Goal: Task Accomplishment & Management: Use online tool/utility

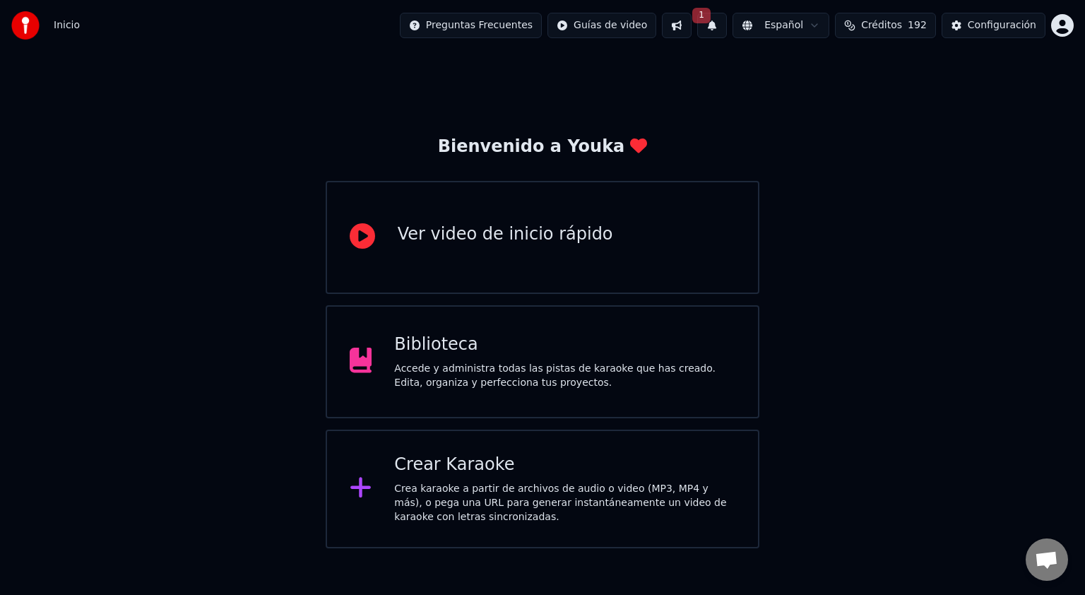
click at [475, 470] on div "Crear Karaoke" at bounding box center [564, 464] width 341 height 23
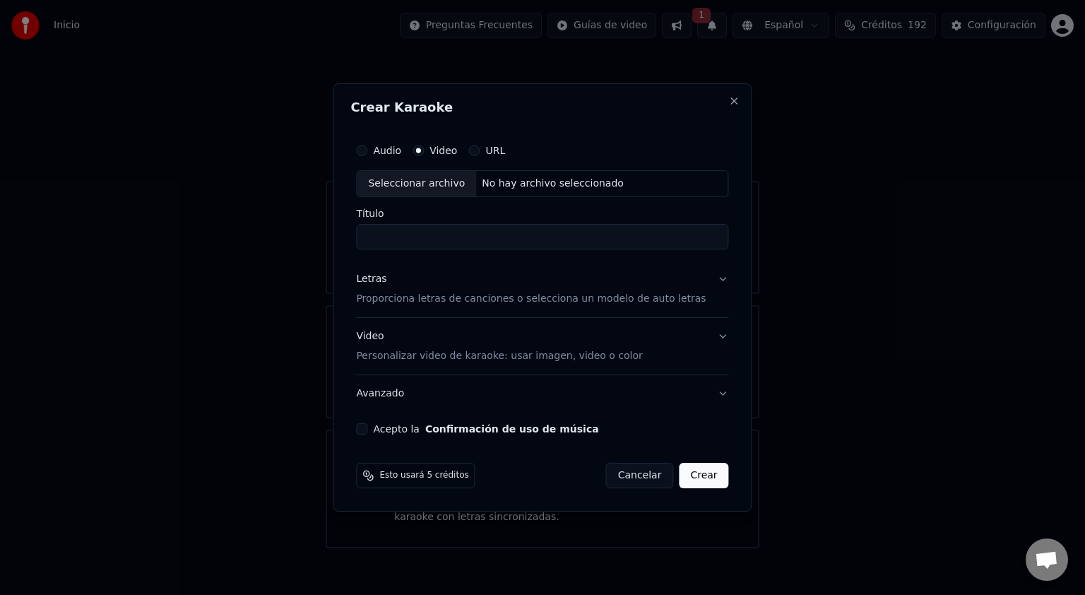
click at [457, 153] on label "Video" at bounding box center [443, 151] width 28 height 10
click at [424, 153] on button "Video" at bounding box center [417, 150] width 11 height 11
click at [504, 150] on label "URL" at bounding box center [495, 151] width 20 height 10
click at [480, 150] on button "URL" at bounding box center [473, 150] width 11 height 11
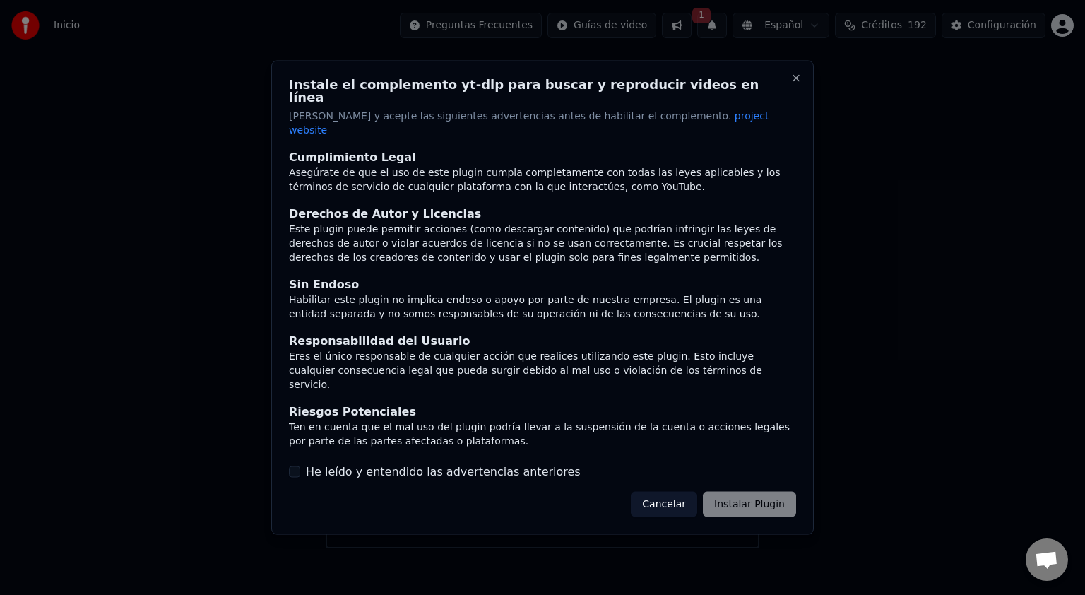
click at [664, 491] on button "Cancelar" at bounding box center [664, 503] width 66 height 25
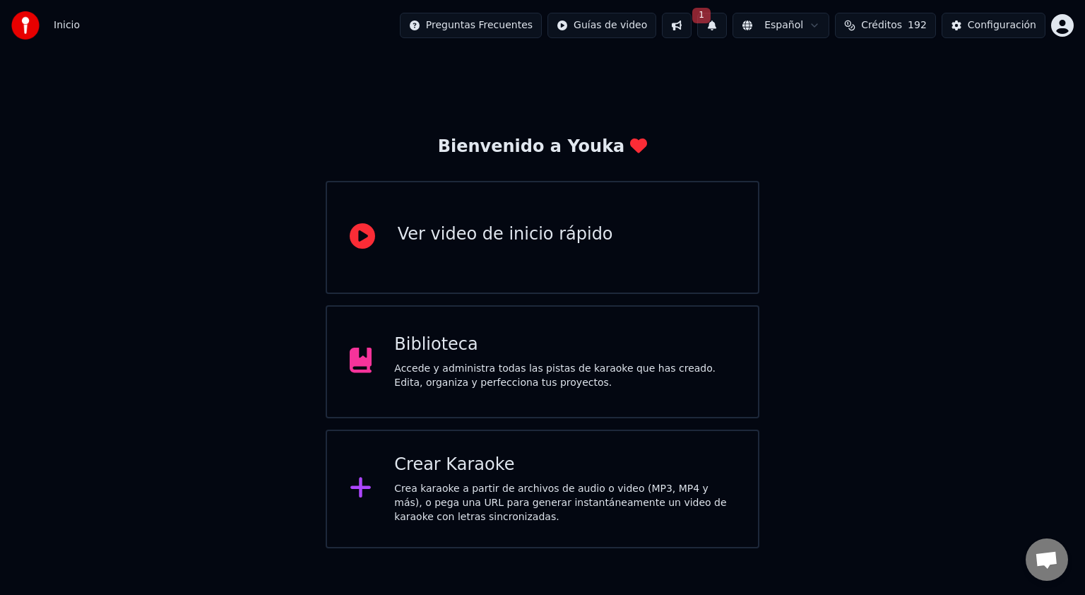
click at [432, 381] on div "Accede y administra todas las pistas de karaoke que has creado. Edita, organiza…" at bounding box center [564, 376] width 341 height 28
click at [533, 505] on div "Crea karaoke a partir de archivos de audio o video (MP3, MP4 y más), o pega una…" at bounding box center [564, 503] width 341 height 42
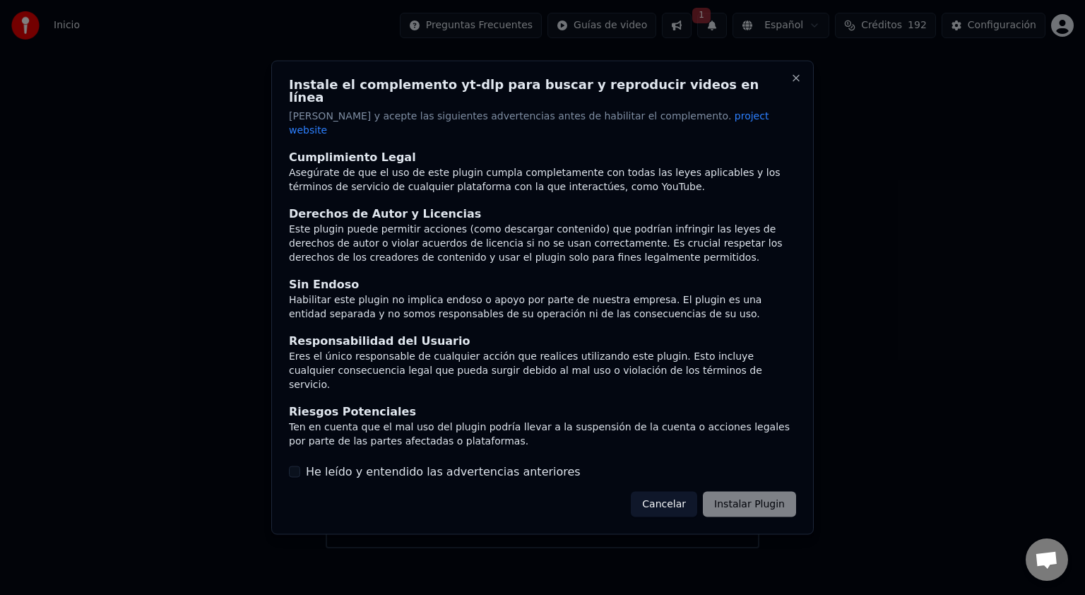
scroll to position [44, 0]
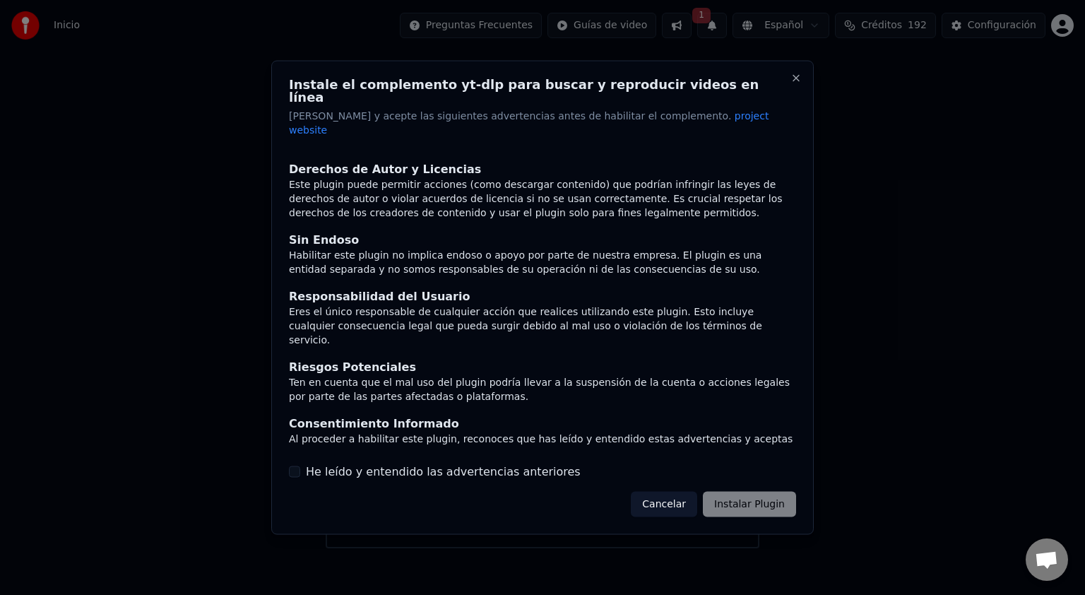
click at [750, 498] on div "Cancelar Instalar Plugin" at bounding box center [713, 503] width 165 height 25
click at [666, 491] on button "Cancelar" at bounding box center [664, 503] width 66 height 25
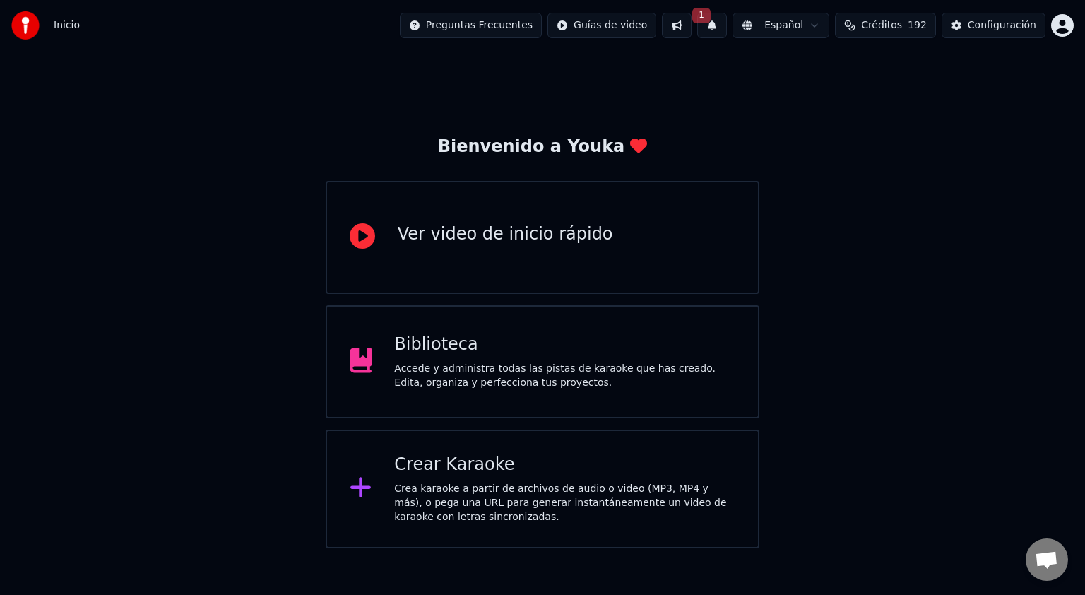
click at [672, 467] on div "Crear Karaoke" at bounding box center [564, 464] width 341 height 23
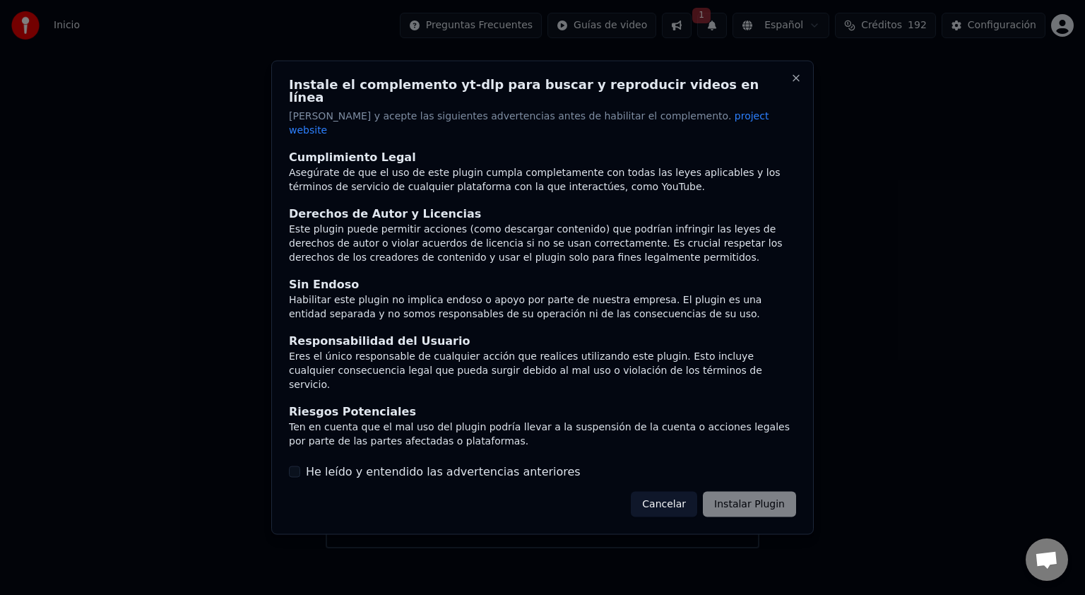
click at [379, 466] on label "He leído y entendido las advertencias anteriores" at bounding box center [443, 471] width 275 height 17
click at [300, 466] on button "He leído y entendido las advertencias anteriores" at bounding box center [294, 470] width 11 height 11
click at [763, 503] on div "Instale el complemento yt-dlp para buscar y reproducir videos en línea Lea y ac…" at bounding box center [542, 298] width 542 height 474
click at [768, 493] on button "Instalar Plugin" at bounding box center [749, 503] width 93 height 25
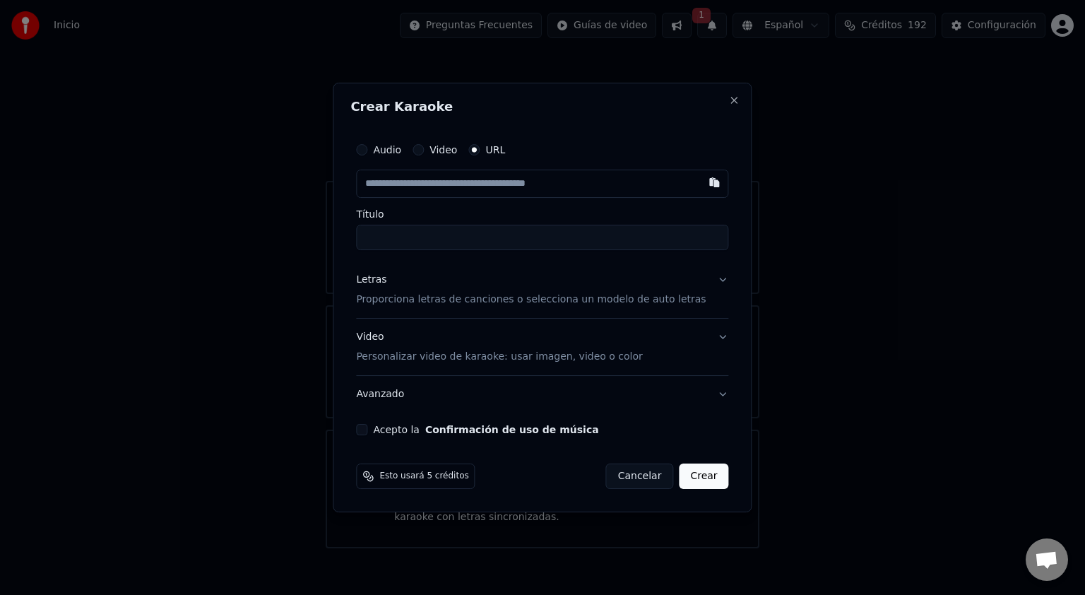
click at [457, 152] on label "Video" at bounding box center [443, 150] width 28 height 10
click at [424, 152] on button "Video" at bounding box center [417, 149] width 11 height 11
type button "video"
click at [432, 184] on div "Seleccionar archivo" at bounding box center [416, 183] width 119 height 25
type input "******"
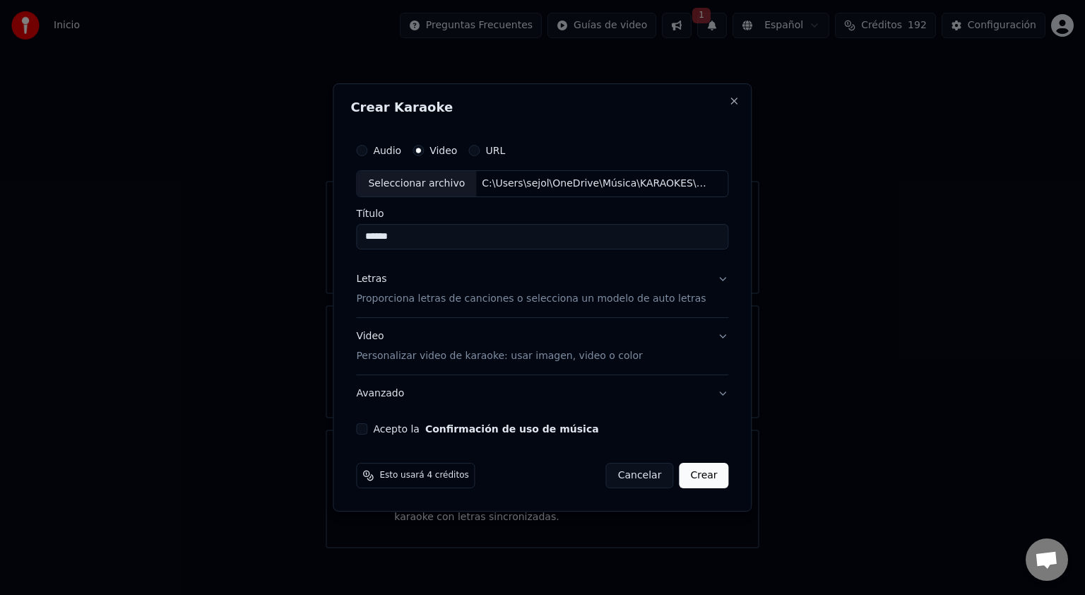
click at [643, 301] on p "Proporciona letras de canciones o selecciona un modelo de auto letras" at bounding box center [531, 299] width 350 height 14
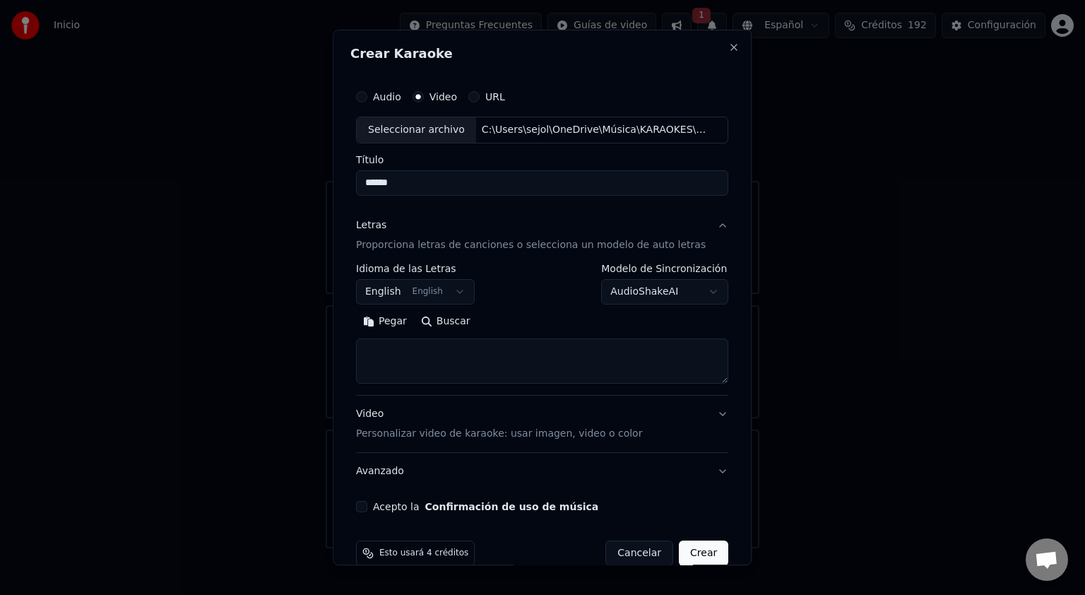
click at [383, 350] on textarea at bounding box center [542, 360] width 372 height 45
paste textarea "**********"
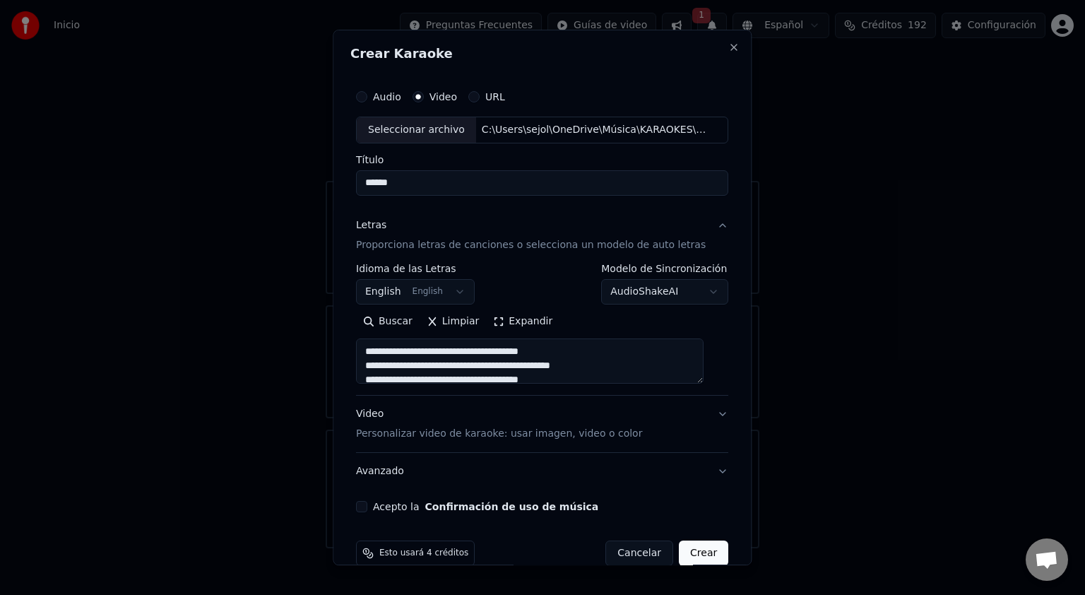
scroll to position [991, 0]
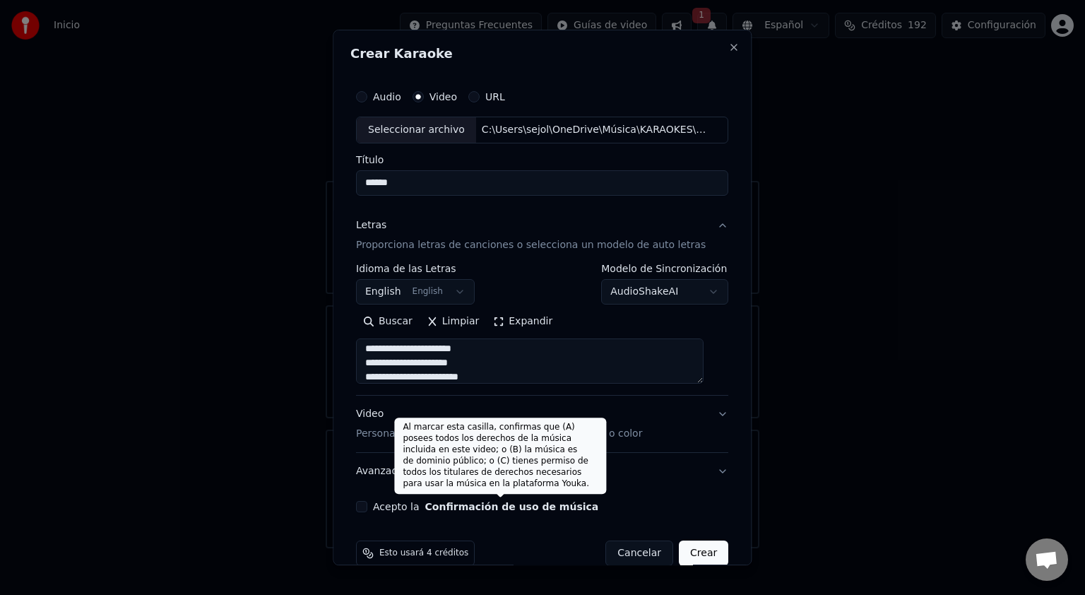
type textarea "**********"
click at [506, 509] on button "Confirmación de uso de música" at bounding box center [512, 506] width 174 height 10
select select "**"
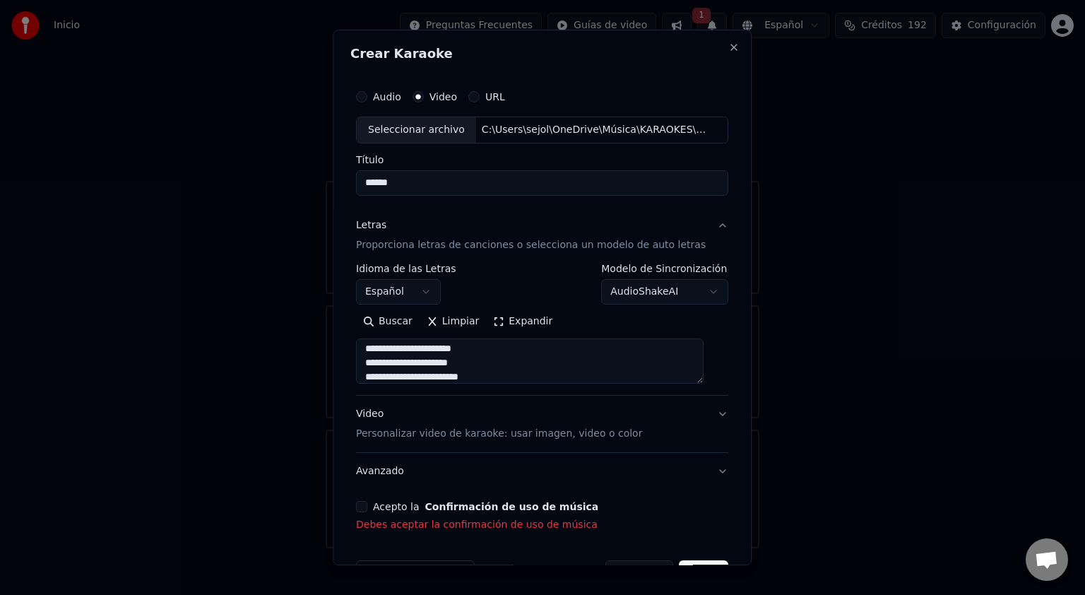
click at [364, 505] on button "Acepto la Confirmación de uso de música" at bounding box center [361, 506] width 11 height 11
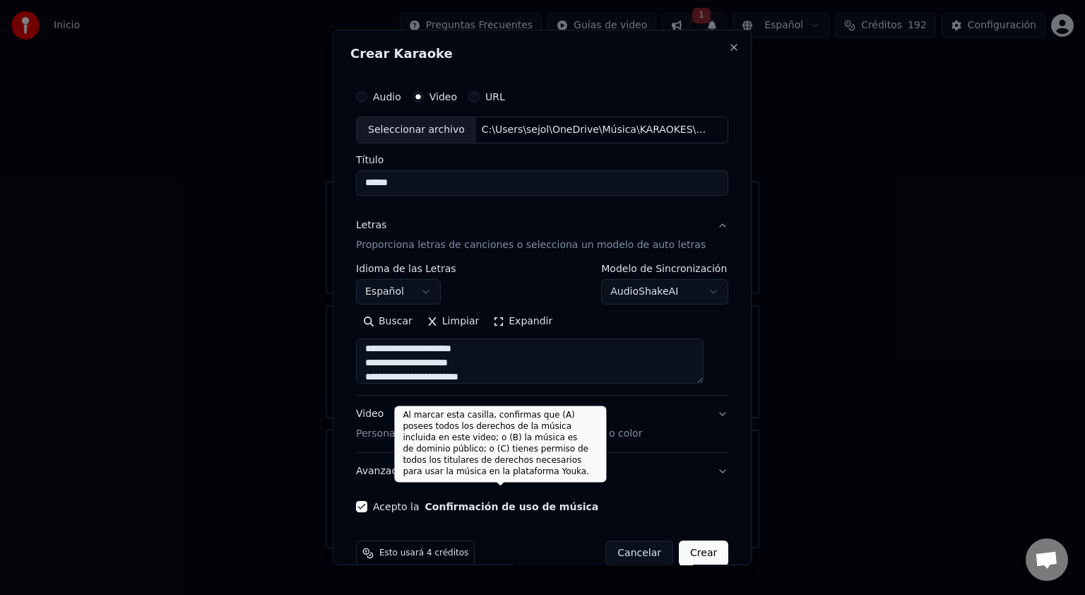
scroll to position [23, 0]
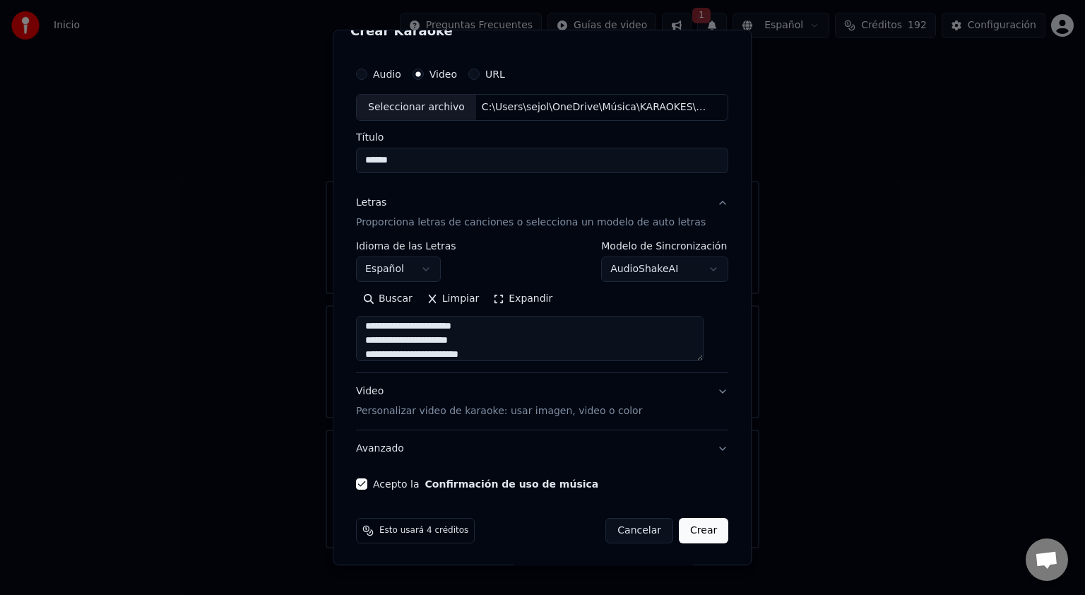
click at [684, 521] on button "Crear" at bounding box center [703, 530] width 49 height 25
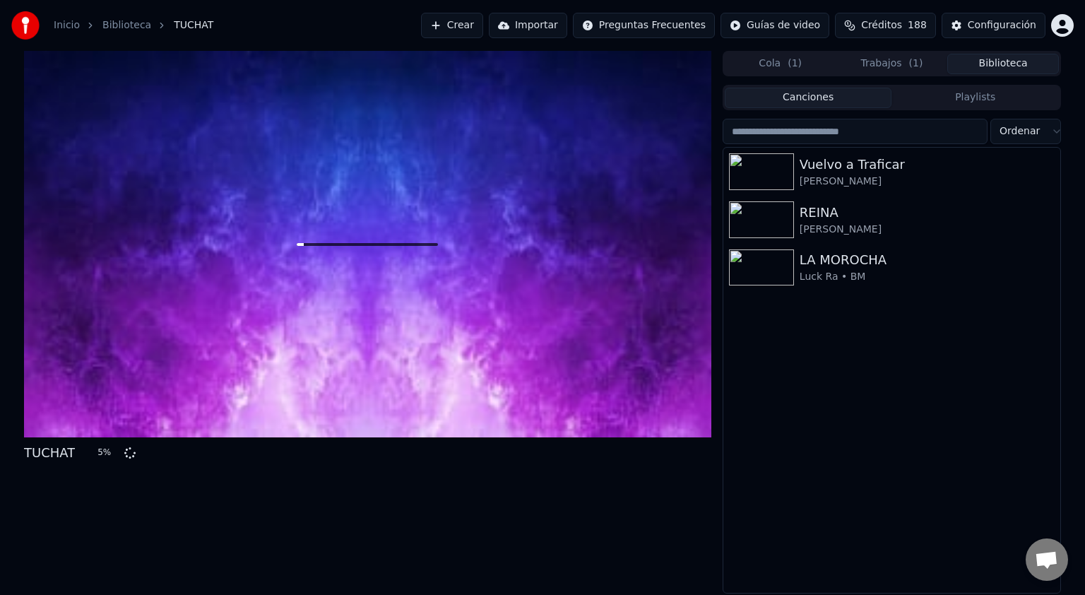
click at [1006, 65] on button "Biblioteca" at bounding box center [1003, 64] width 112 height 20
click at [825, 225] on div "[PERSON_NAME]" at bounding box center [920, 229] width 241 height 14
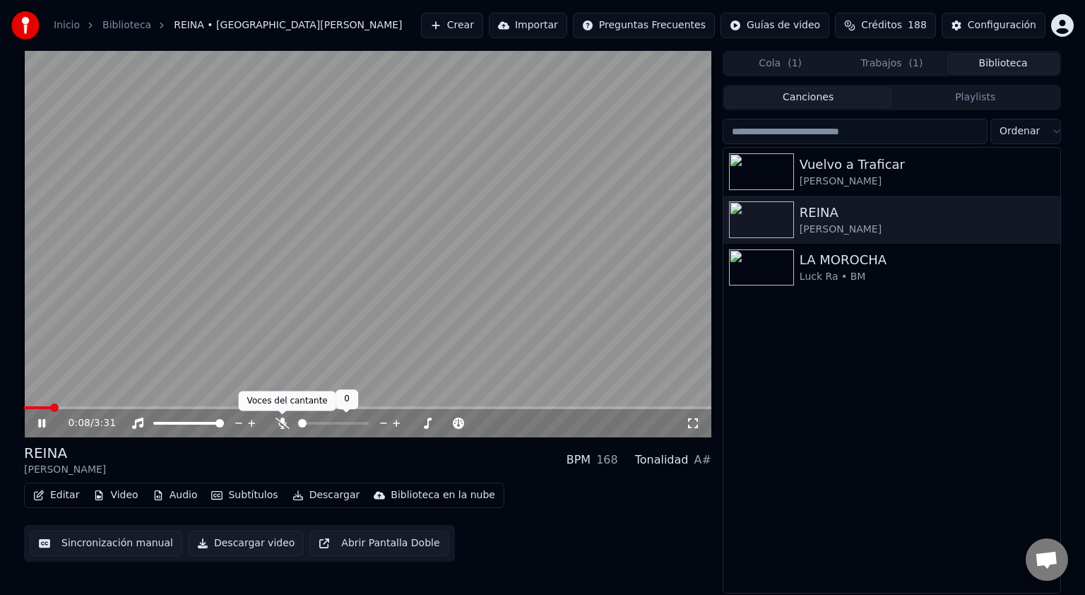
click at [281, 422] on icon at bounding box center [282, 422] width 14 height 11
click at [280, 425] on icon at bounding box center [282, 422] width 8 height 11
click at [285, 422] on icon at bounding box center [282, 422] width 14 height 11
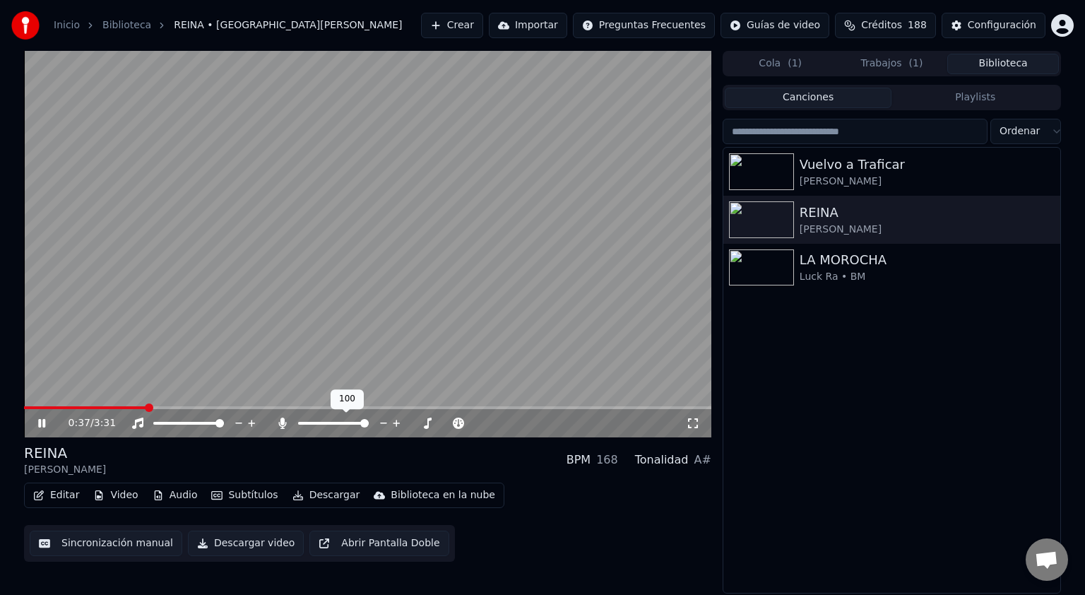
click at [285, 422] on icon at bounding box center [282, 422] width 14 height 11
click at [691, 425] on icon at bounding box center [693, 422] width 14 height 11
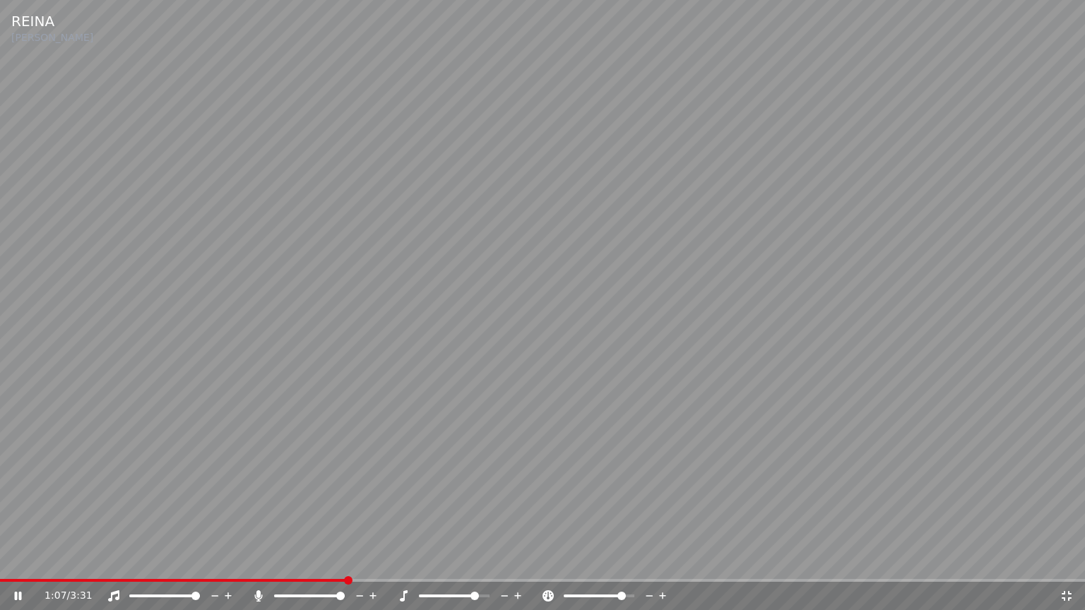
click at [476, 594] on span at bounding box center [474, 596] width 8 height 8
click at [404, 594] on icon at bounding box center [404, 595] width 8 height 11
click at [551, 594] on icon at bounding box center [547, 595] width 11 height 11
click at [231, 594] on icon at bounding box center [228, 596] width 13 height 14
click at [200, 594] on span at bounding box center [195, 596] width 8 height 8
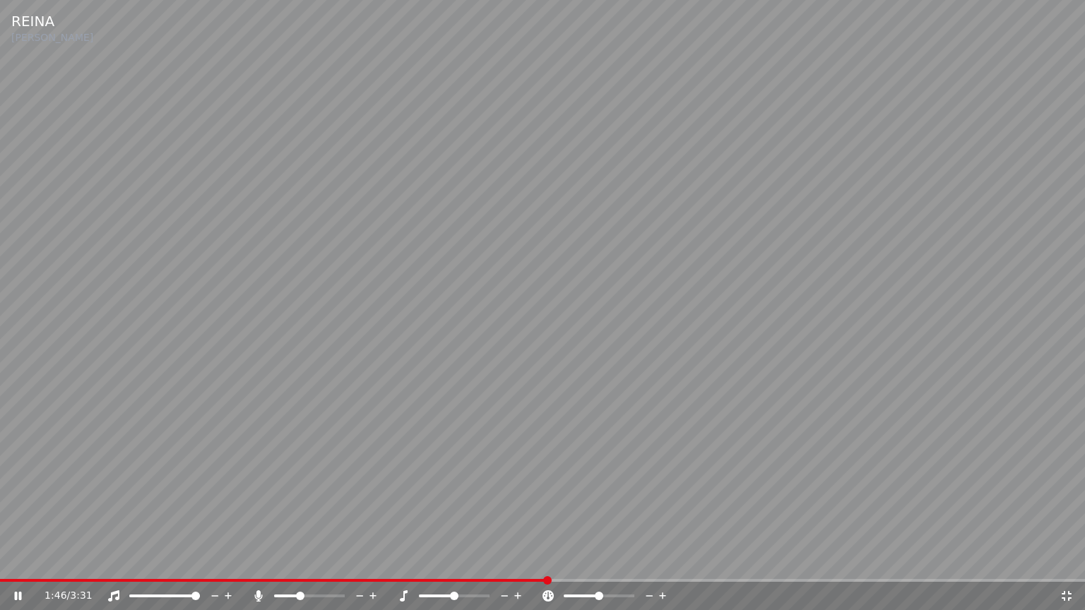
click at [257, 594] on icon at bounding box center [259, 595] width 8 height 11
click at [260, 594] on icon at bounding box center [258, 595] width 14 height 11
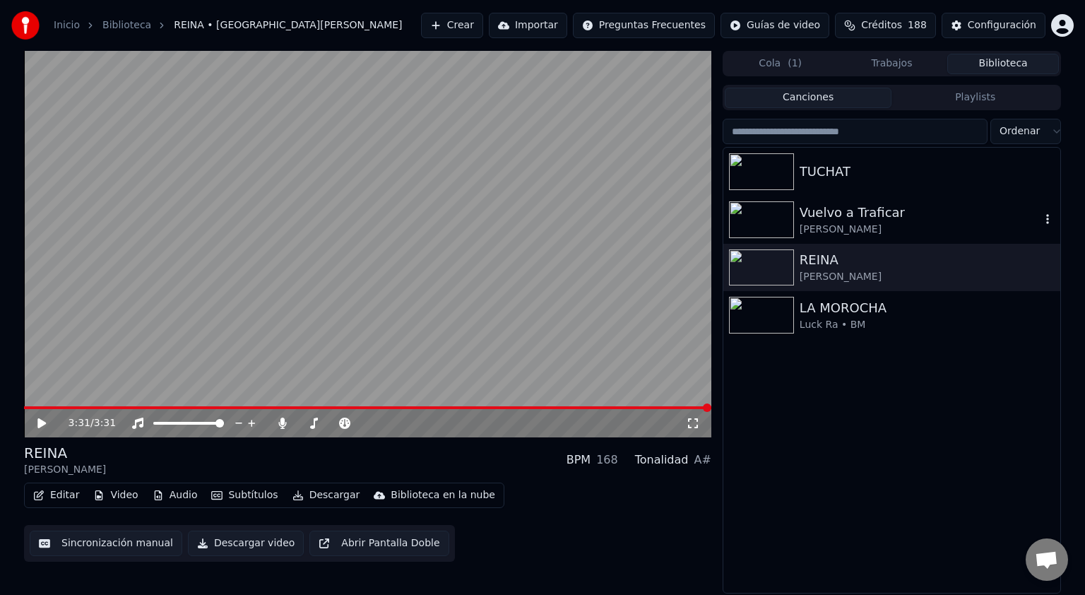
click at [829, 218] on div "Vuelvo a Traficar" at bounding box center [920, 213] width 241 height 20
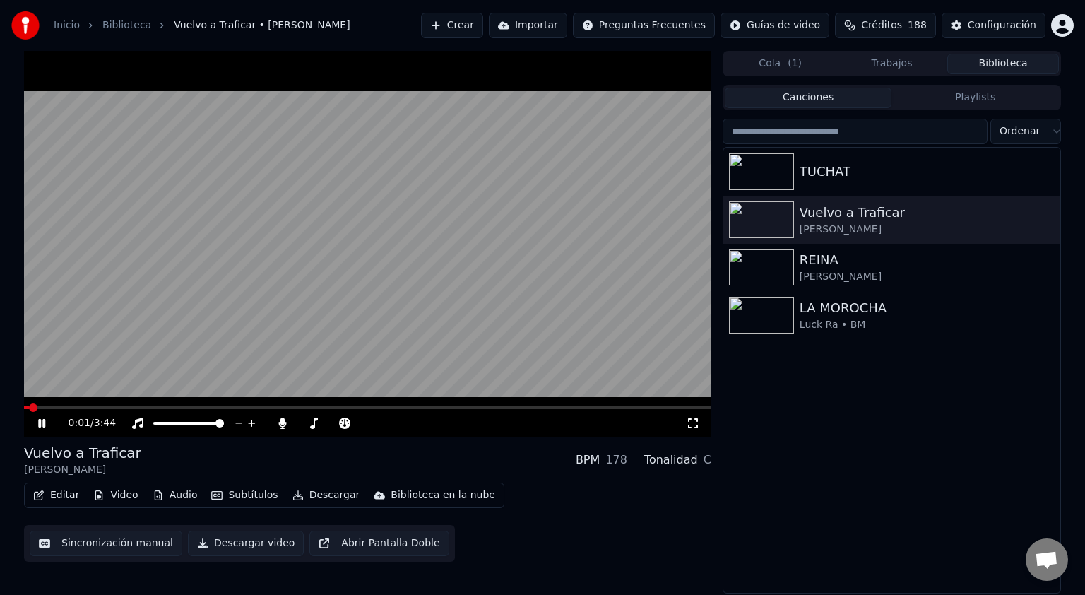
click at [695, 424] on icon at bounding box center [693, 422] width 14 height 11
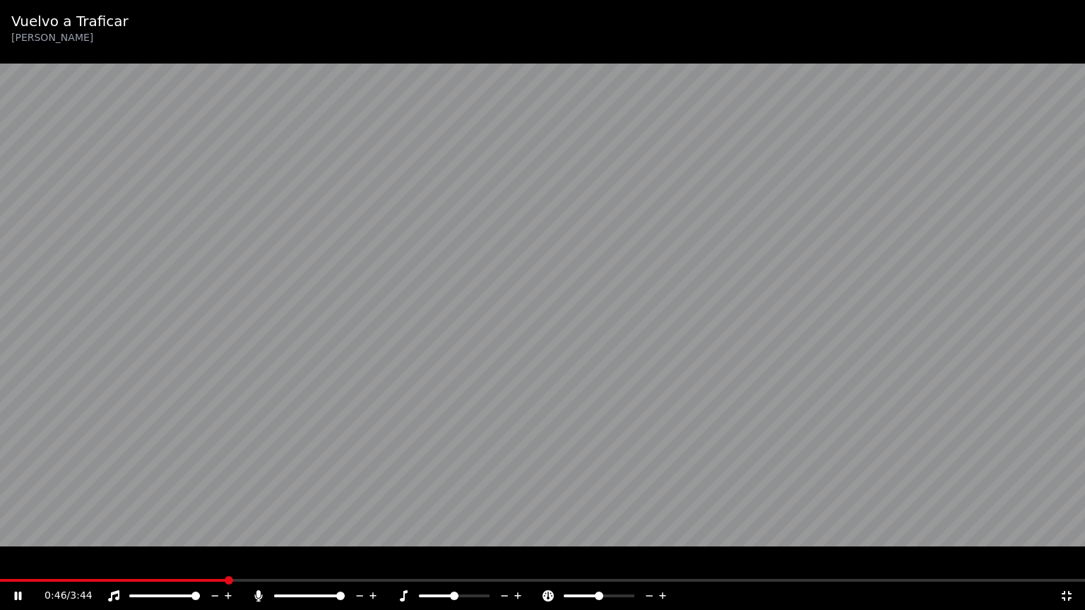
click at [256, 594] on icon at bounding box center [258, 595] width 14 height 11
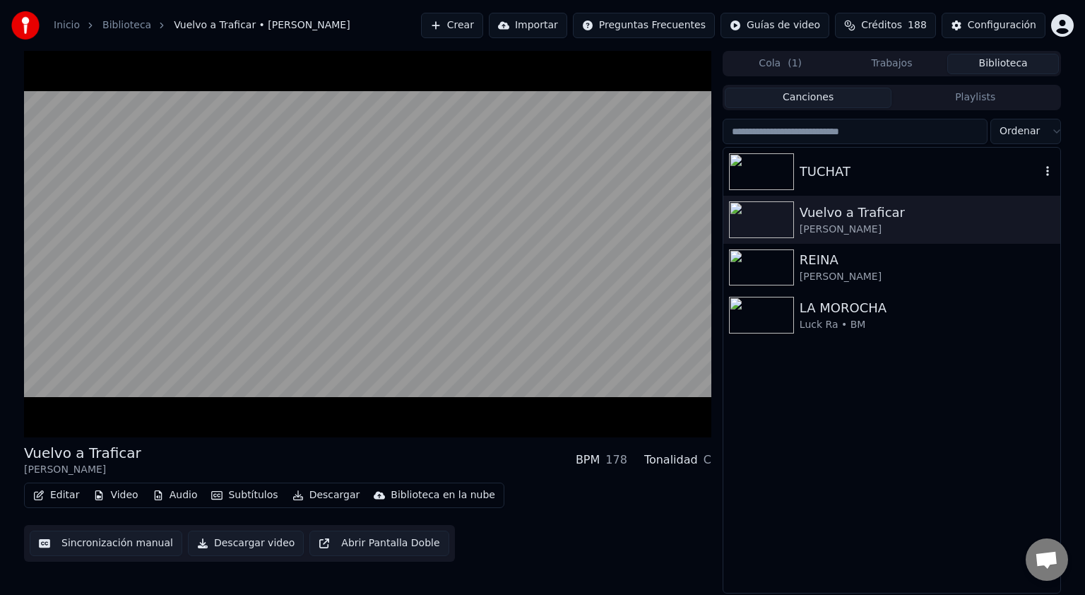
click at [773, 172] on img at bounding box center [761, 171] width 65 height 37
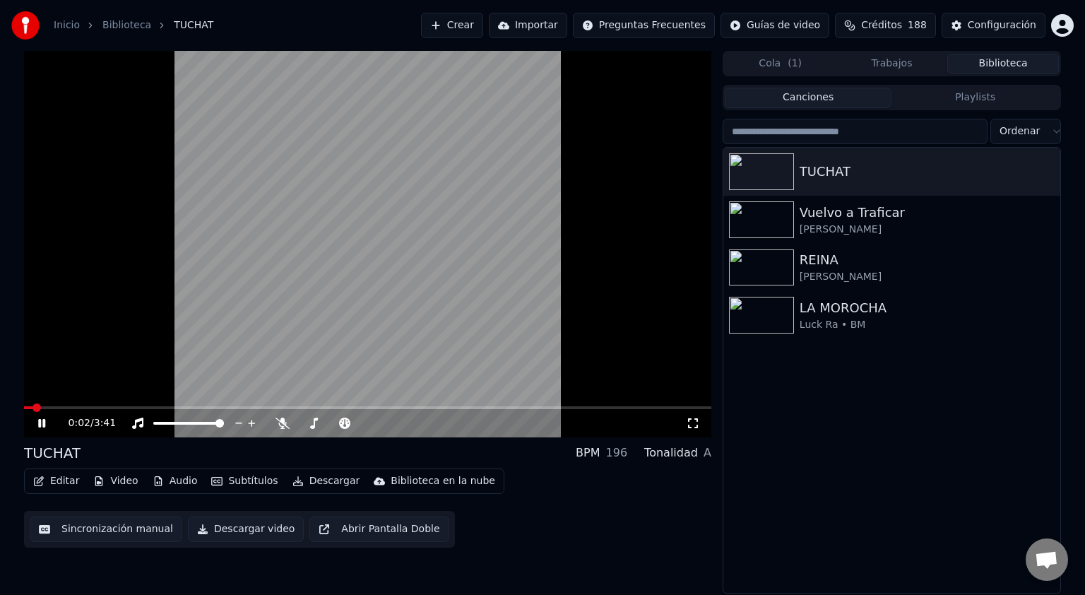
click at [694, 424] on icon at bounding box center [693, 422] width 14 height 11
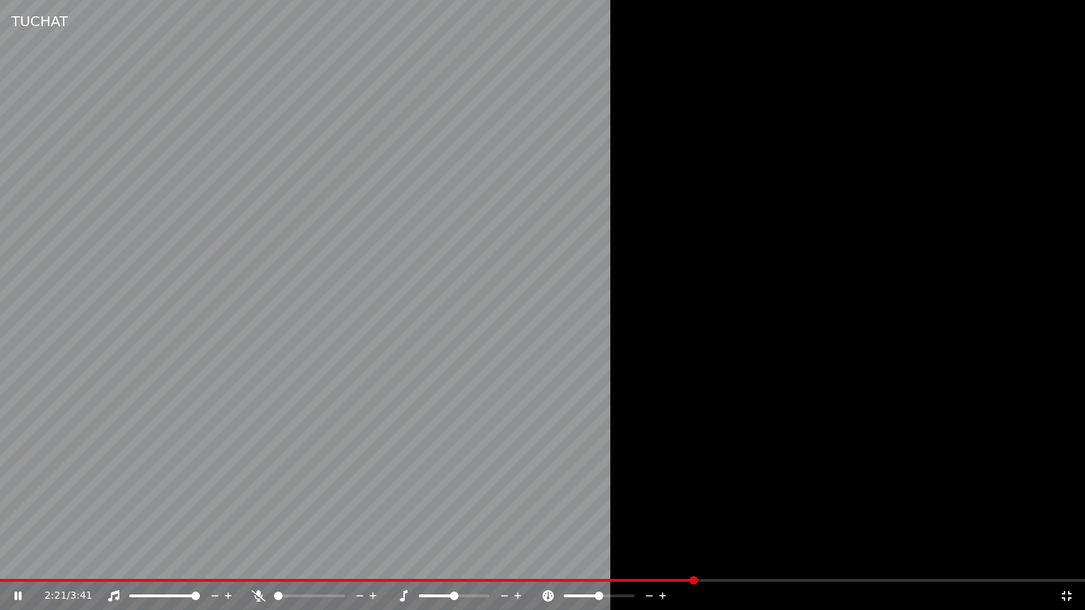
click at [260, 594] on icon at bounding box center [258, 595] width 14 height 11
click at [259, 594] on icon at bounding box center [258, 595] width 14 height 11
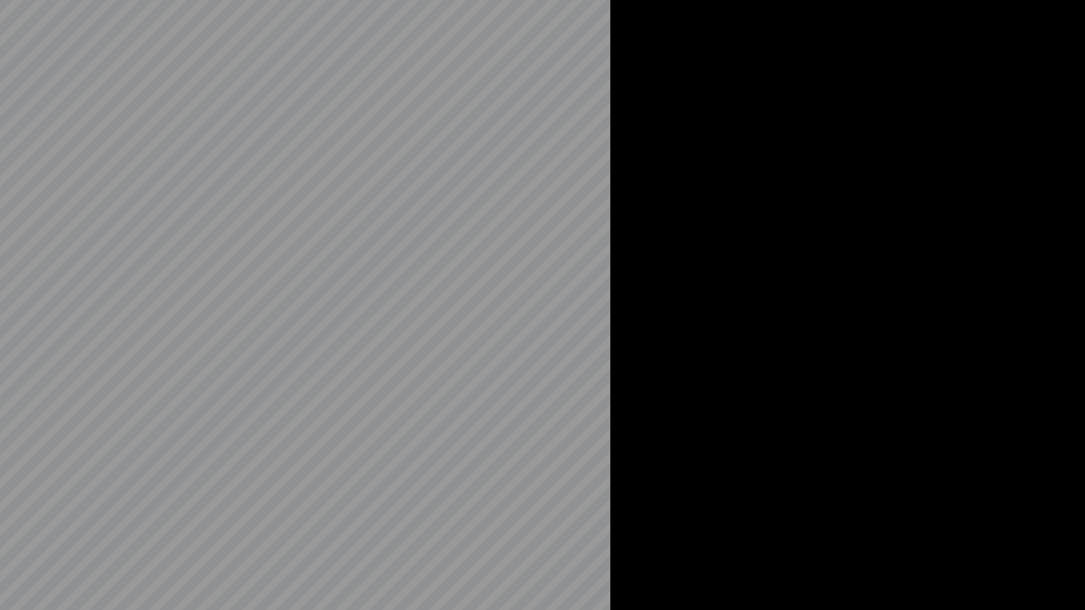
click at [256, 594] on video at bounding box center [542, 305] width 1085 height 610
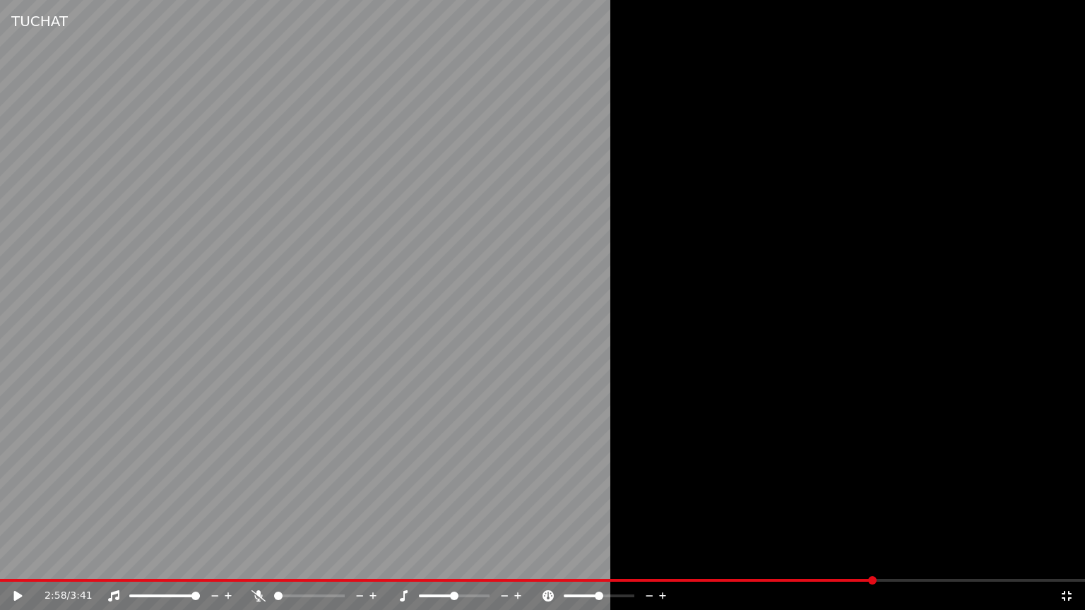
click at [256, 594] on icon at bounding box center [258, 595] width 14 height 11
click at [271, 574] on video at bounding box center [542, 305] width 1085 height 610
click at [259, 594] on icon at bounding box center [259, 595] width 8 height 11
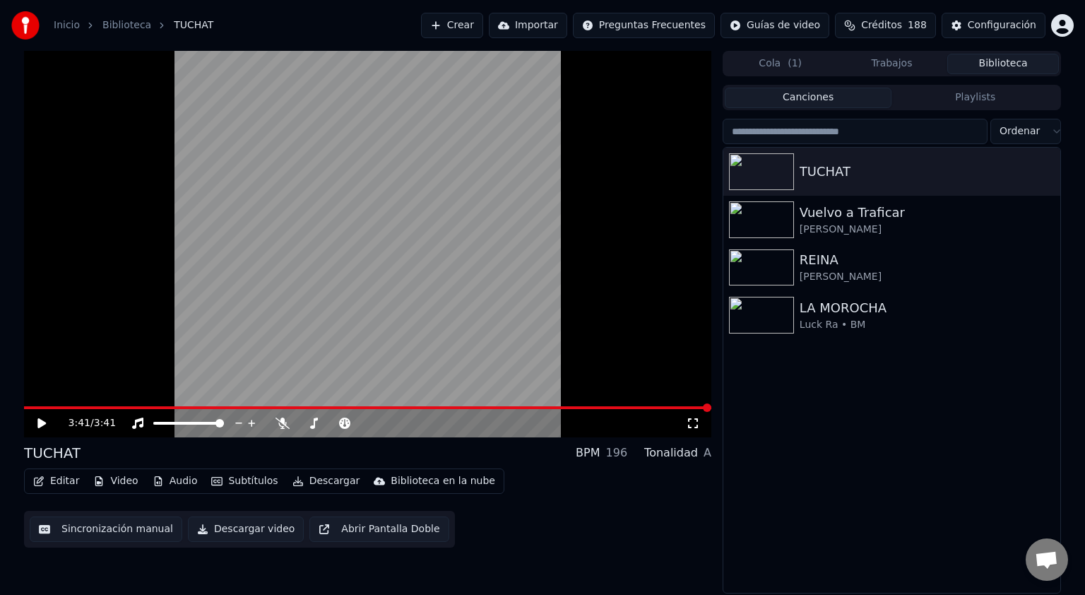
click at [483, 25] on button "Crear" at bounding box center [452, 25] width 62 height 25
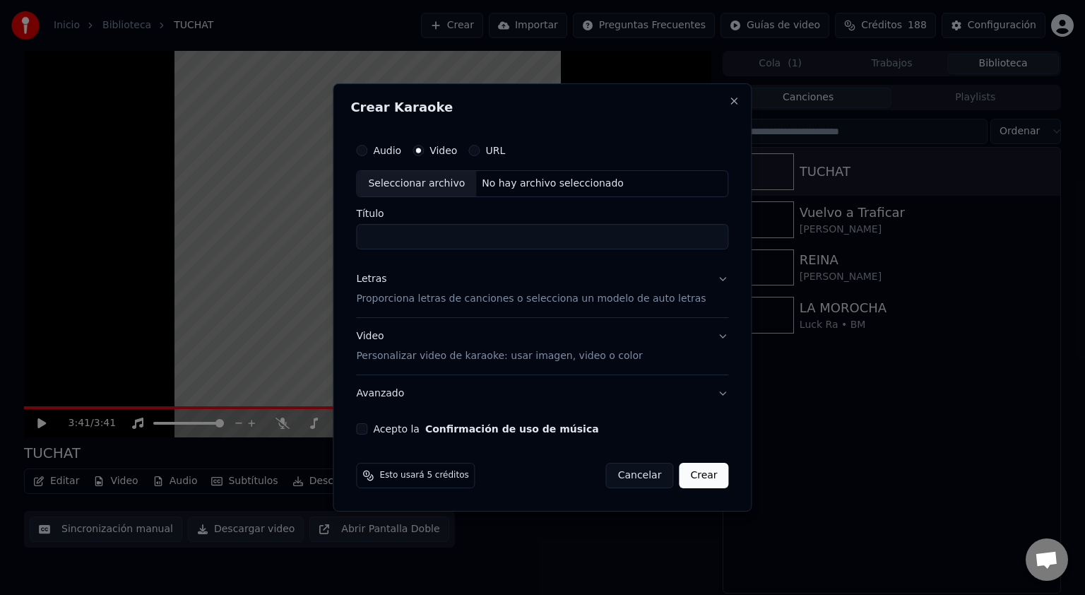
click at [444, 181] on div "Seleccionar archivo" at bounding box center [416, 183] width 119 height 25
type input "********"
click at [444, 302] on p "Proporciona letras de canciones o selecciona un modelo de auto letras" at bounding box center [531, 299] width 350 height 14
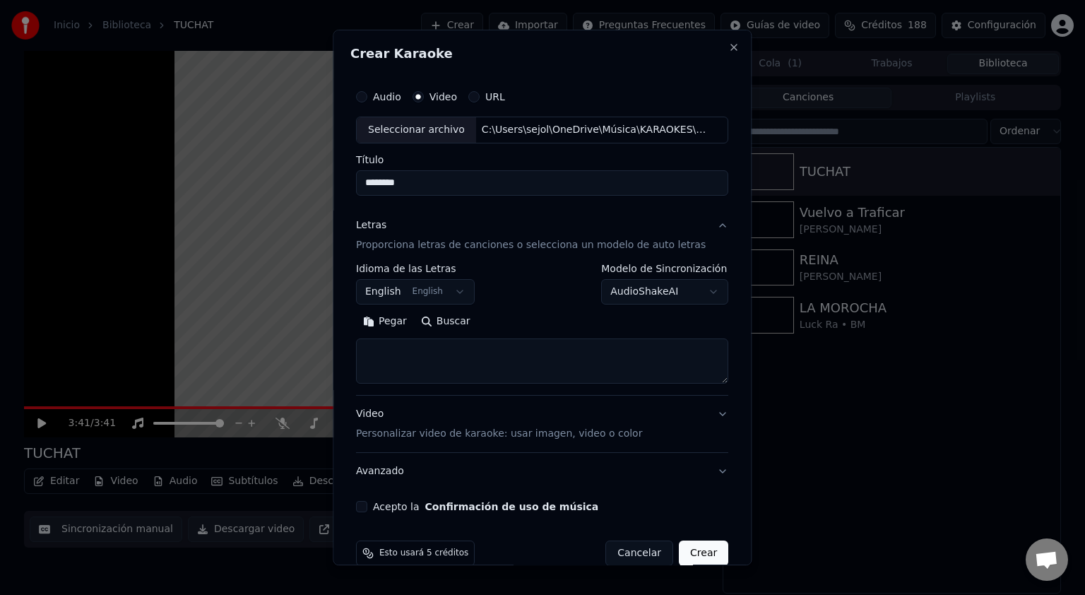
click at [432, 277] on div "**********" at bounding box center [415, 283] width 119 height 41
click at [432, 283] on button "English English" at bounding box center [415, 291] width 119 height 25
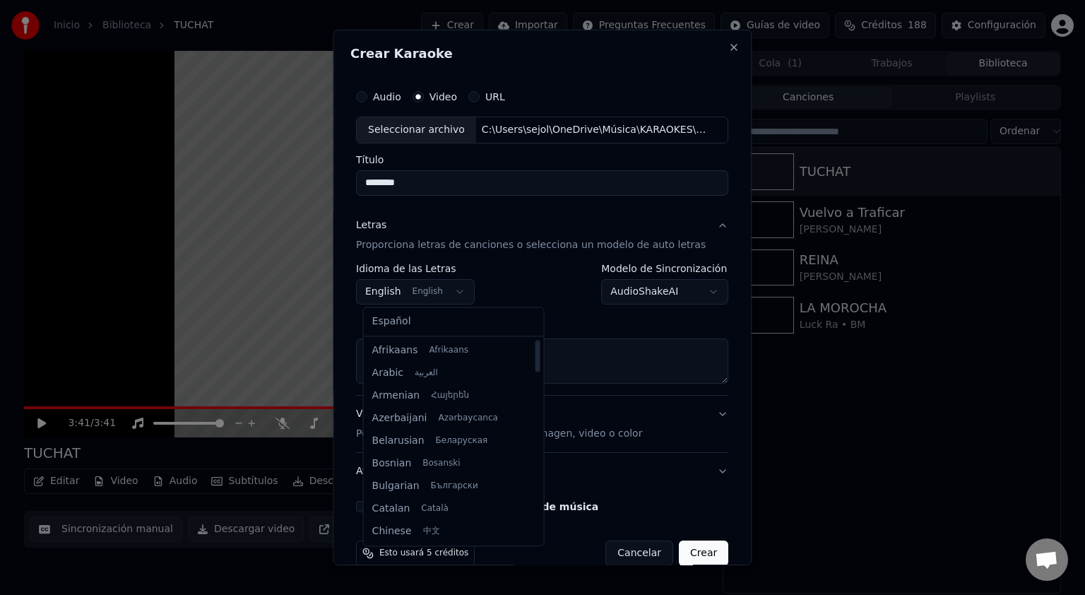
select select "**"
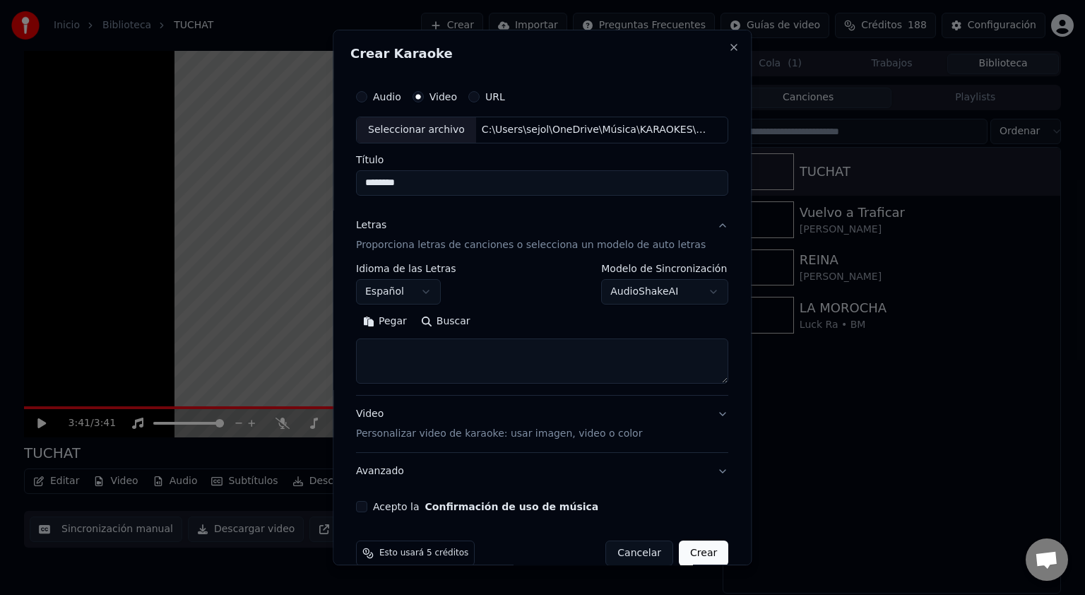
click at [419, 353] on textarea at bounding box center [542, 360] width 372 height 45
paste textarea "**********"
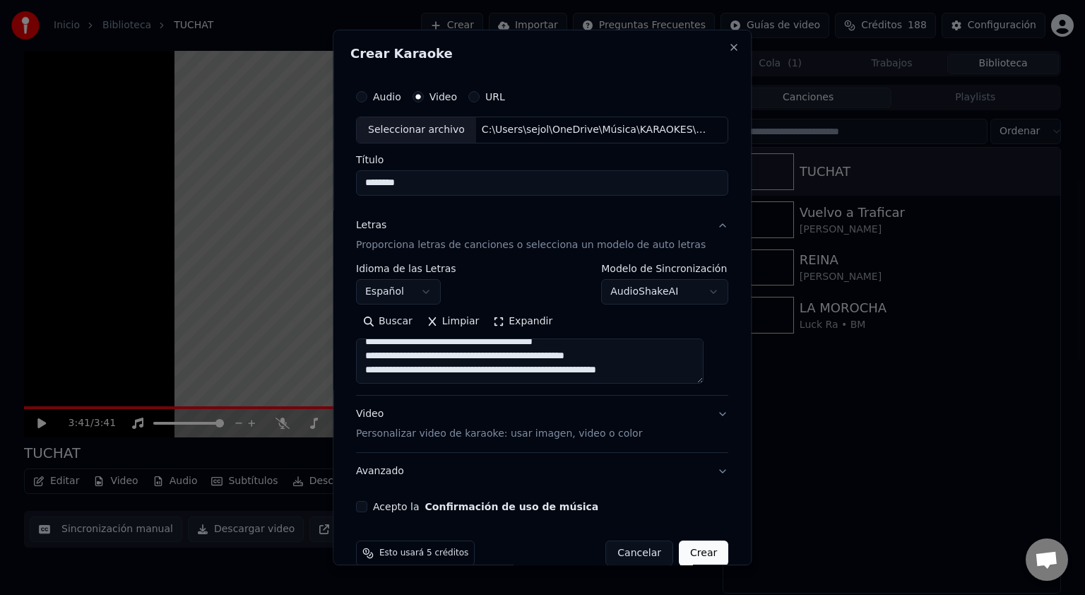
scroll to position [23, 0]
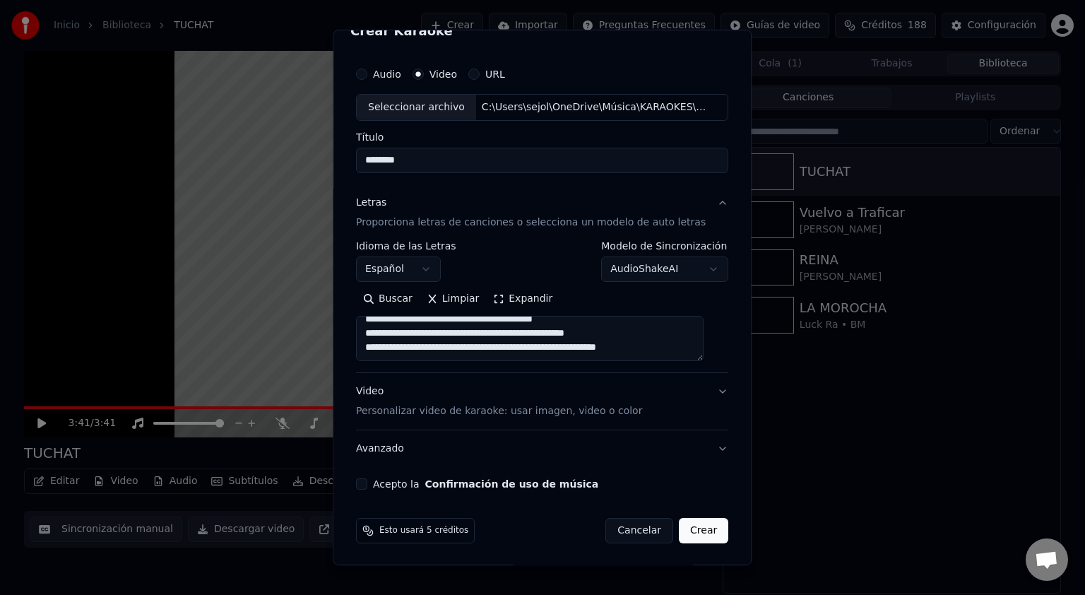
type textarea "**********"
click at [698, 393] on button "Video Personalizar video de karaoke: usar imagen, video o color" at bounding box center [542, 401] width 372 height 57
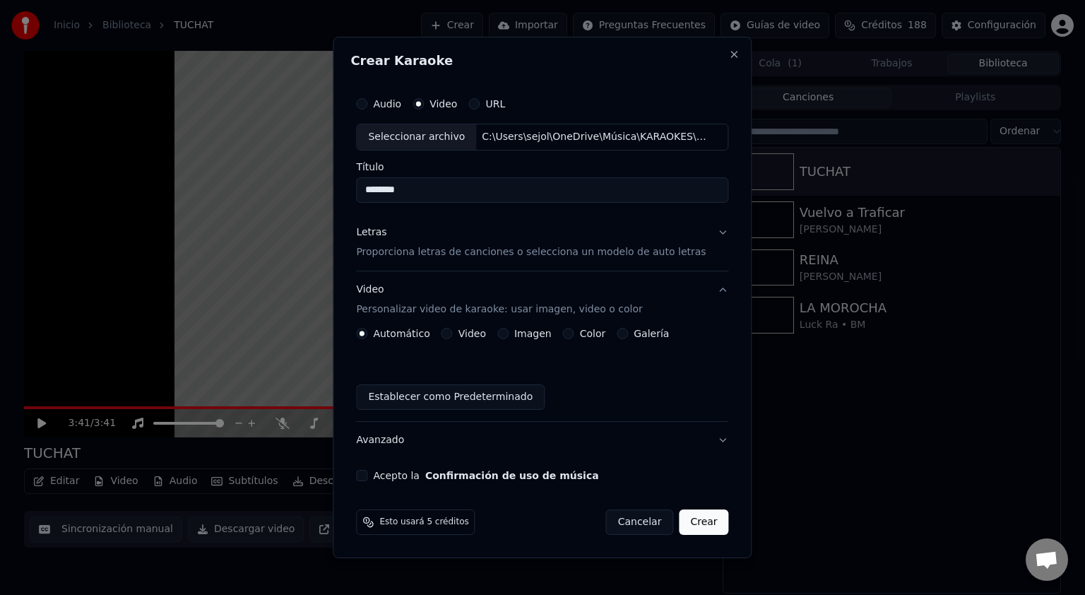
click at [481, 334] on label "Video" at bounding box center [472, 333] width 28 height 10
click at [453, 334] on button "Video" at bounding box center [446, 333] width 11 height 11
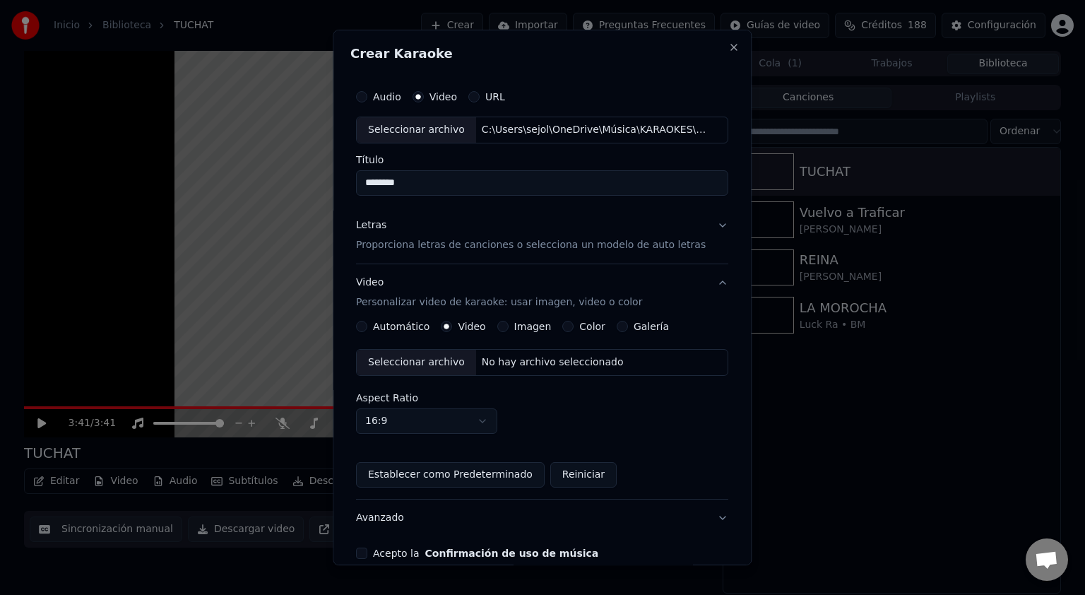
click at [406, 364] on div "Seleccionar archivo" at bounding box center [416, 362] width 119 height 25
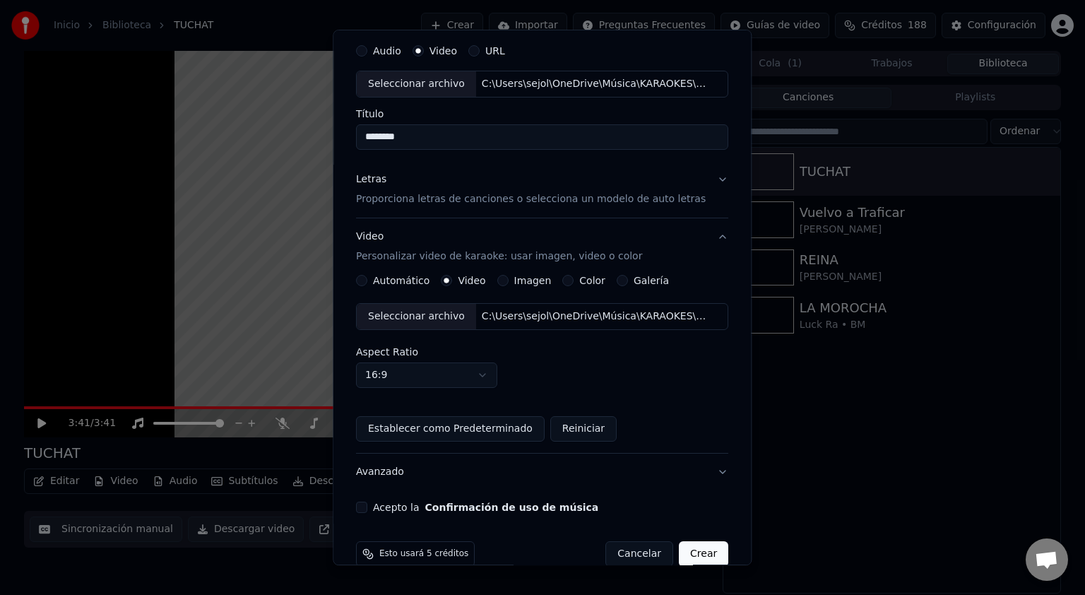
scroll to position [69, 0]
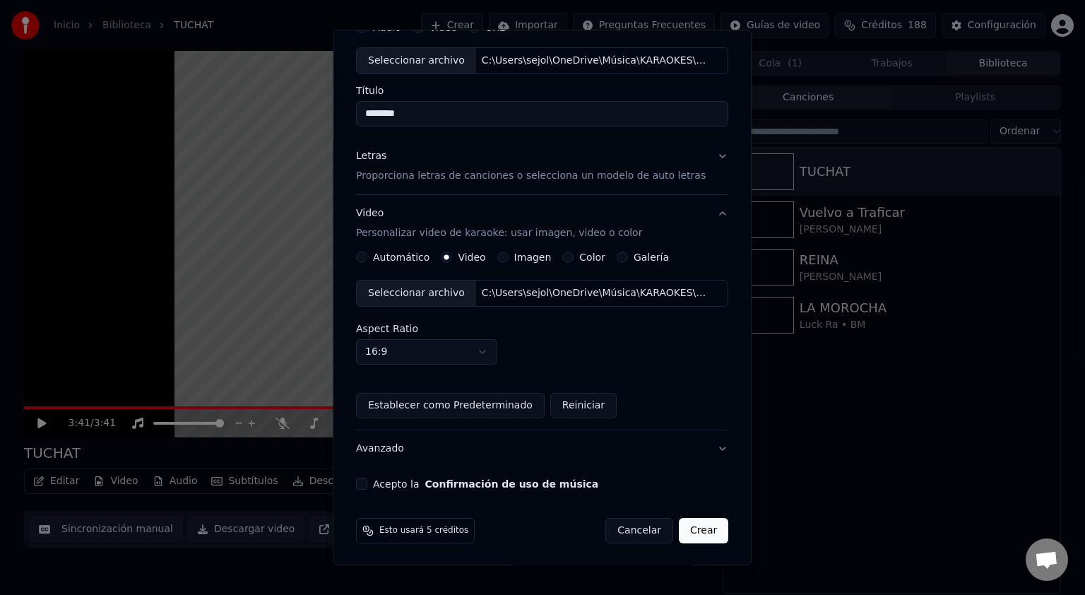
click at [367, 480] on button "Acepto la Confirmación de uso de música" at bounding box center [361, 483] width 11 height 11
click at [692, 532] on button "Crear" at bounding box center [703, 530] width 49 height 25
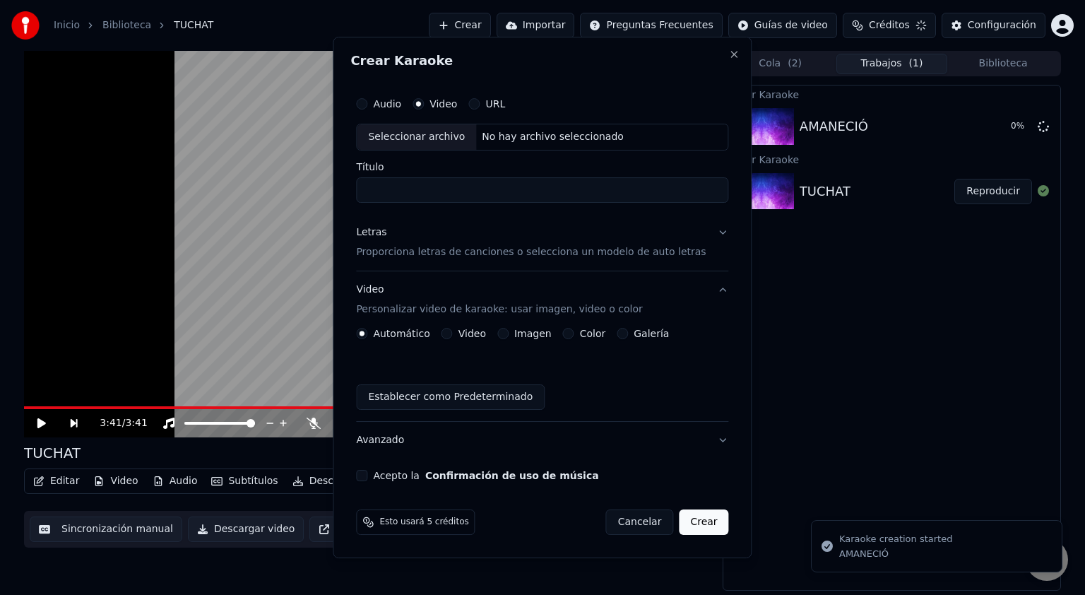
scroll to position [0, 0]
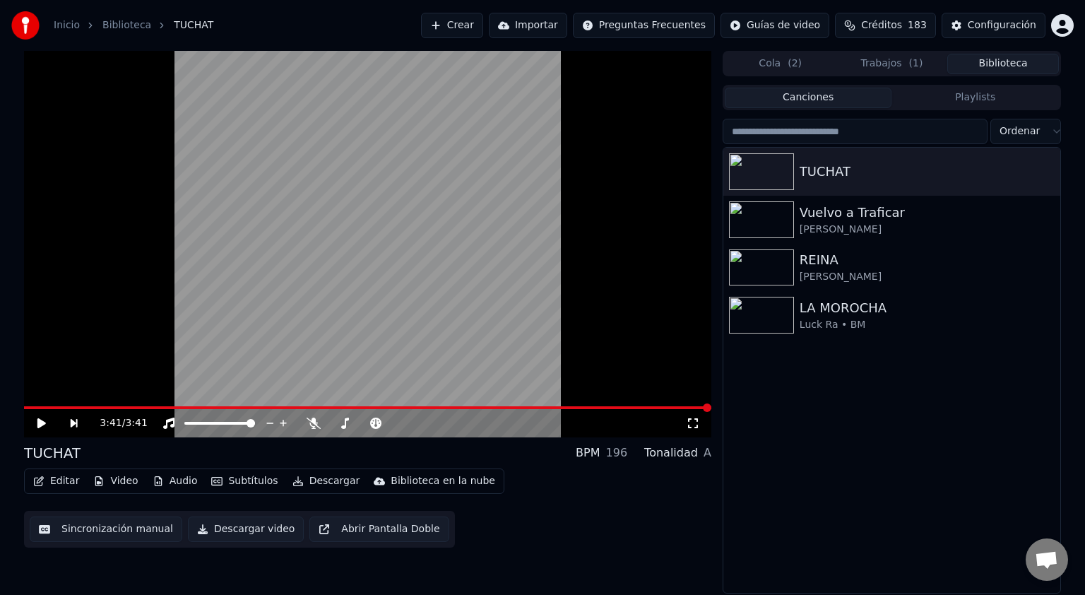
click at [1001, 60] on button "Biblioteca" at bounding box center [1003, 64] width 112 height 20
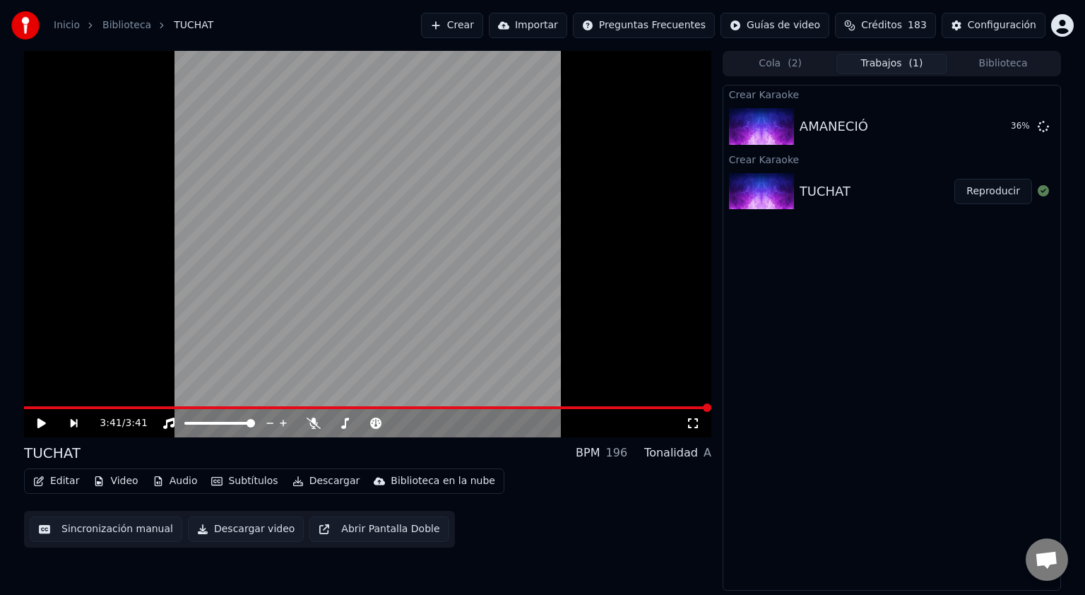
click at [889, 66] on button "Trabajos ( 1 )" at bounding box center [892, 64] width 112 height 20
click at [483, 22] on button "Crear" at bounding box center [452, 25] width 62 height 25
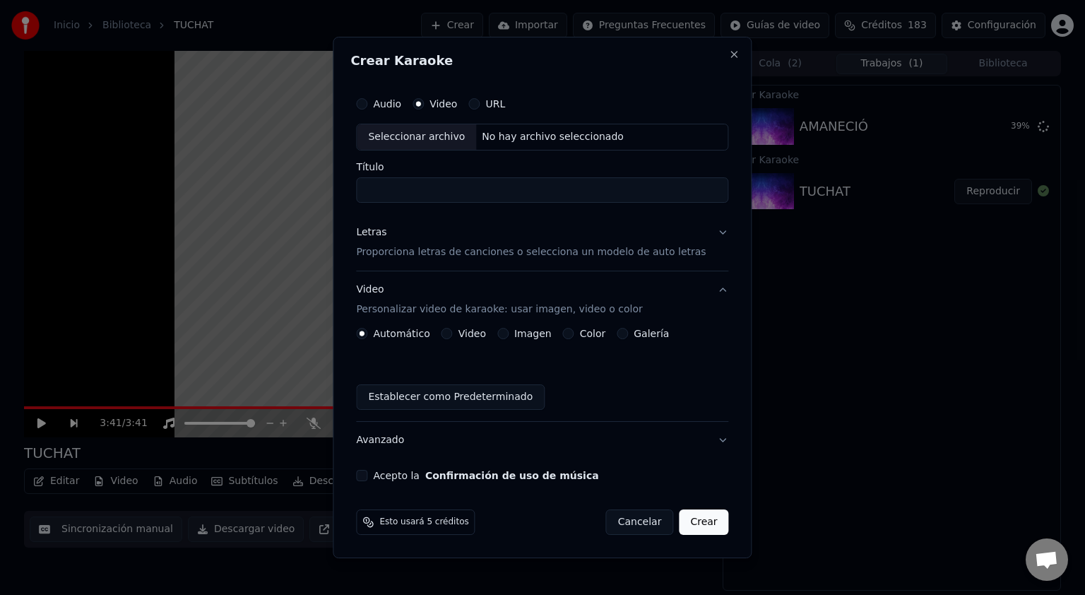
click at [438, 138] on div "Seleccionar archivo" at bounding box center [416, 136] width 119 height 25
type input "**********"
click at [473, 333] on label "Video" at bounding box center [472, 333] width 28 height 10
click at [453, 333] on button "Video" at bounding box center [446, 333] width 11 height 11
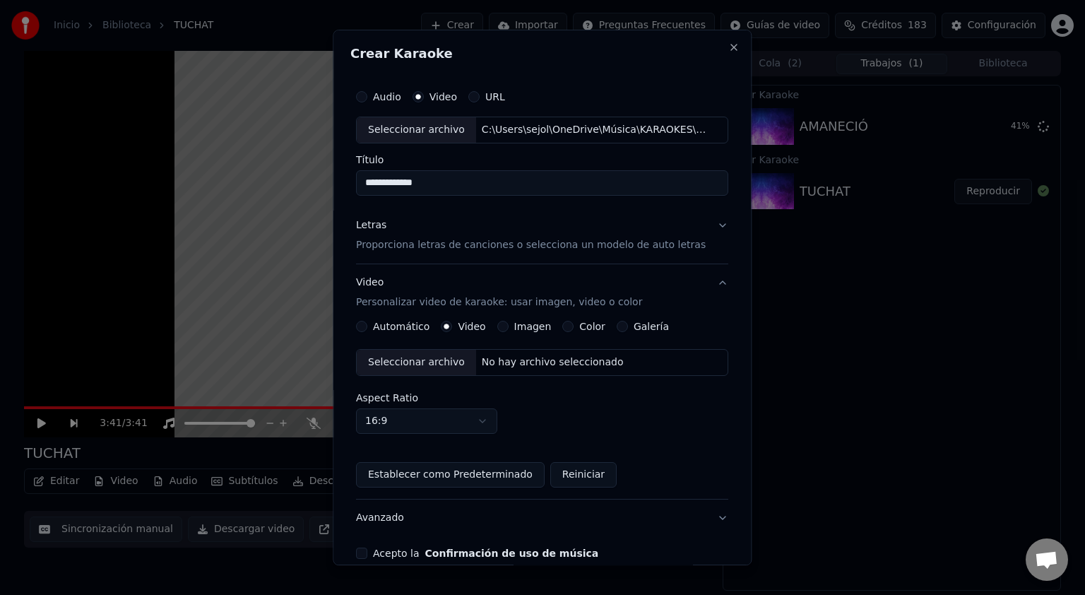
click at [426, 364] on div "Seleccionar archivo" at bounding box center [416, 362] width 119 height 25
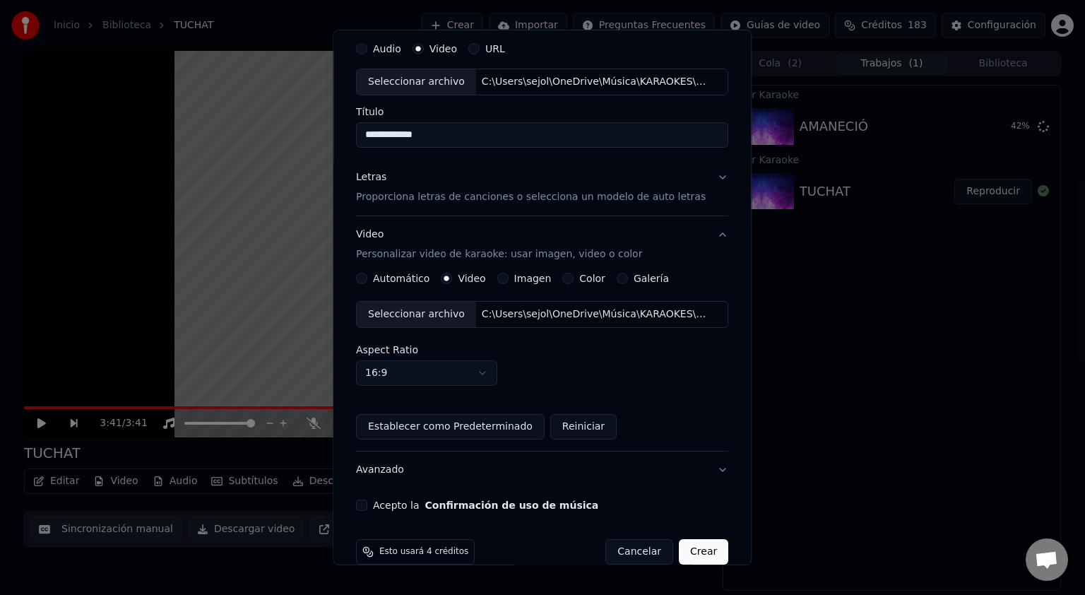
scroll to position [69, 0]
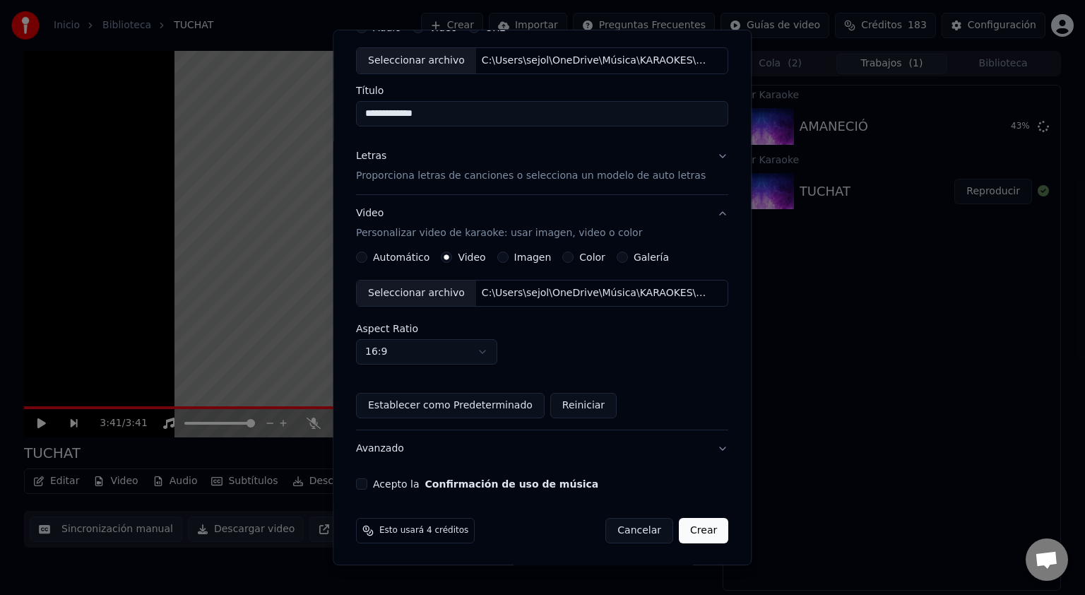
click at [367, 482] on button "Acepto la Confirmación de uso de música" at bounding box center [361, 483] width 11 height 11
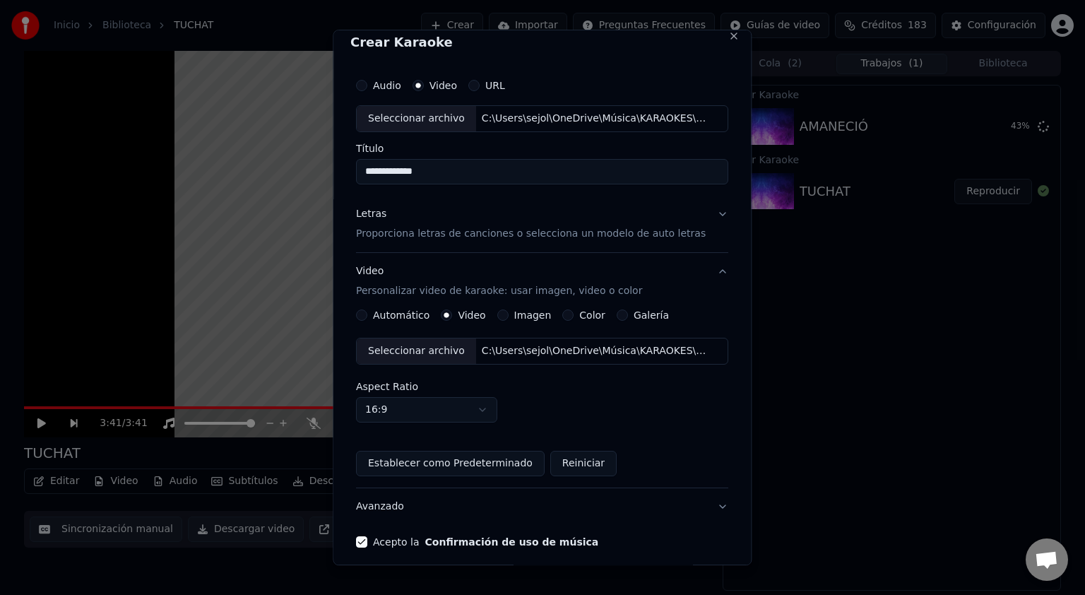
scroll to position [0, 0]
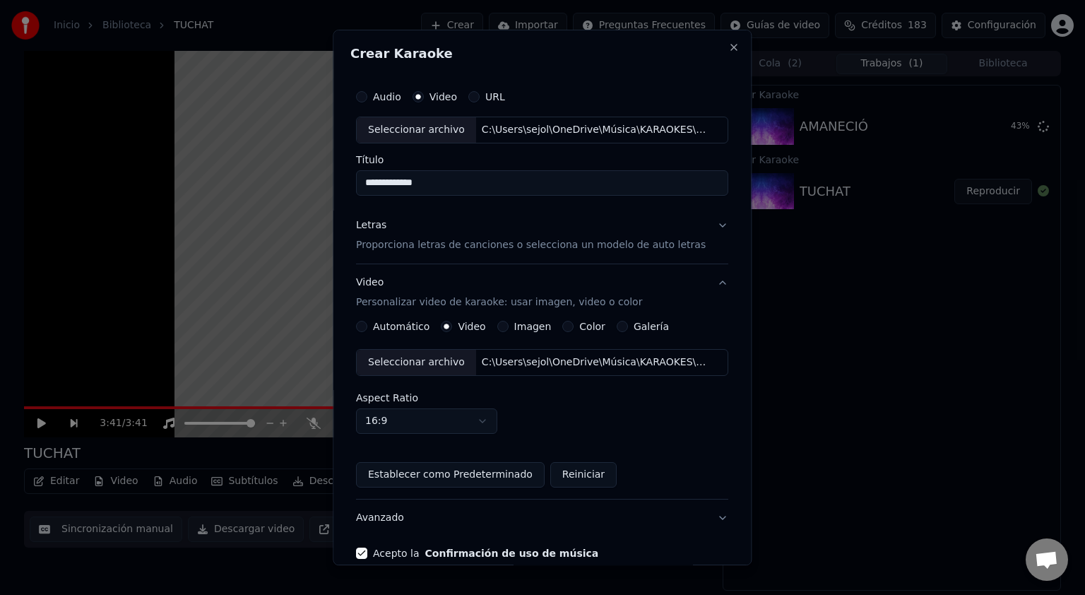
click at [469, 229] on div "Letras Proporciona letras de canciones o selecciona un modelo de auto letras" at bounding box center [531, 235] width 350 height 34
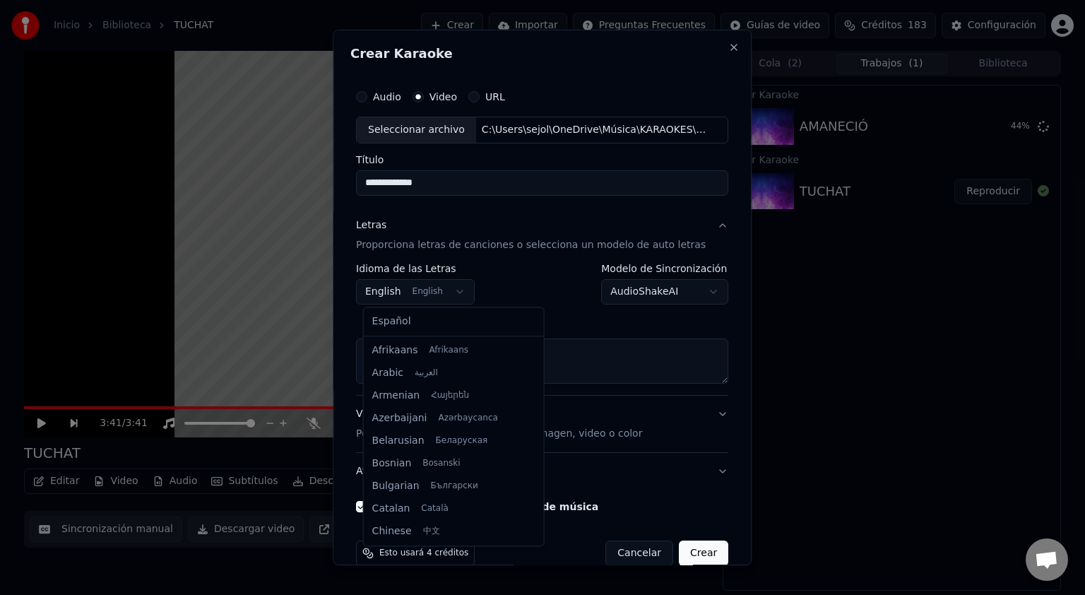
click at [455, 297] on body "**********" at bounding box center [542, 297] width 1085 height 595
select select "**"
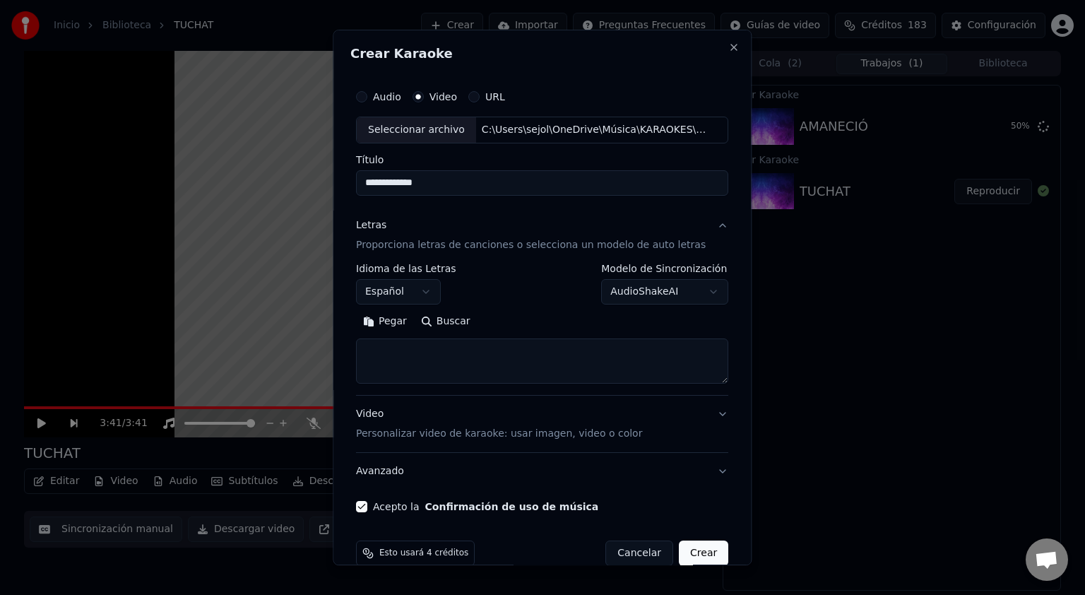
click at [396, 347] on textarea at bounding box center [542, 360] width 372 height 45
paste textarea "**********"
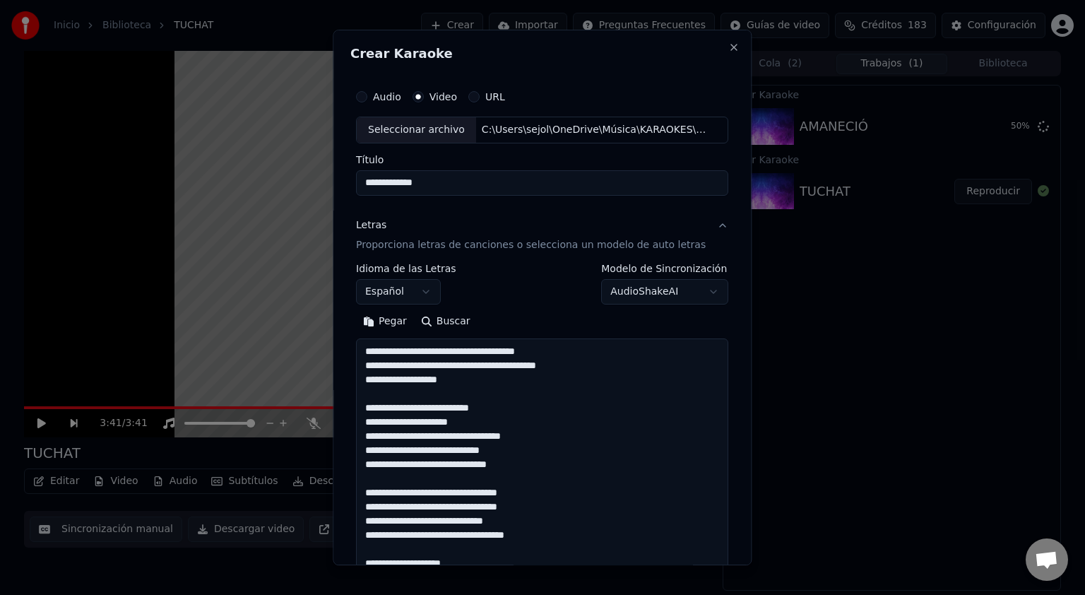
scroll to position [737, 0]
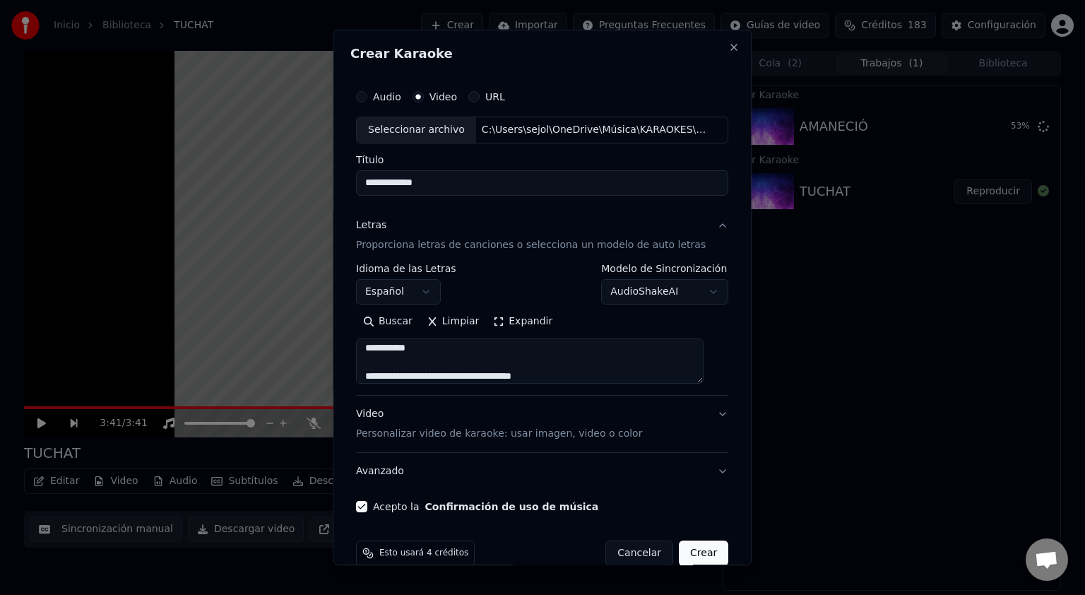
type textarea "**********"
click at [679, 552] on button "Crear" at bounding box center [703, 552] width 49 height 25
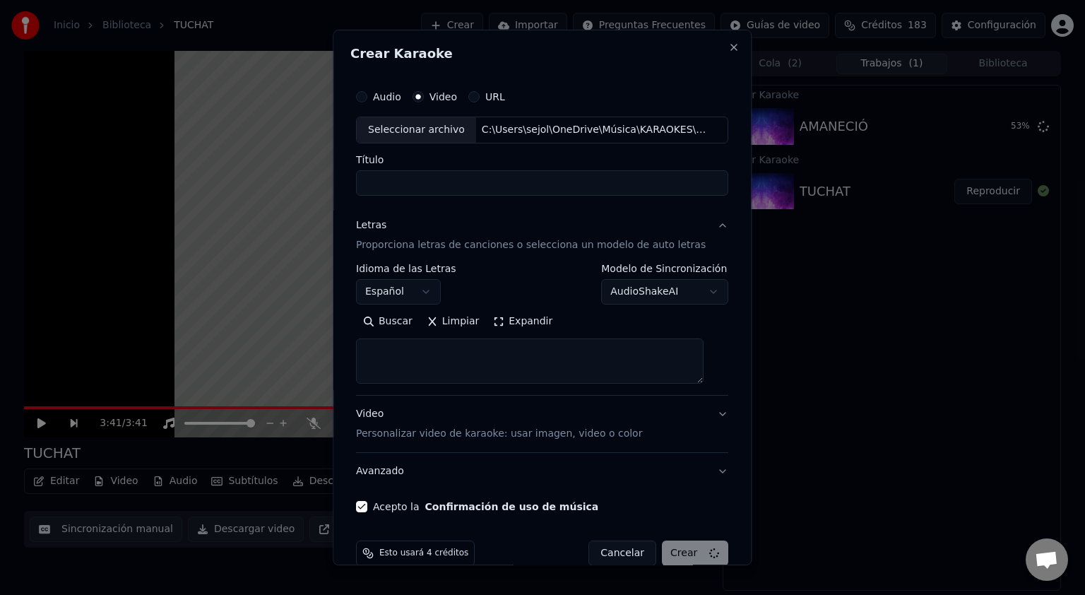
select select
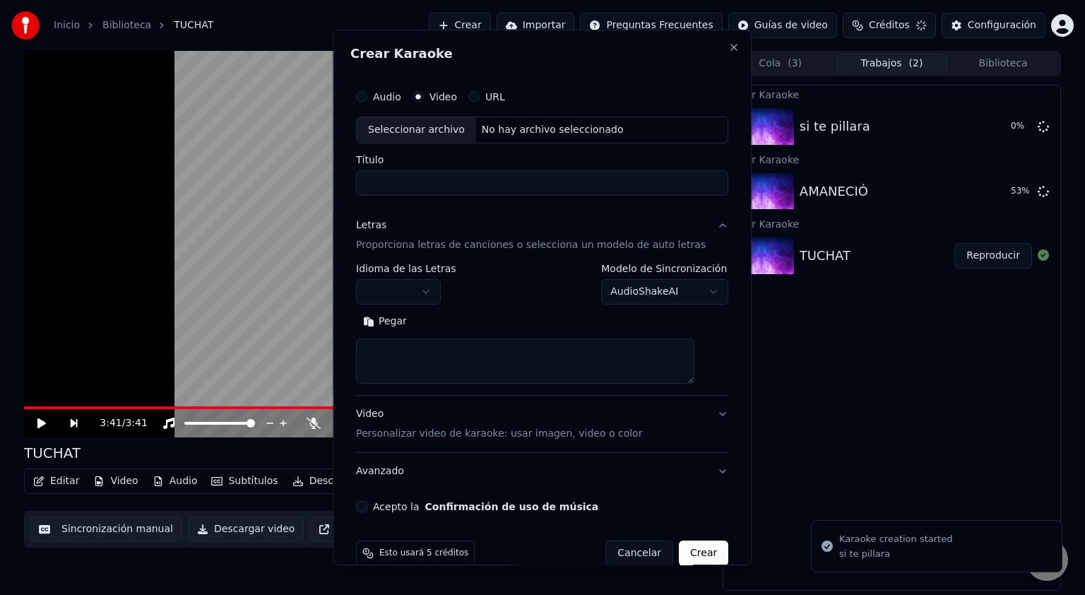
scroll to position [0, 0]
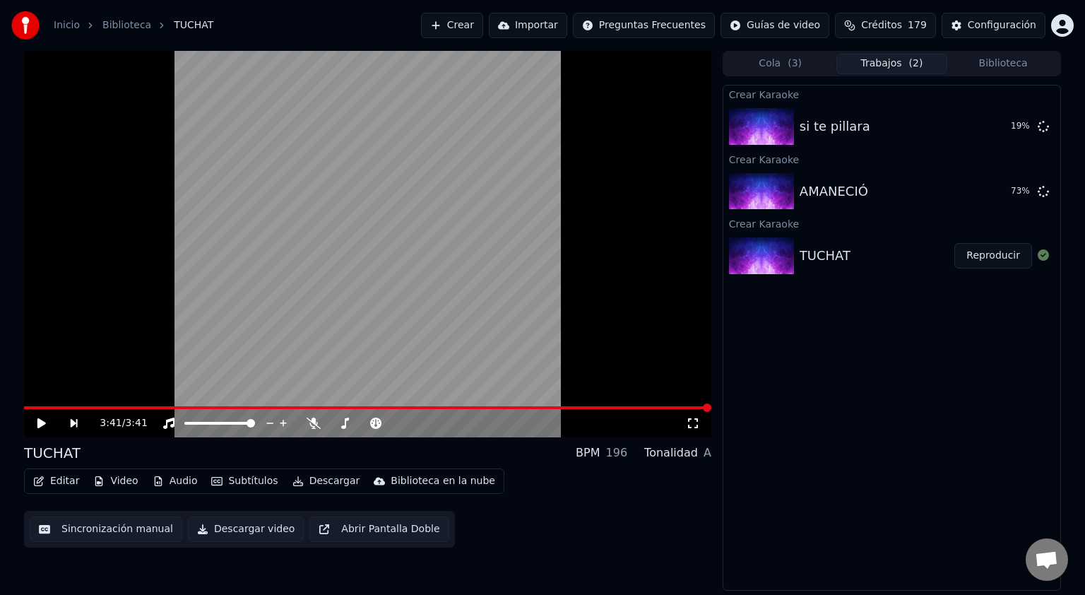
click at [480, 28] on button "Crear" at bounding box center [452, 25] width 62 height 25
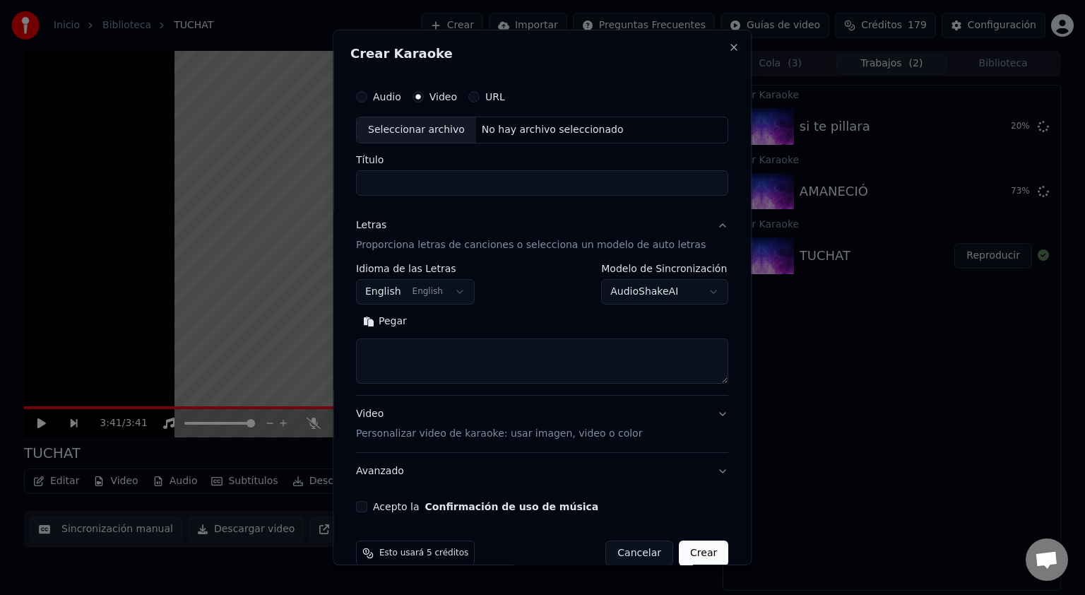
click at [441, 131] on div "Seleccionar archivo" at bounding box center [416, 129] width 119 height 25
type input "****"
click at [397, 432] on p "Personalizar video de karaoke: usar imagen, video o color" at bounding box center [499, 434] width 286 height 14
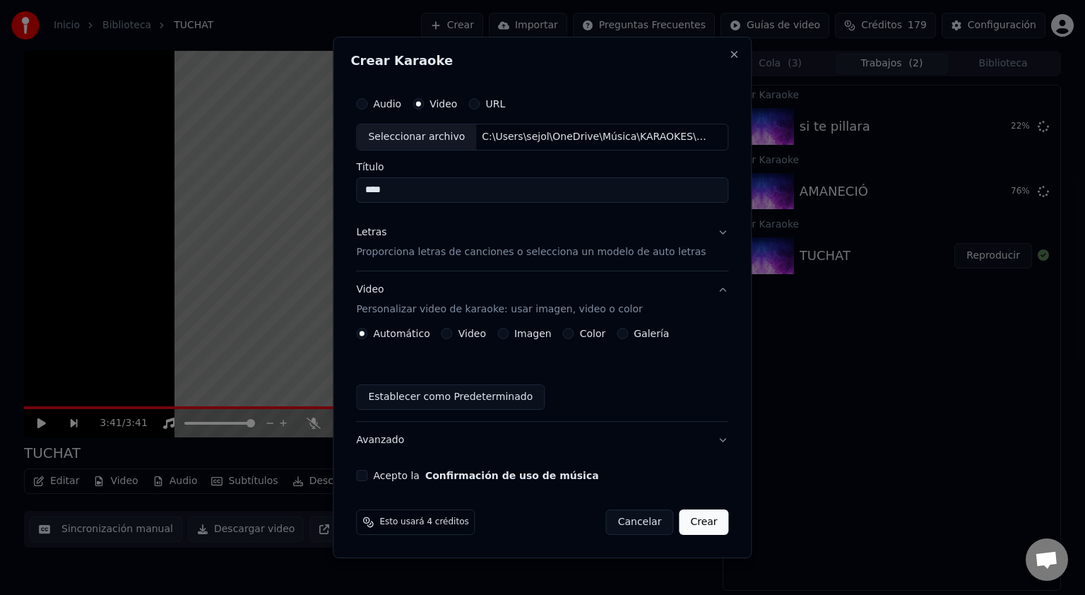
click at [486, 336] on label "Video" at bounding box center [472, 333] width 28 height 10
click at [453, 336] on button "Video" at bounding box center [446, 333] width 11 height 11
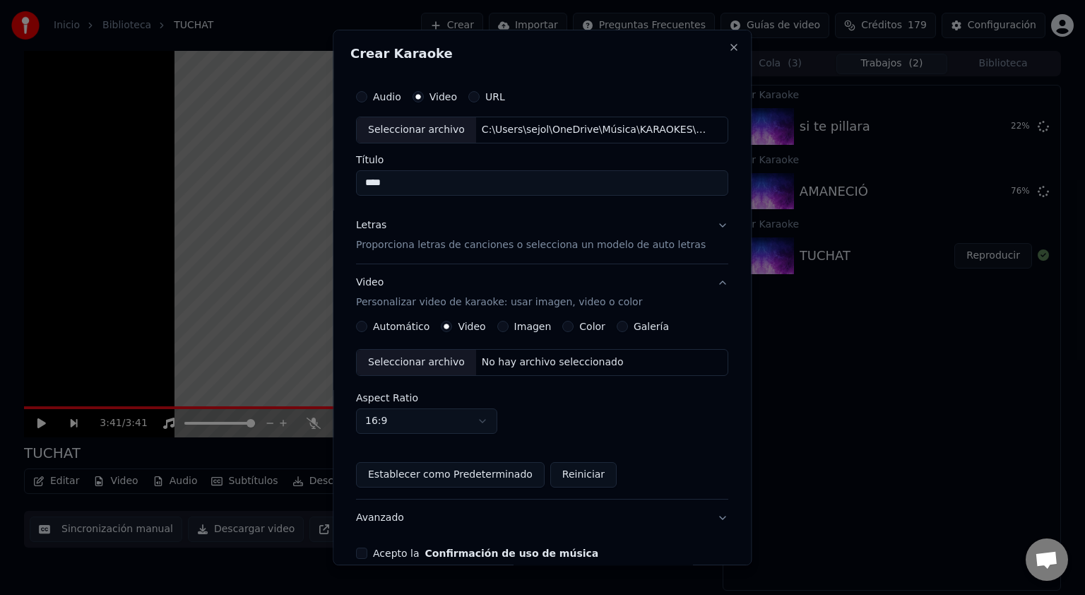
click at [420, 364] on div "Seleccionar archivo" at bounding box center [416, 362] width 119 height 25
click at [458, 255] on button "Letras Proporciona letras de canciones o selecciona un modelo de auto letras" at bounding box center [542, 235] width 372 height 57
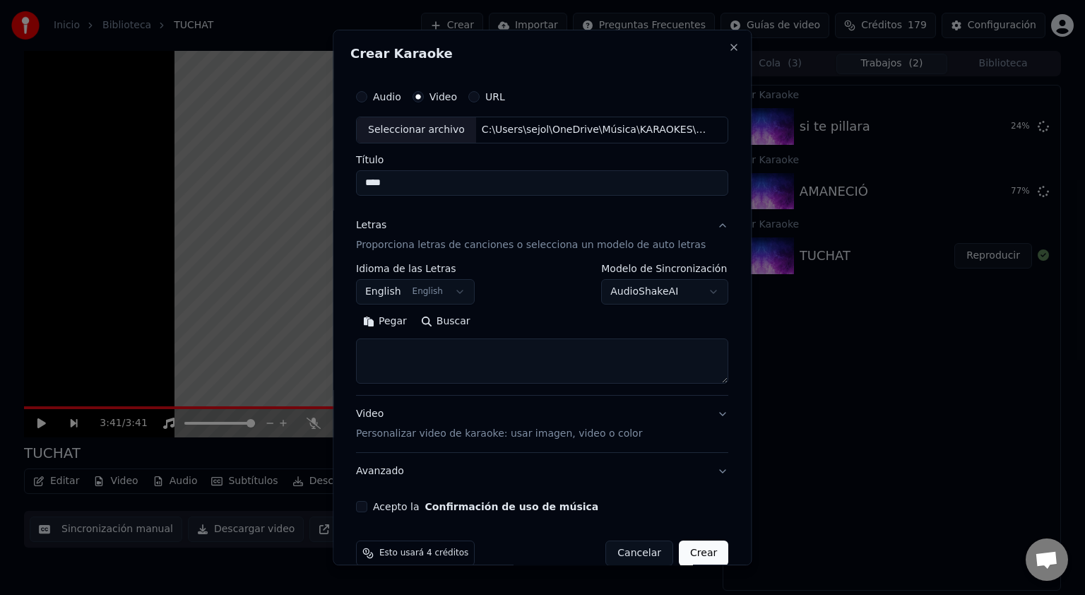
click at [429, 357] on textarea at bounding box center [542, 360] width 372 height 45
paste textarea "**********"
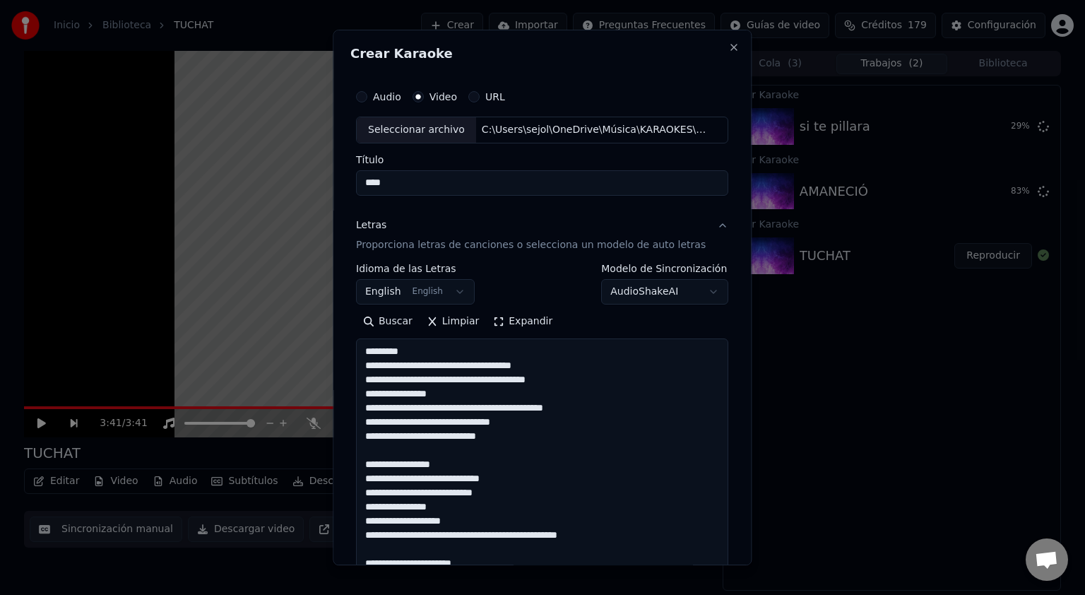
scroll to position [1019, 0]
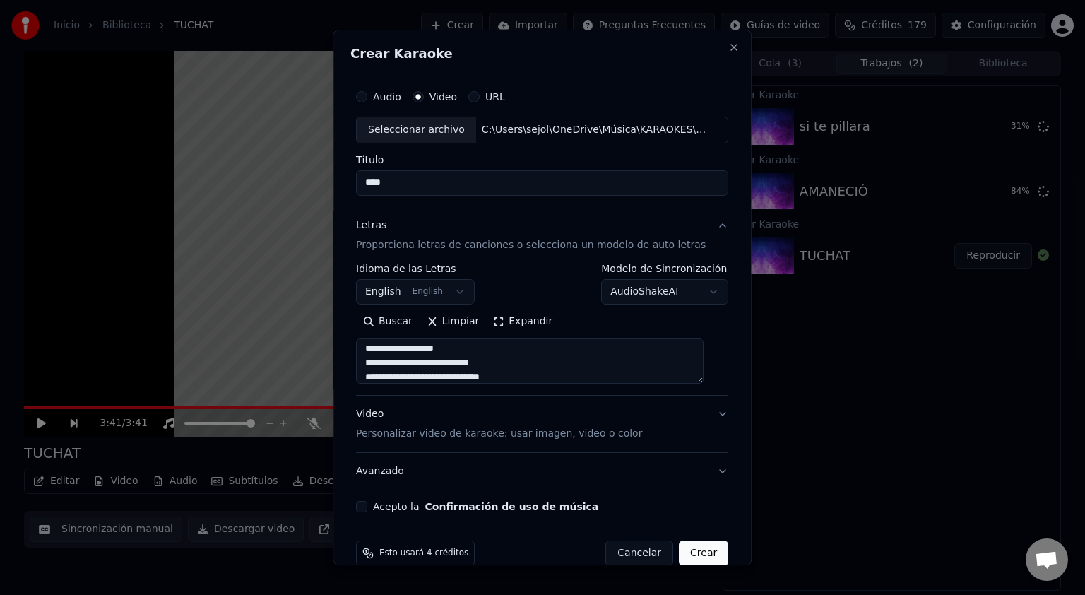
type textarea "**********"
click at [367, 506] on button "Acepto la Confirmación de uso de música" at bounding box center [361, 506] width 11 height 11
click at [687, 555] on button "Crear" at bounding box center [703, 552] width 49 height 25
select select "**"
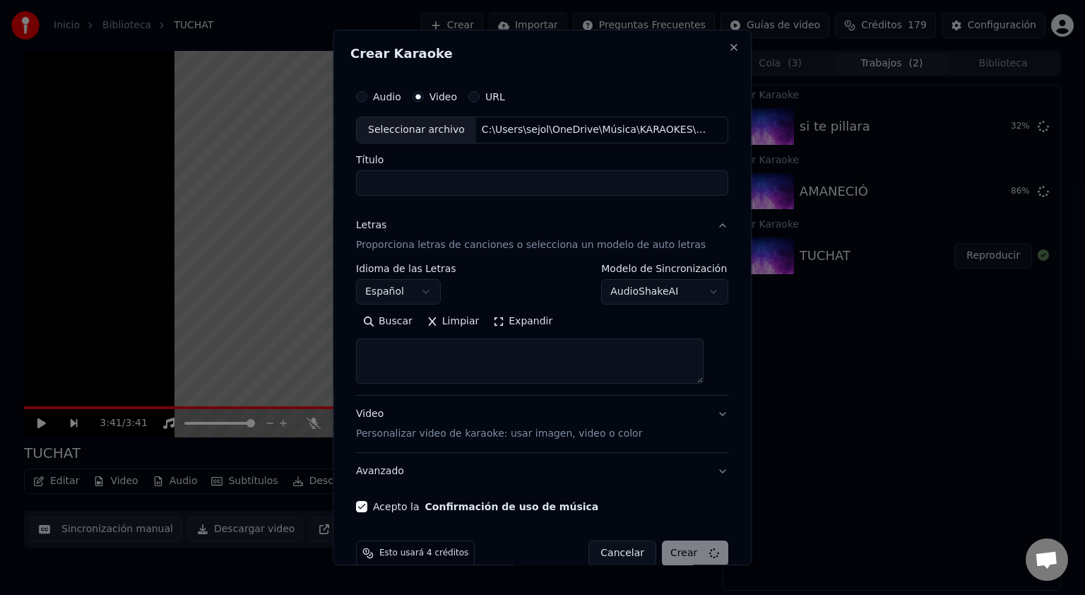
select select
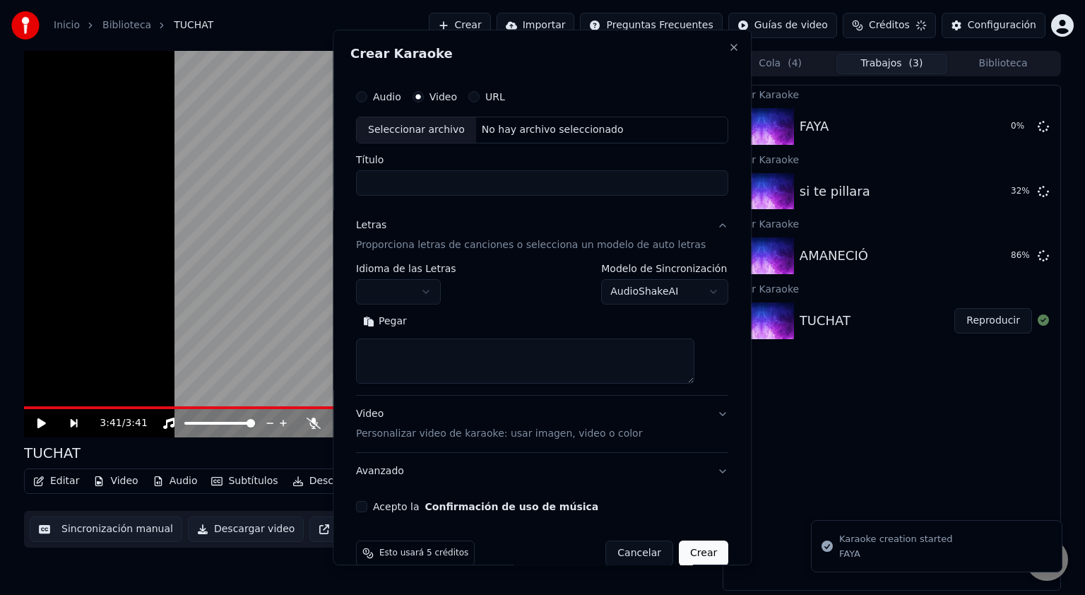
scroll to position [0, 0]
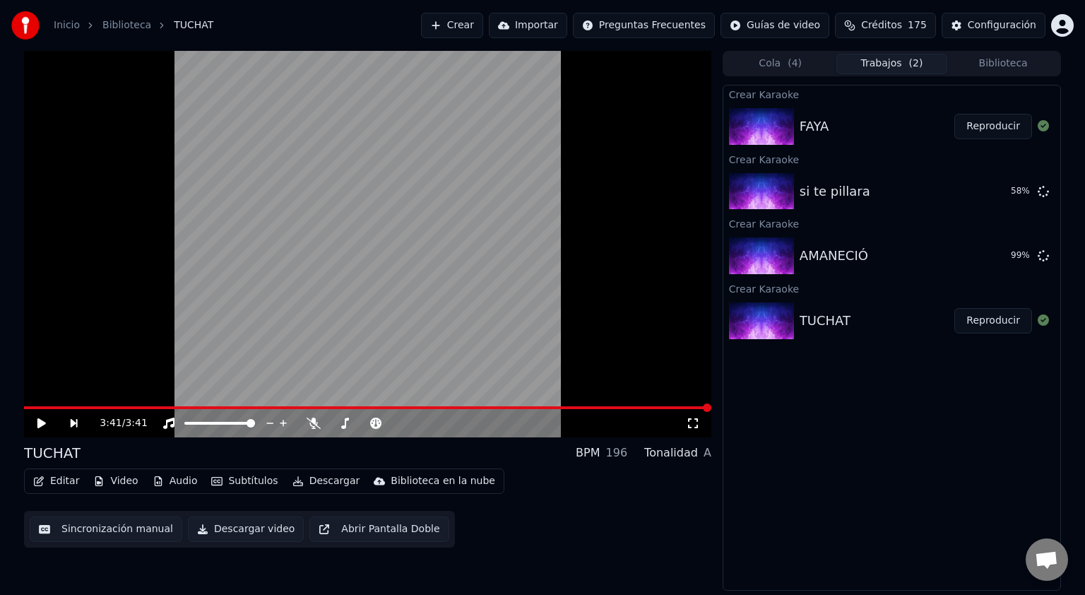
click at [771, 121] on img at bounding box center [761, 126] width 65 height 37
click at [1000, 138] on button "Reproducir" at bounding box center [993, 126] width 78 height 25
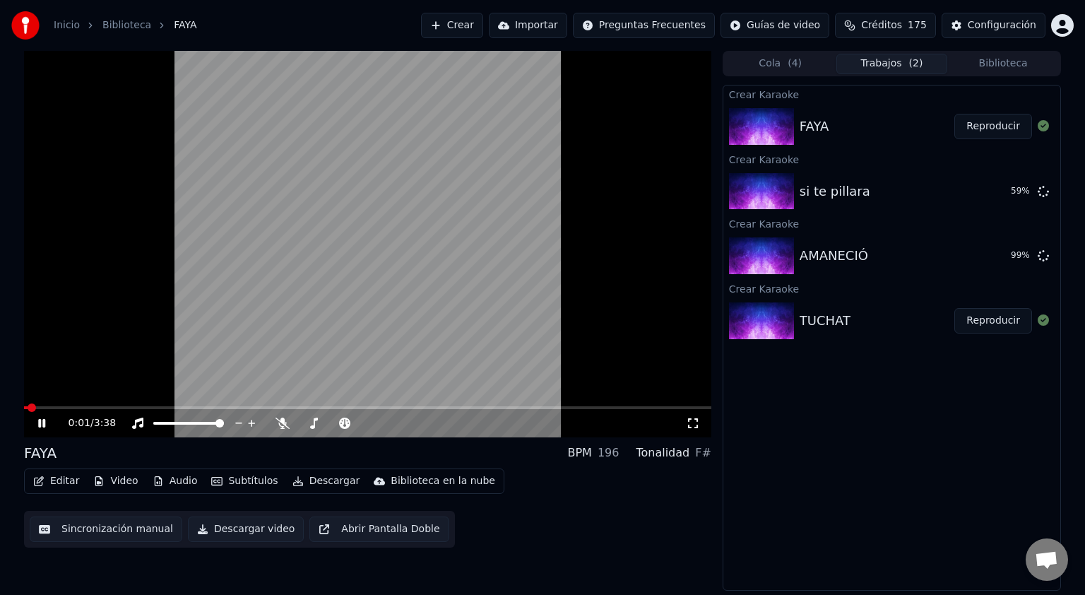
drag, startPoint x: 692, startPoint y: 421, endPoint x: 692, endPoint y: 438, distance: 17.0
click at [692, 422] on icon at bounding box center [693, 422] width 14 height 11
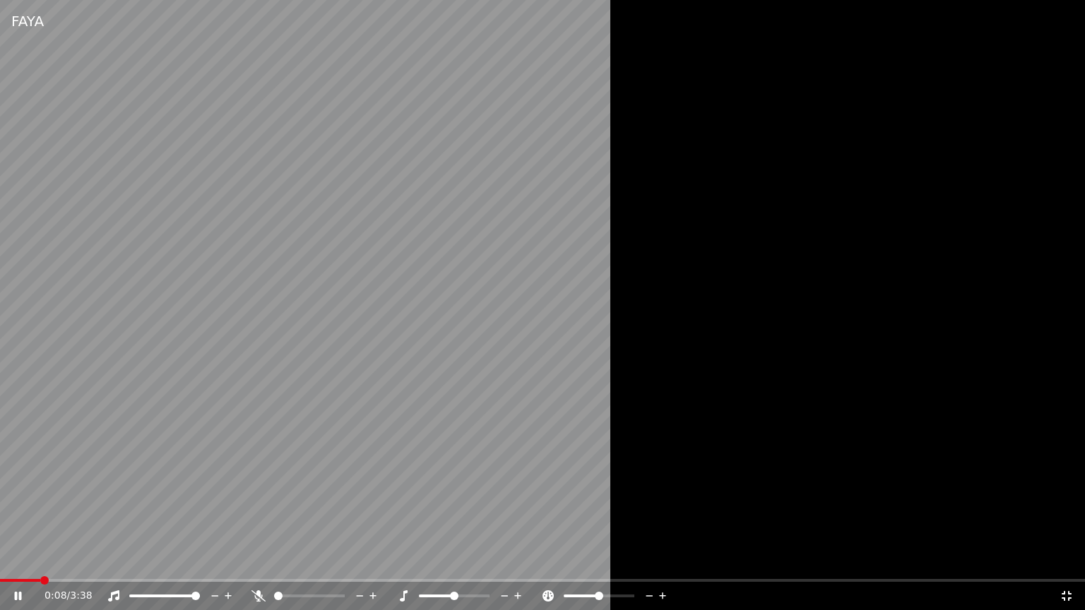
click at [256, 594] on div at bounding box center [315, 596] width 128 height 14
click at [257, 594] on icon at bounding box center [258, 595] width 14 height 11
click at [259, 594] on icon at bounding box center [259, 595] width 8 height 11
click at [257, 594] on icon at bounding box center [258, 595] width 14 height 11
click at [285, 594] on span at bounding box center [287, 596] width 8 height 8
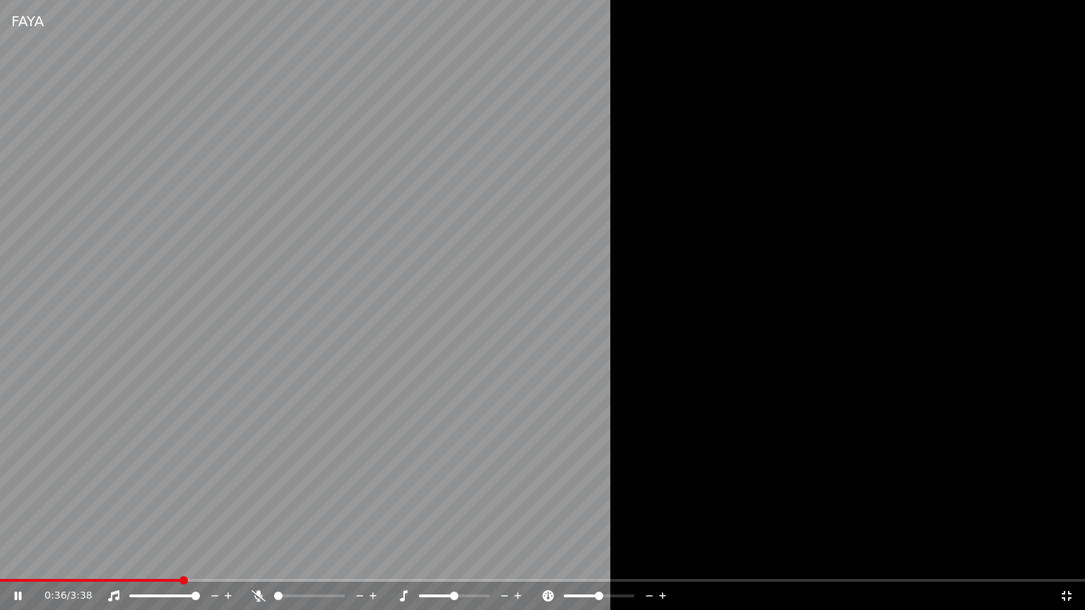
click at [274, 594] on span at bounding box center [278, 596] width 8 height 8
click at [259, 592] on icon at bounding box center [258, 595] width 14 height 11
click at [259, 592] on icon at bounding box center [259, 595] width 8 height 11
click at [290, 593] on span at bounding box center [291, 596] width 8 height 8
click at [254, 592] on icon at bounding box center [258, 595] width 14 height 11
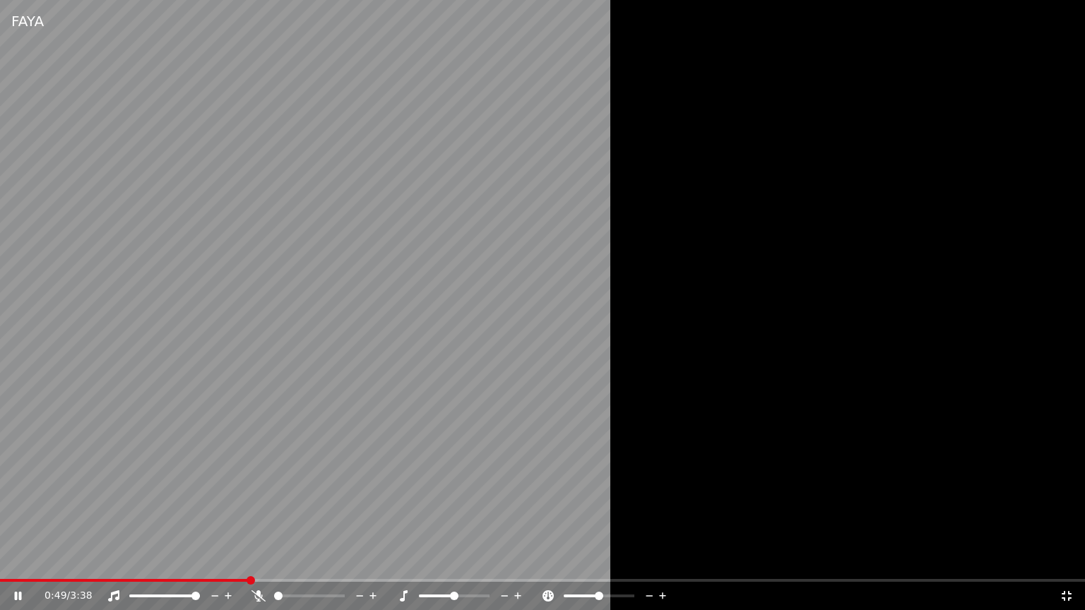
click at [259, 593] on icon at bounding box center [258, 595] width 14 height 11
click at [1064, 594] on icon at bounding box center [1067, 596] width 10 height 10
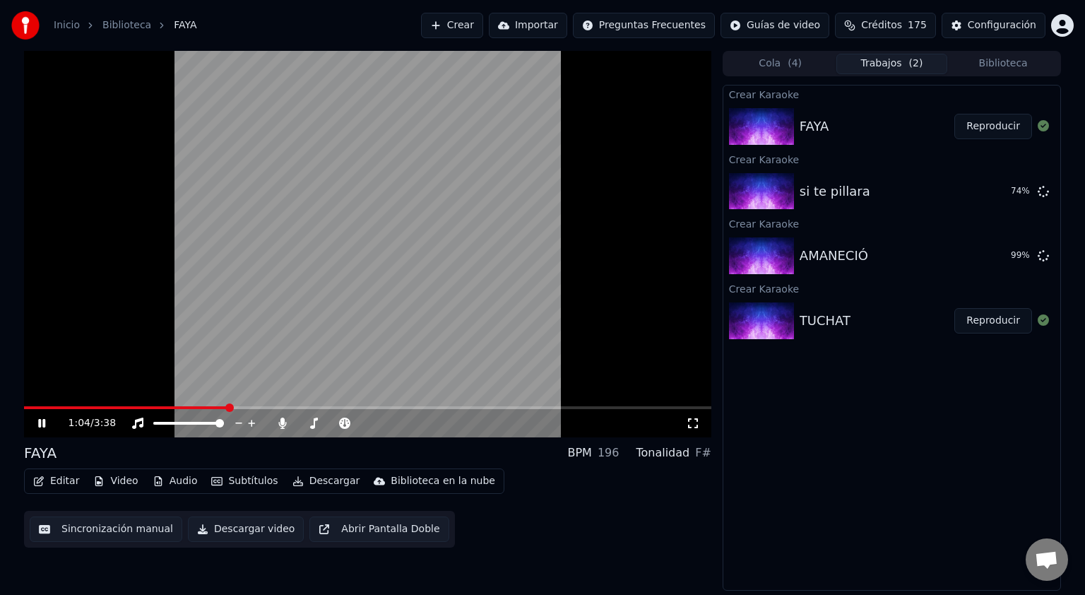
click at [687, 420] on icon at bounding box center [693, 422] width 14 height 11
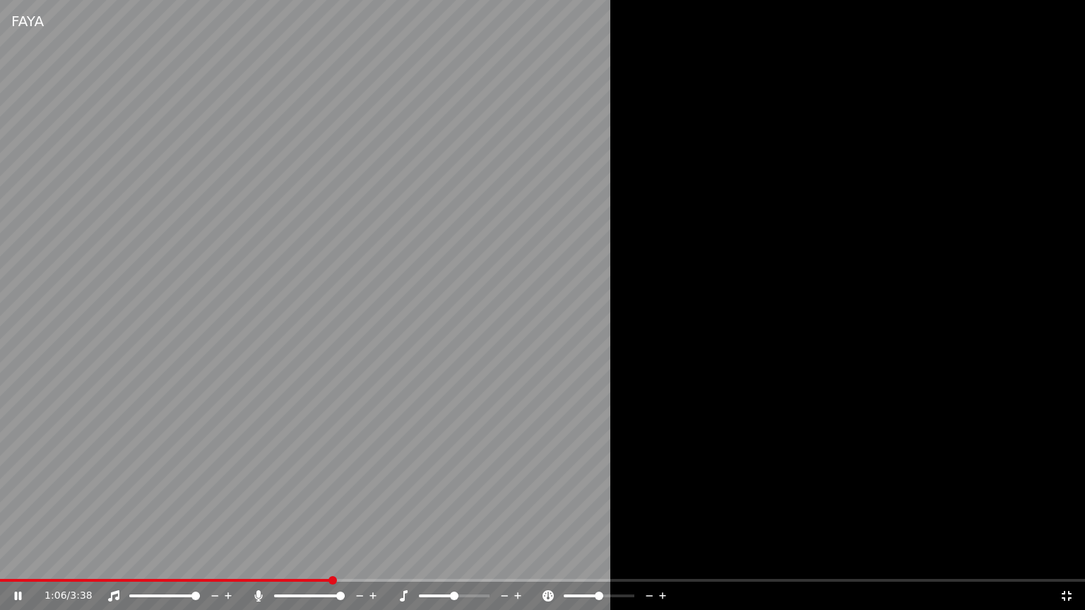
click at [311, 190] on video at bounding box center [542, 305] width 1085 height 610
click at [344, 178] on video at bounding box center [542, 305] width 1085 height 610
click at [259, 594] on icon at bounding box center [259, 595] width 8 height 11
click at [261, 592] on icon at bounding box center [258, 595] width 14 height 11
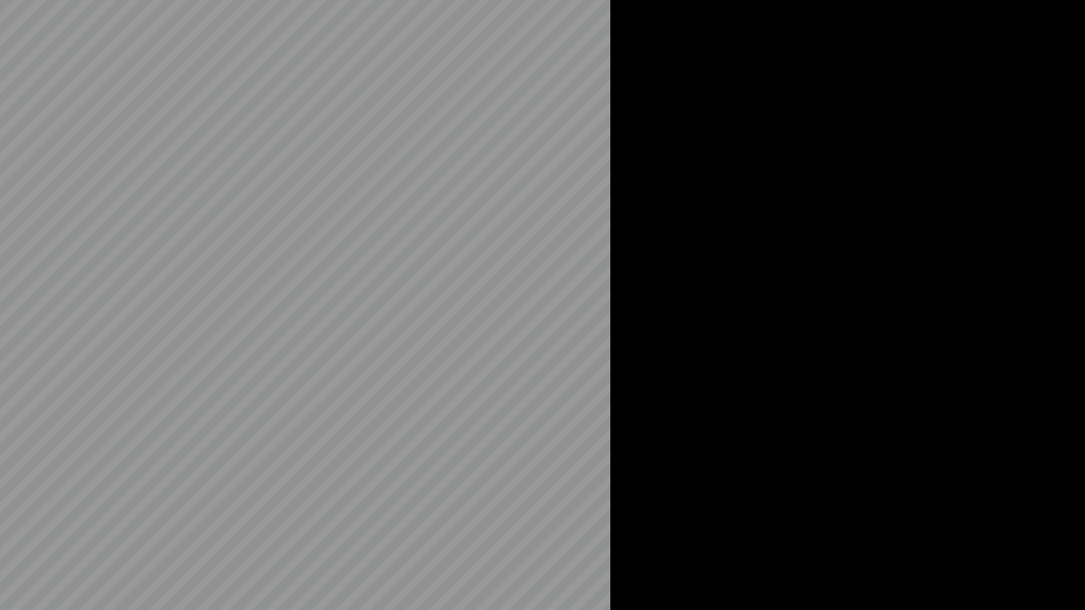
click at [259, 594] on video at bounding box center [542, 305] width 1085 height 610
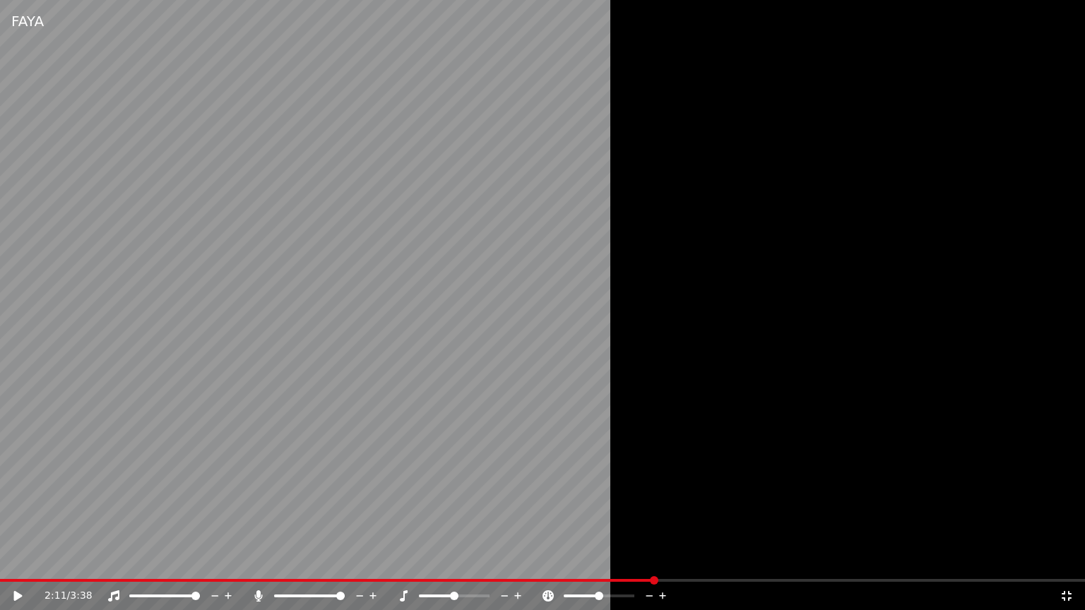
click at [259, 594] on icon at bounding box center [259, 595] width 8 height 11
click at [324, 472] on video at bounding box center [542, 305] width 1085 height 610
click at [260, 594] on icon at bounding box center [258, 595] width 14 height 11
click at [260, 594] on icon at bounding box center [259, 595] width 8 height 11
click at [260, 594] on icon at bounding box center [258, 595] width 14 height 11
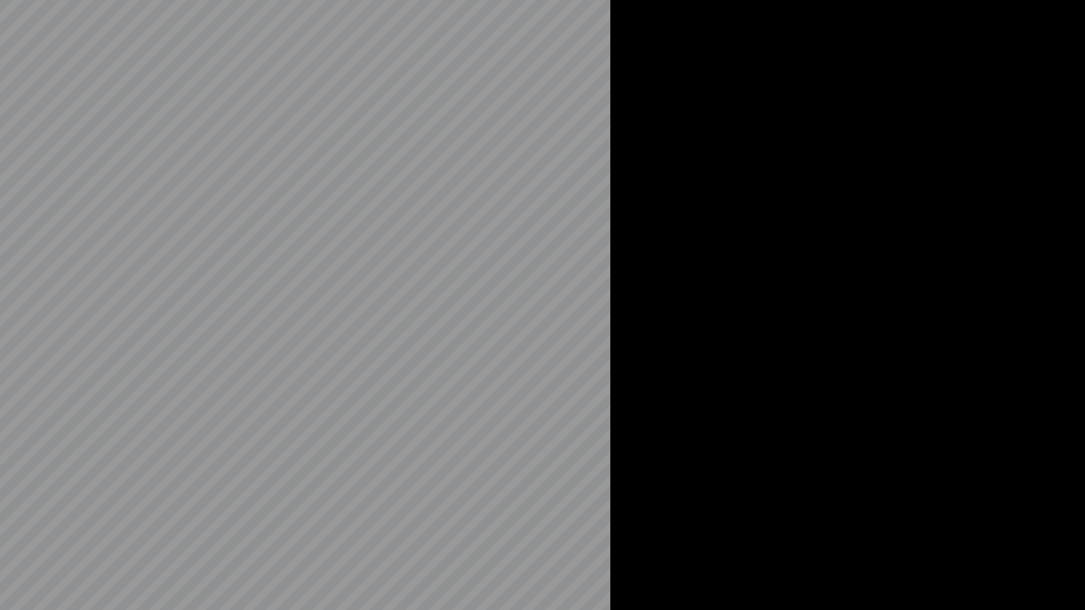
click at [260, 594] on video at bounding box center [542, 305] width 1085 height 610
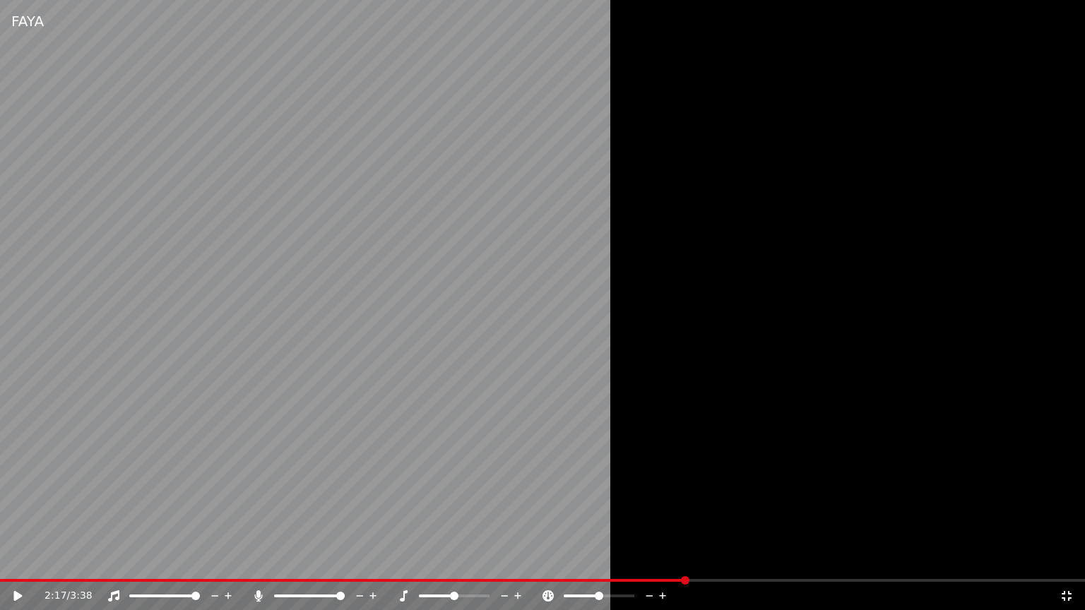
click at [260, 594] on icon at bounding box center [259, 595] width 8 height 11
click at [306, 503] on video at bounding box center [542, 305] width 1085 height 610
click at [260, 593] on icon at bounding box center [258, 595] width 14 height 11
click at [20, 594] on icon at bounding box center [18, 596] width 7 height 8
click at [20, 594] on icon at bounding box center [27, 595] width 33 height 11
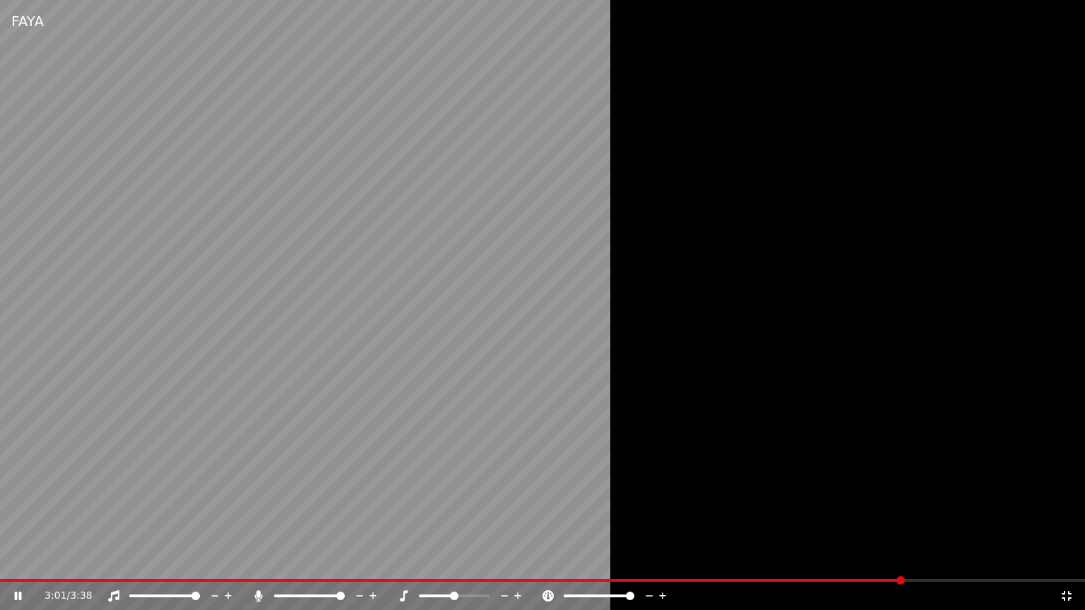
click at [548, 593] on icon at bounding box center [548, 595] width 14 height 11
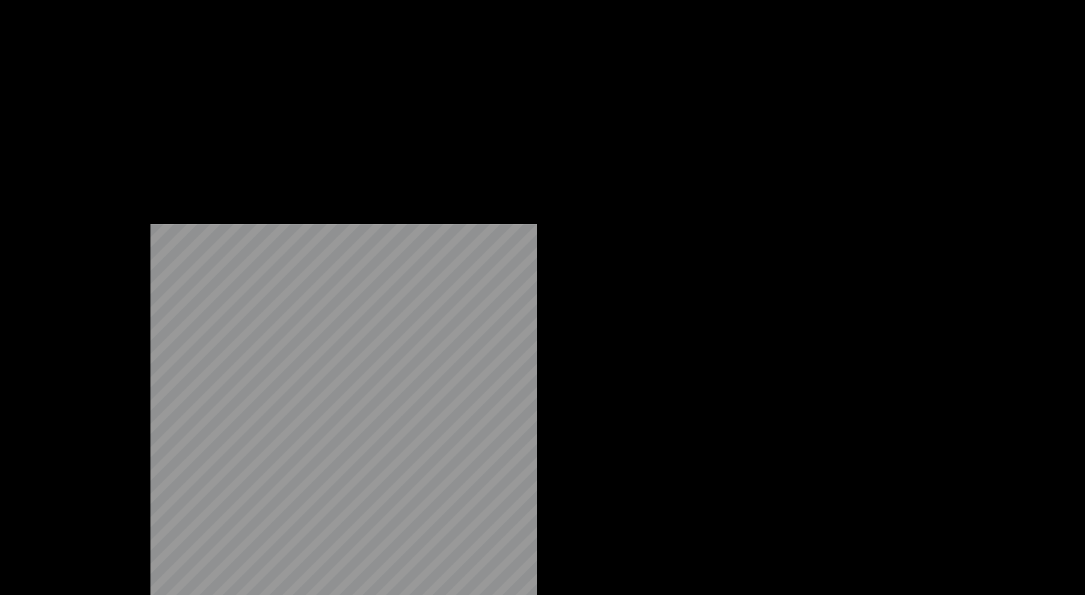
click at [115, 105] on button "Video" at bounding box center [116, 95] width 56 height 20
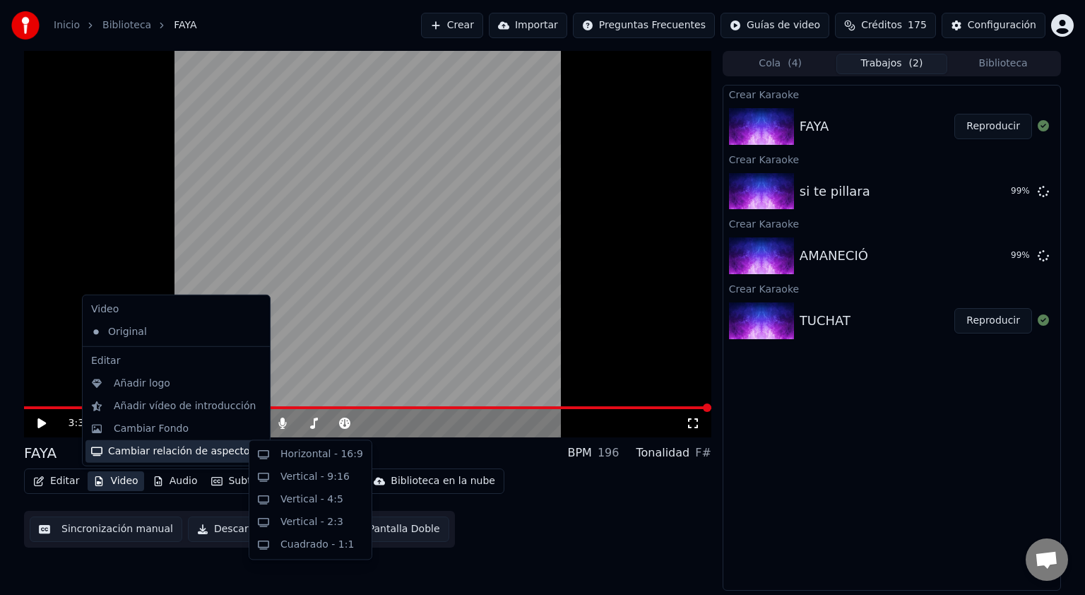
click at [133, 442] on div "Cambiar relación de aspecto" at bounding box center [176, 451] width 182 height 23
click at [325, 461] on div "Horizontal - 16:9" at bounding box center [321, 454] width 83 height 14
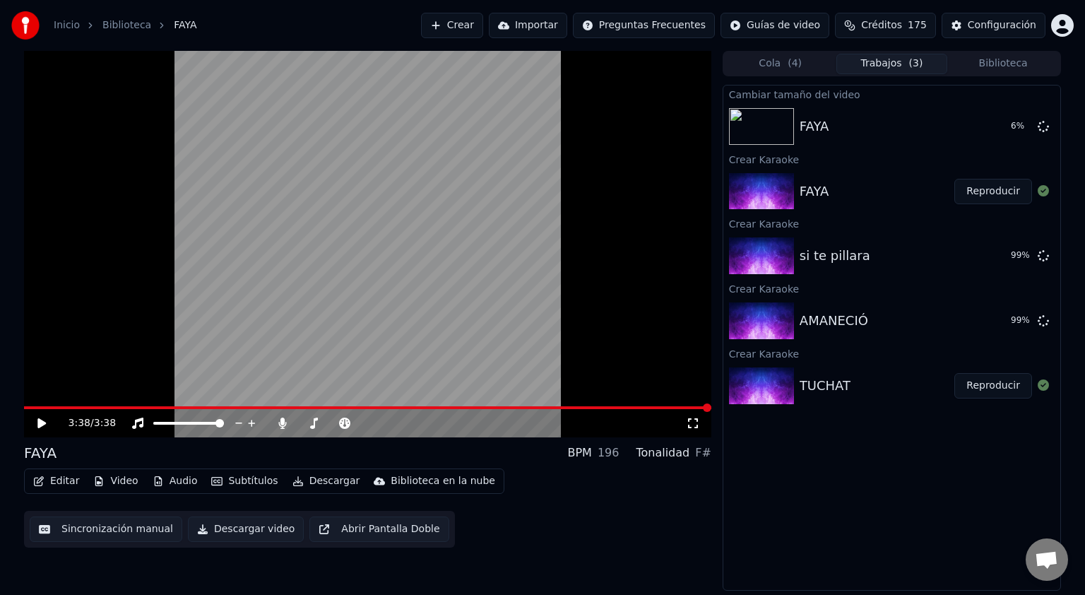
click at [52, 422] on icon at bounding box center [51, 422] width 33 height 11
click at [692, 422] on icon at bounding box center [693, 422] width 14 height 11
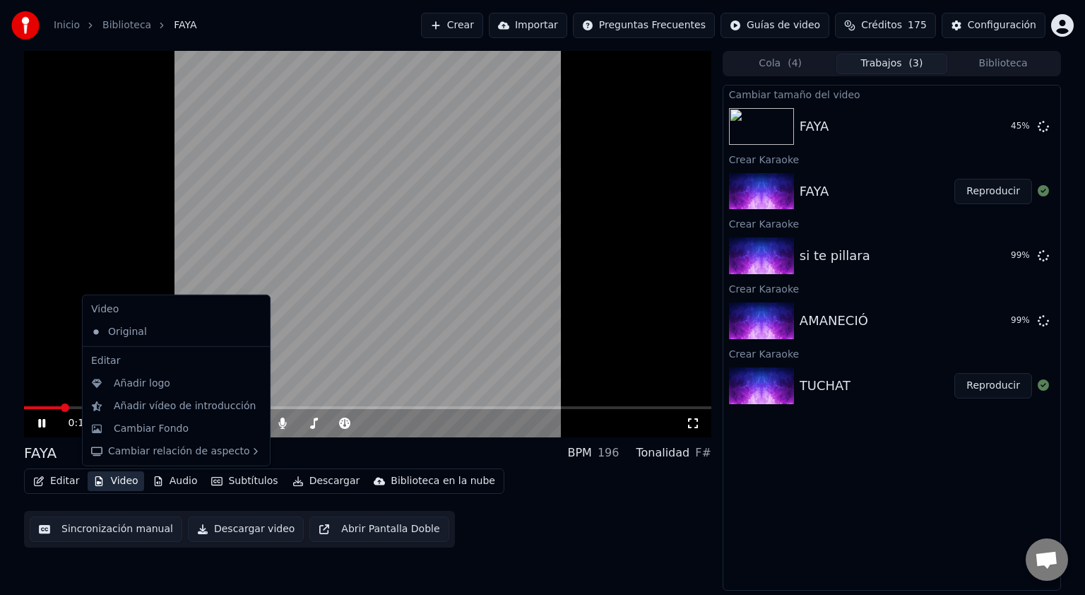
click at [99, 482] on icon "button" at bounding box center [99, 481] width 8 height 10
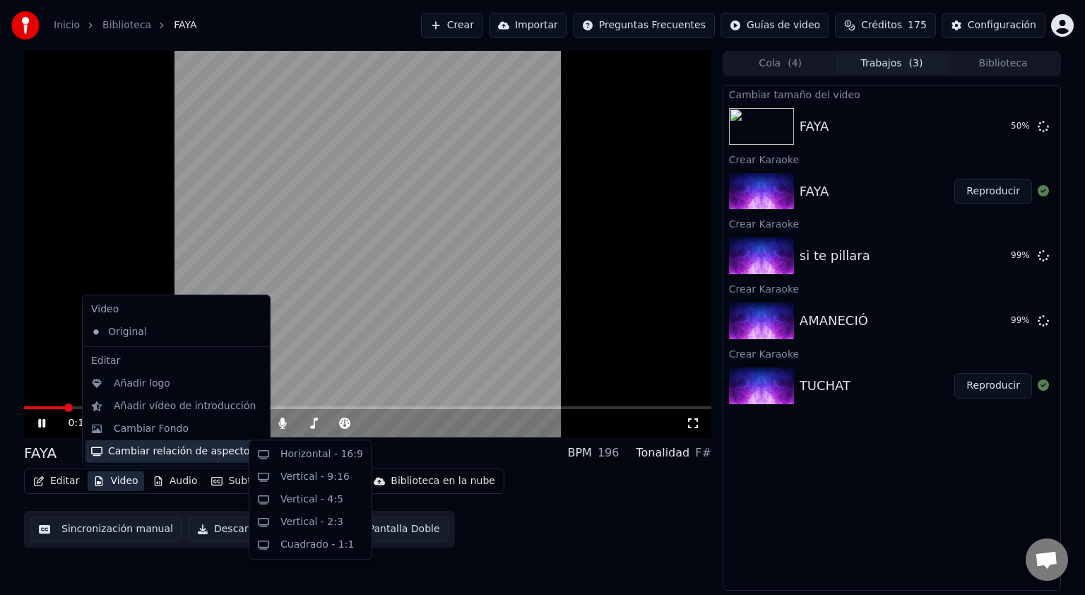
click at [126, 455] on div "Cambiar relación de aspecto" at bounding box center [176, 451] width 182 height 23
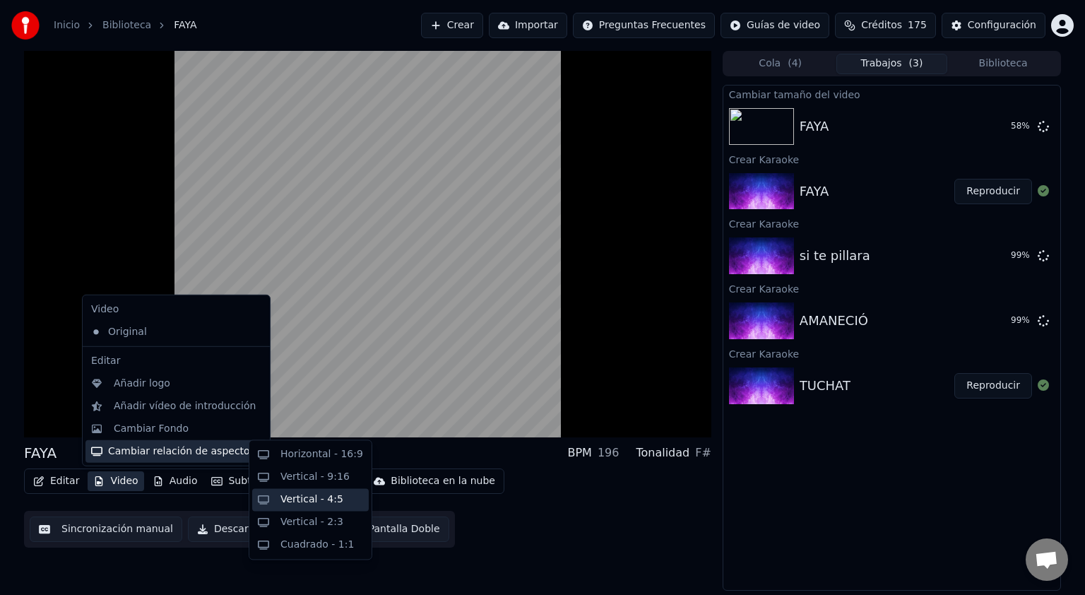
click at [278, 509] on div "Vertical - 4:5" at bounding box center [310, 499] width 117 height 23
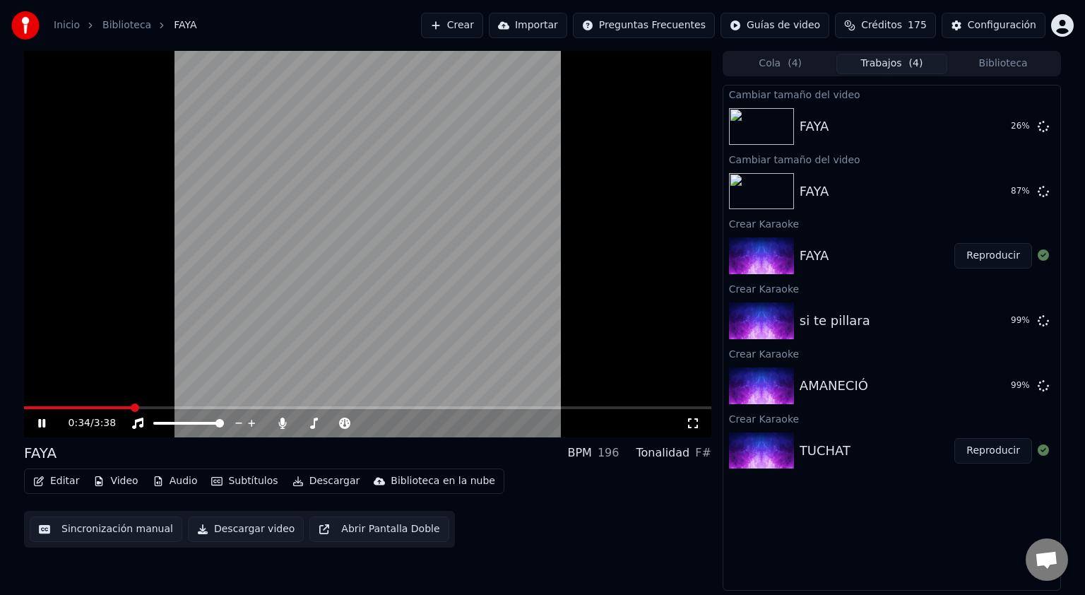
click at [116, 488] on button "Video" at bounding box center [116, 481] width 56 height 20
click at [828, 193] on div "FAYA" at bounding box center [877, 192] width 155 height 20
click at [987, 198] on button "Reproducir" at bounding box center [993, 191] width 78 height 25
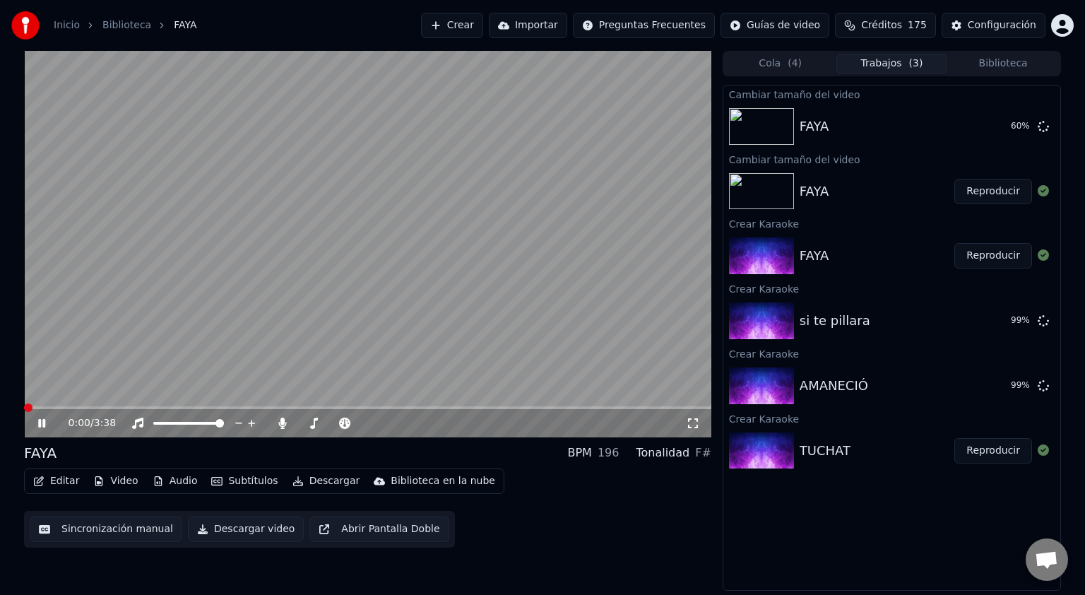
click at [694, 421] on icon at bounding box center [693, 422] width 14 height 11
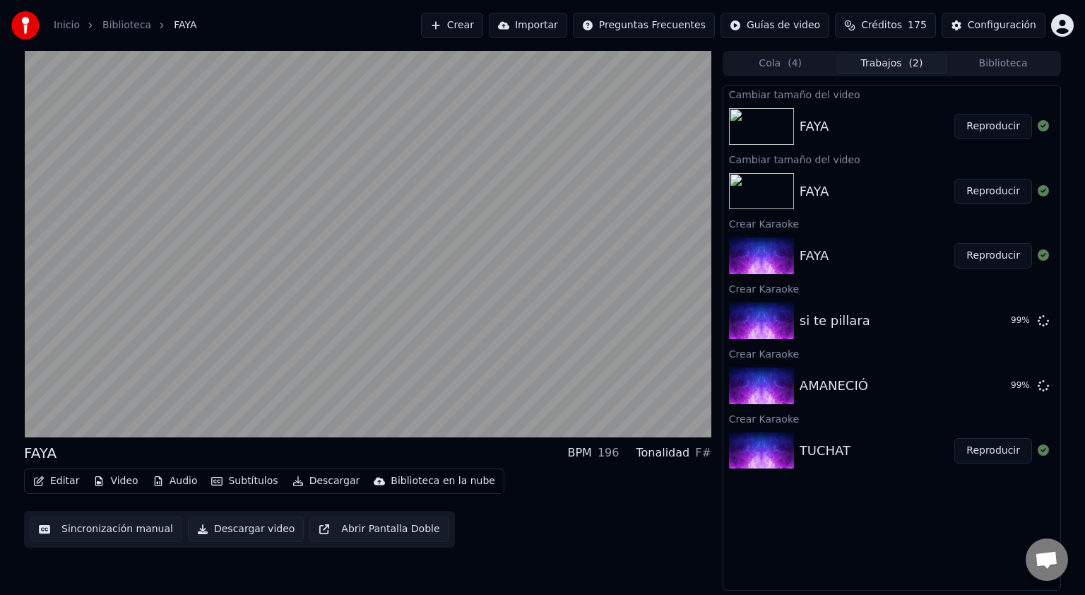
click at [1011, 68] on button "Biblioteca" at bounding box center [1003, 64] width 112 height 20
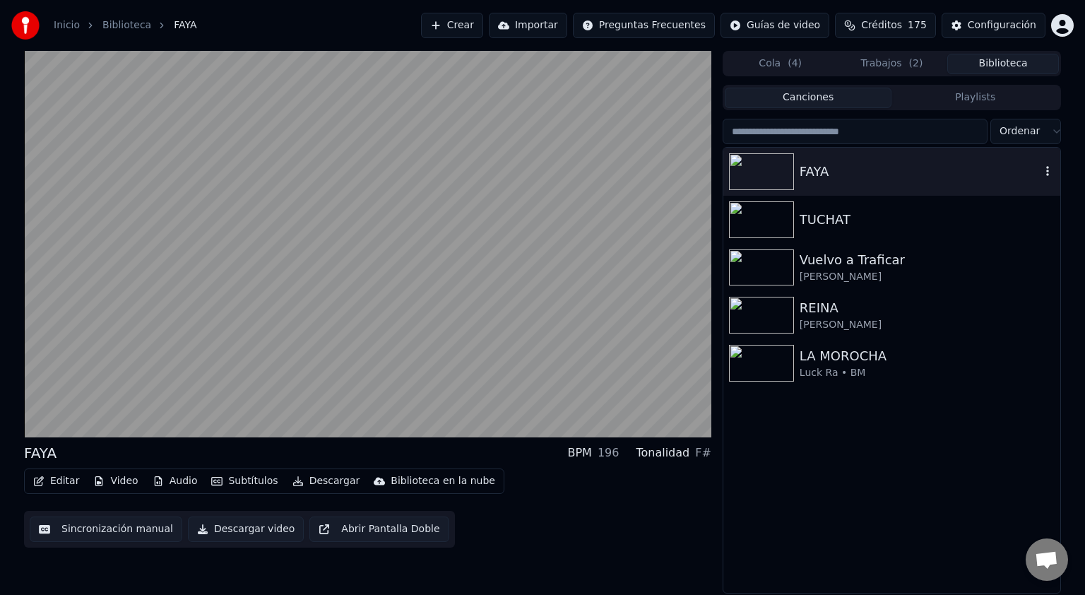
click at [1044, 174] on icon "button" at bounding box center [1047, 170] width 14 height 11
click at [832, 174] on div "FAYA" at bounding box center [920, 172] width 241 height 20
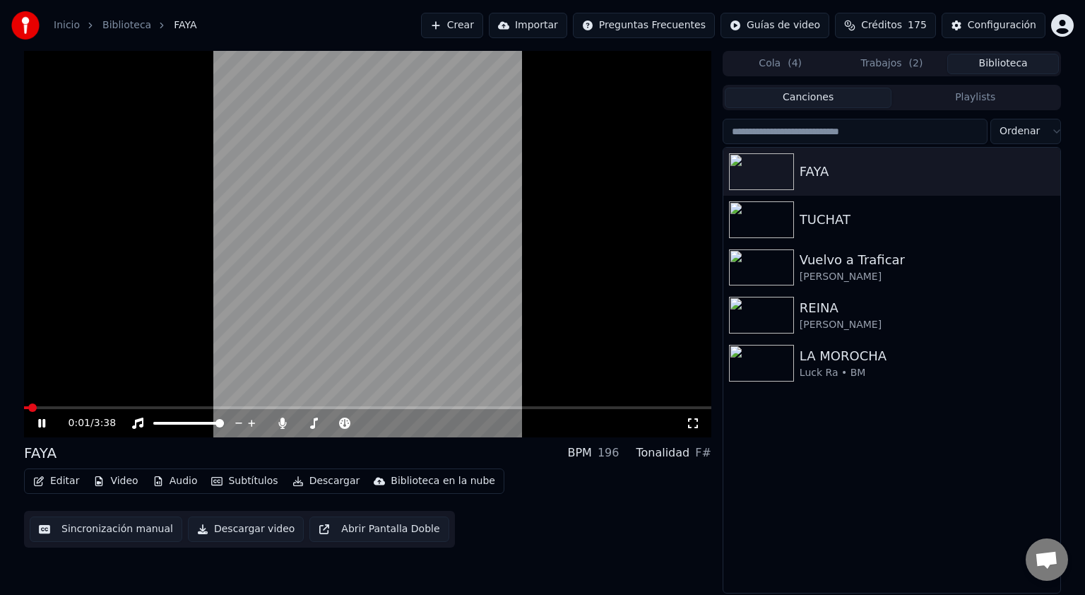
click at [696, 425] on icon at bounding box center [693, 422] width 14 height 11
click at [1051, 174] on icon "button" at bounding box center [1047, 170] width 14 height 11
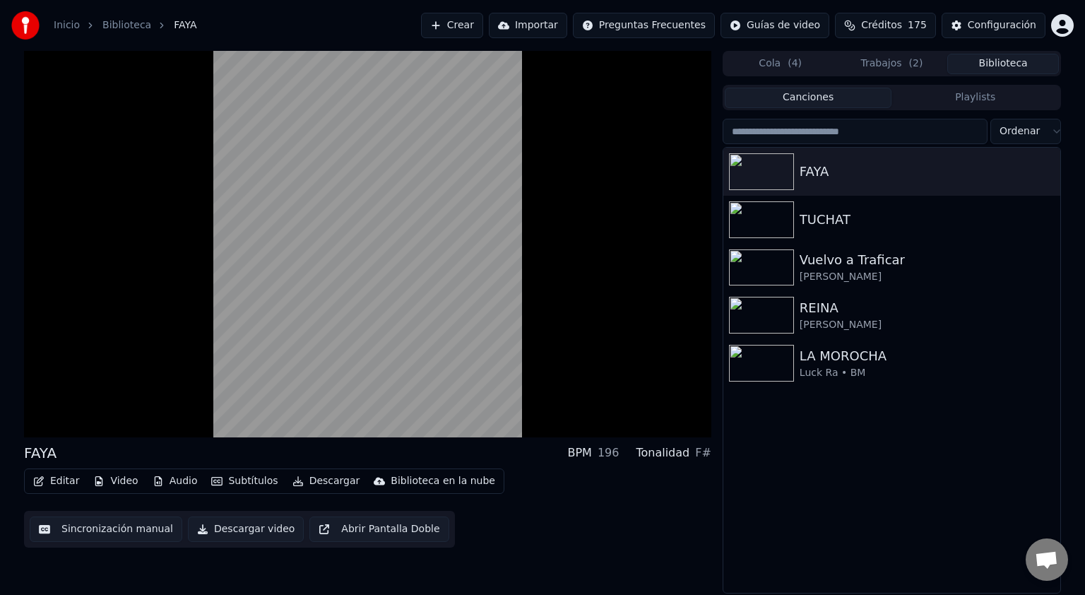
click at [896, 64] on button "Trabajos ( 2 )" at bounding box center [892, 64] width 112 height 20
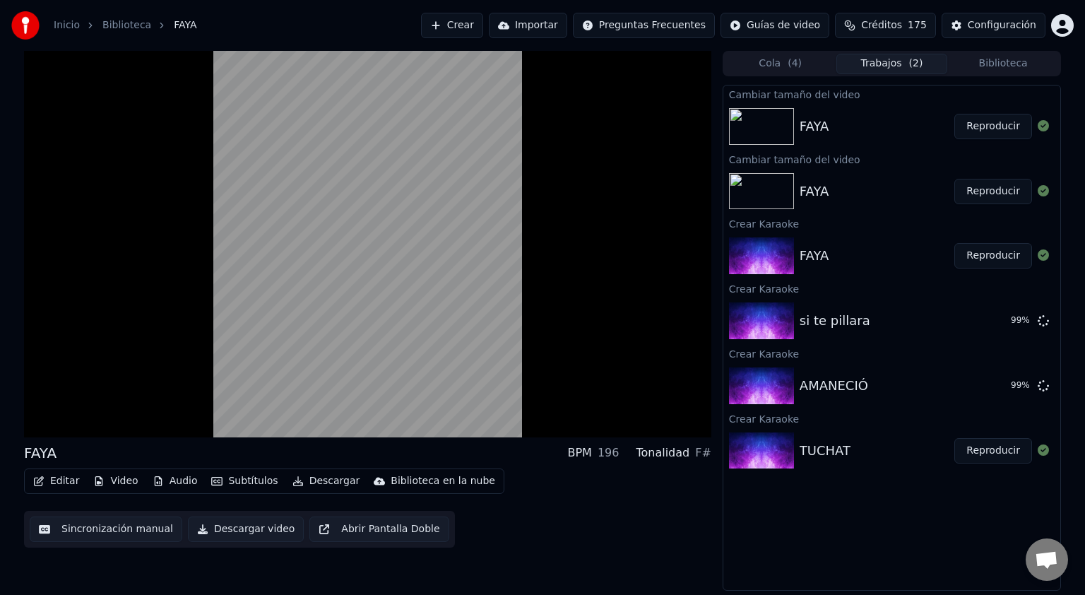
click at [832, 190] on div "FAYA" at bounding box center [877, 192] width 155 height 20
click at [987, 196] on button "Reproducir" at bounding box center [993, 191] width 78 height 25
click at [320, 481] on button "Descargar" at bounding box center [326, 481] width 79 height 20
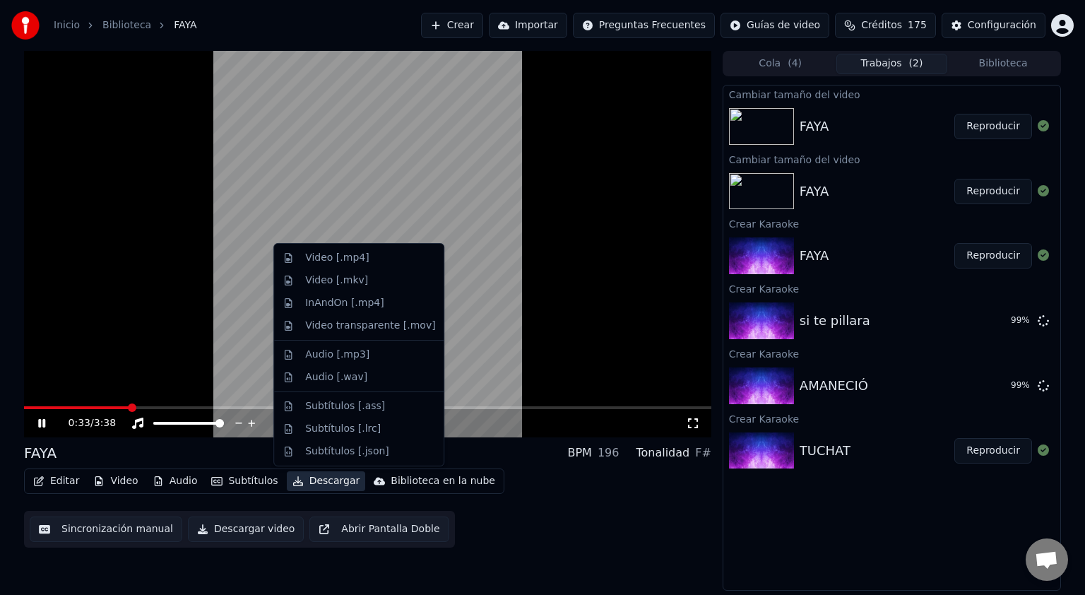
click at [1007, 73] on div "Cola ( 4 ) Trabajos ( 2 ) Biblioteca" at bounding box center [892, 63] width 338 height 25
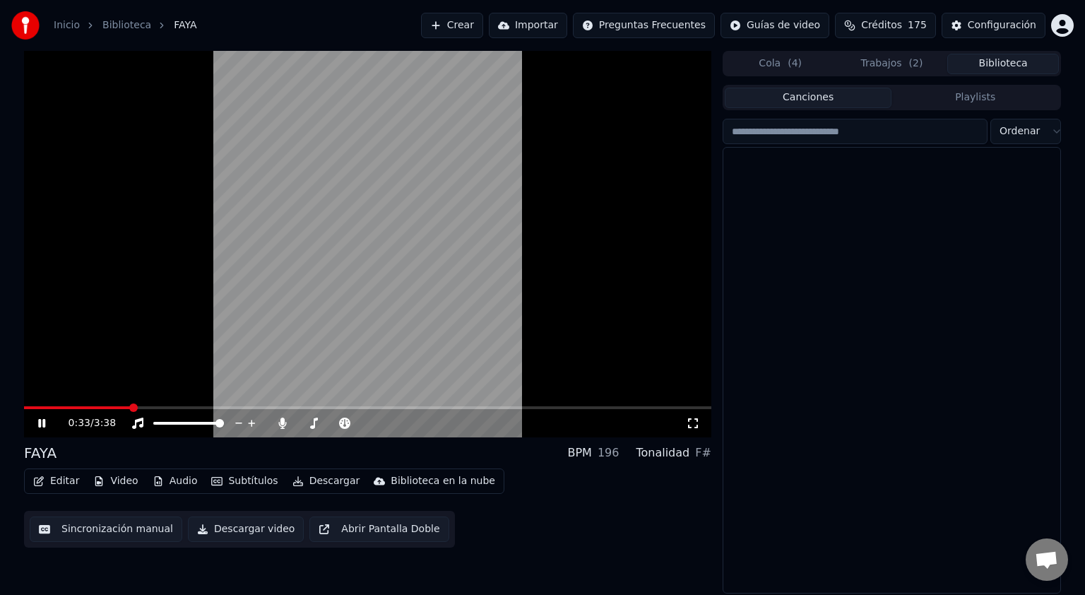
click at [1007, 71] on button "Biblioteca" at bounding box center [1003, 64] width 112 height 20
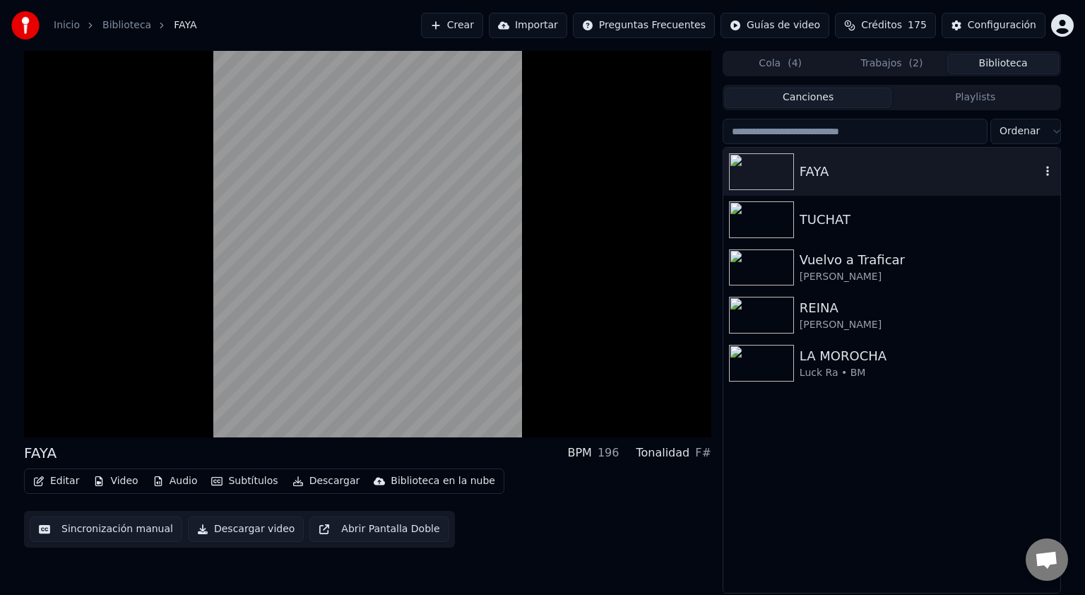
click at [1047, 175] on icon "button" at bounding box center [1047, 171] width 3 height 10
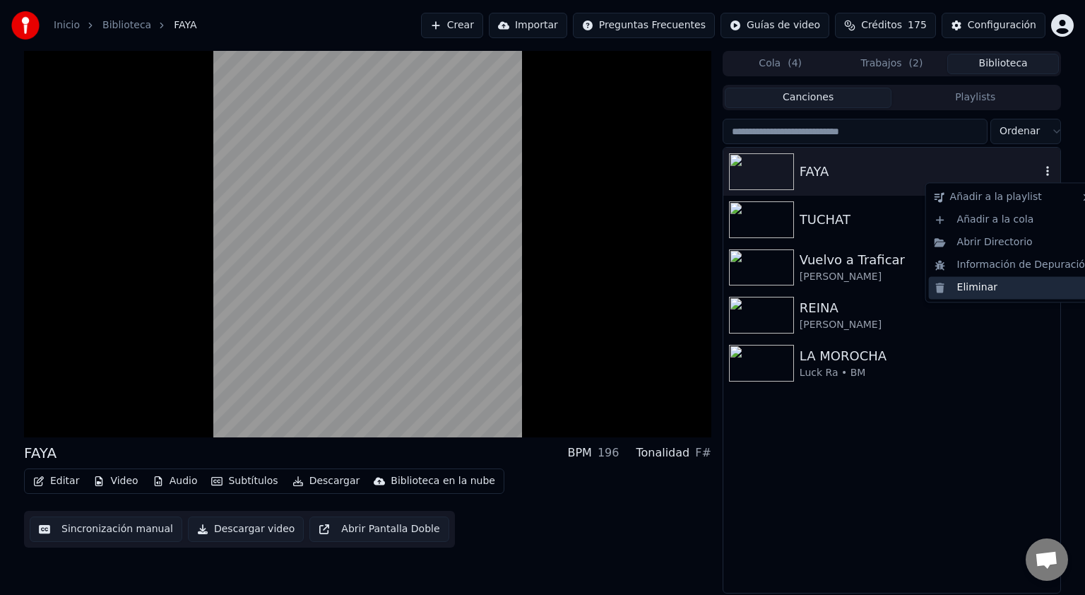
click at [1002, 290] on div "Eliminar" at bounding box center [1013, 287] width 168 height 23
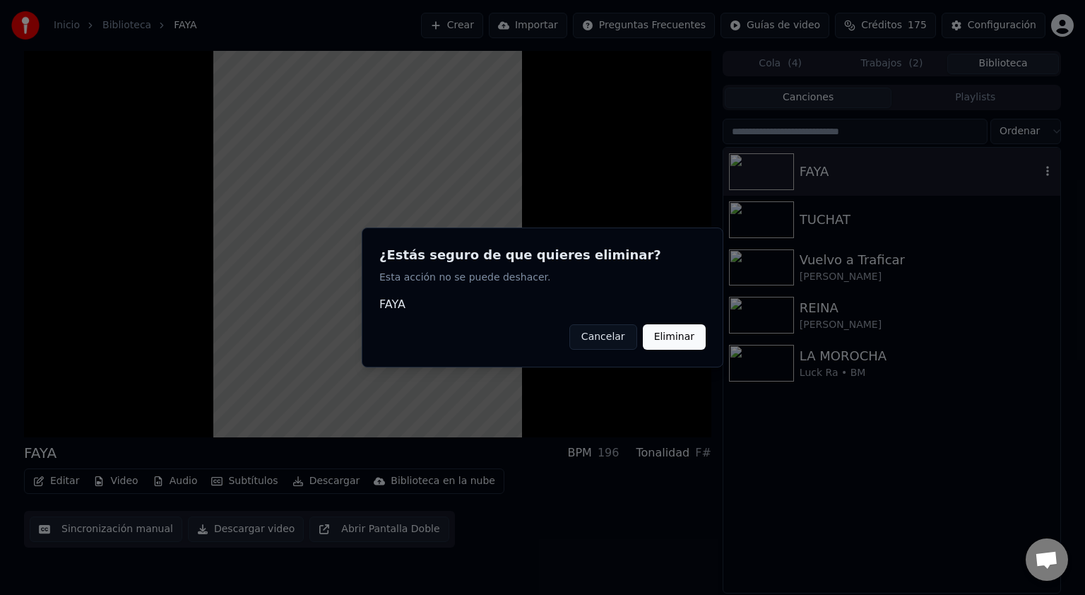
click at [662, 337] on button "Eliminar" at bounding box center [674, 336] width 63 height 25
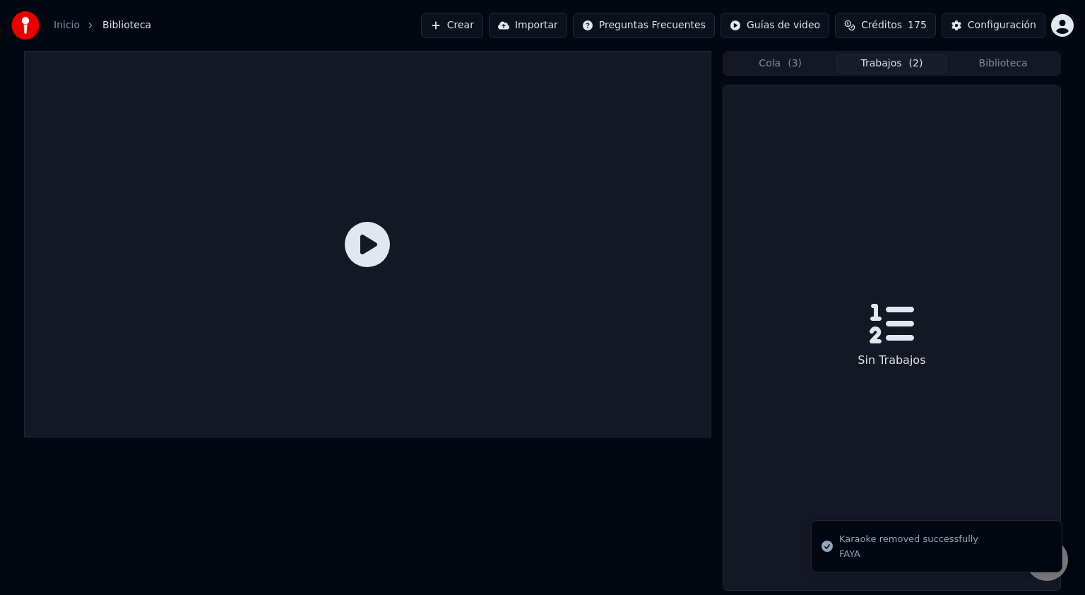
click at [896, 68] on button "Trabajos ( 2 )" at bounding box center [892, 64] width 112 height 20
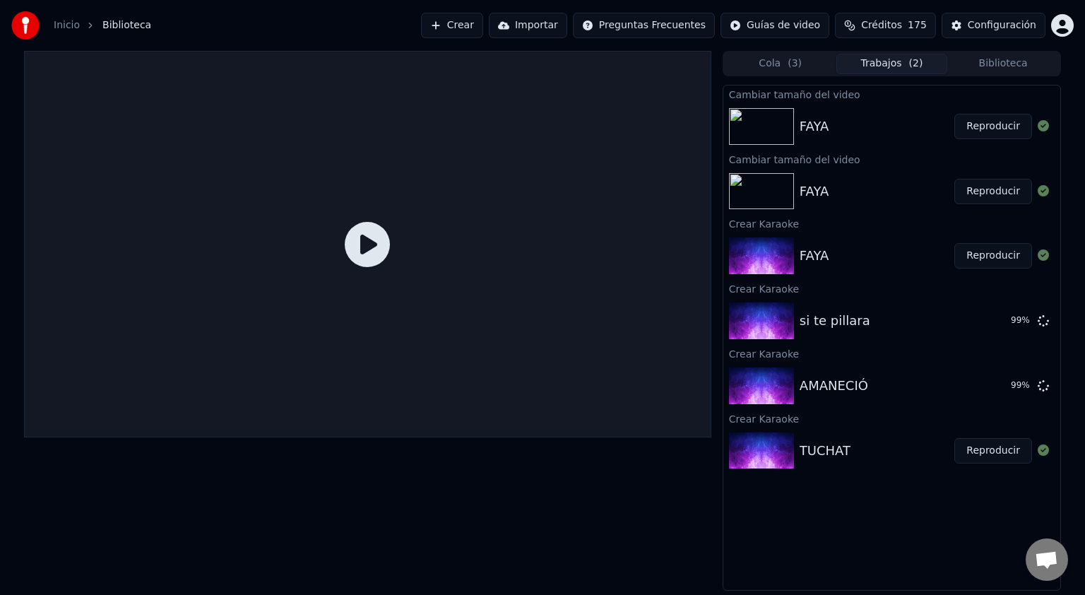
click at [987, 201] on button "Reproducir" at bounding box center [993, 191] width 78 height 25
click at [993, 191] on button "Reproducir" at bounding box center [993, 191] width 78 height 25
click at [991, 192] on button "Reproducir" at bounding box center [993, 191] width 78 height 25
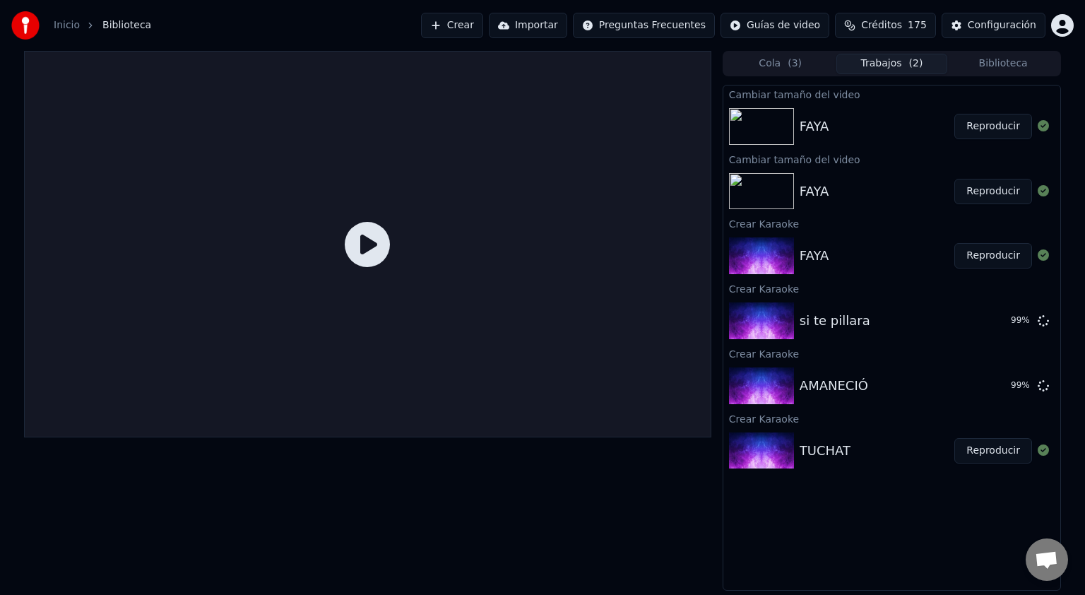
click at [371, 263] on icon at bounding box center [367, 244] width 45 height 45
click at [374, 251] on icon at bounding box center [367, 244] width 45 height 45
click at [386, 246] on icon at bounding box center [367, 244] width 45 height 45
click at [986, 183] on button "Reproducir" at bounding box center [993, 191] width 78 height 25
click at [986, 188] on button "Reproducir" at bounding box center [993, 191] width 78 height 25
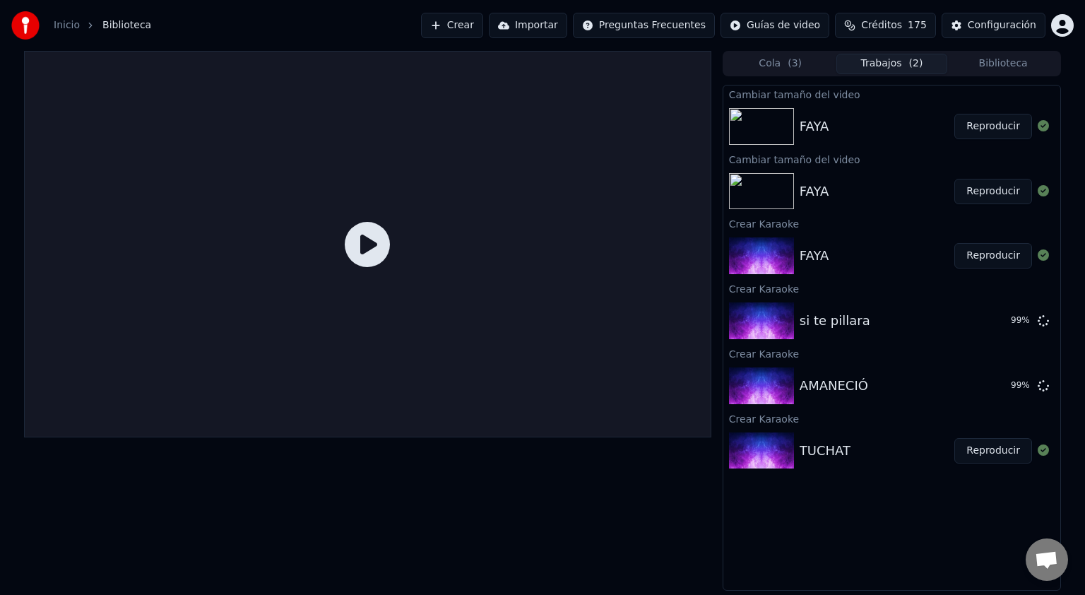
click at [356, 245] on icon at bounding box center [367, 244] width 45 height 45
click at [777, 71] on button "Cola ( 3 )" at bounding box center [781, 64] width 112 height 20
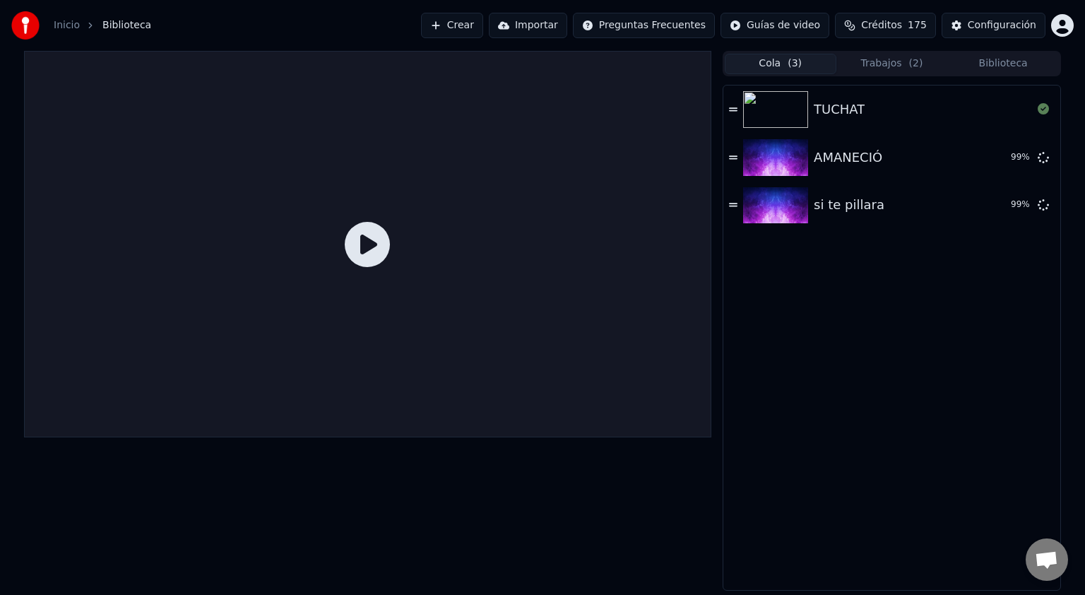
click at [910, 59] on span "( 2 )" at bounding box center [916, 64] width 14 height 14
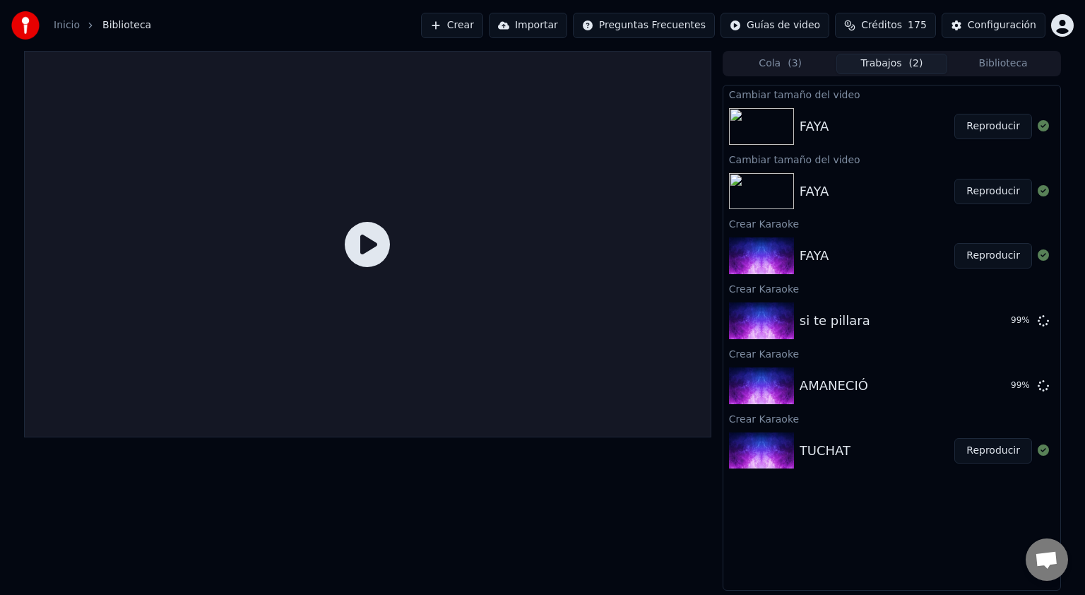
drag, startPoint x: 802, startPoint y: 119, endPoint x: 785, endPoint y: 120, distance: 17.0
click at [998, 258] on button "Reproducir" at bounding box center [993, 255] width 78 height 25
click at [1005, 254] on button "Reproducir" at bounding box center [993, 255] width 78 height 25
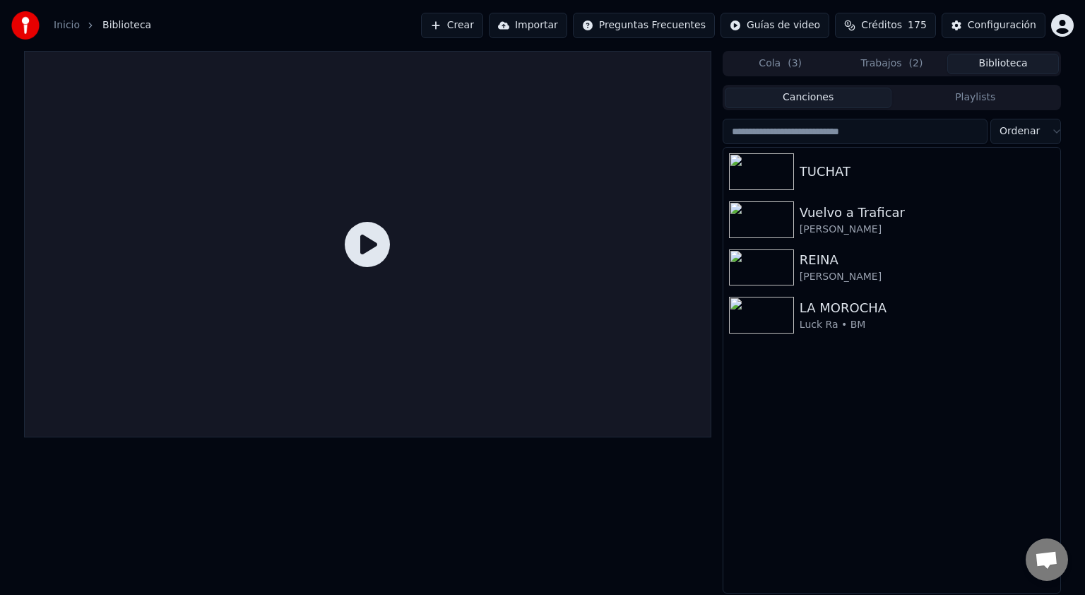
click at [990, 68] on button "Biblioteca" at bounding box center [1003, 64] width 112 height 20
click at [890, 63] on button "Trabajos ( 2 )" at bounding box center [892, 64] width 112 height 20
click at [1011, 66] on button "Biblioteca" at bounding box center [1003, 64] width 112 height 20
click at [1014, 130] on html "Inicio Biblioteca Crear Importar Preguntas Frecuentes Guías de video Créditos 1…" at bounding box center [542, 297] width 1085 height 595
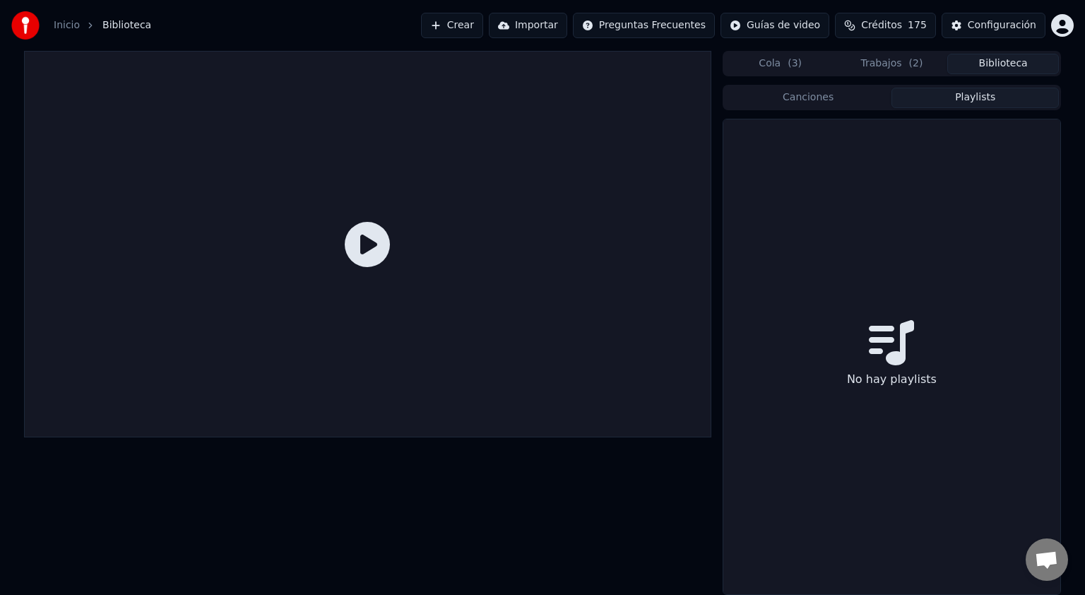
click at [978, 100] on button "Playlists" at bounding box center [974, 98] width 167 height 20
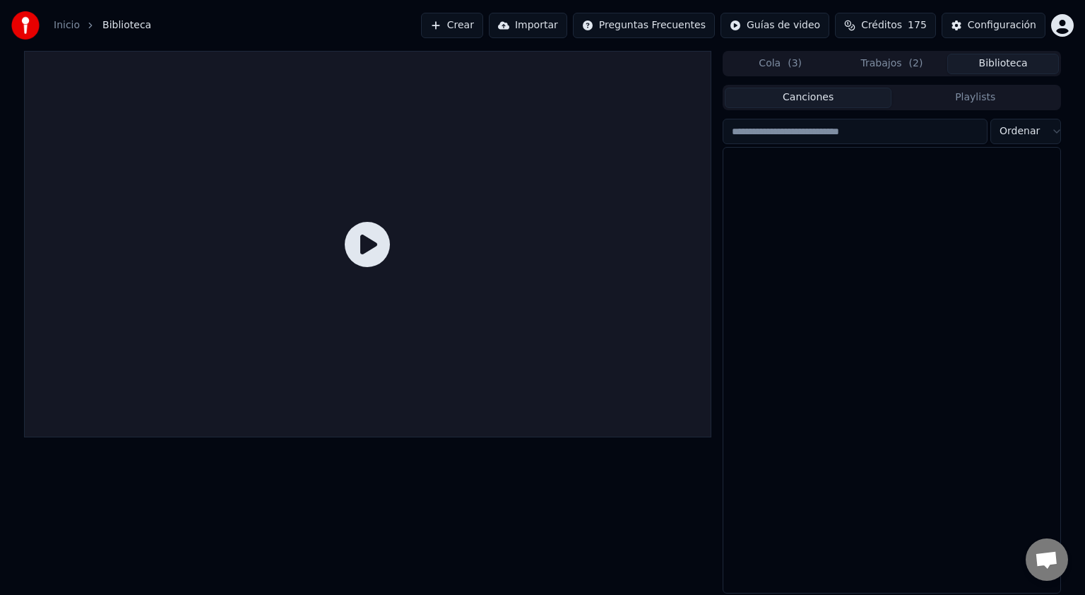
click at [830, 106] on button "Canciones" at bounding box center [808, 98] width 167 height 20
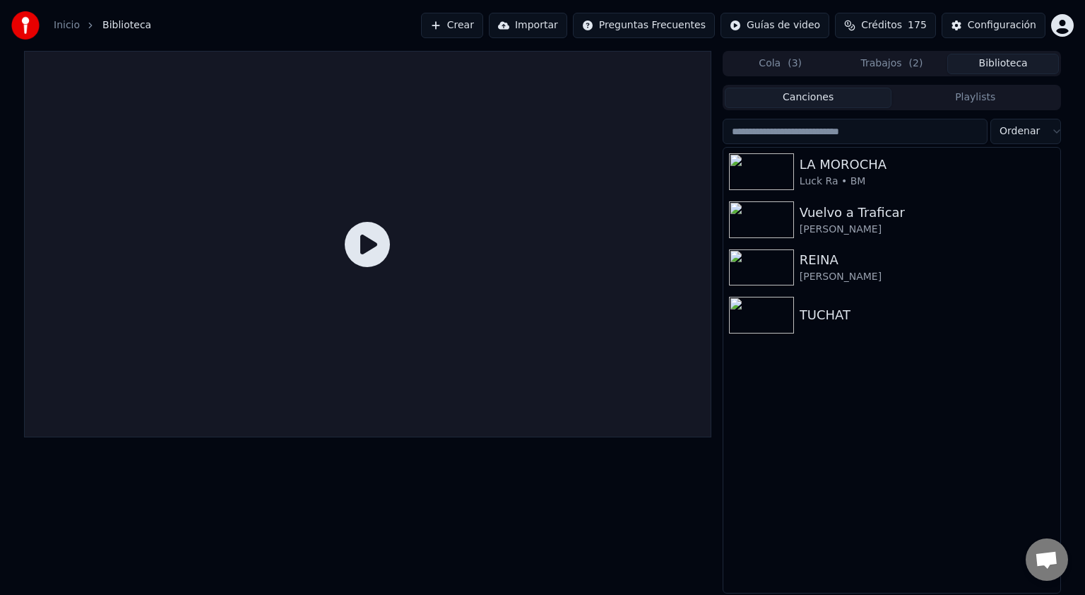
click at [907, 65] on button "Trabajos ( 2 )" at bounding box center [892, 64] width 112 height 20
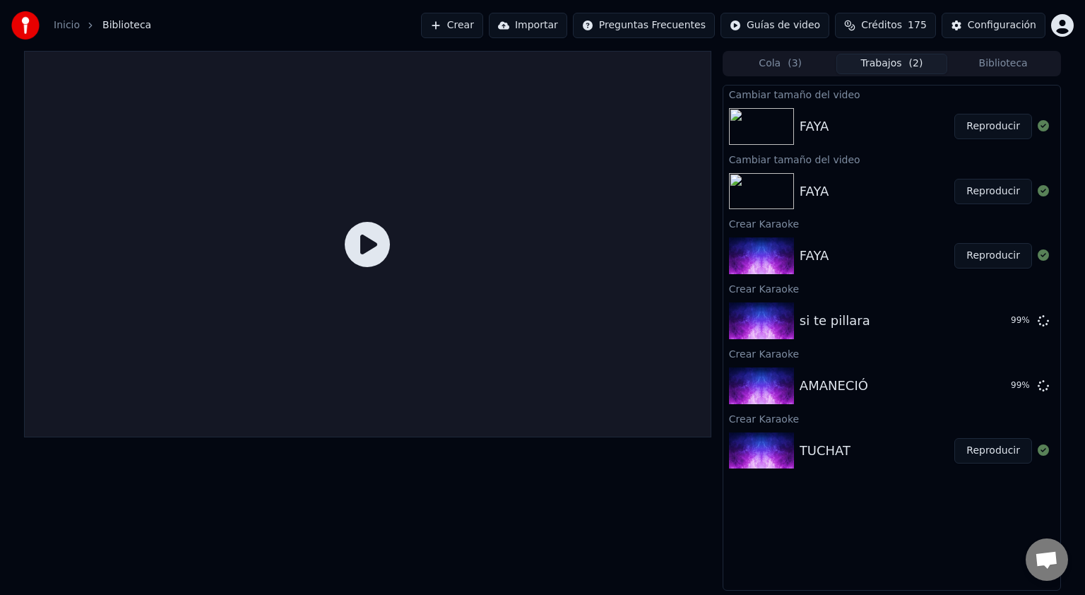
click at [1006, 196] on button "Reproducir" at bounding box center [993, 191] width 78 height 25
click at [1014, 67] on button "Biblioteca" at bounding box center [1003, 64] width 112 height 20
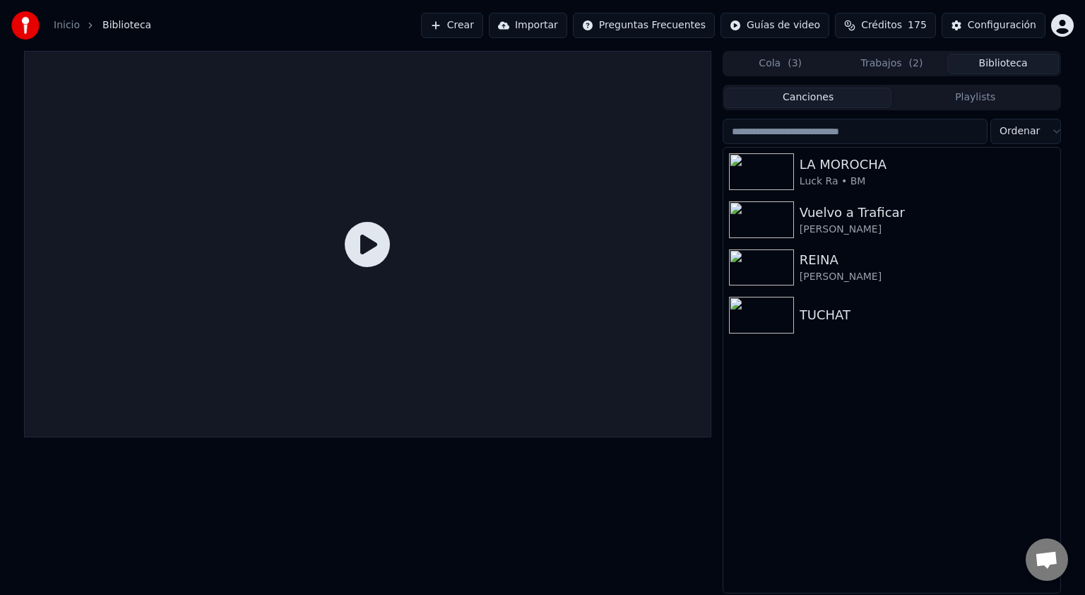
click at [896, 66] on button "Trabajos ( 2 )" at bounding box center [892, 64] width 112 height 20
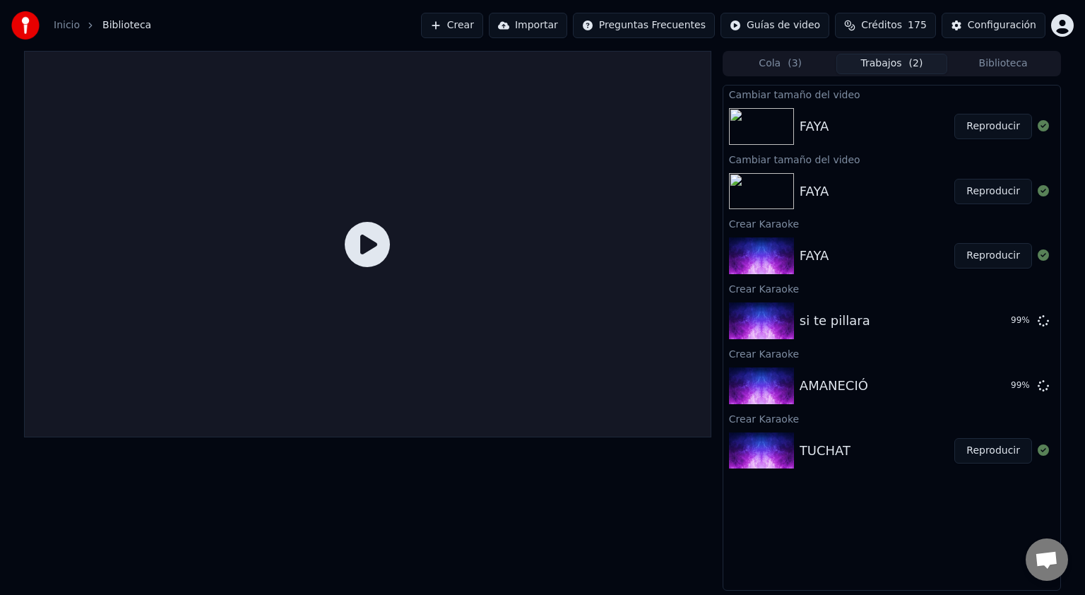
click at [783, 69] on button "Cola ( 3 )" at bounding box center [781, 64] width 112 height 20
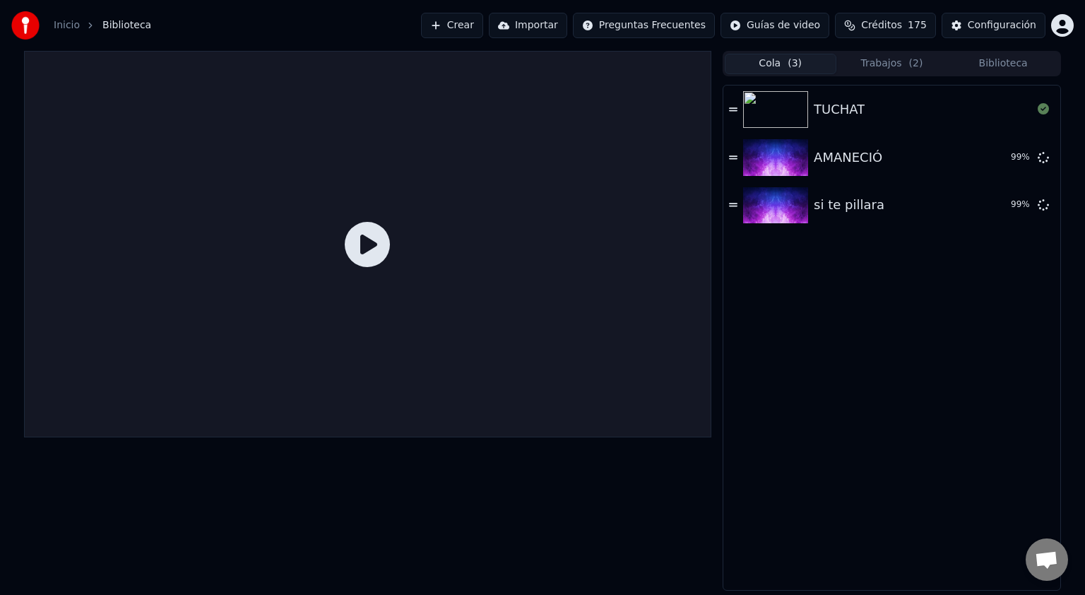
click at [732, 114] on icon at bounding box center [733, 110] width 8 height 10
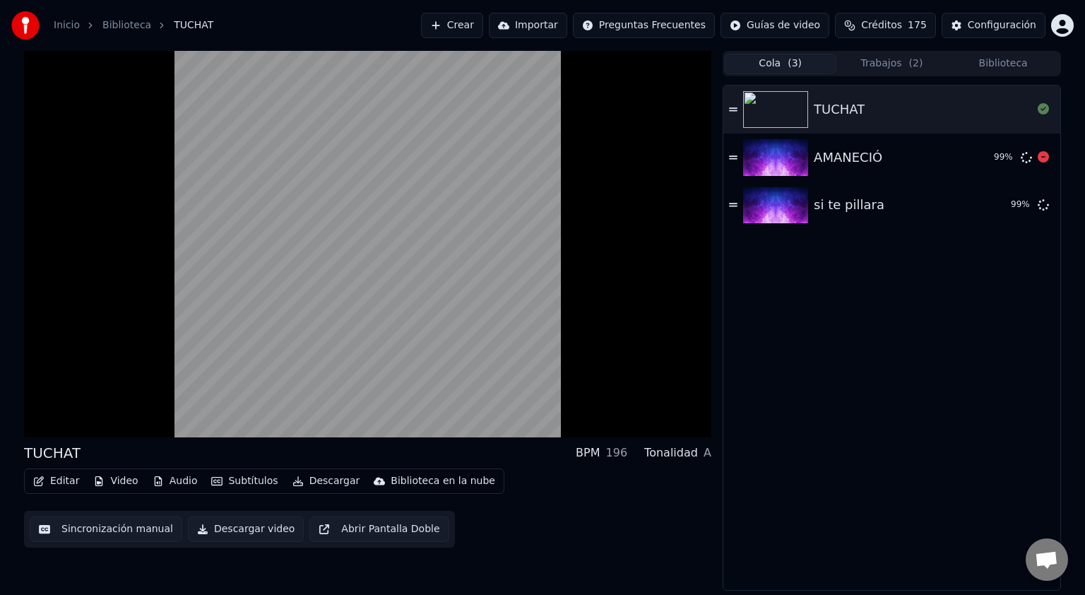
click at [731, 155] on icon at bounding box center [733, 158] width 8 height 10
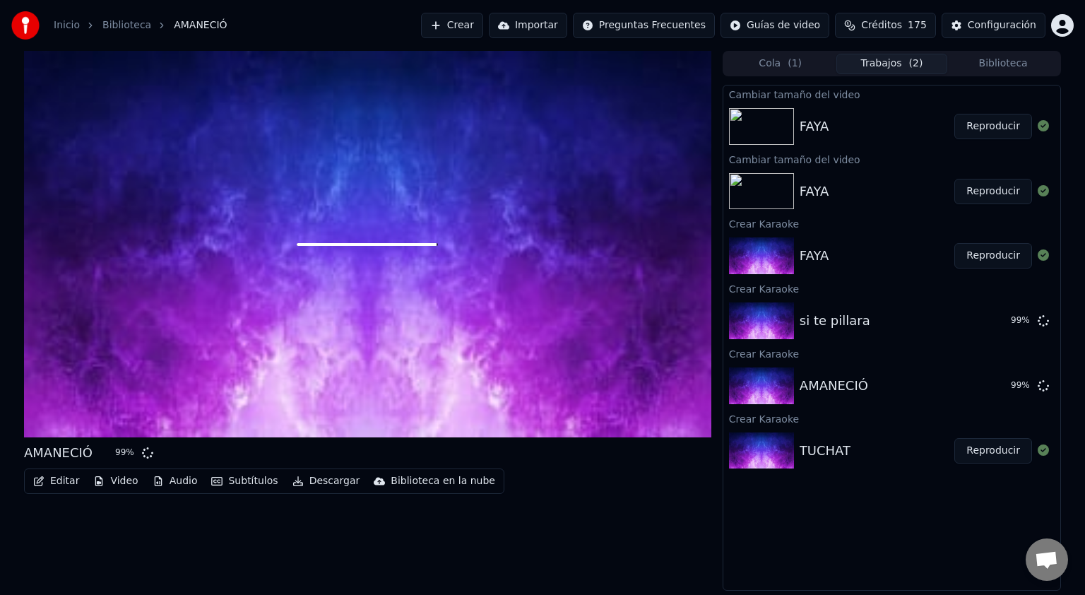
click at [901, 56] on button "Trabajos ( 2 )" at bounding box center [892, 64] width 112 height 20
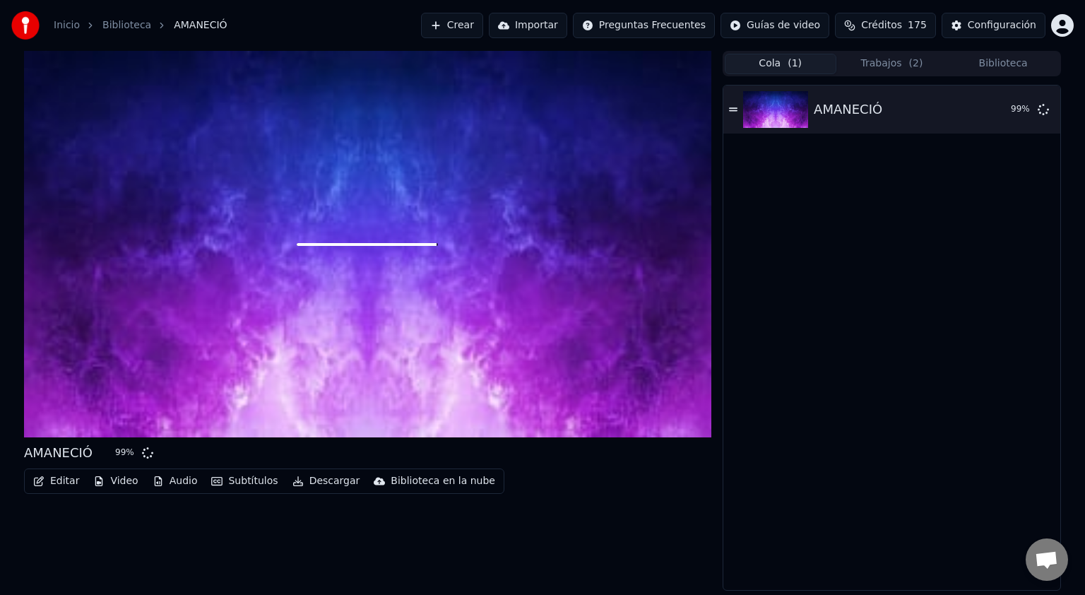
click at [778, 68] on button "Cola ( 1 )" at bounding box center [781, 64] width 112 height 20
click at [901, 64] on button "Trabajos ( 2 )" at bounding box center [892, 64] width 112 height 20
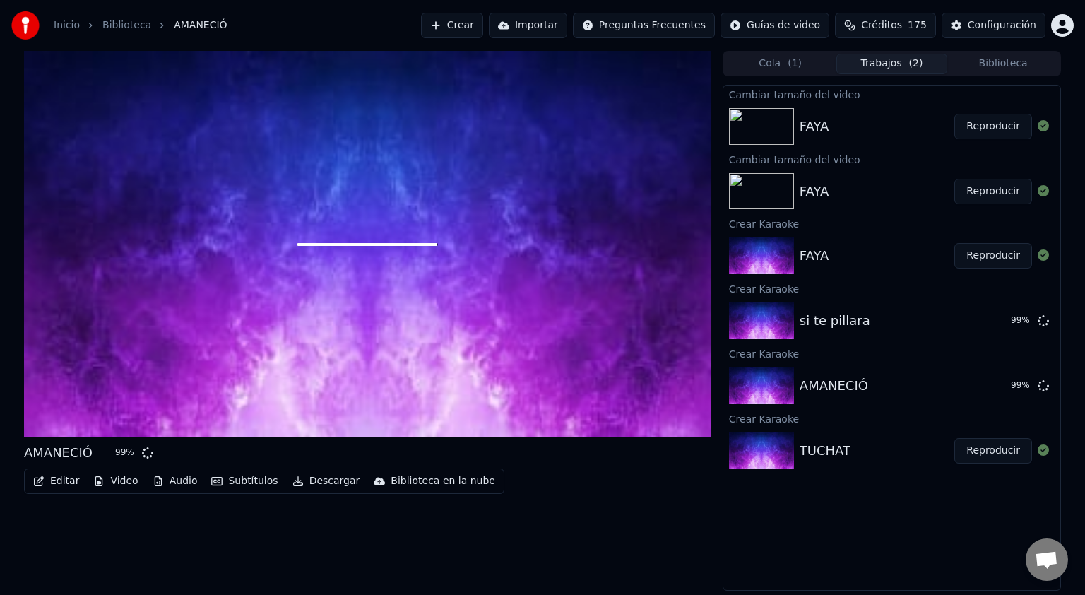
click at [777, 61] on button "Cola ( 1 )" at bounding box center [781, 64] width 112 height 20
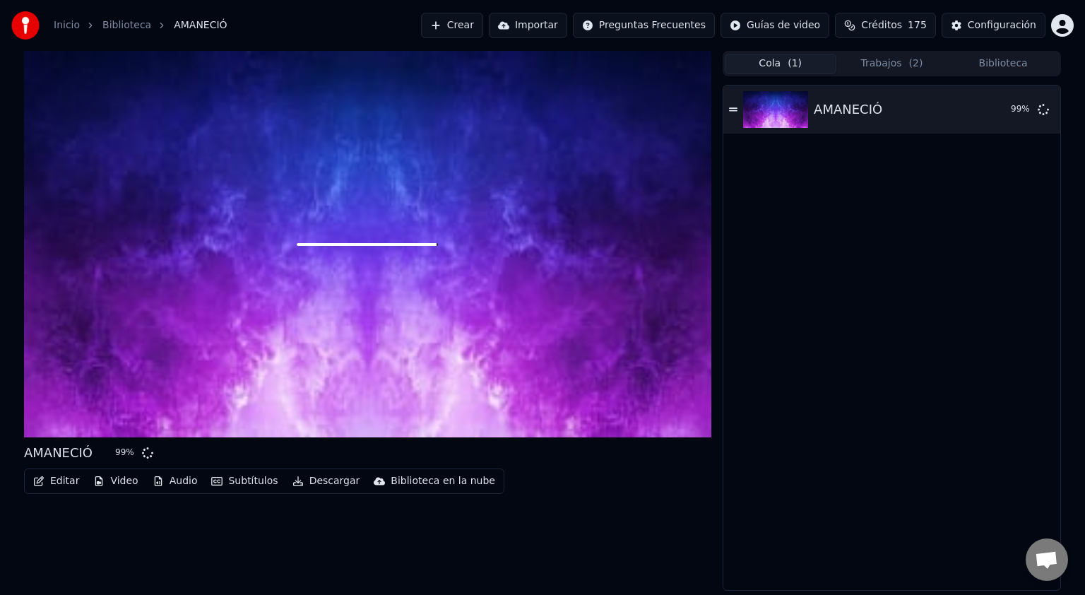
click at [886, 61] on button "Trabajos ( 2 )" at bounding box center [892, 64] width 112 height 20
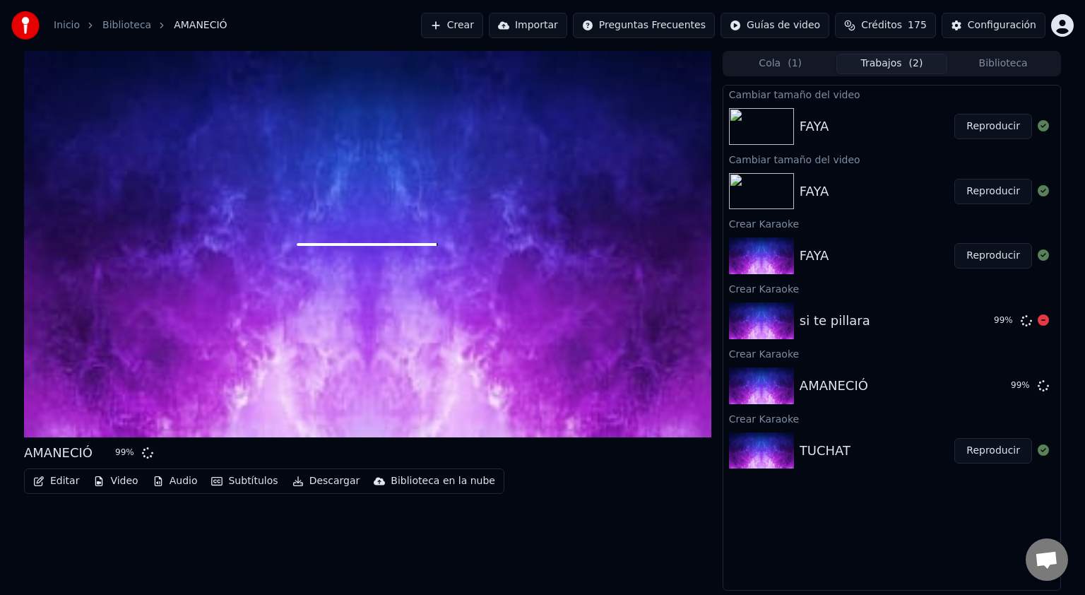
click at [1002, 317] on div "99 %" at bounding box center [1004, 320] width 21 height 11
click at [796, 316] on div at bounding box center [764, 320] width 71 height 37
click at [1002, 66] on button "Biblioteca" at bounding box center [1003, 64] width 112 height 20
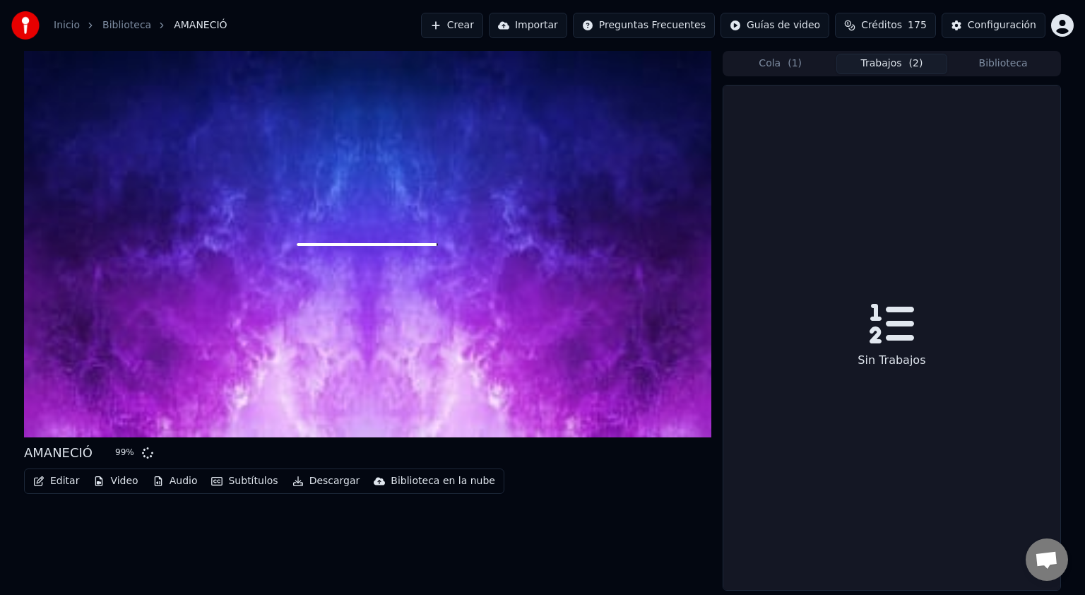
click at [898, 69] on button "Trabajos ( 2 )" at bounding box center [892, 64] width 112 height 20
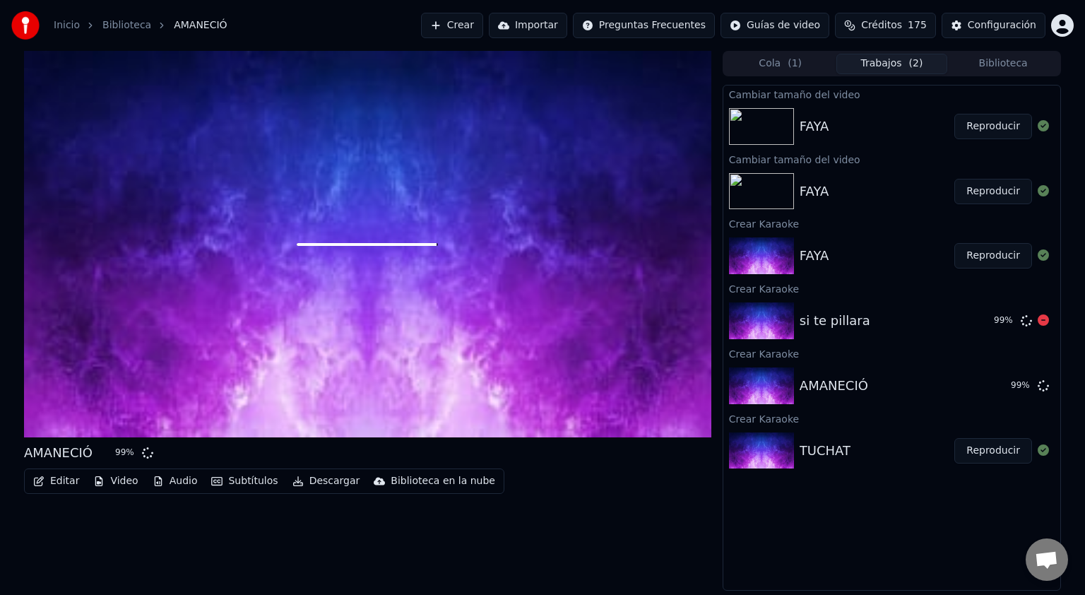
click at [850, 321] on div "si te pillara" at bounding box center [835, 321] width 71 height 20
click at [1002, 325] on div "99 %" at bounding box center [1004, 320] width 21 height 11
click at [787, 70] on button "Cola ( 1 )" at bounding box center [781, 64] width 112 height 20
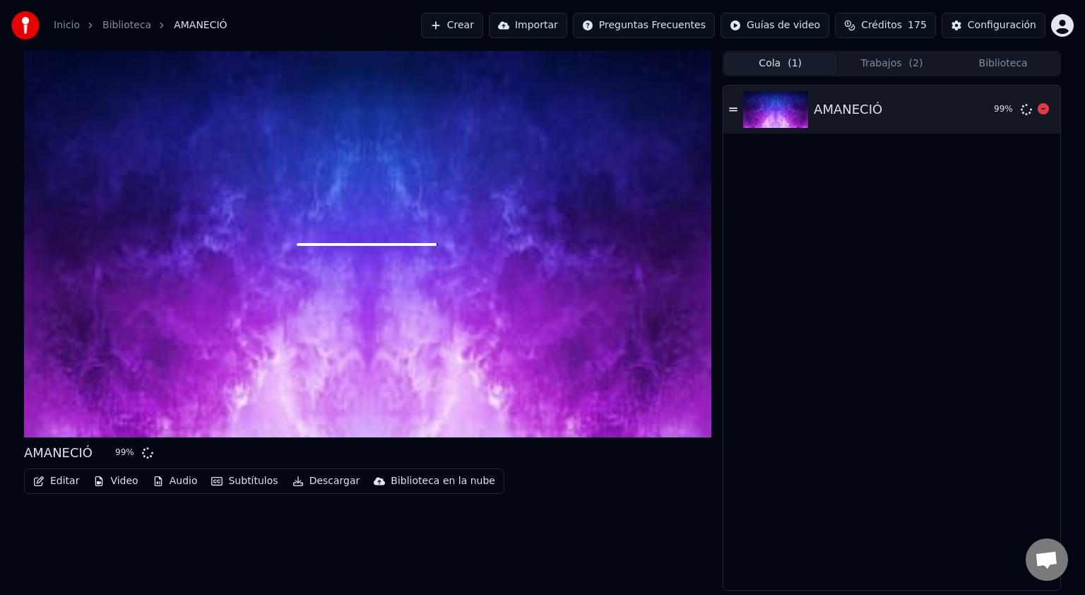
click at [889, 113] on div "AMANECIÓ" at bounding box center [898, 110] width 169 height 20
click at [735, 107] on icon at bounding box center [733, 110] width 8 height 10
click at [732, 117] on div "AMANECIÓ 99 %" at bounding box center [891, 109] width 337 height 48
click at [732, 110] on icon at bounding box center [733, 109] width 8 height 4
click at [896, 69] on button "Trabajos ( 2 )" at bounding box center [892, 64] width 112 height 20
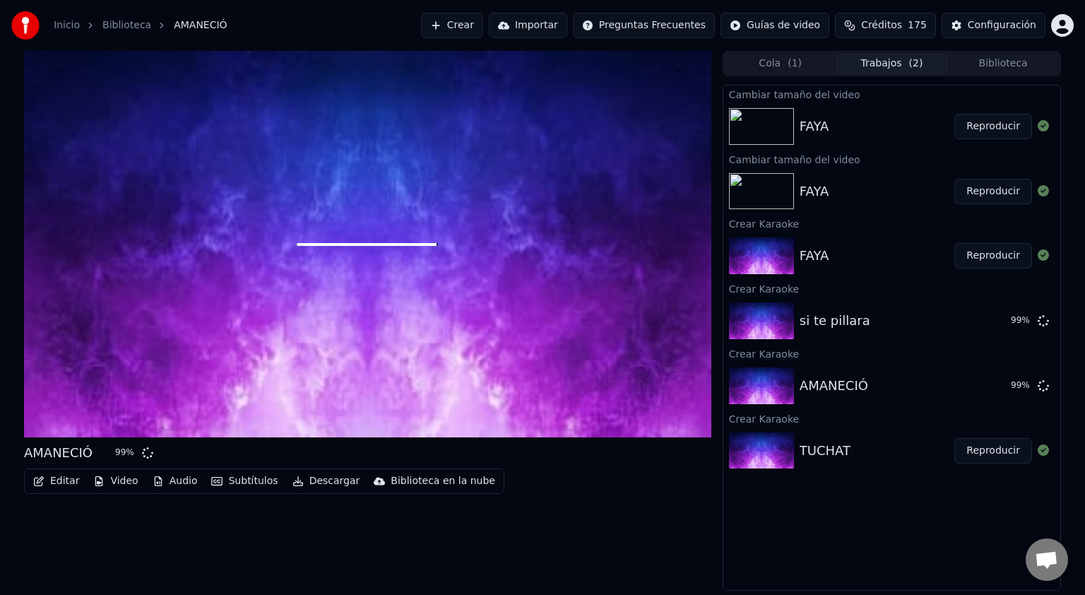
click at [483, 28] on button "Crear" at bounding box center [452, 25] width 62 height 25
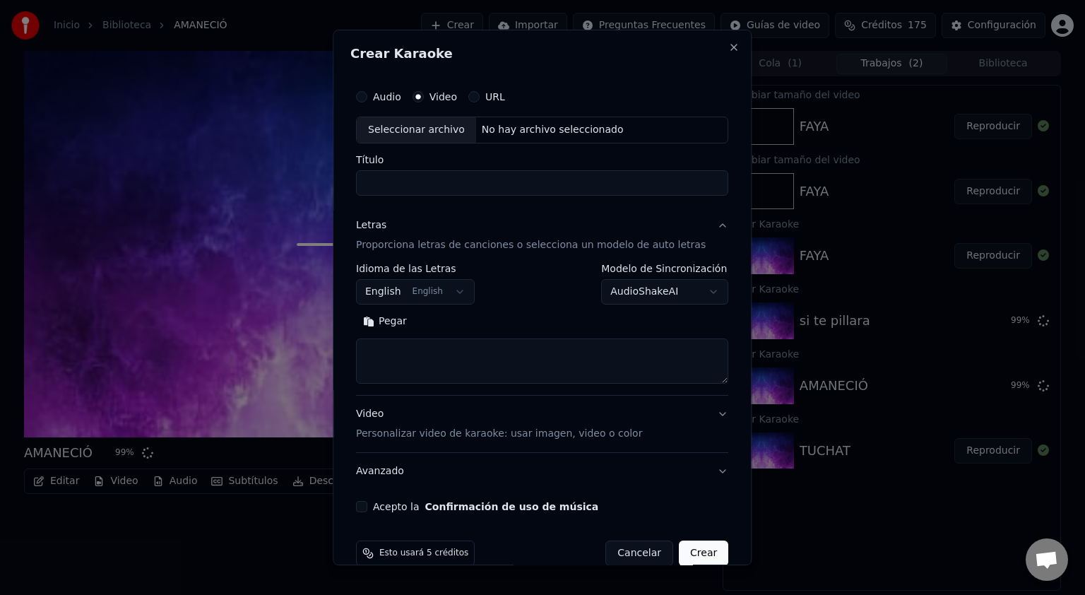
click at [439, 131] on div "Seleccionar archivo" at bounding box center [416, 129] width 119 height 25
type input "****"
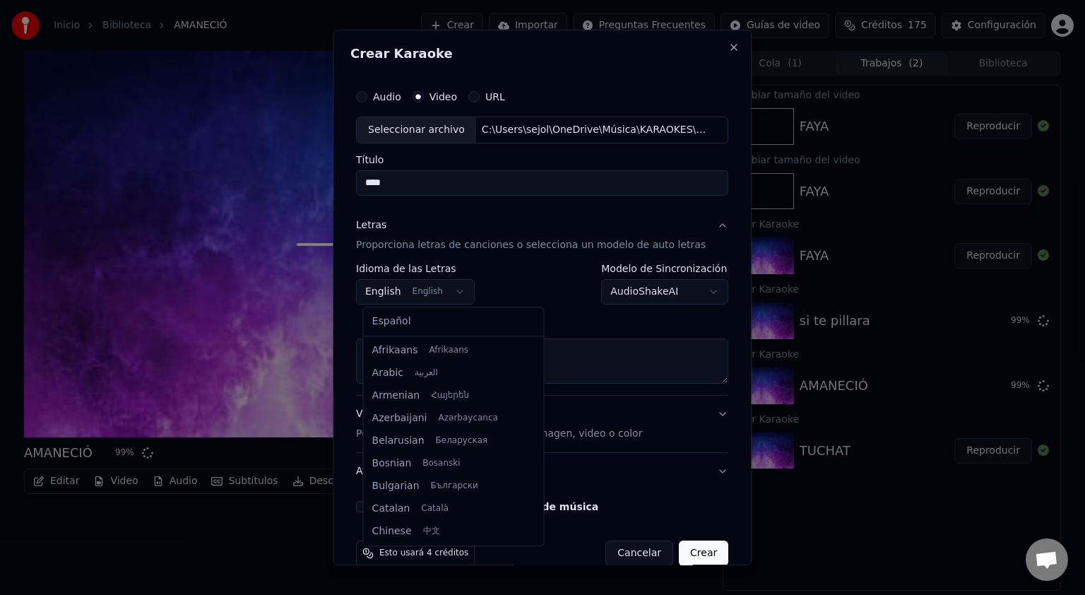
click at [429, 302] on body "**********" at bounding box center [542, 297] width 1085 height 595
select select "**"
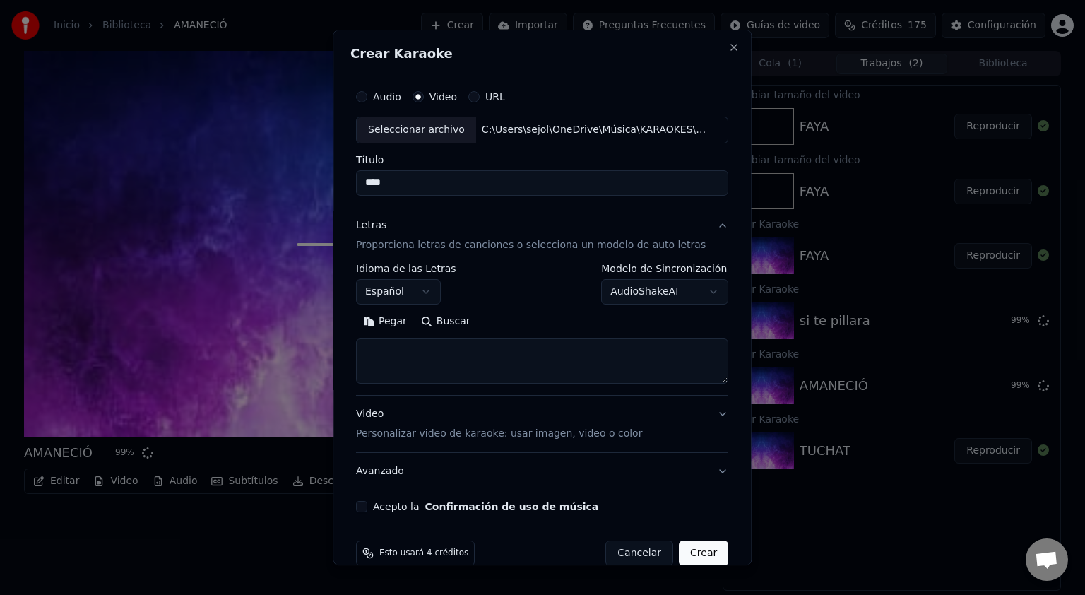
click at [415, 364] on textarea at bounding box center [542, 360] width 372 height 45
paste textarea "**********"
type textarea "**********"
click at [456, 427] on p "Personalizar video de karaoke: usar imagen, video o color" at bounding box center [499, 434] width 286 height 14
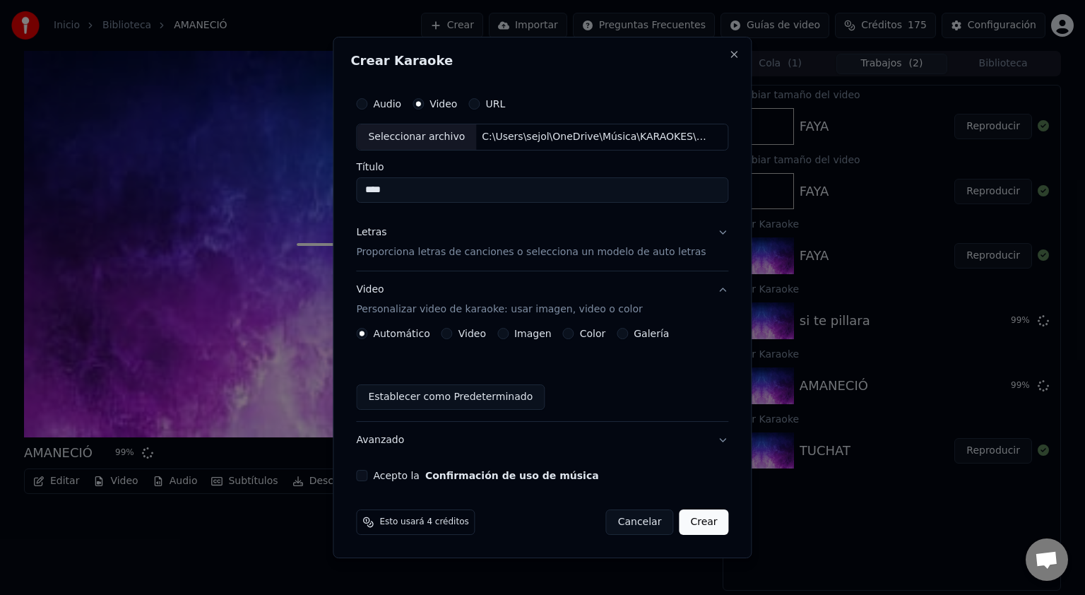
click at [480, 331] on label "Video" at bounding box center [472, 333] width 28 height 10
click at [453, 331] on button "Video" at bounding box center [446, 333] width 11 height 11
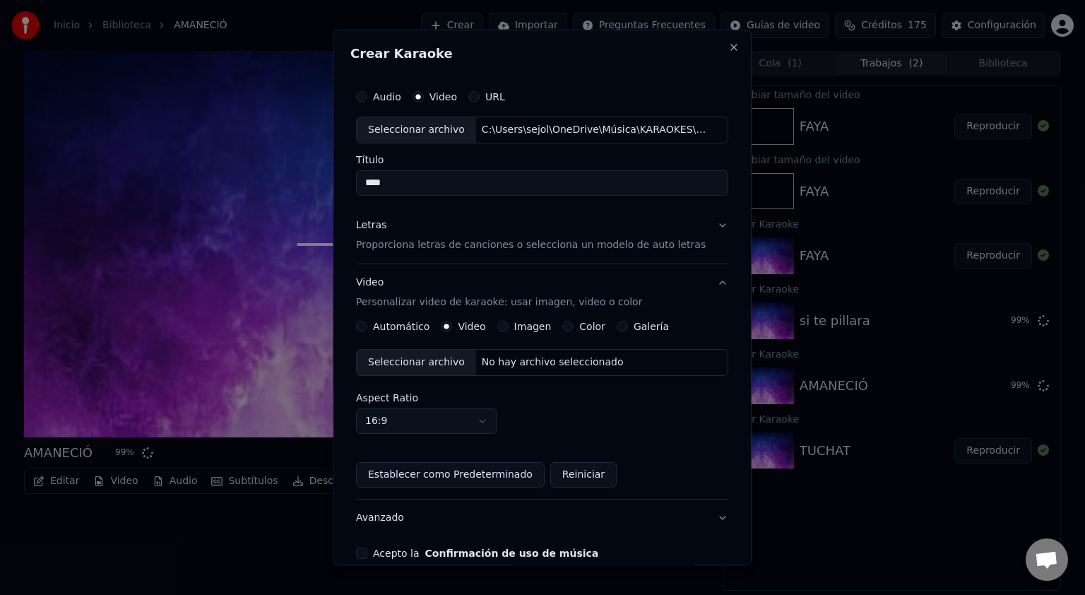
click at [434, 357] on div "Seleccionar archivo" at bounding box center [416, 362] width 119 height 25
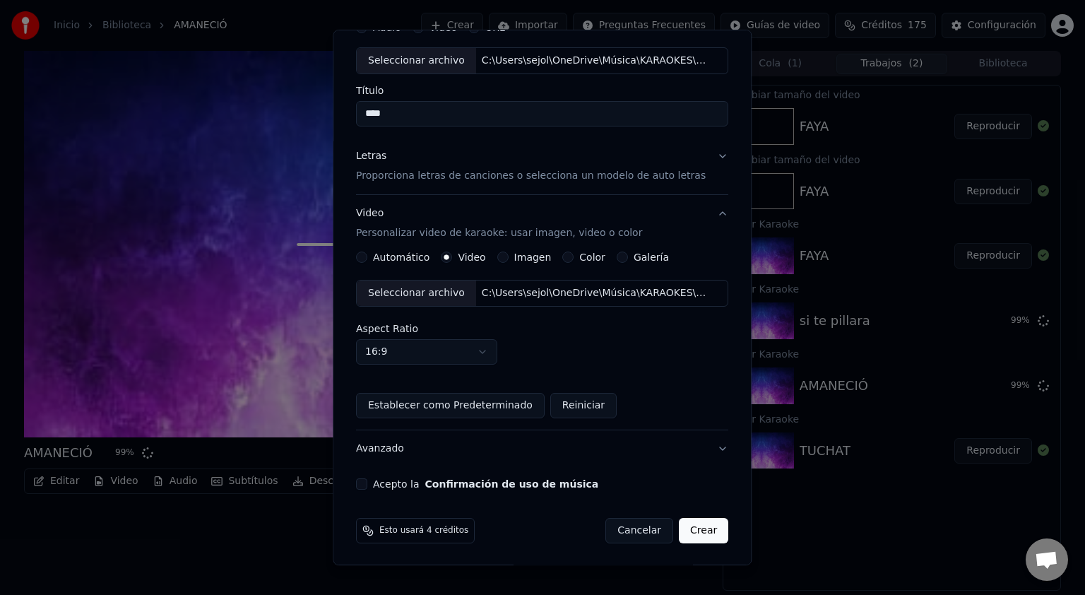
click at [497, 355] on body "Inicio Biblioteca AMANECIÓ Crear Importar Preguntas Frecuentes Guías de video C…" at bounding box center [542, 297] width 1085 height 595
click at [486, 348] on body "Inicio Biblioteca AMANECIÓ Crear Importar Preguntas Frecuentes Guías de video C…" at bounding box center [542, 297] width 1085 height 595
click at [467, 355] on body "Inicio Biblioteca AMANECIÓ Crear Importar Preguntas Frecuentes Guías de video C…" at bounding box center [542, 297] width 1085 height 595
select select "****"
click at [367, 483] on button "Acepto la Confirmación de uso de música" at bounding box center [361, 483] width 11 height 11
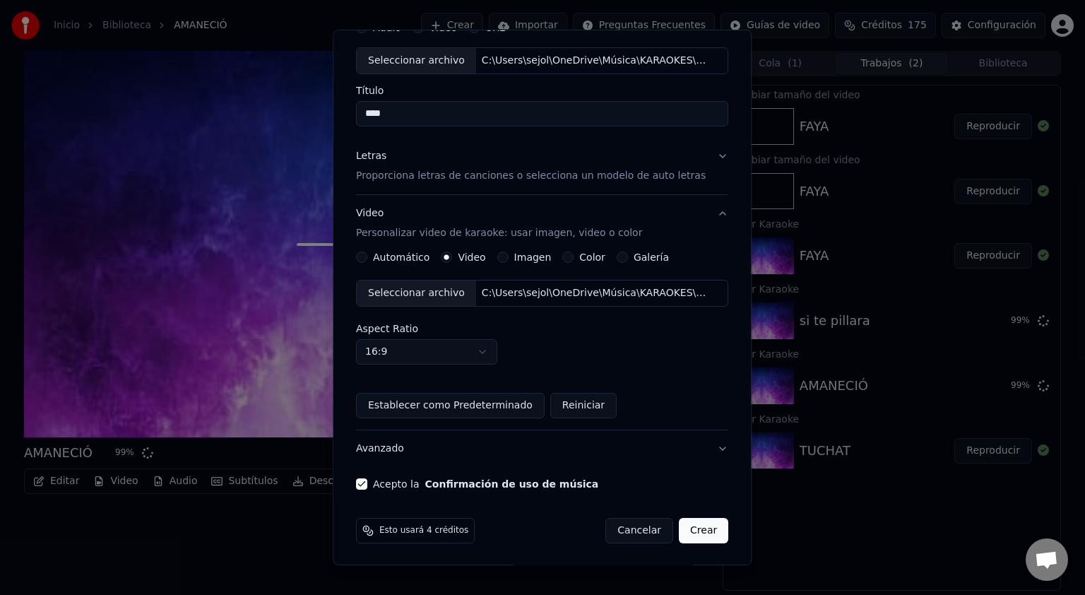
click at [391, 446] on button "Avanzado" at bounding box center [542, 448] width 372 height 37
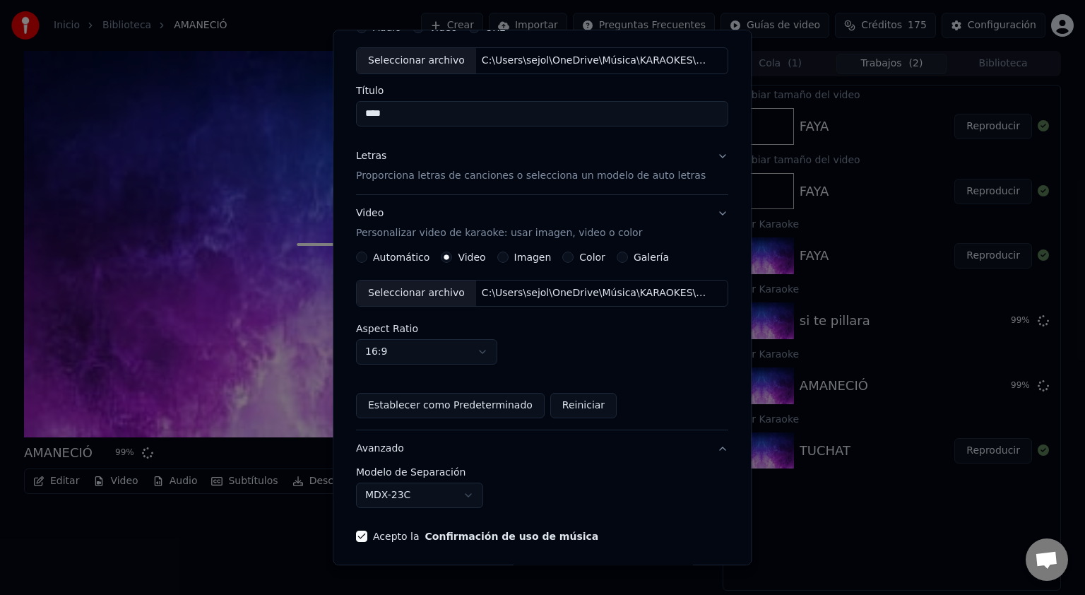
scroll to position [0, 0]
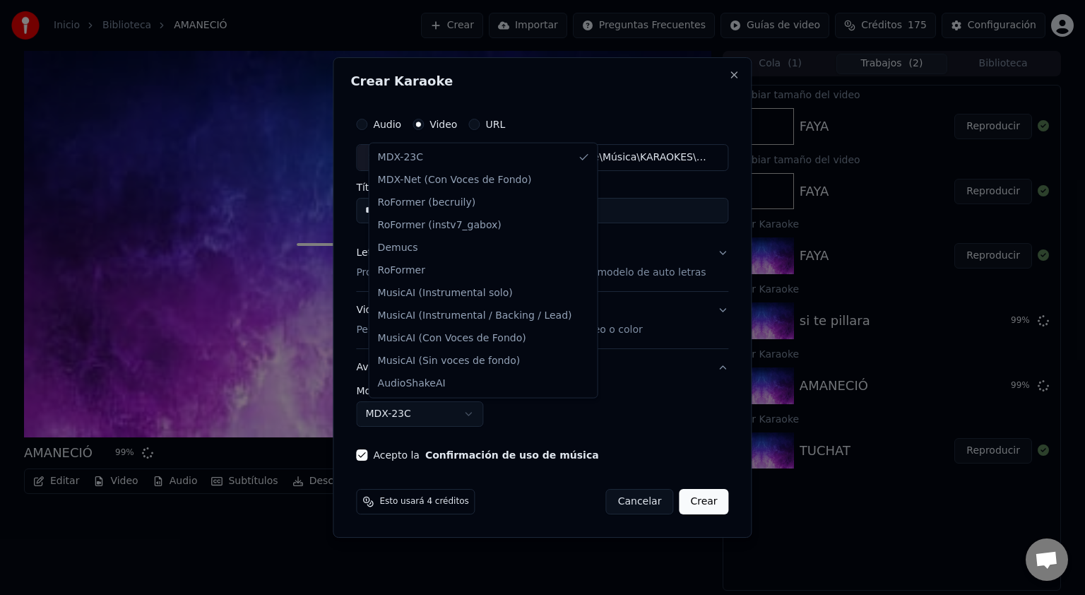
click at [472, 413] on body "**********" at bounding box center [542, 297] width 1085 height 595
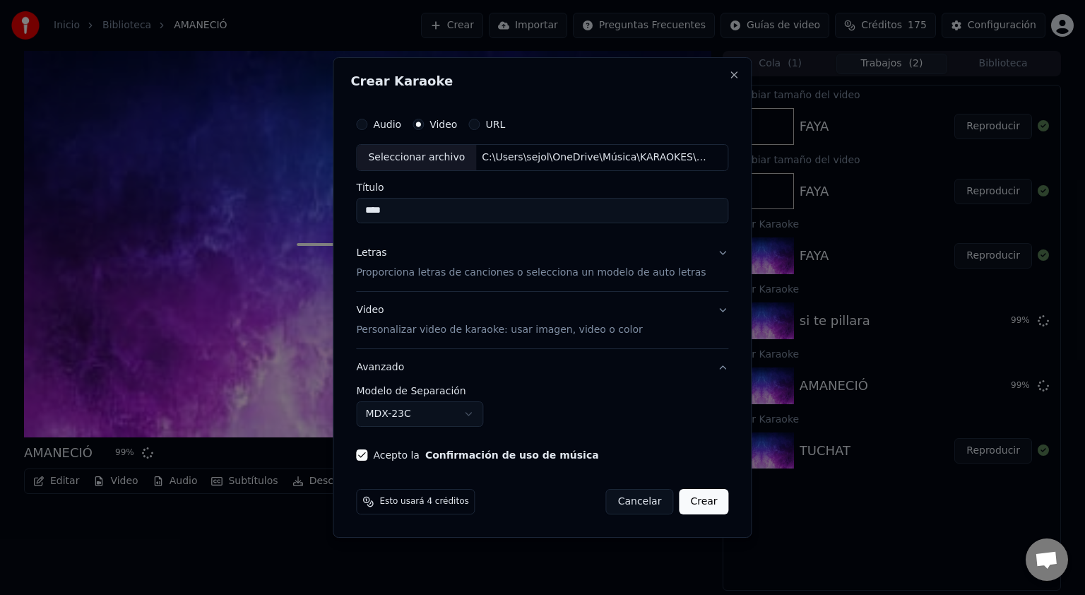
click at [390, 310] on div "Video Personalizar video de karaoke: usar imagen, video o color" at bounding box center [499, 320] width 286 height 34
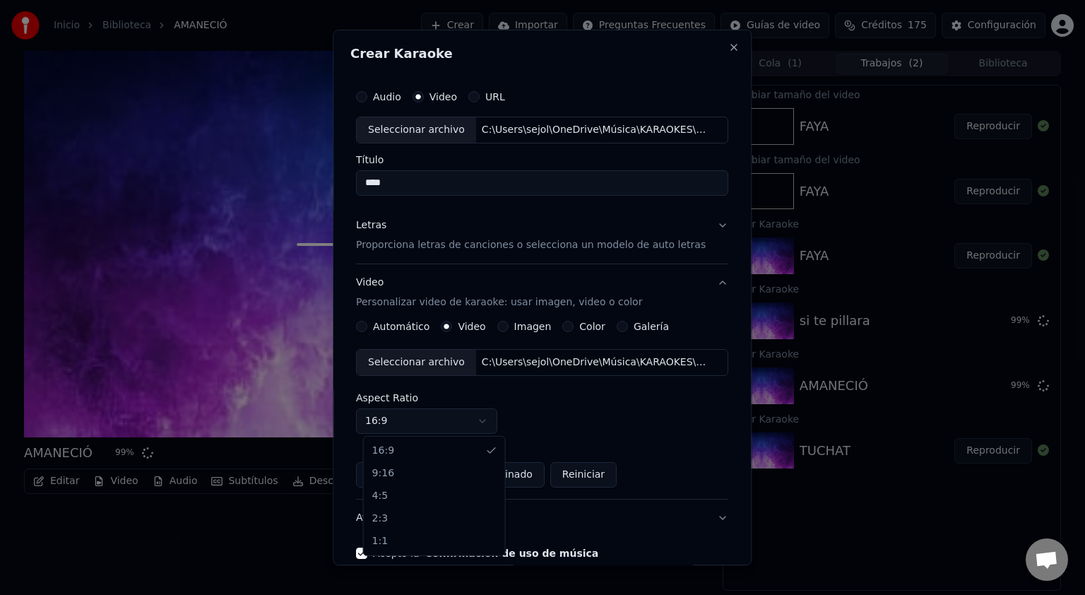
click at [489, 424] on body "Inicio Biblioteca AMANECIÓ Crear Importar Preguntas Frecuentes Guías de video C…" at bounding box center [542, 297] width 1085 height 595
click at [254, 355] on div at bounding box center [542, 297] width 1085 height 595
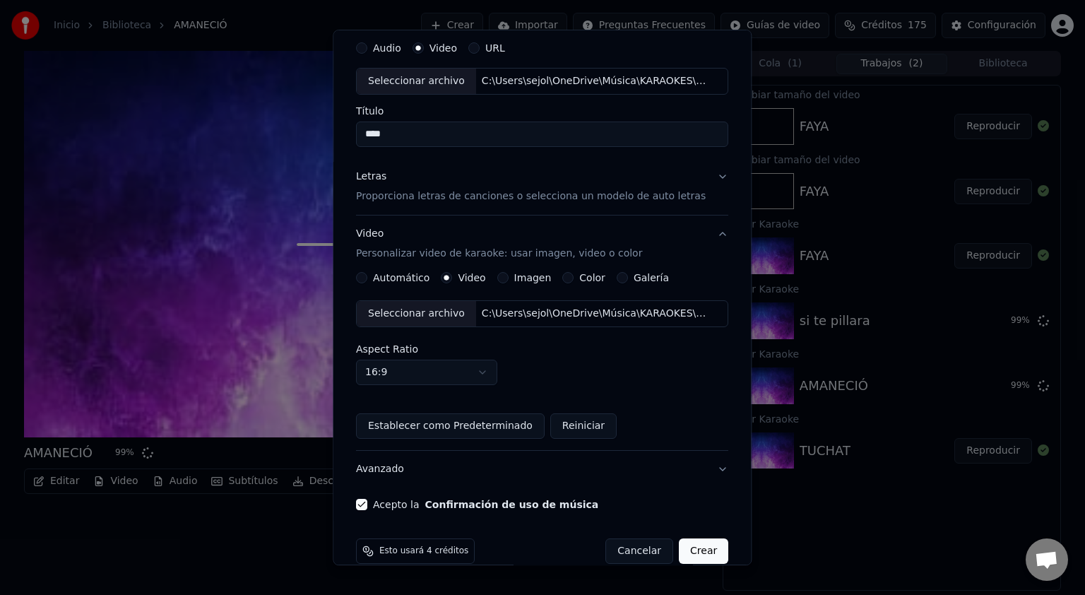
scroll to position [69, 0]
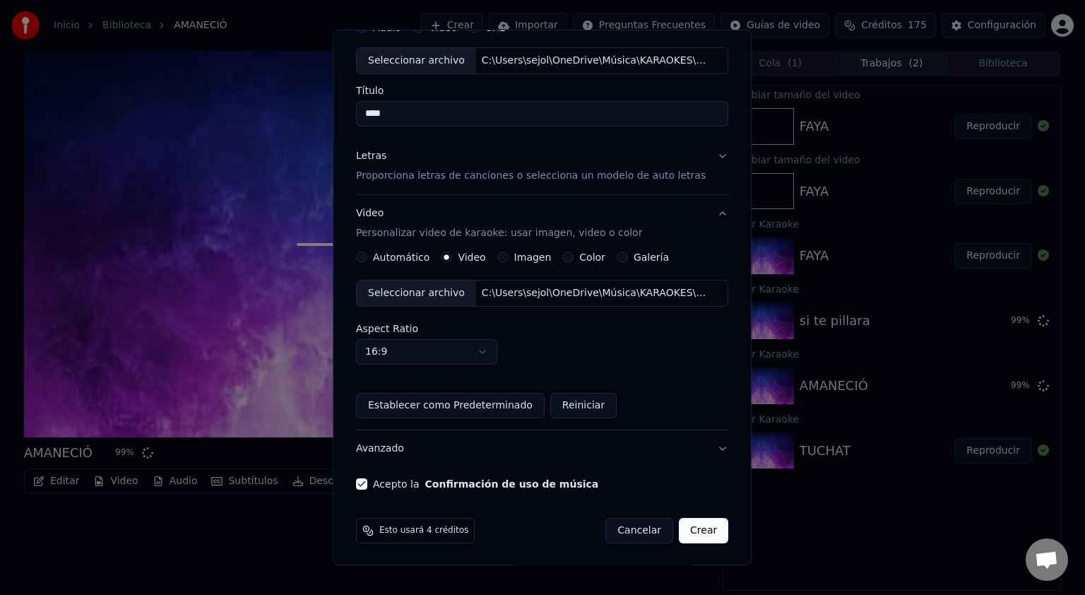
click at [693, 528] on button "Crear" at bounding box center [703, 530] width 49 height 25
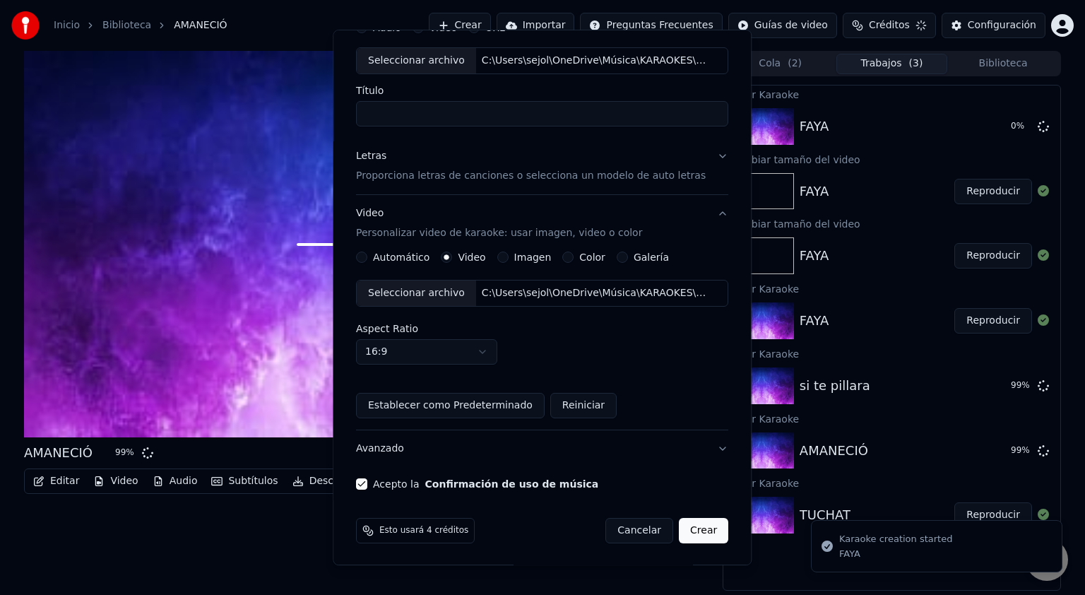
scroll to position [0, 0]
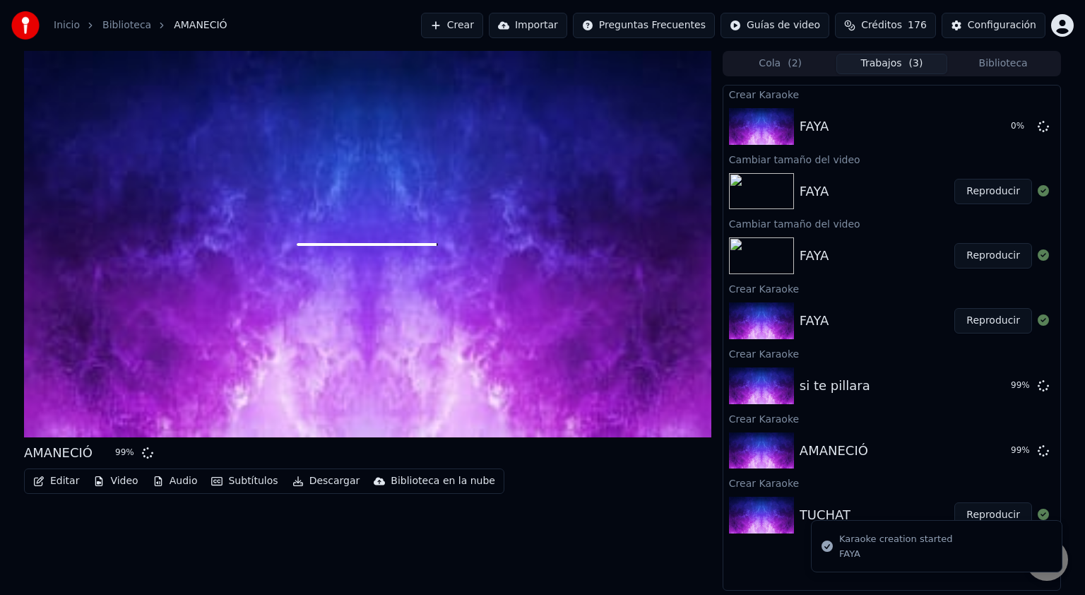
click at [904, 71] on button "Trabajos ( 3 )" at bounding box center [892, 64] width 112 height 20
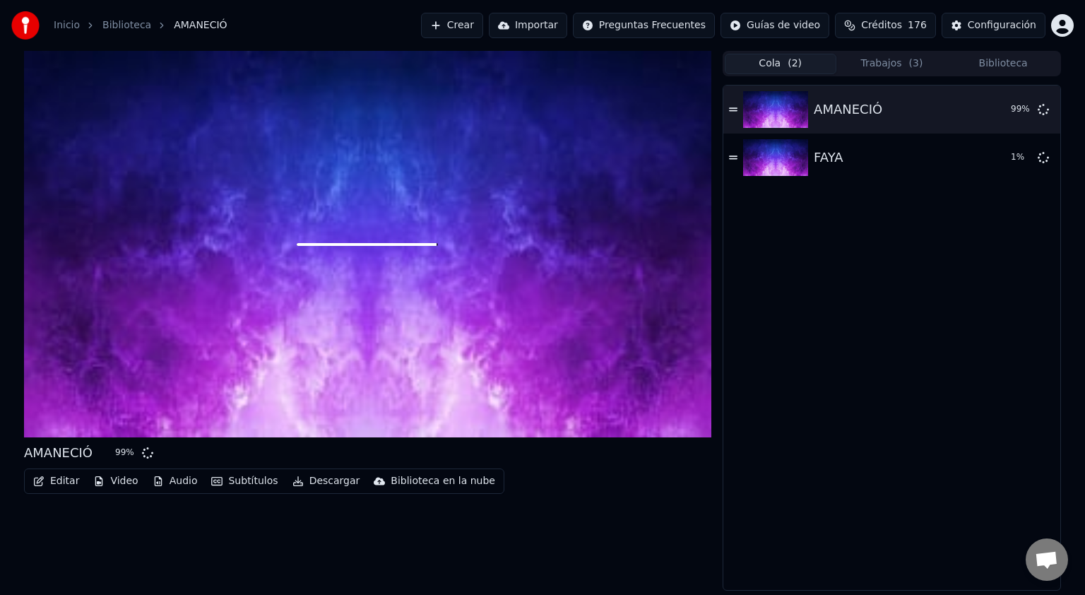
click at [779, 71] on button "Cola ( 2 )" at bounding box center [781, 64] width 112 height 20
click at [886, 68] on button "Trabajos ( 3 )" at bounding box center [892, 64] width 112 height 20
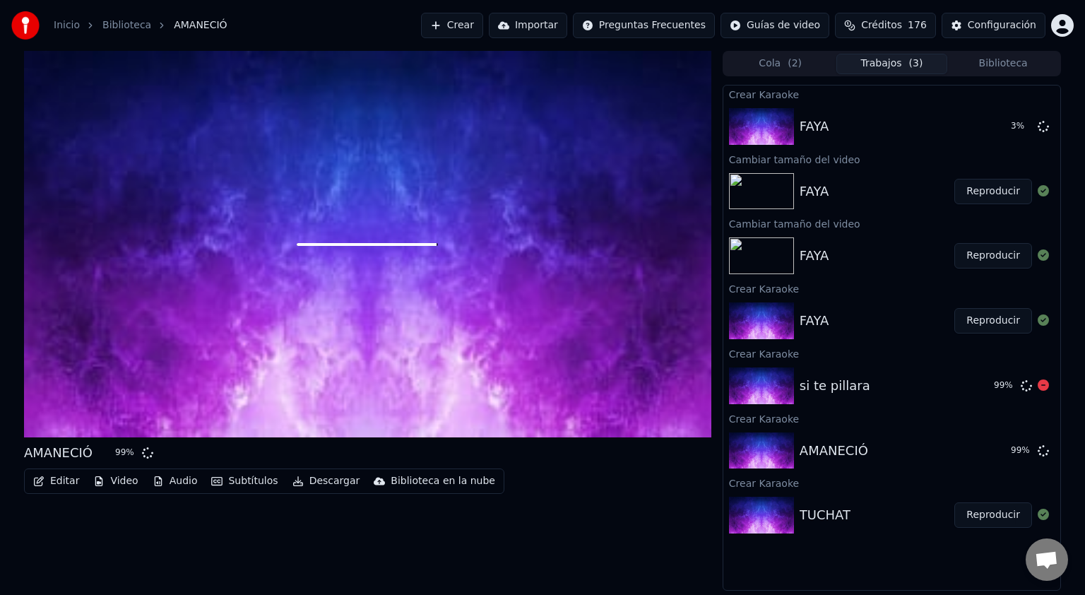
click at [1002, 386] on div "99 %" at bounding box center [1004, 385] width 21 height 11
click at [74, 28] on link "Inicio" at bounding box center [67, 25] width 26 height 14
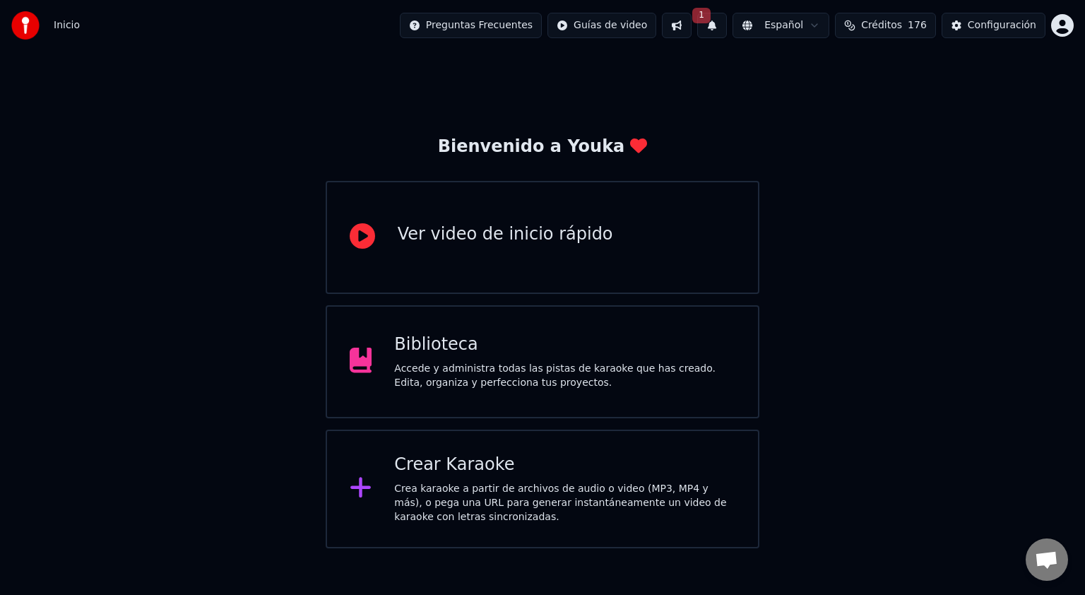
click at [723, 23] on button "1" at bounding box center [712, 25] width 30 height 25
click at [814, 78] on button "Actualizar" at bounding box center [835, 69] width 73 height 25
click at [473, 364] on div "Accede y administra todas las pistas de karaoke que has creado. Edita, organiza…" at bounding box center [564, 376] width 341 height 28
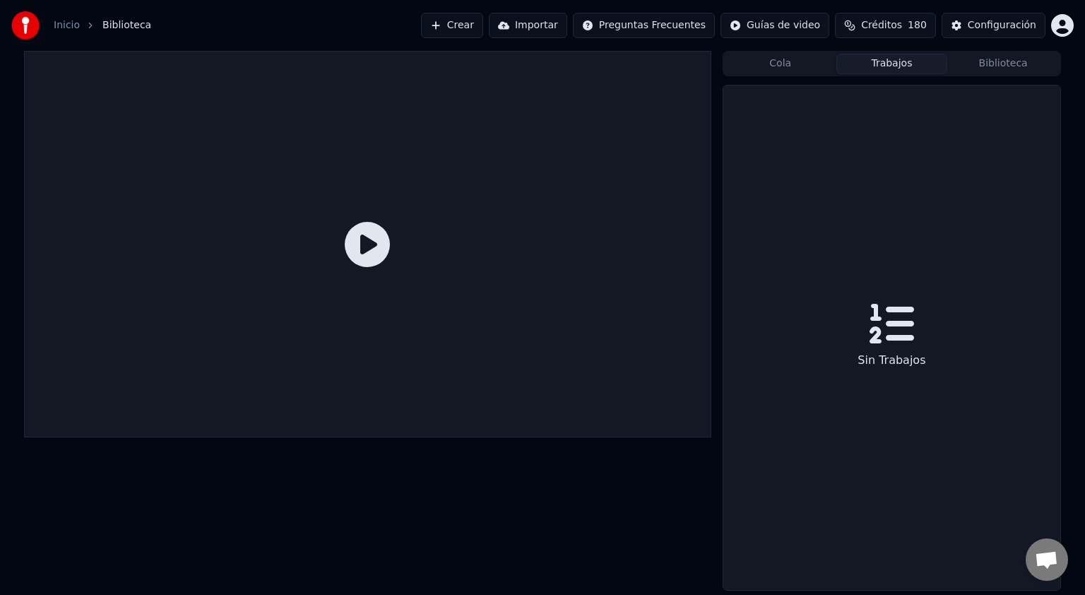
click at [898, 66] on button "Trabajos" at bounding box center [892, 64] width 112 height 20
click at [987, 65] on button "Biblioteca" at bounding box center [1003, 64] width 112 height 20
click at [783, 64] on button "Cola" at bounding box center [781, 64] width 112 height 20
click at [483, 18] on button "Crear" at bounding box center [452, 25] width 62 height 25
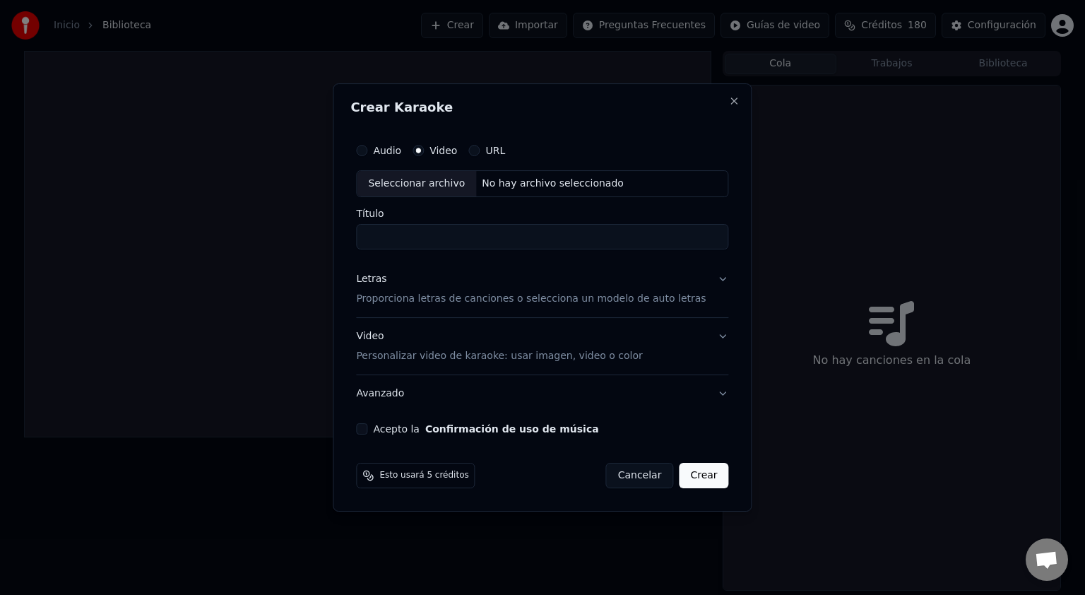
click at [449, 150] on label "Video" at bounding box center [443, 151] width 28 height 10
click at [424, 150] on button "Video" at bounding box center [417, 150] width 11 height 11
click at [457, 153] on label "Video" at bounding box center [443, 151] width 28 height 10
click at [424, 153] on button "Video" at bounding box center [417, 150] width 11 height 11
click at [400, 155] on label "Audio" at bounding box center [387, 151] width 28 height 10
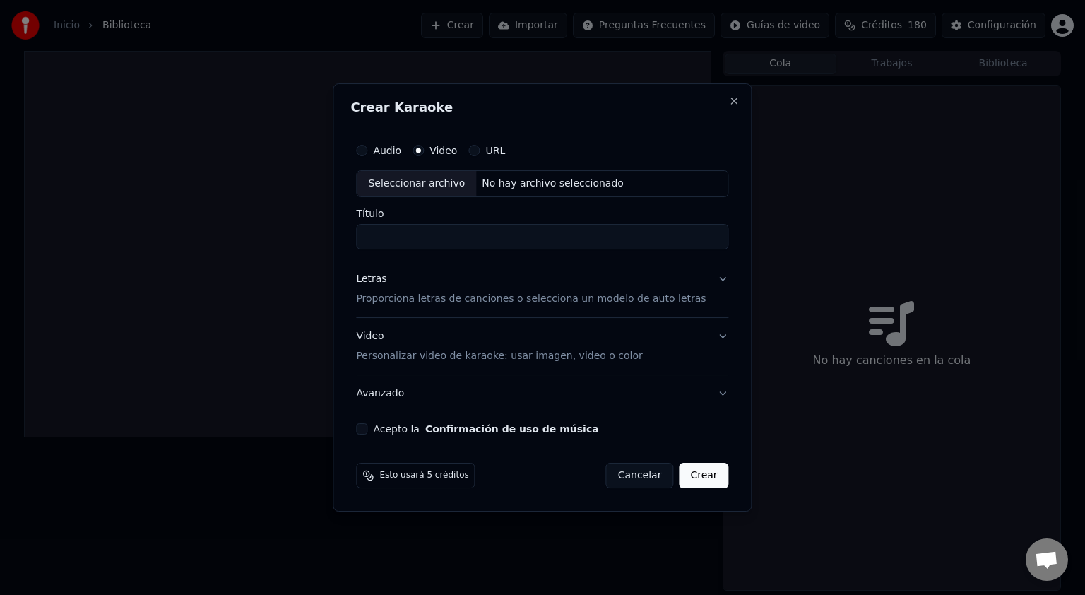
click at [367, 155] on button "Audio" at bounding box center [361, 150] width 11 height 11
click at [452, 155] on label "Video" at bounding box center [443, 151] width 28 height 10
click at [424, 155] on button "Video" at bounding box center [417, 150] width 11 height 11
click at [455, 186] on div "Seleccionar archivo" at bounding box center [416, 183] width 119 height 25
type input "****"
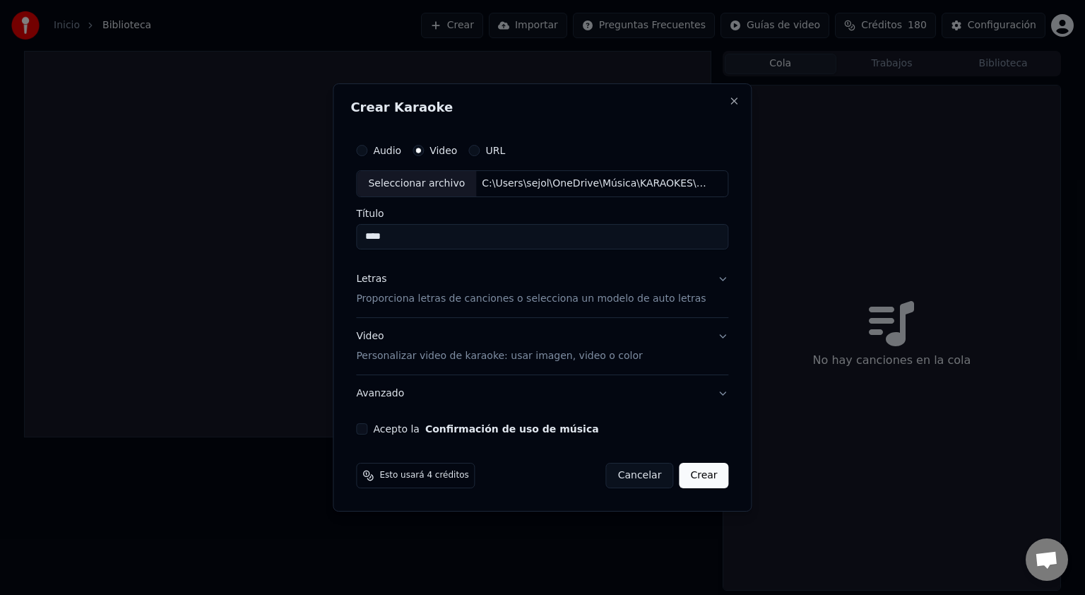
click at [442, 300] on p "Proporciona letras de canciones o selecciona un modelo de auto letras" at bounding box center [531, 299] width 350 height 14
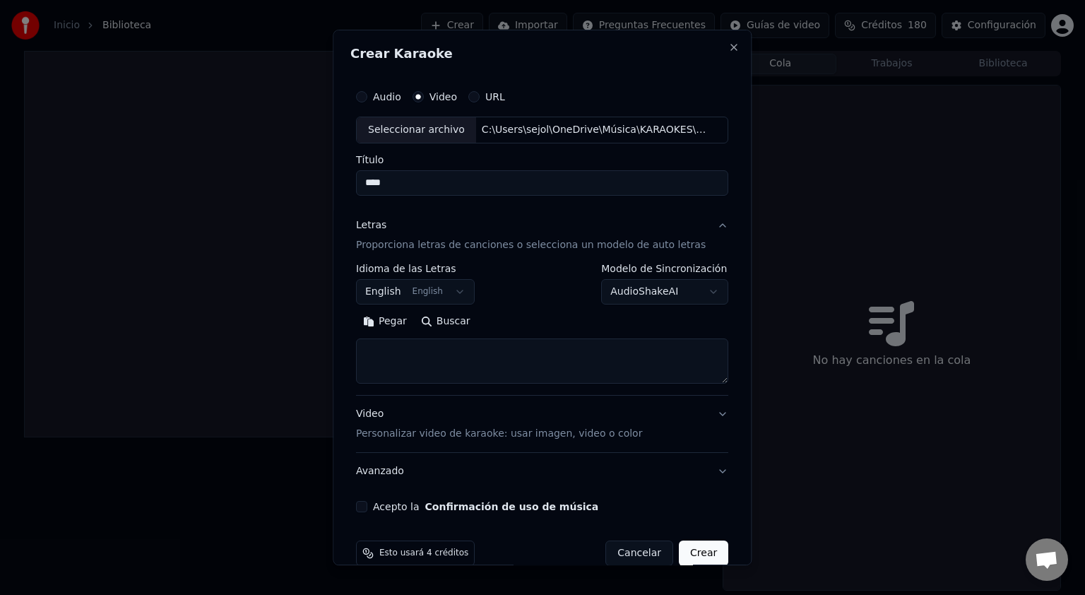
click at [405, 359] on textarea at bounding box center [542, 360] width 372 height 45
paste textarea "**********"
type textarea "**********"
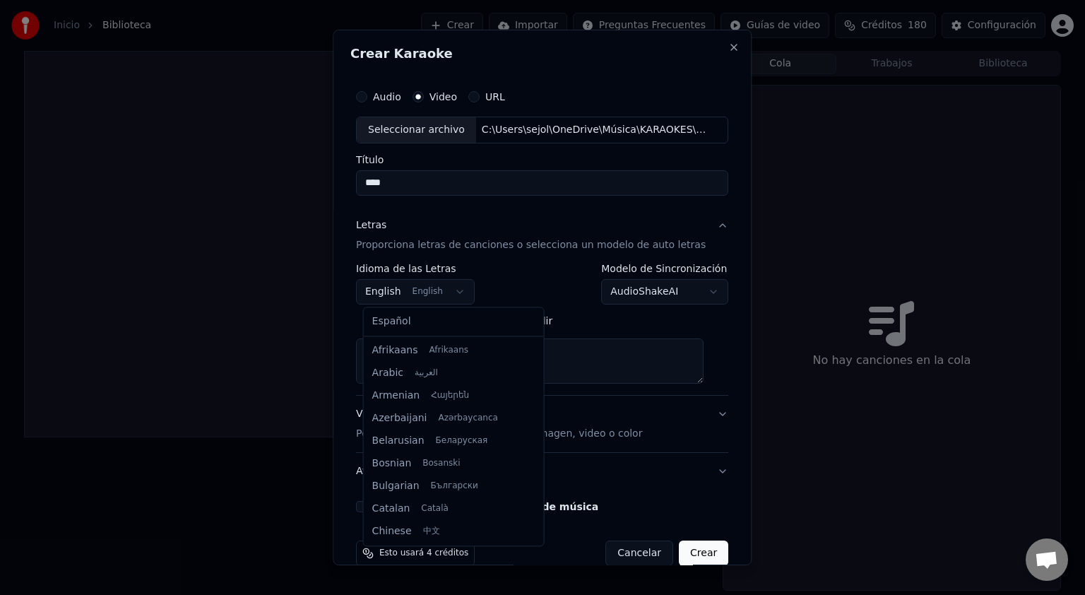
click at [446, 302] on body "**********" at bounding box center [542, 297] width 1085 height 595
select select "**"
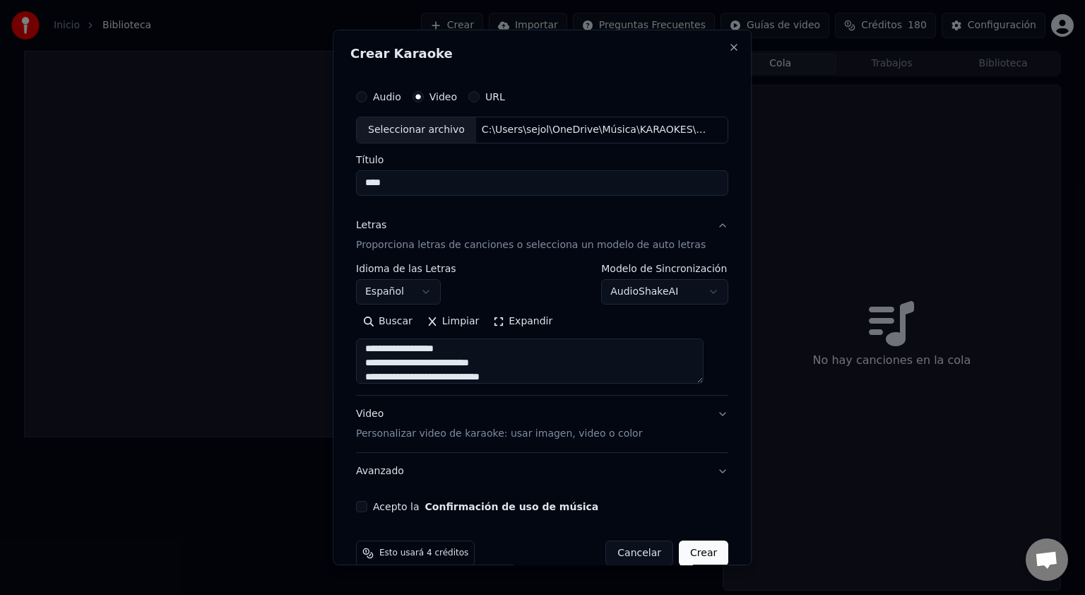
click at [386, 415] on div "Video Personalizar video de karaoke: usar imagen, video o color" at bounding box center [499, 424] width 286 height 34
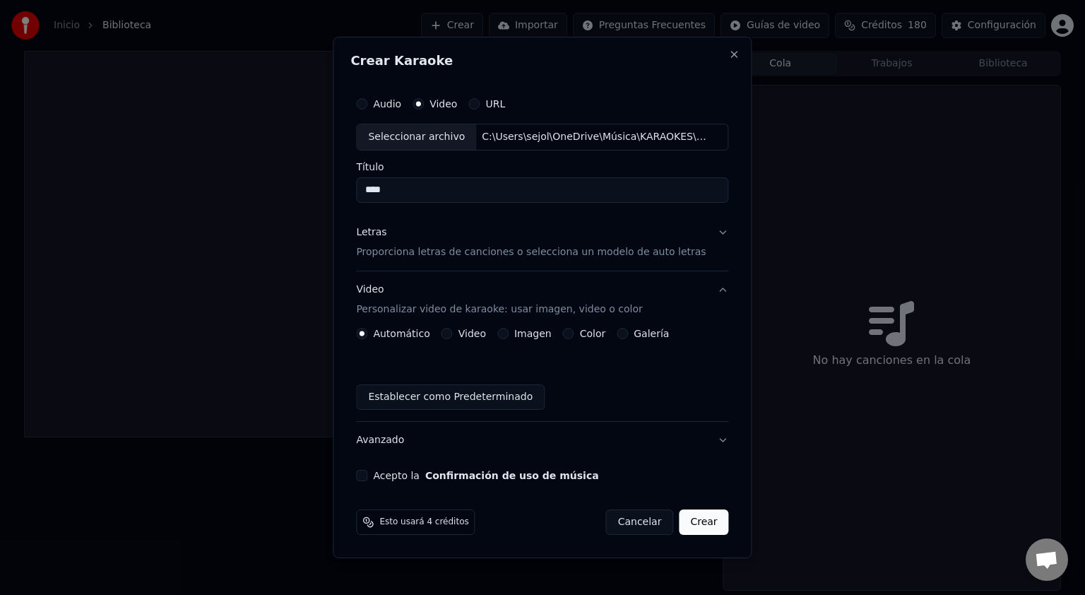
click at [503, 338] on div "Imagen" at bounding box center [524, 333] width 54 height 11
click at [480, 337] on label "Video" at bounding box center [472, 333] width 28 height 10
click at [453, 337] on button "Video" at bounding box center [446, 333] width 11 height 11
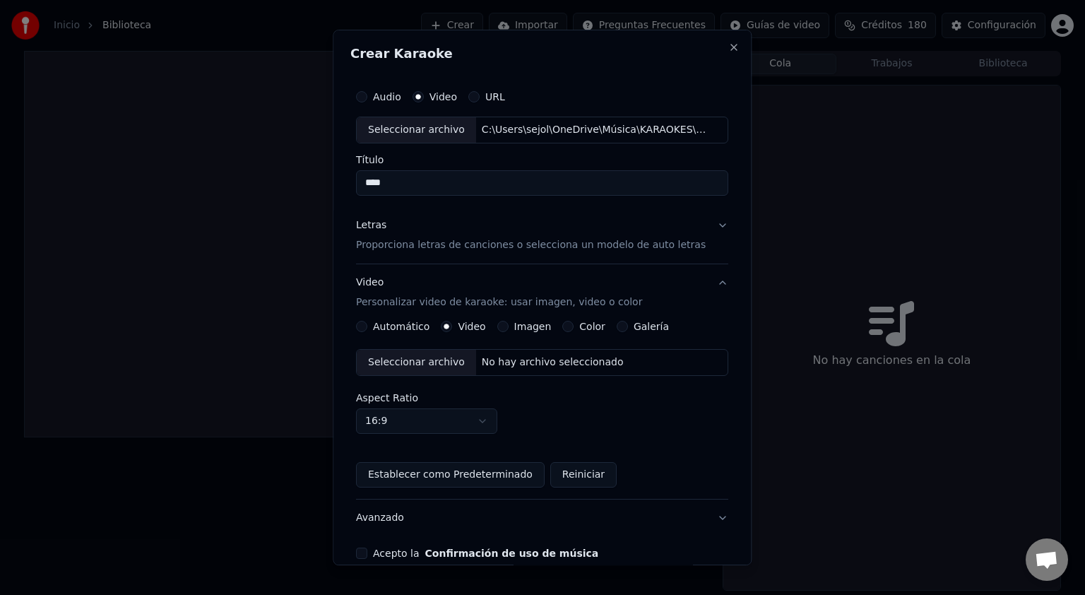
click at [435, 362] on div "Seleccionar archivo" at bounding box center [416, 362] width 119 height 25
click at [451, 420] on body "Inicio Biblioteca Crear Importar Preguntas Frecuentes Guías de video Créditos 1…" at bounding box center [542, 297] width 1085 height 595
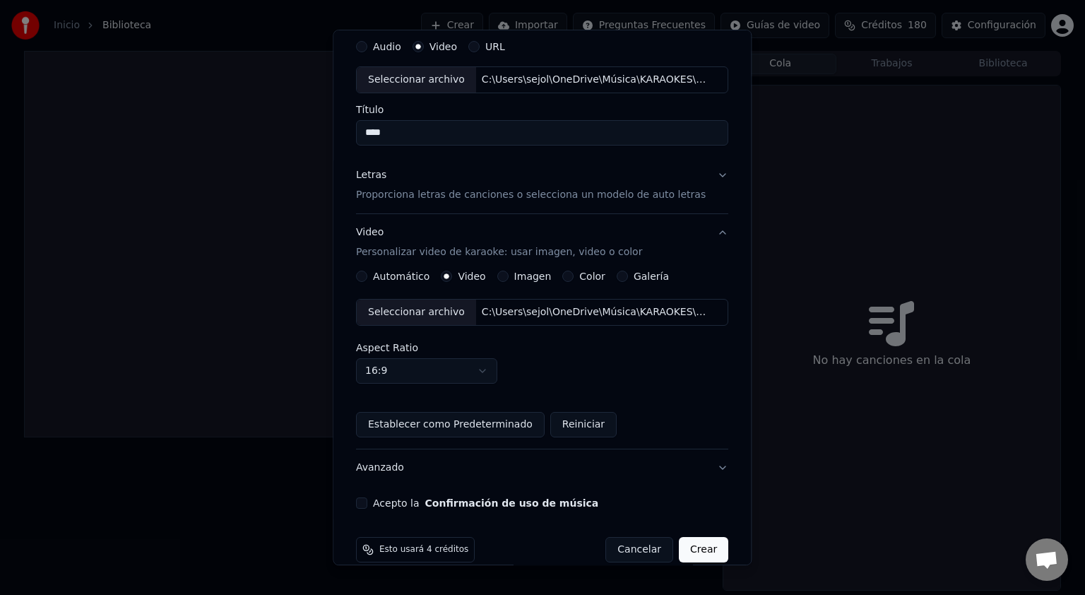
scroll to position [69, 0]
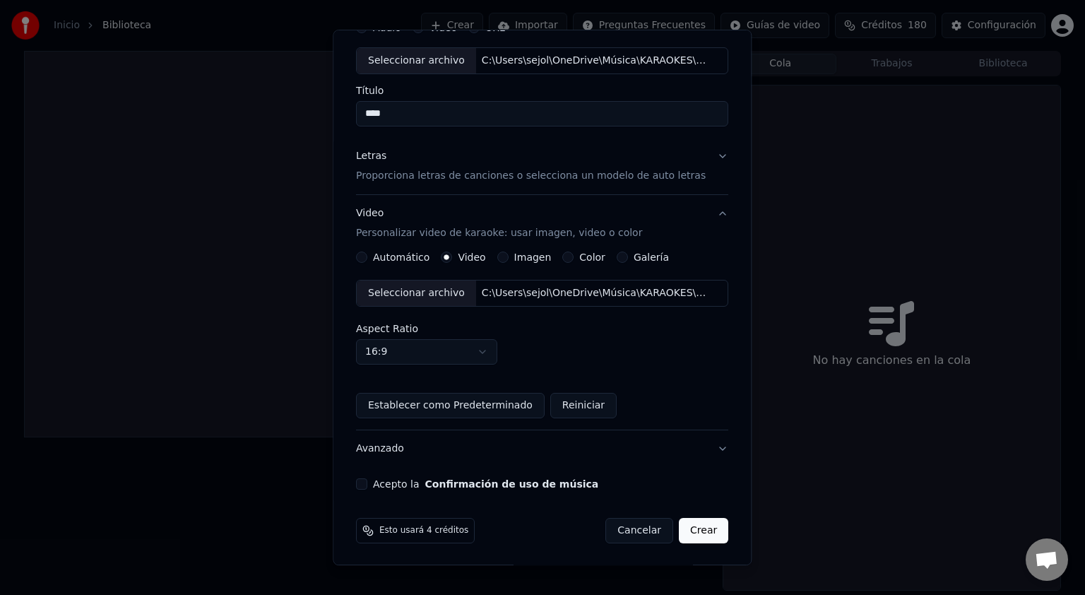
click at [455, 408] on button "Establecer como Predeterminado" at bounding box center [450, 405] width 189 height 25
click at [366, 483] on button "Acepto la Confirmación de uso de música" at bounding box center [361, 483] width 11 height 11
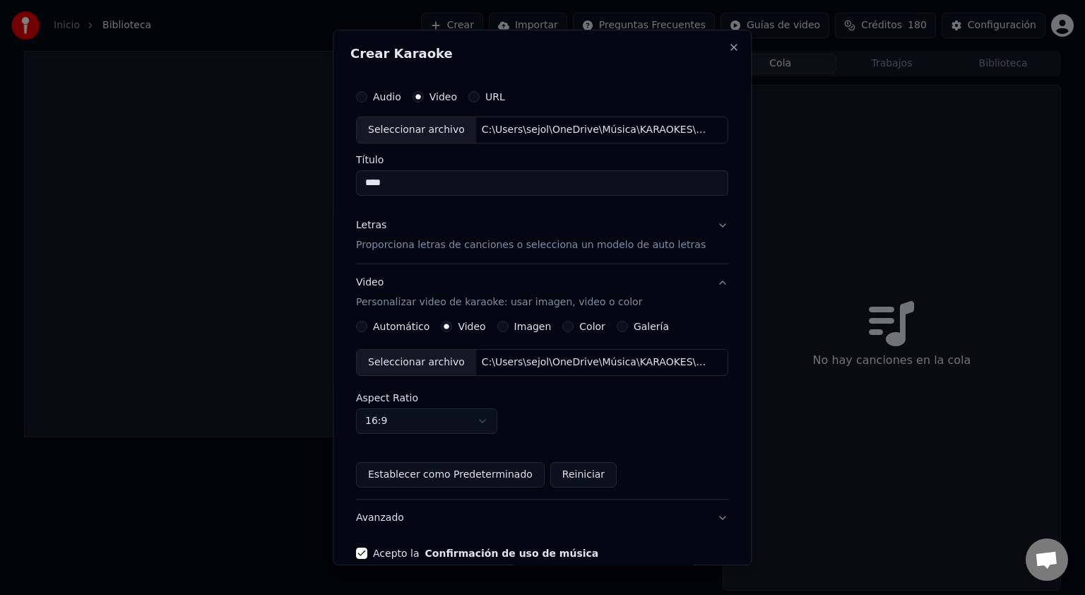
click at [407, 238] on p "Proporciona letras de canciones o selecciona un modelo de auto letras" at bounding box center [531, 245] width 350 height 14
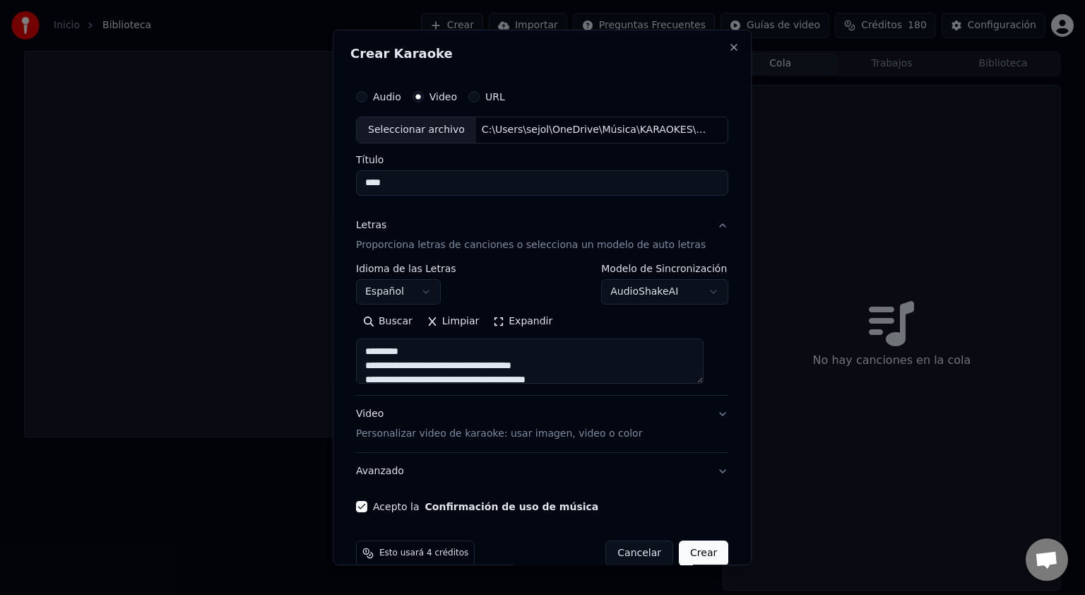
click at [696, 554] on button "Crear" at bounding box center [703, 552] width 49 height 25
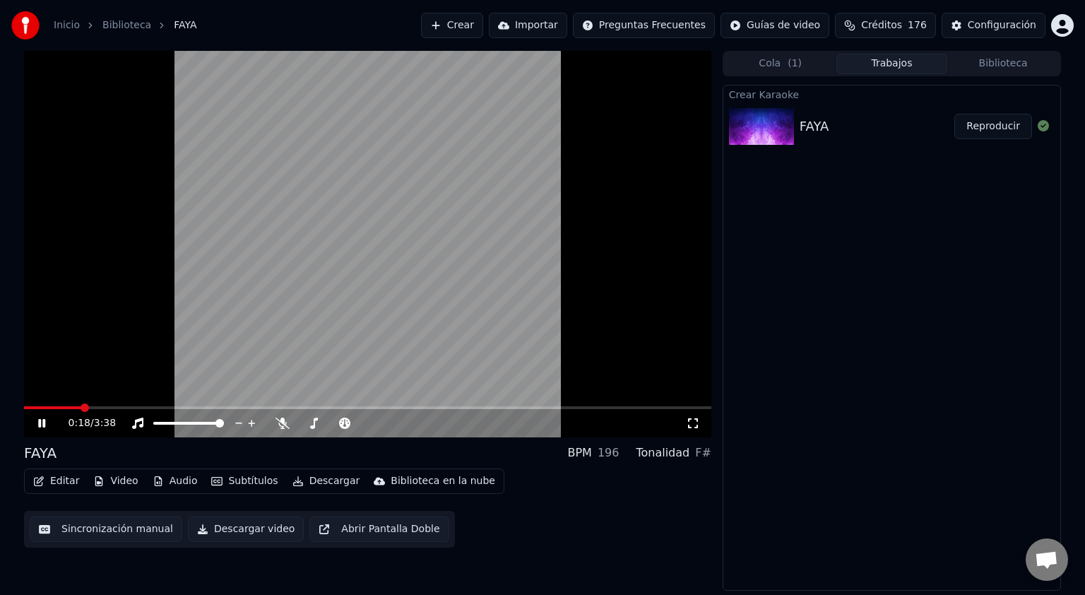
click at [693, 425] on icon at bounding box center [693, 422] width 14 height 11
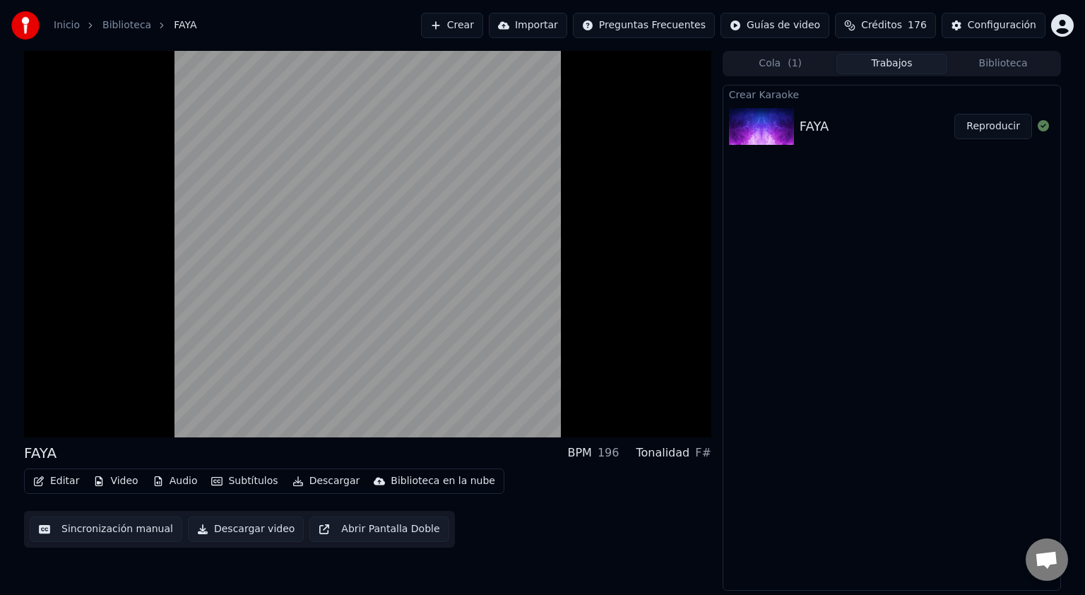
click at [124, 483] on button "Video" at bounding box center [116, 481] width 56 height 20
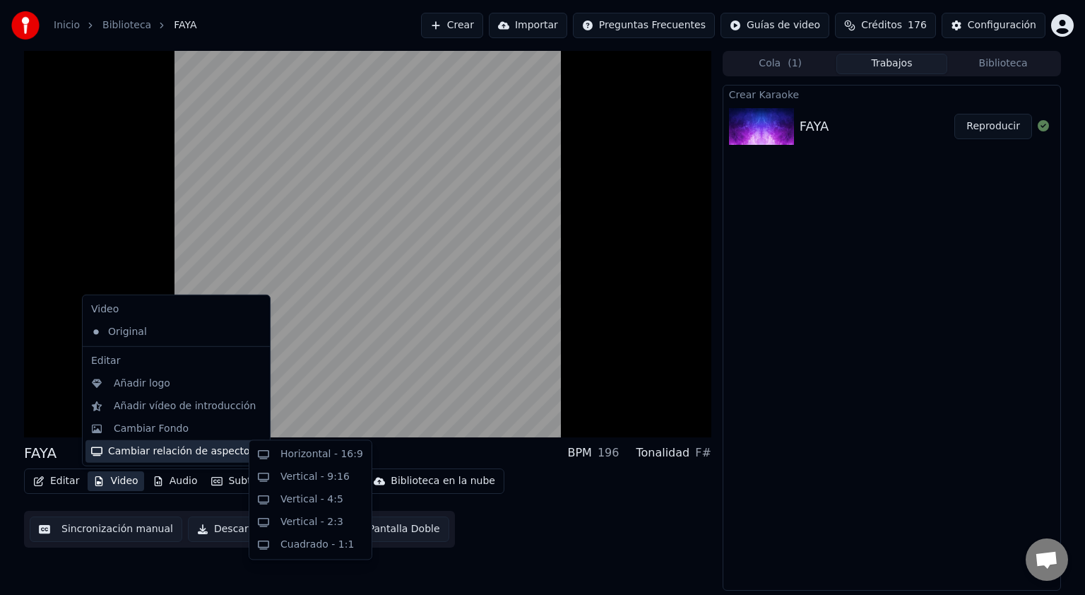
click at [160, 458] on div "Cambiar relación de aspecto" at bounding box center [176, 451] width 182 height 23
click at [308, 453] on div "Horizontal - 16:9" at bounding box center [321, 454] width 83 height 14
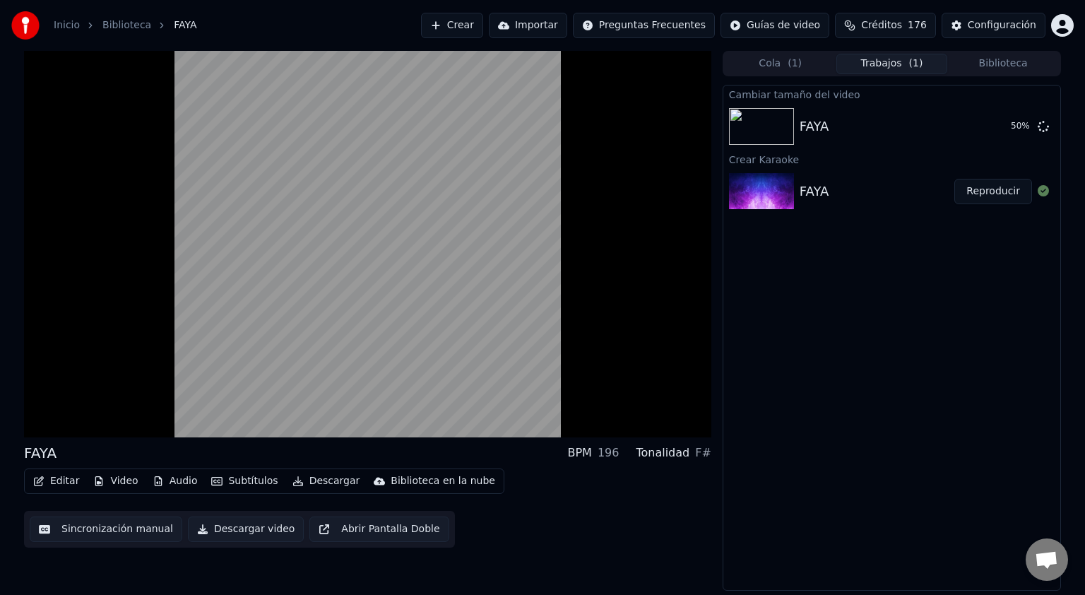
click at [47, 479] on button "Editar" at bounding box center [56, 481] width 57 height 20
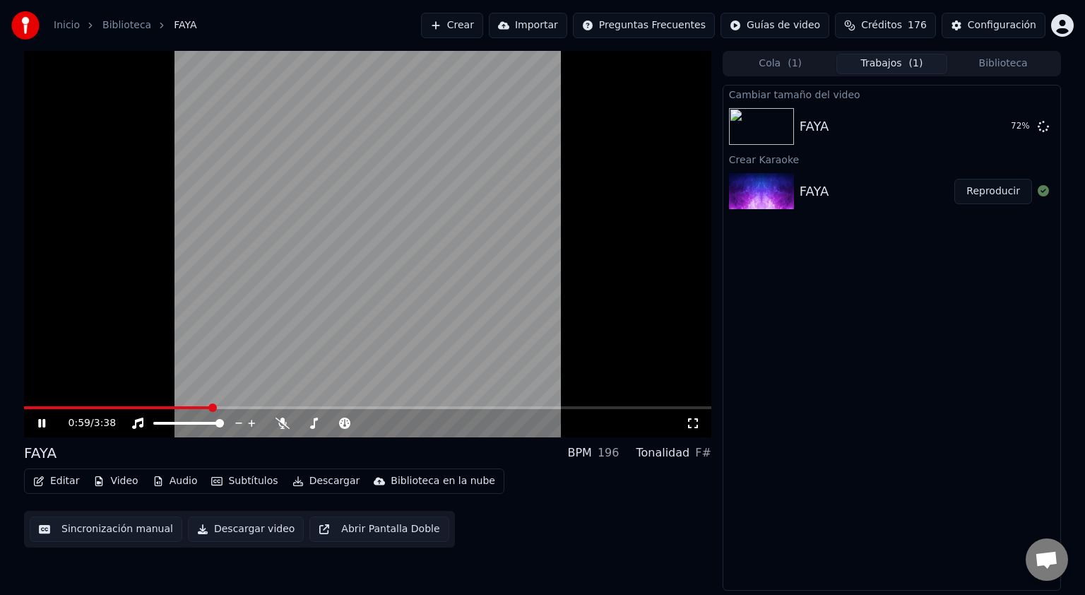
click at [664, 338] on video at bounding box center [367, 244] width 687 height 386
click at [692, 422] on icon at bounding box center [693, 422] width 14 height 11
click at [702, 287] on video at bounding box center [367, 244] width 687 height 386
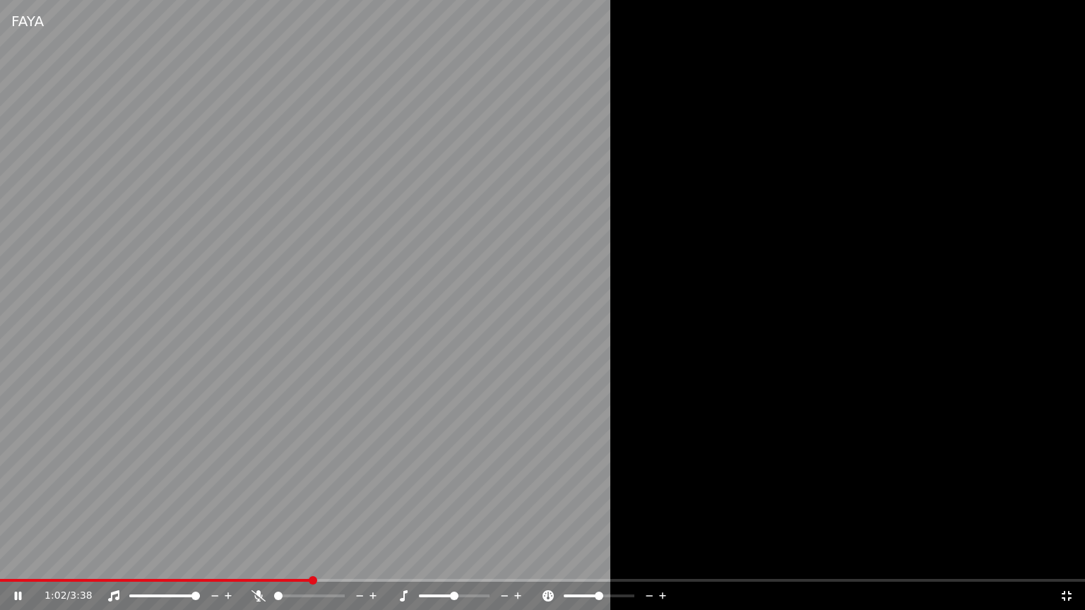
click at [783, 302] on div at bounding box center [542, 305] width 1085 height 610
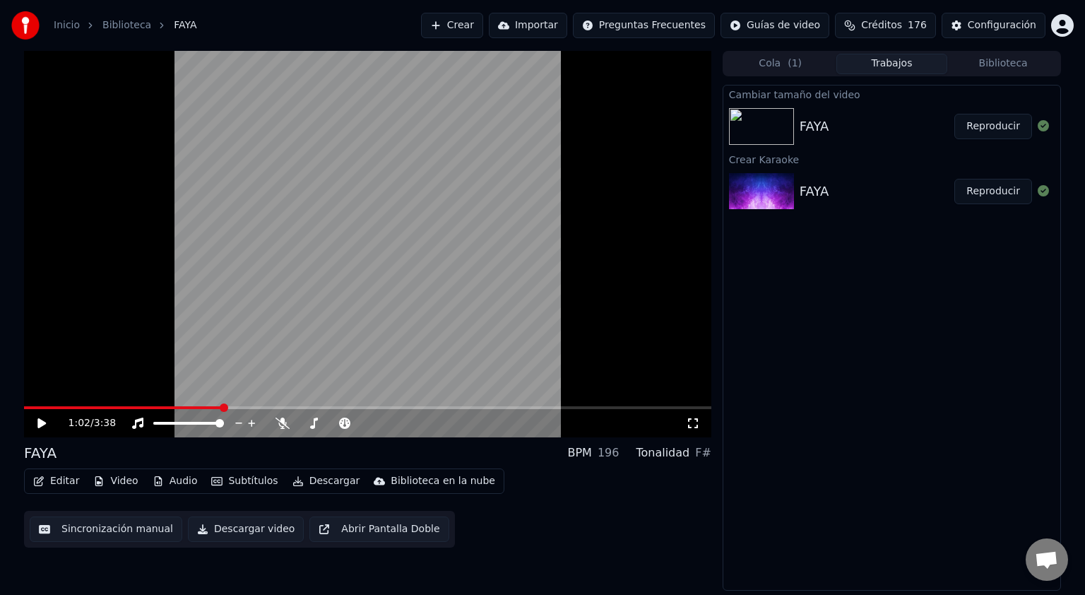
click at [783, 285] on div "Cambiar tamaño del video FAYA Reproducir Crear Karaoke FAYA Reproducir" at bounding box center [892, 338] width 338 height 506
click at [639, 132] on video at bounding box center [367, 244] width 687 height 386
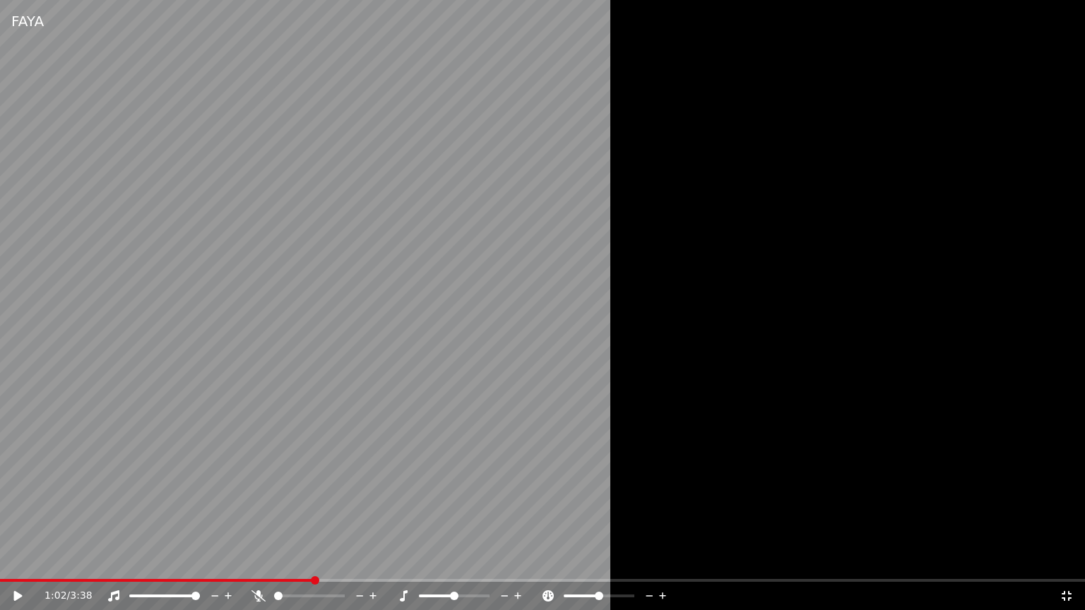
click at [548, 291] on video at bounding box center [542, 305] width 1085 height 610
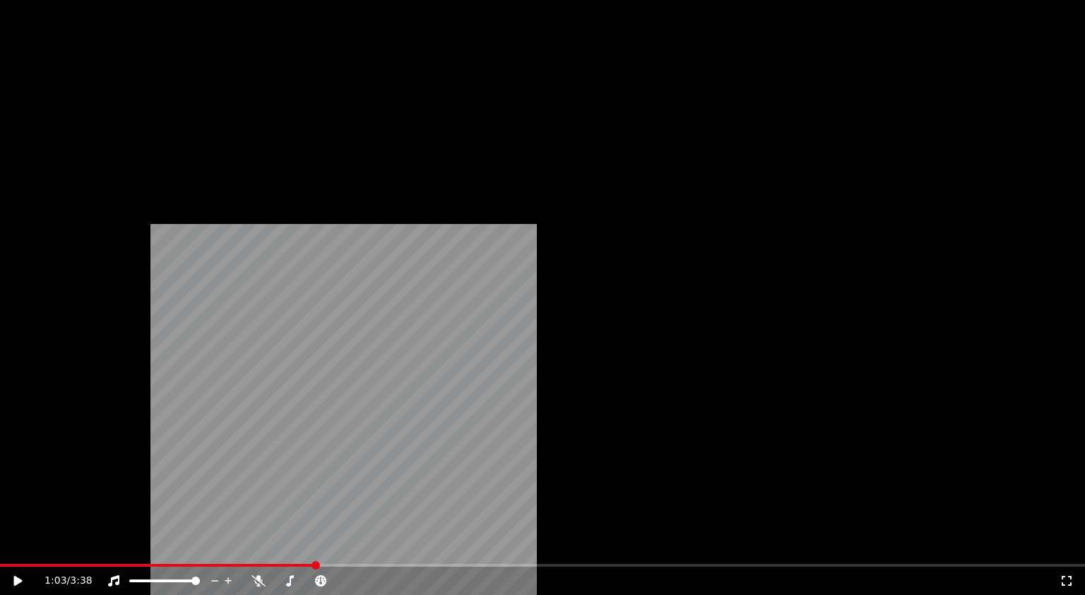
click at [548, 275] on video at bounding box center [542, 305] width 1085 height 610
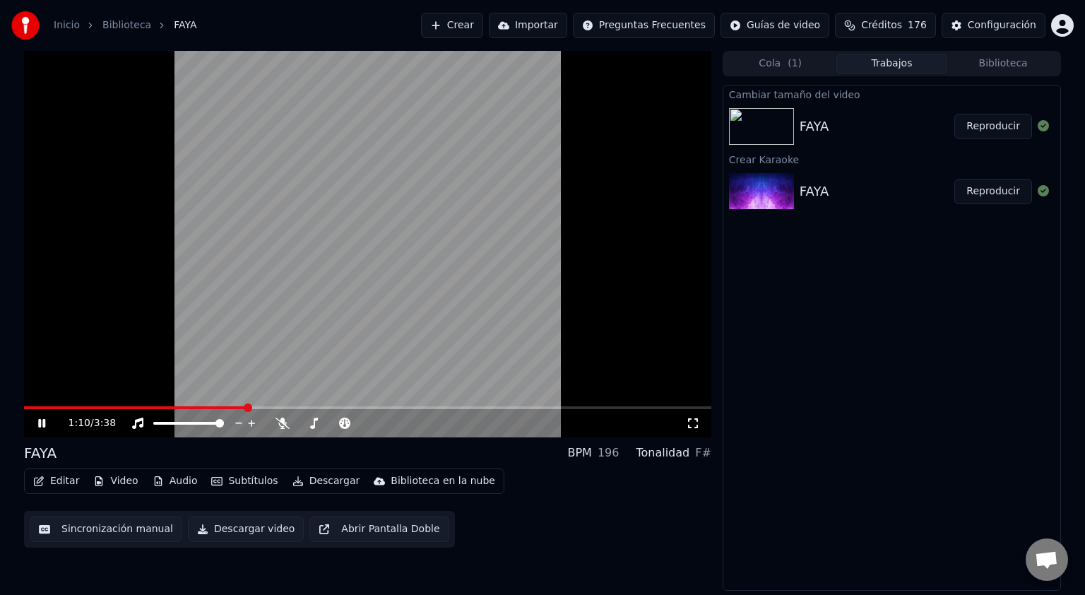
click at [698, 426] on icon at bounding box center [693, 422] width 14 height 11
click at [1000, 133] on button "Reproducir" at bounding box center [993, 126] width 78 height 25
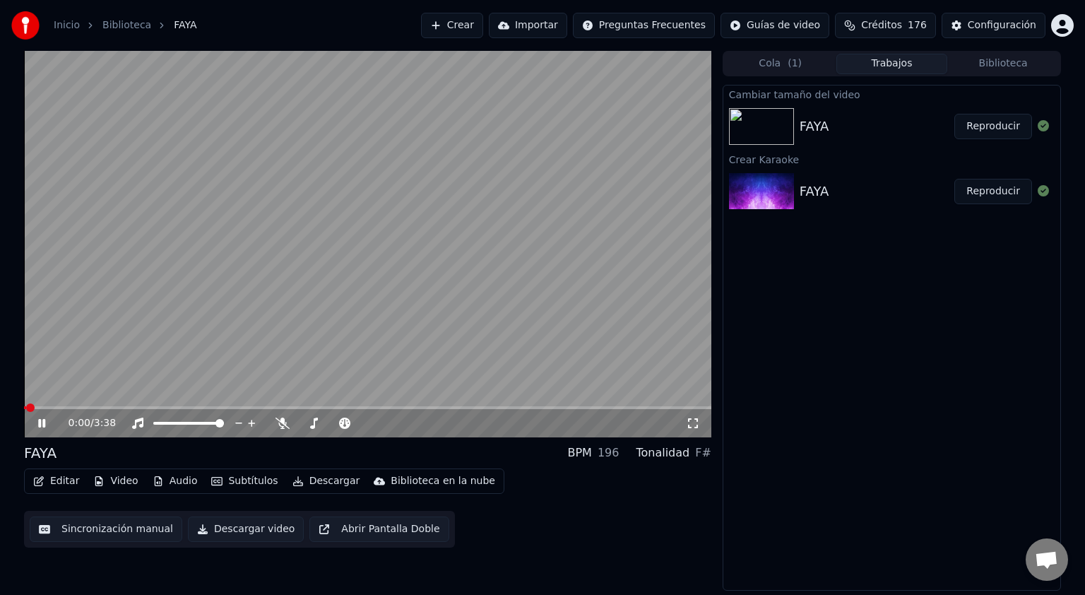
click at [692, 424] on icon at bounding box center [693, 422] width 14 height 11
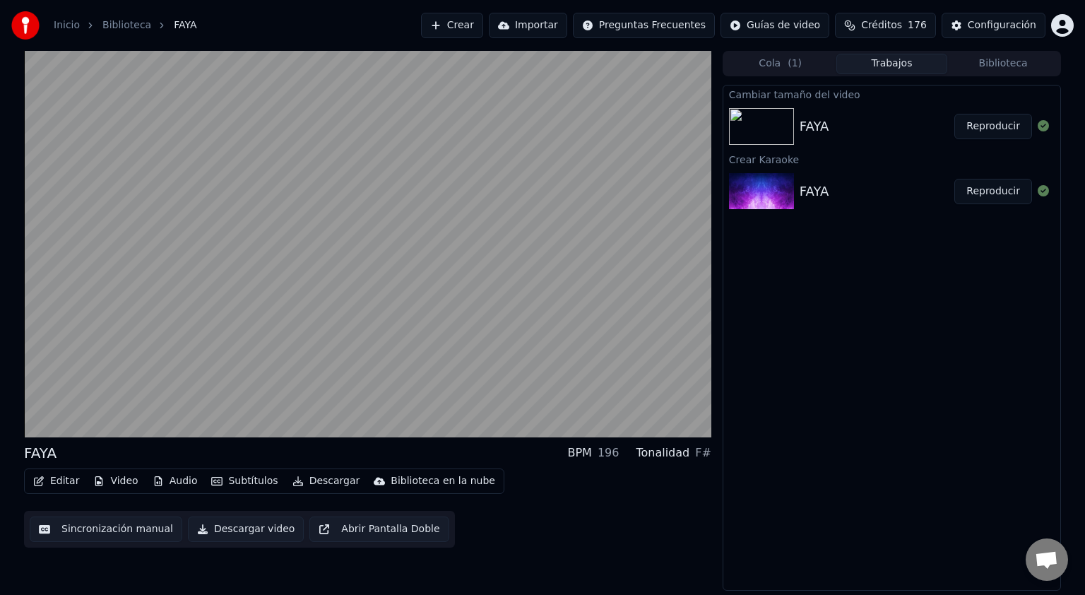
click at [331, 531] on button "Abrir Pantalla Doble" at bounding box center [378, 528] width 139 height 25
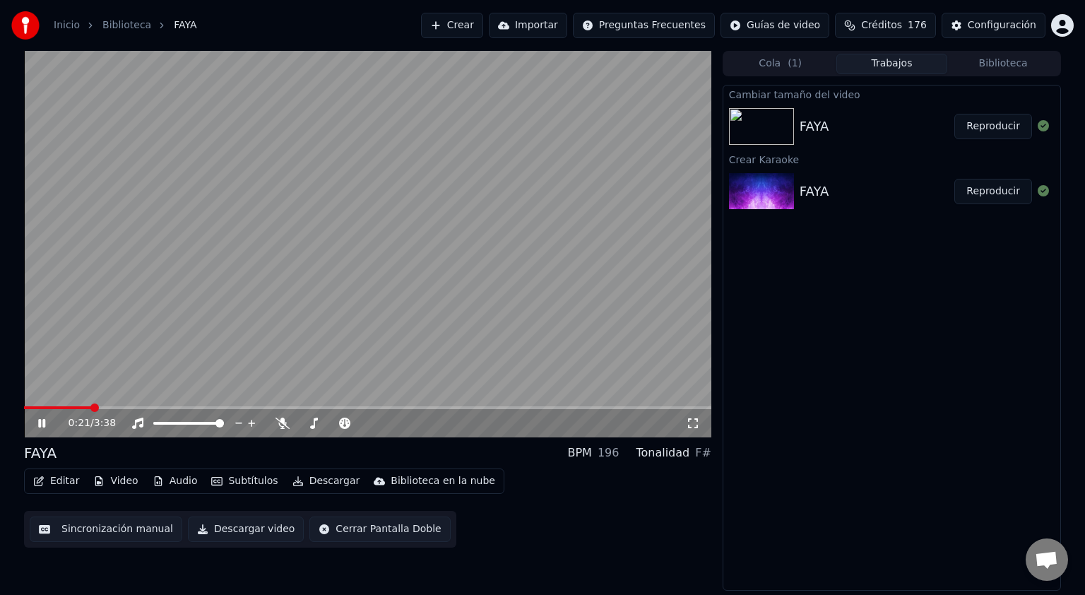
click at [807, 196] on div "FAYA" at bounding box center [815, 192] width 30 height 20
click at [988, 194] on button "Reproducir" at bounding box center [993, 191] width 78 height 25
click at [275, 420] on icon at bounding box center [282, 422] width 14 height 11
click at [280, 421] on icon at bounding box center [282, 422] width 8 height 11
click at [280, 421] on icon at bounding box center [282, 422] width 14 height 11
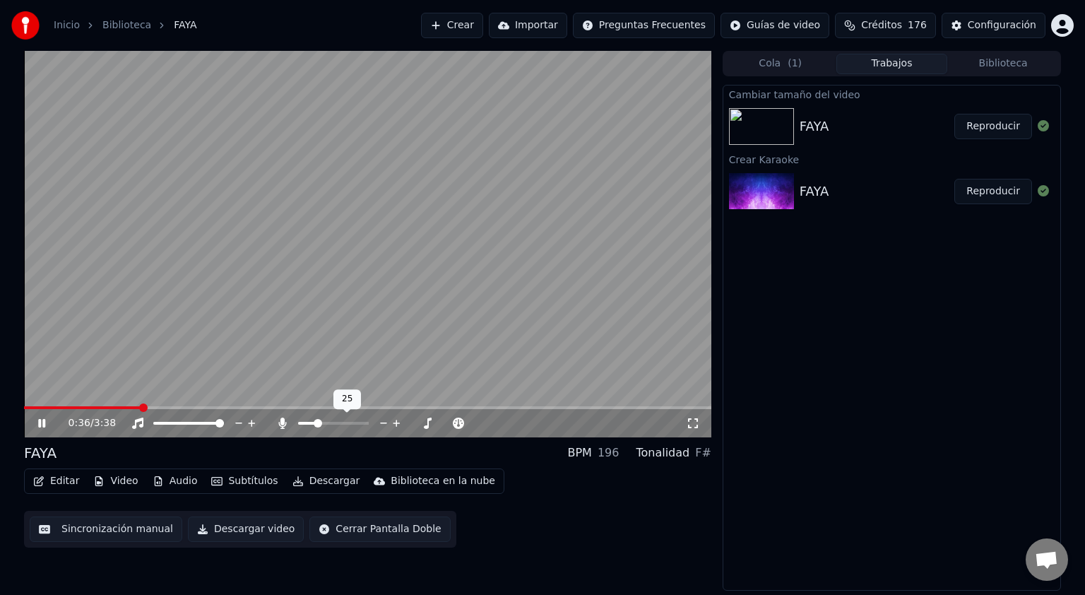
click at [315, 426] on span at bounding box center [318, 423] width 8 height 8
click at [992, 191] on button "Reproducir" at bounding box center [993, 191] width 78 height 25
click at [696, 423] on icon at bounding box center [693, 422] width 14 height 11
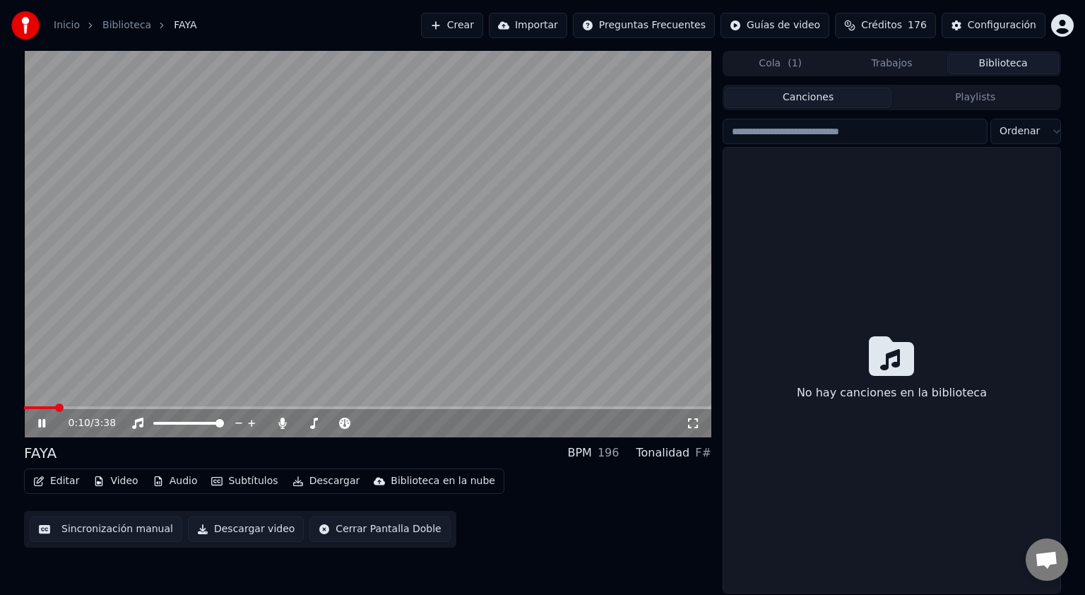
click at [1025, 71] on button "Biblioteca" at bounding box center [1003, 64] width 112 height 20
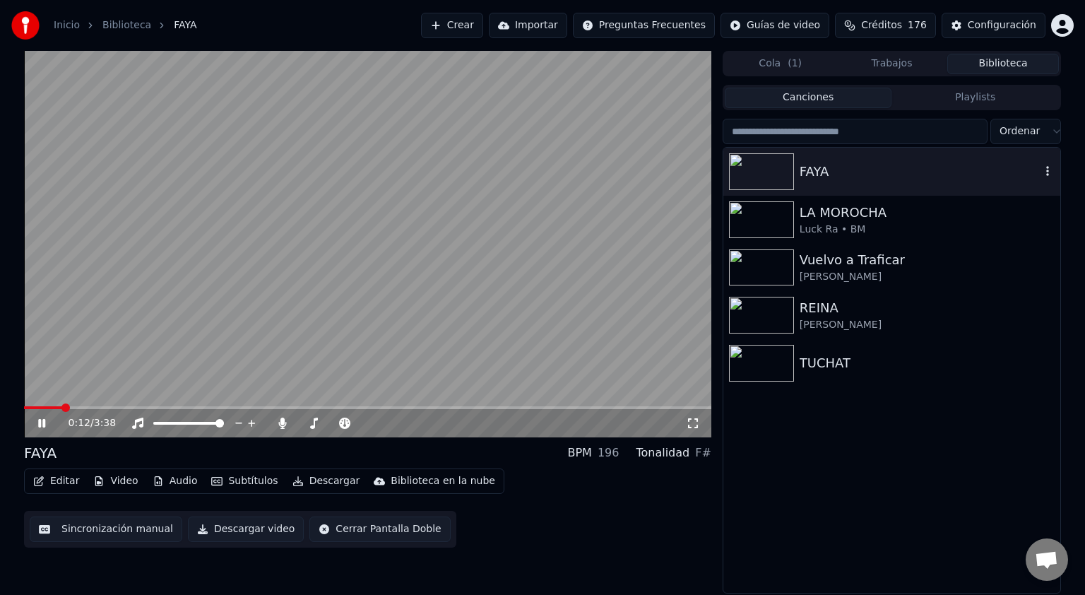
click at [822, 177] on div "FAYA" at bounding box center [920, 172] width 241 height 20
click at [697, 432] on div "0:02 / 3:38" at bounding box center [367, 423] width 687 height 28
click at [694, 424] on icon at bounding box center [693, 422] width 14 height 11
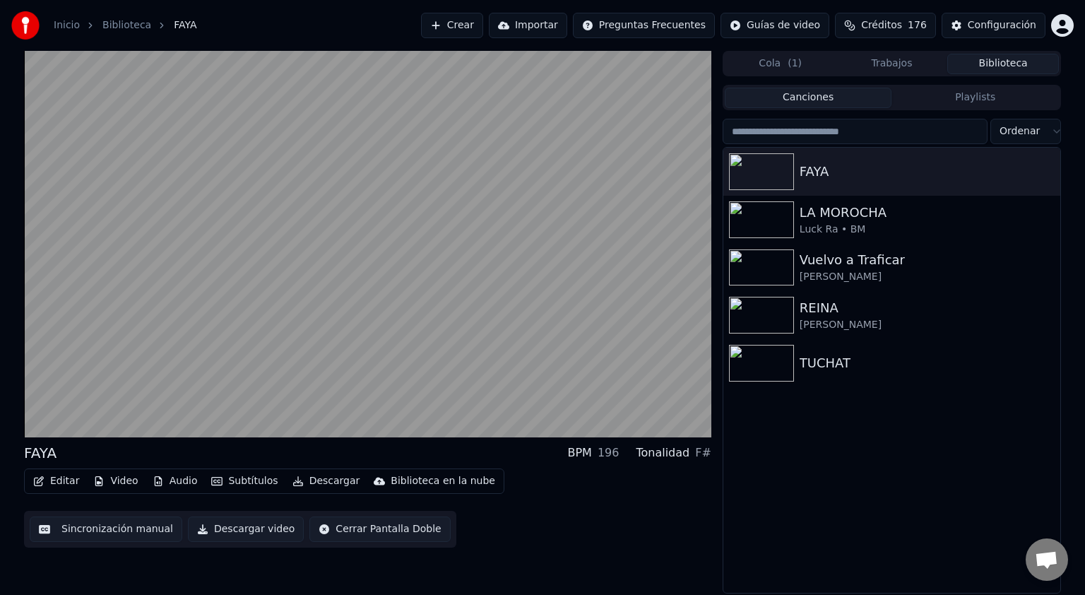
click at [768, 64] on button "Cola ( 1 )" at bounding box center [781, 64] width 112 height 20
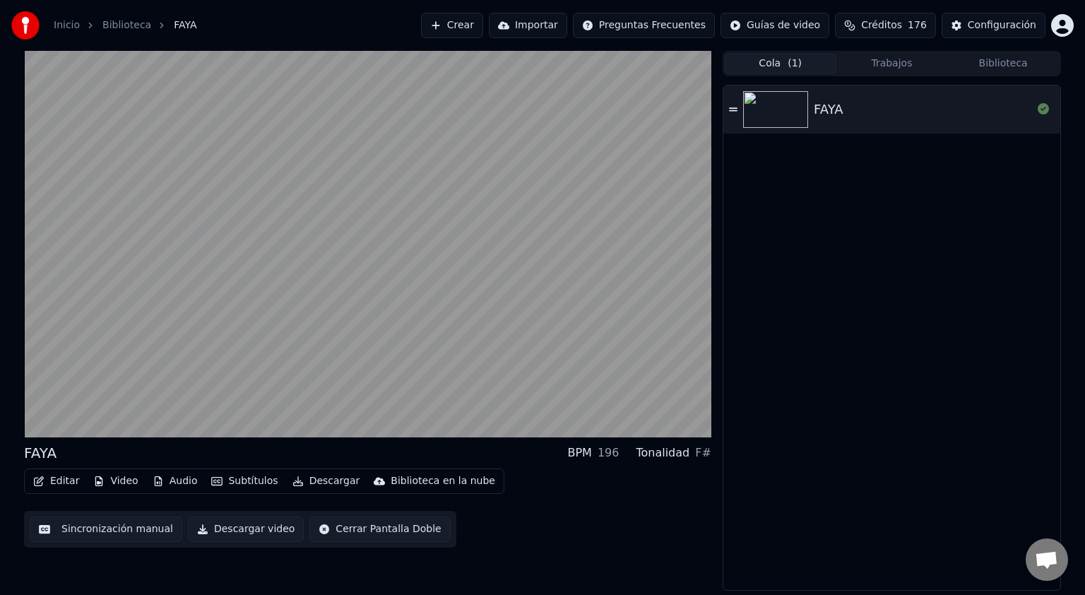
click at [893, 65] on button "Trabajos" at bounding box center [892, 64] width 112 height 20
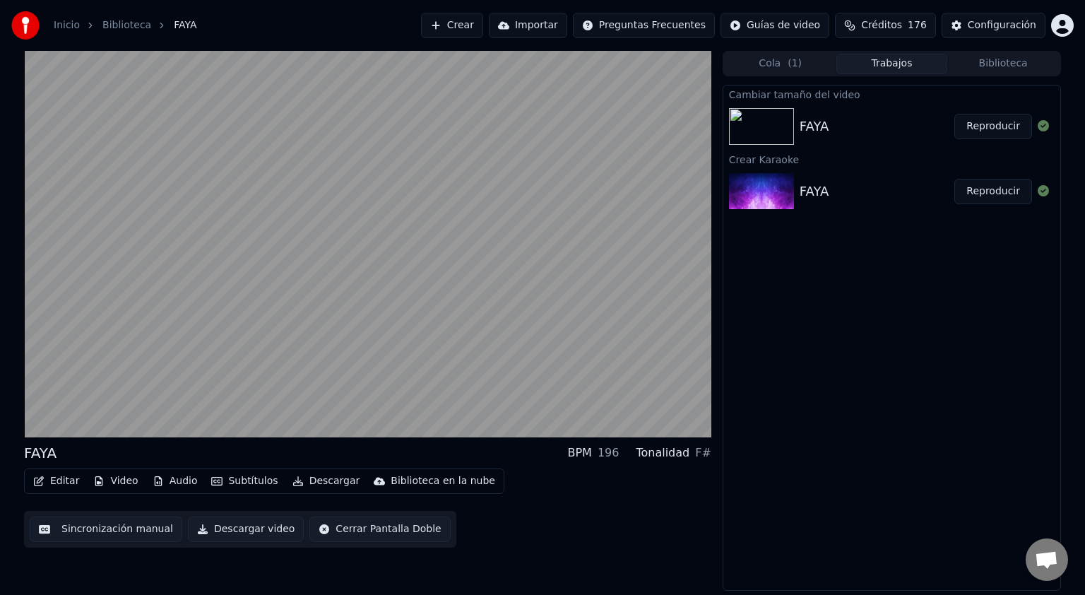
click at [483, 34] on button "Crear" at bounding box center [452, 25] width 62 height 25
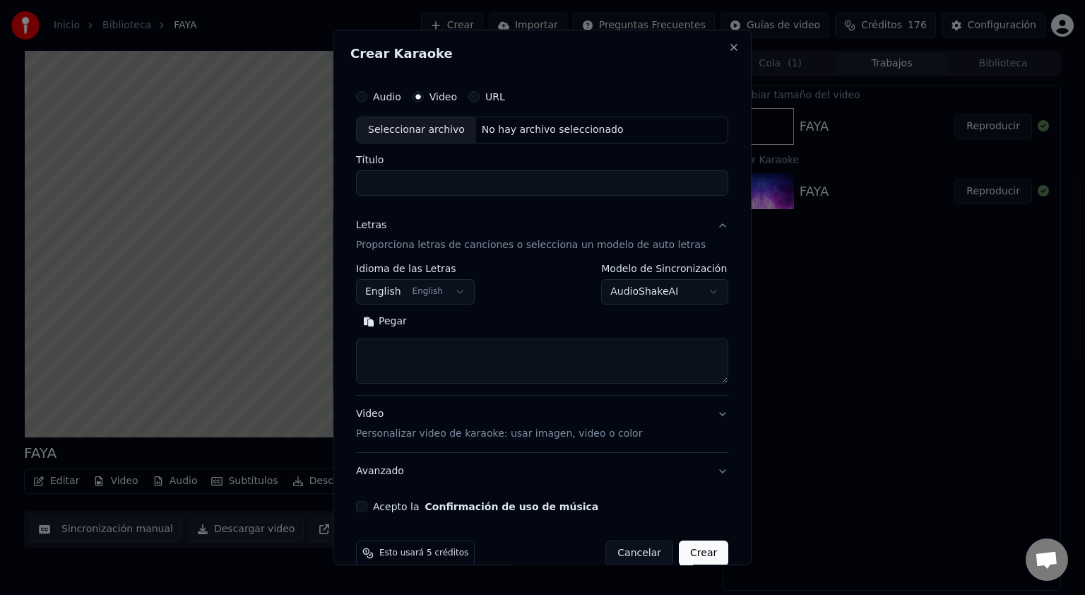
click at [422, 134] on div "Seleccionar archivo" at bounding box center [416, 129] width 119 height 25
type input "**********"
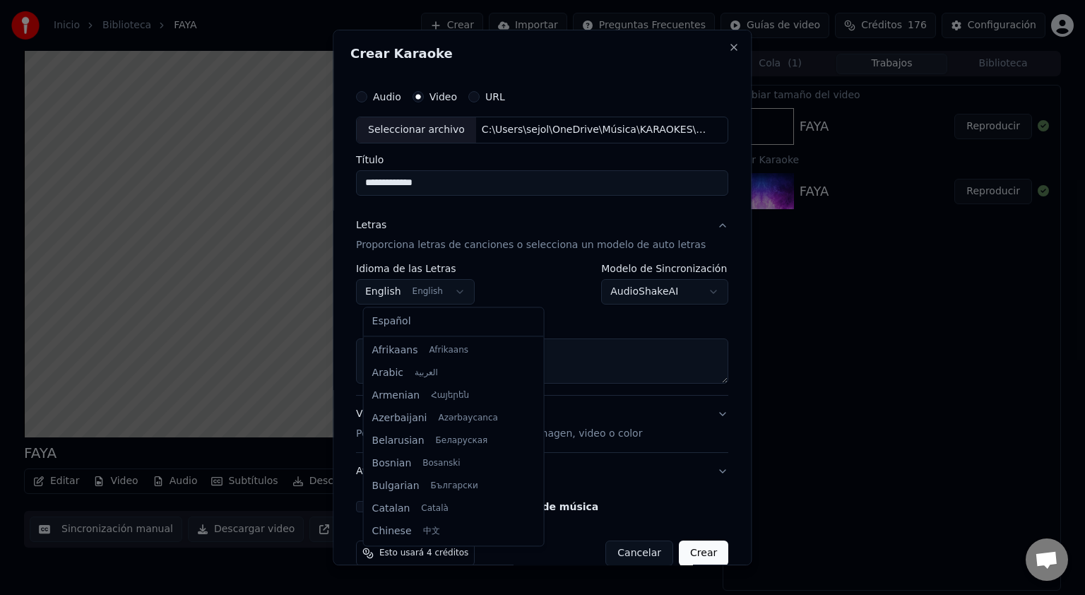
click at [421, 291] on body "**********" at bounding box center [542, 297] width 1085 height 595
select select "**"
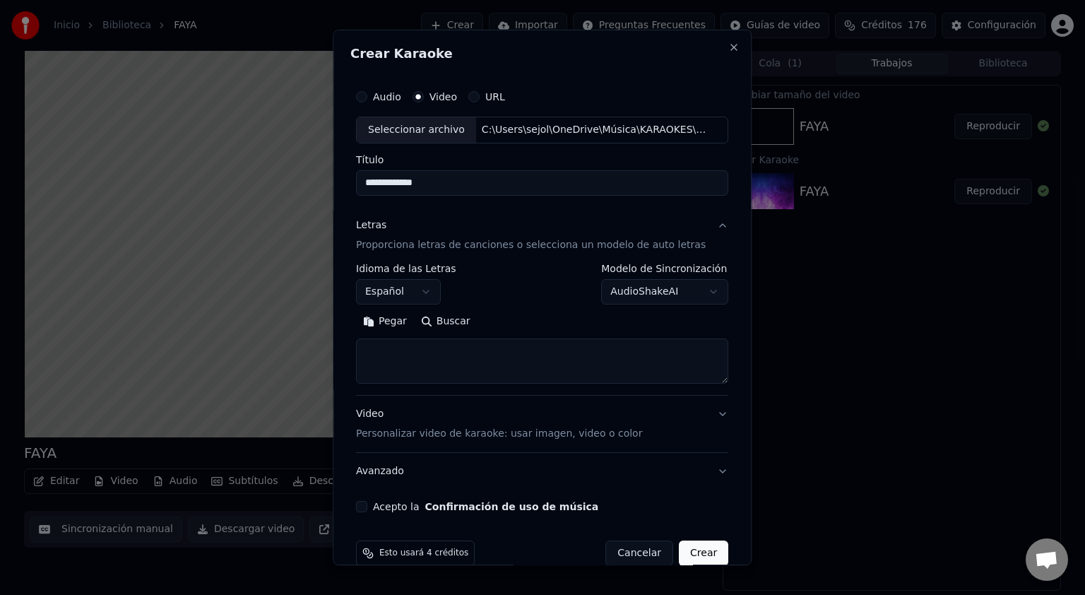
click at [400, 348] on textarea at bounding box center [542, 360] width 372 height 45
paste textarea "**********"
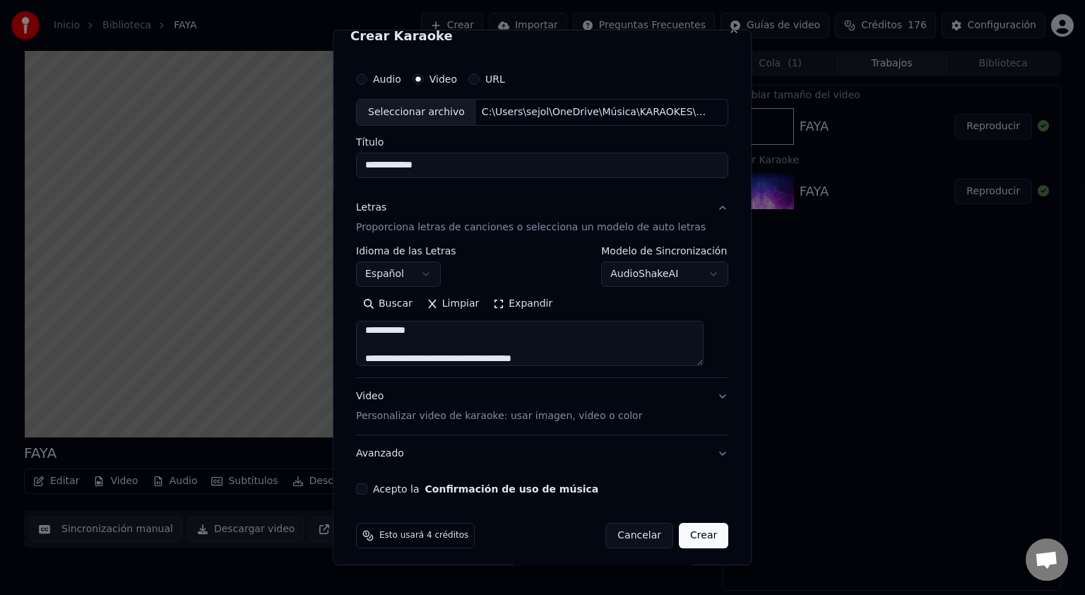
scroll to position [23, 0]
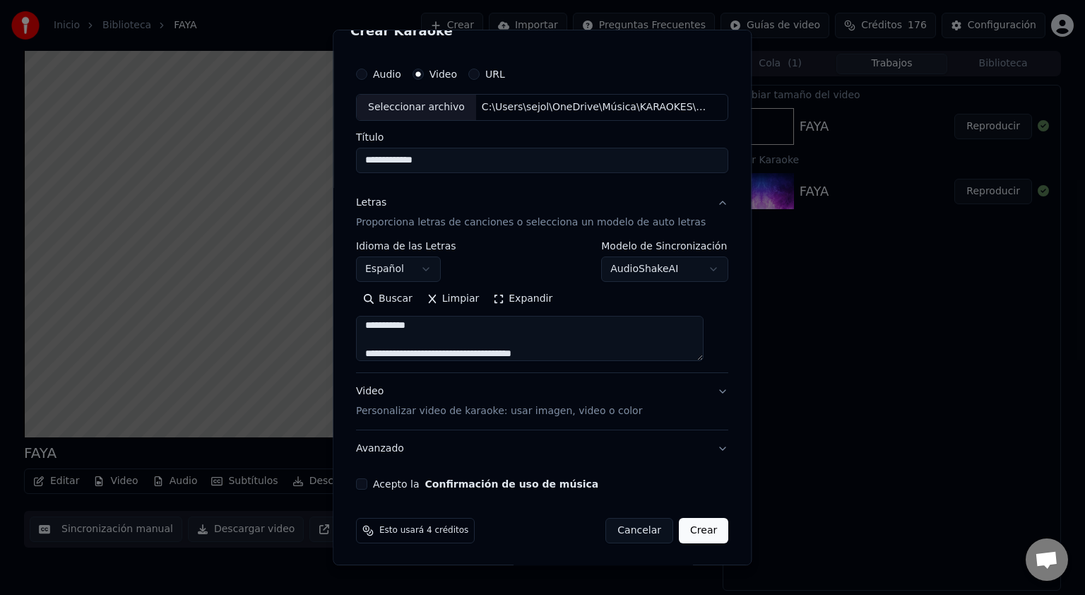
type textarea "**********"
click at [418, 415] on p "Personalizar video de karaoke: usar imagen, video o color" at bounding box center [499, 411] width 286 height 14
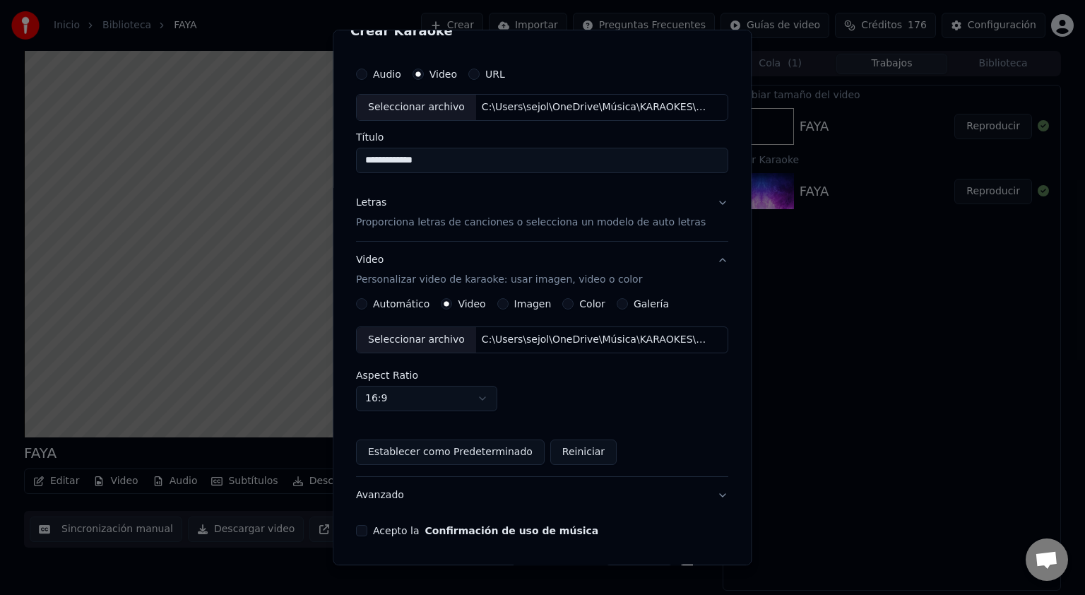
click at [437, 401] on body "**********" at bounding box center [542, 297] width 1085 height 595
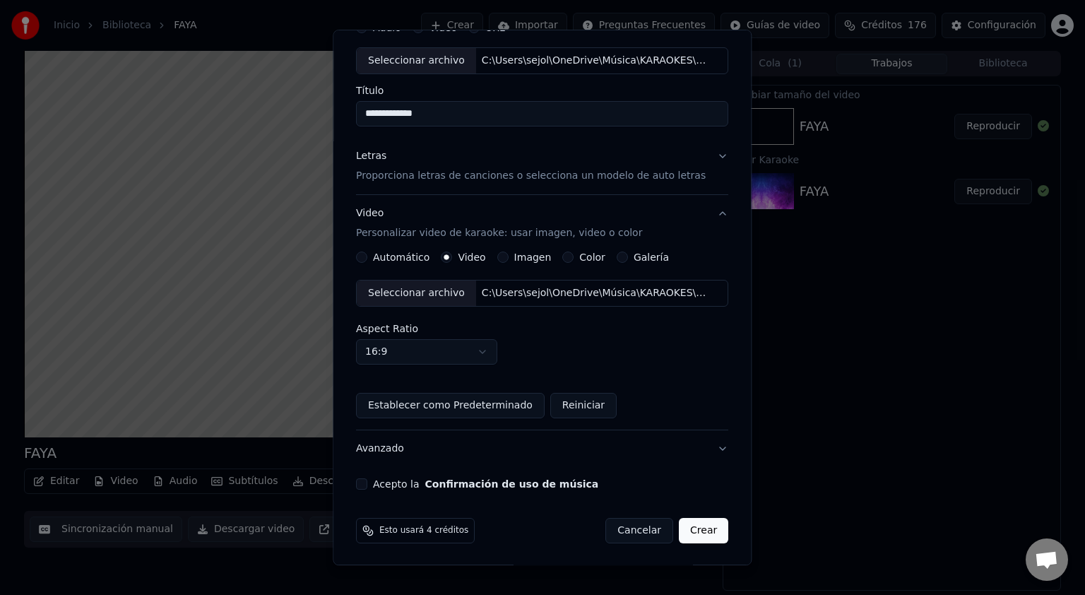
click at [364, 482] on button "Acepto la Confirmación de uso de música" at bounding box center [361, 483] width 11 height 11
click at [694, 533] on button "Crear" at bounding box center [703, 530] width 49 height 25
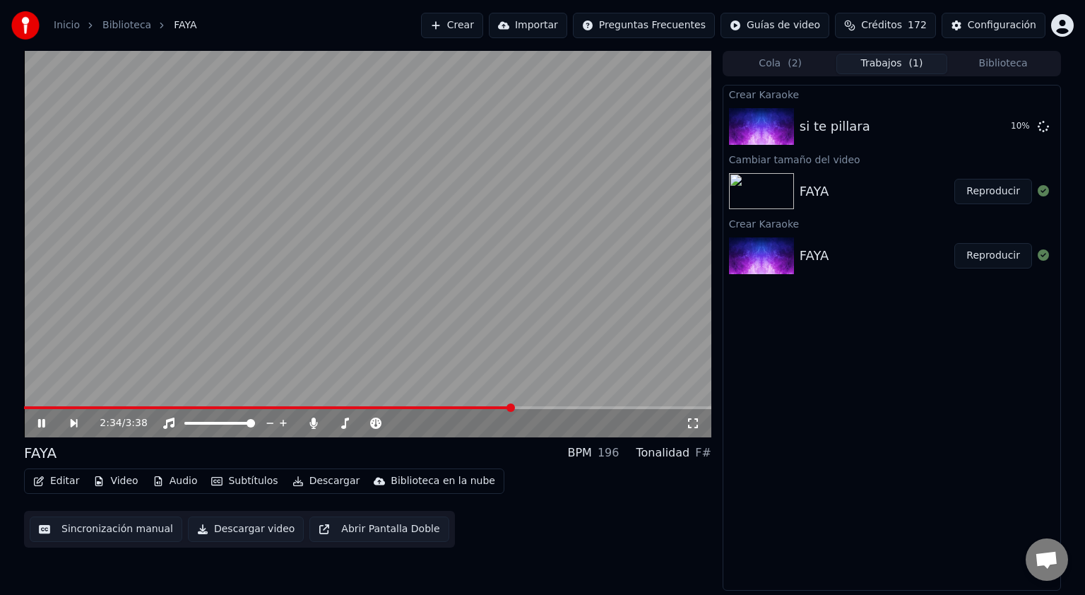
click at [40, 425] on icon at bounding box center [41, 423] width 7 height 8
click at [999, 126] on button "Reproducir" at bounding box center [993, 126] width 78 height 25
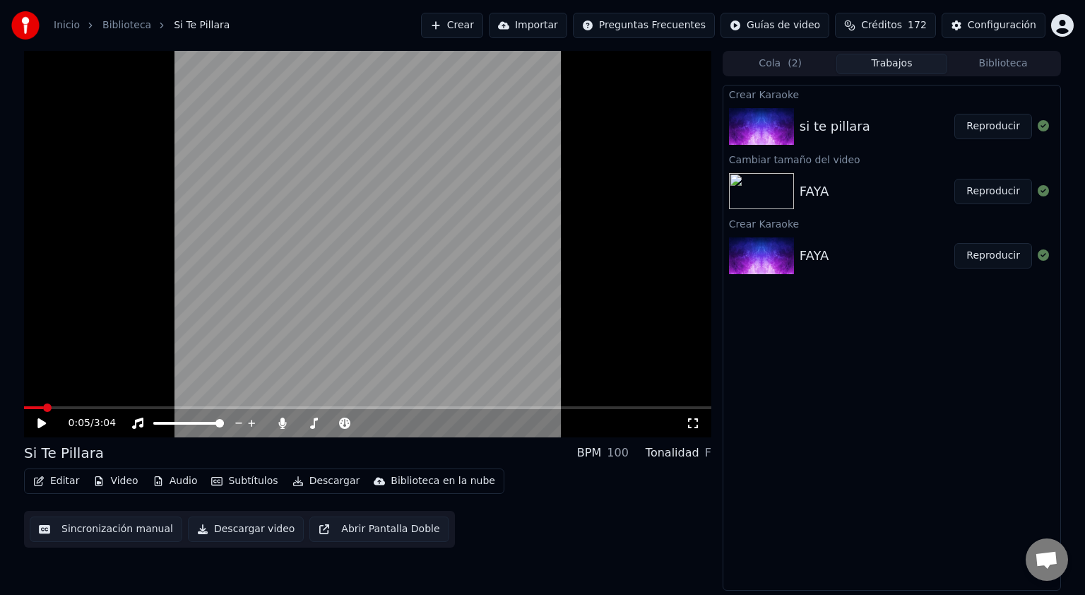
click at [954, 114] on button "Reproducir" at bounding box center [993, 126] width 78 height 25
click at [922, 376] on div "Crear Karaoke si te pillara Reproducir Cambiar tamaño del video FAYA Reproducir…" at bounding box center [892, 338] width 338 height 506
click at [119, 483] on button "Video" at bounding box center [116, 481] width 56 height 20
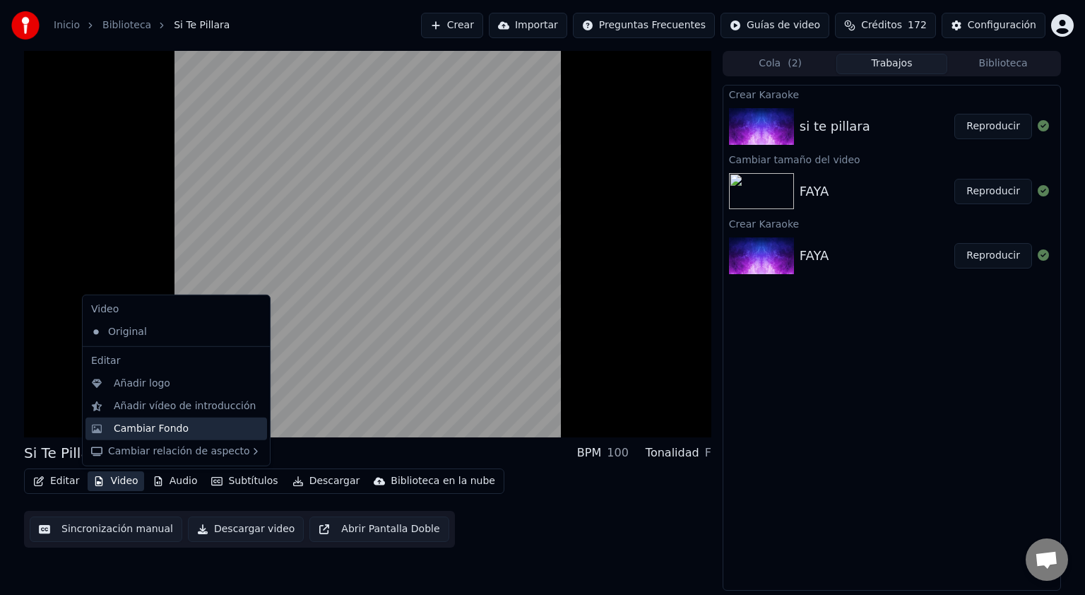
click at [133, 432] on div "Cambiar Fondo" at bounding box center [151, 429] width 75 height 14
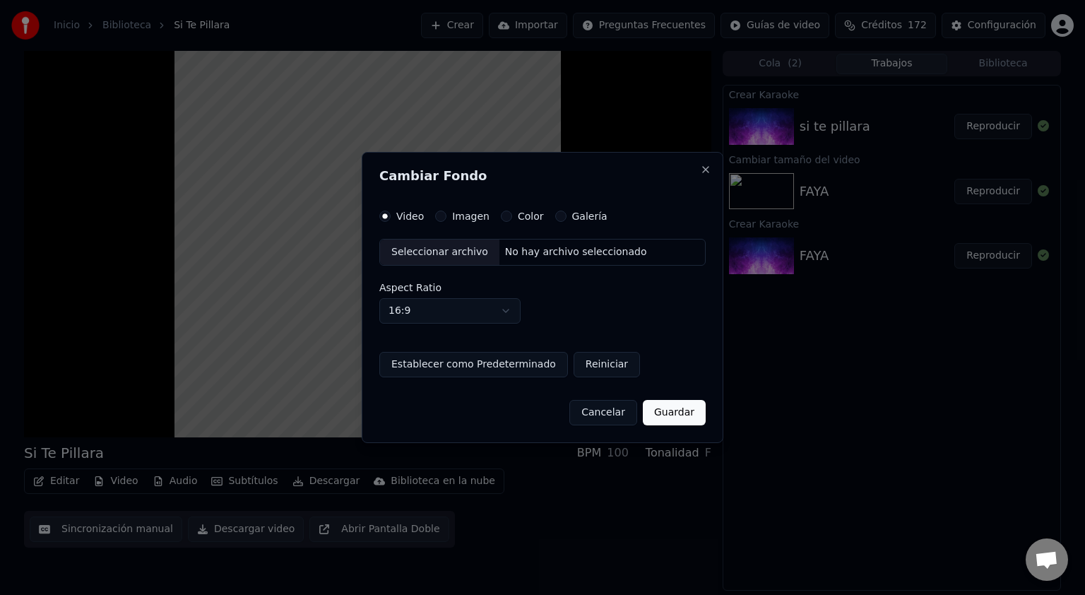
click at [415, 255] on div "Seleccionar archivo" at bounding box center [439, 251] width 119 height 25
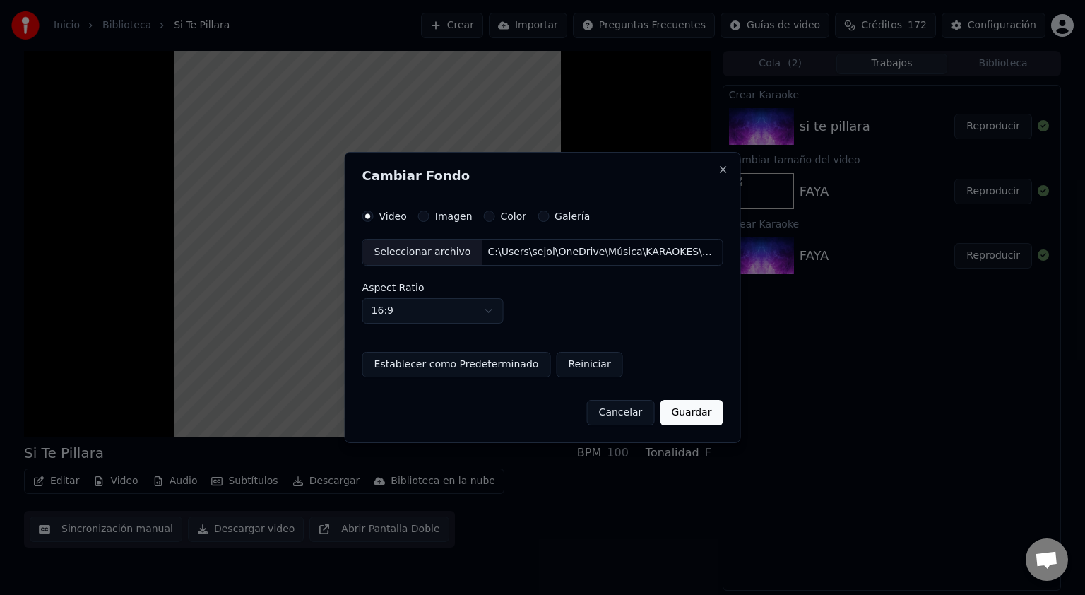
click at [689, 413] on button "Guardar" at bounding box center [691, 412] width 63 height 25
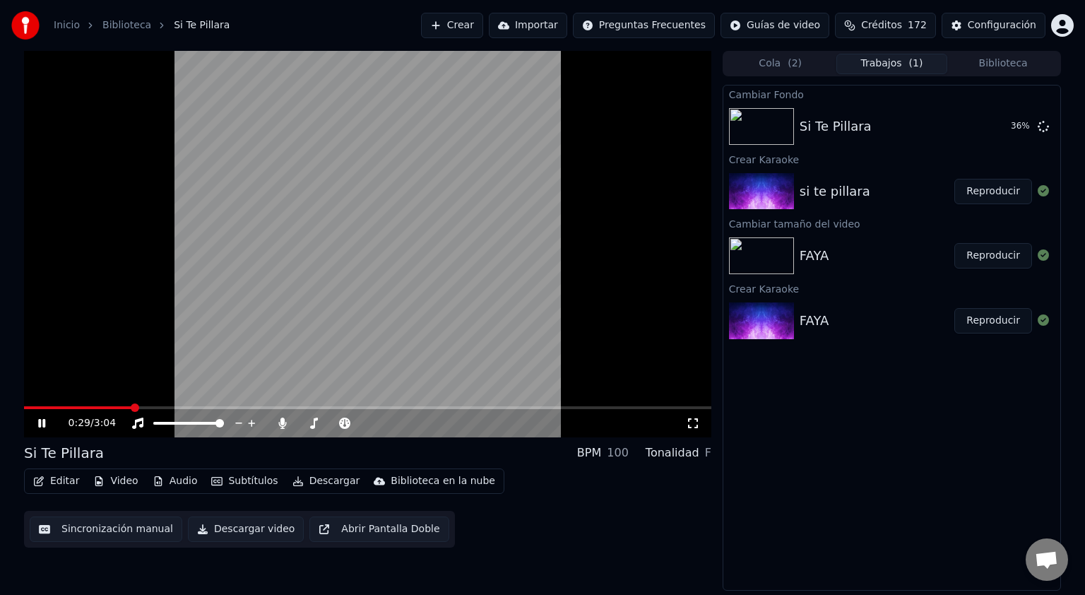
click at [692, 427] on icon at bounding box center [693, 422] width 14 height 11
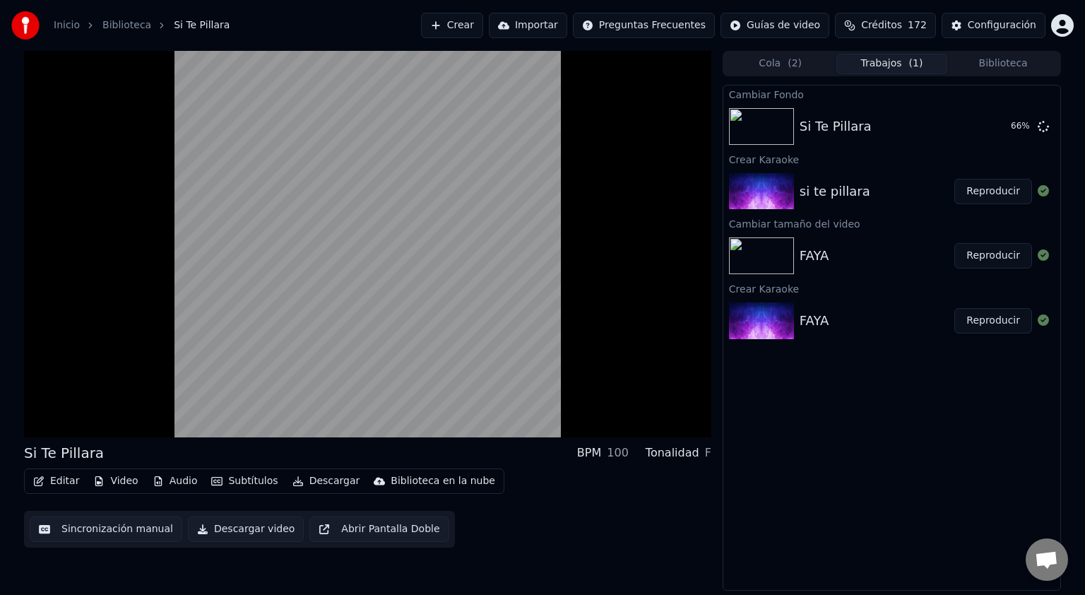
click at [117, 482] on button "Video" at bounding box center [116, 481] width 56 height 20
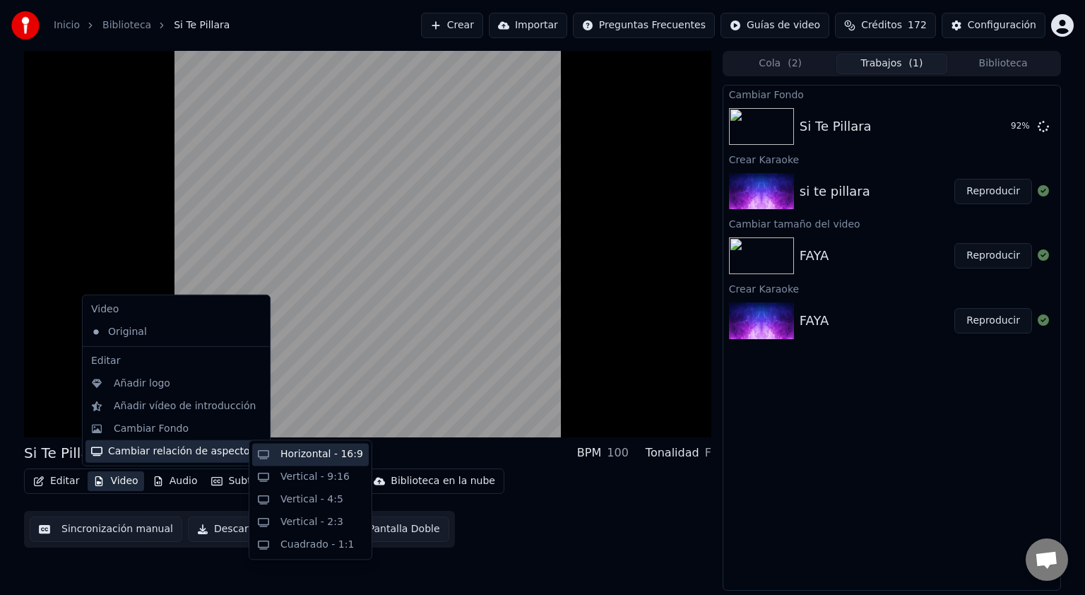
click at [331, 453] on div "Horizontal - 16:9" at bounding box center [321, 454] width 83 height 14
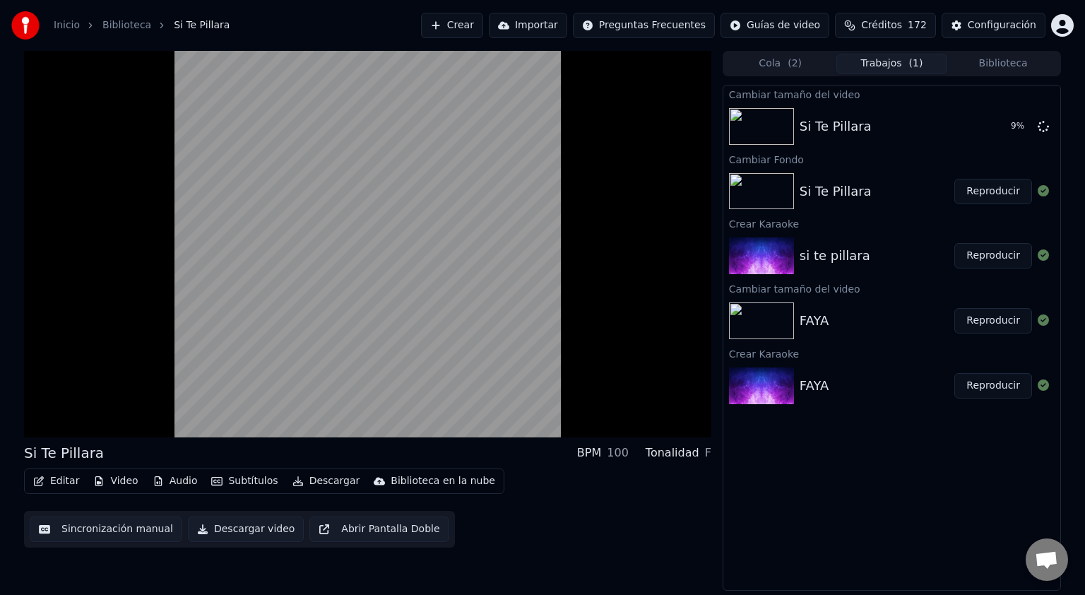
click at [353, 533] on button "Abrir Pantalla Doble" at bounding box center [378, 528] width 139 height 25
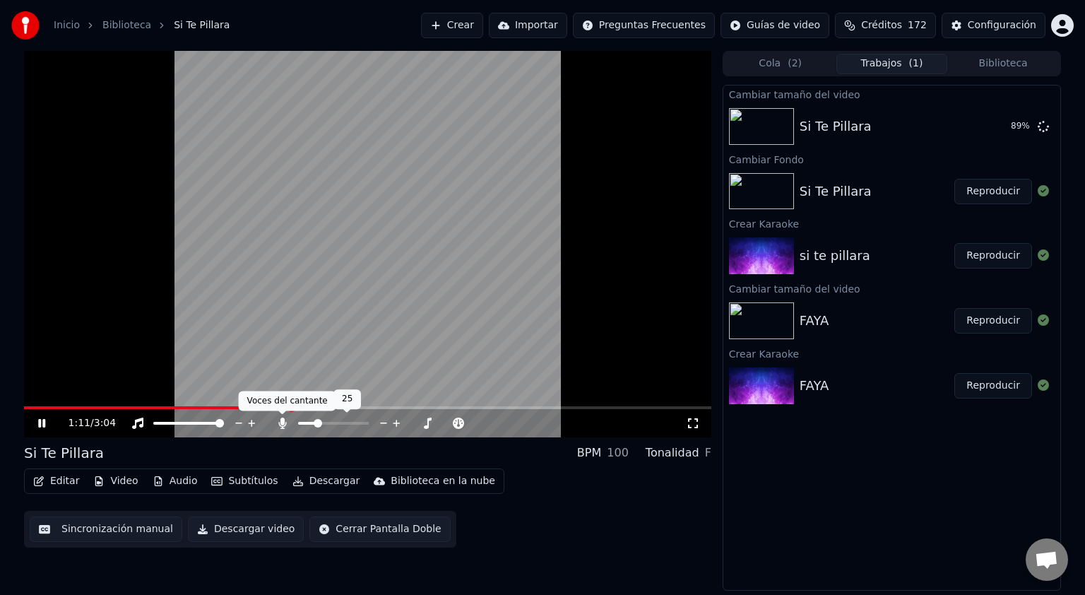
click at [282, 427] on icon at bounding box center [282, 422] width 8 height 11
click at [989, 191] on button "Reproducir" at bounding box center [993, 191] width 78 height 25
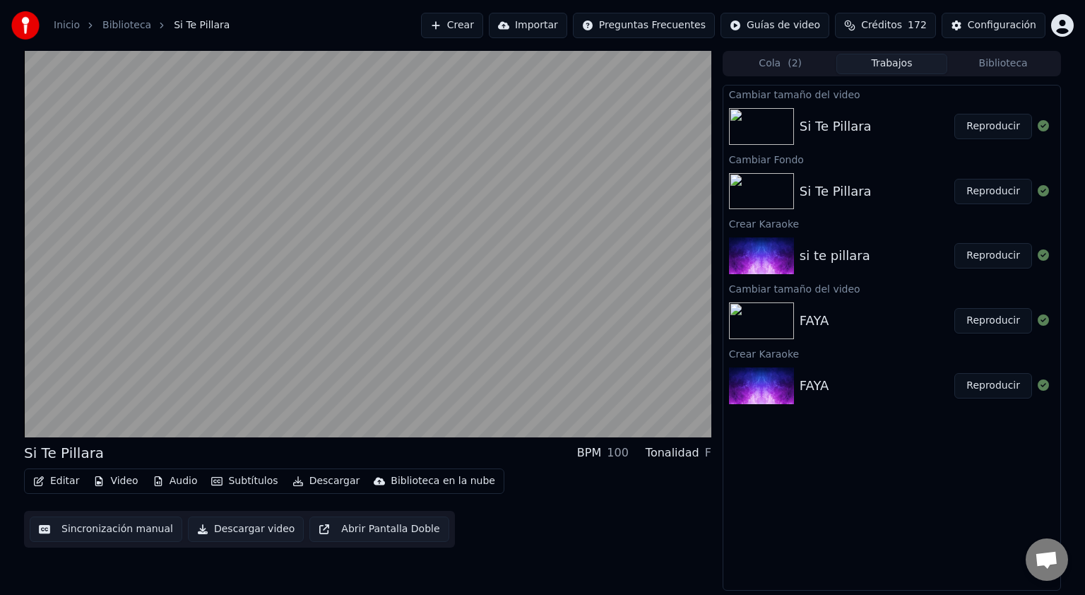
click at [995, 129] on button "Reproducir" at bounding box center [993, 126] width 78 height 25
click at [954, 114] on button "Reproducir" at bounding box center [993, 126] width 78 height 25
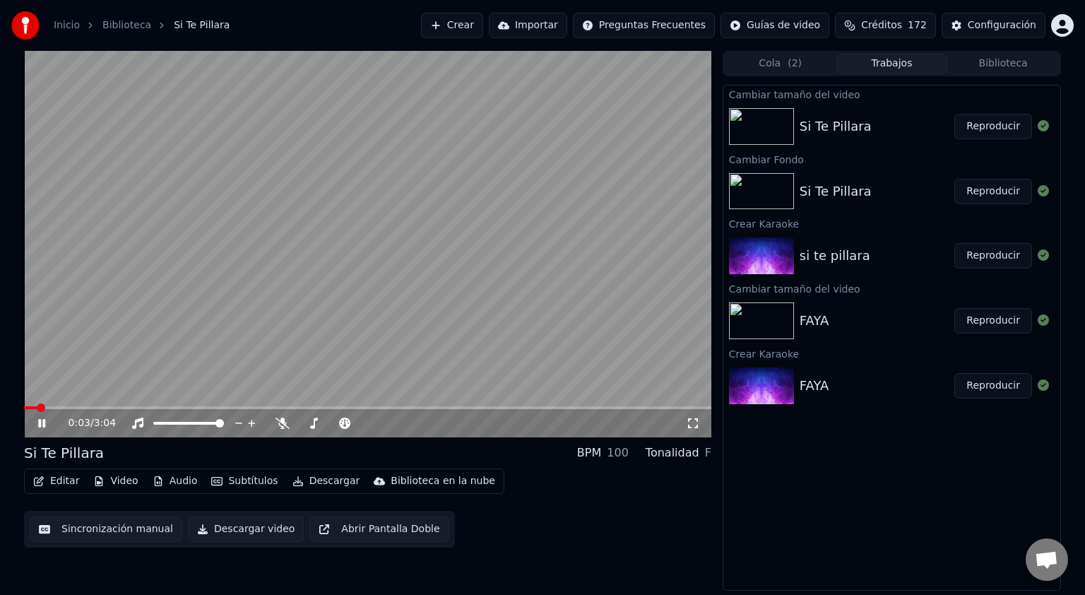
click at [41, 420] on icon at bounding box center [51, 422] width 33 height 11
click at [997, 261] on button "Reproducir" at bounding box center [993, 255] width 78 height 25
click at [42, 425] on icon at bounding box center [41, 423] width 7 height 8
click at [791, 49] on div "Inicio Biblioteca Si Te Pillara Crear Importar Preguntas Frecuentes Guías de vi…" at bounding box center [542, 25] width 1085 height 51
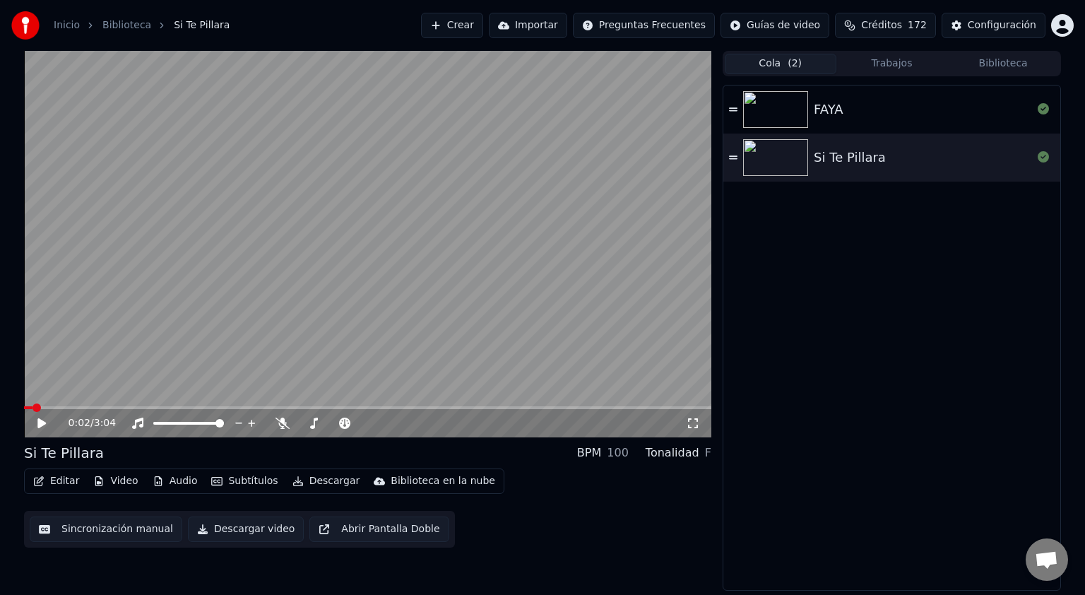
click at [793, 58] on span "( 2 )" at bounding box center [795, 64] width 14 height 14
click at [865, 155] on div "Si Te Pillara" at bounding box center [850, 158] width 72 height 20
click at [37, 427] on icon at bounding box center [51, 422] width 33 height 11
click at [131, 480] on button "Video" at bounding box center [116, 481] width 56 height 20
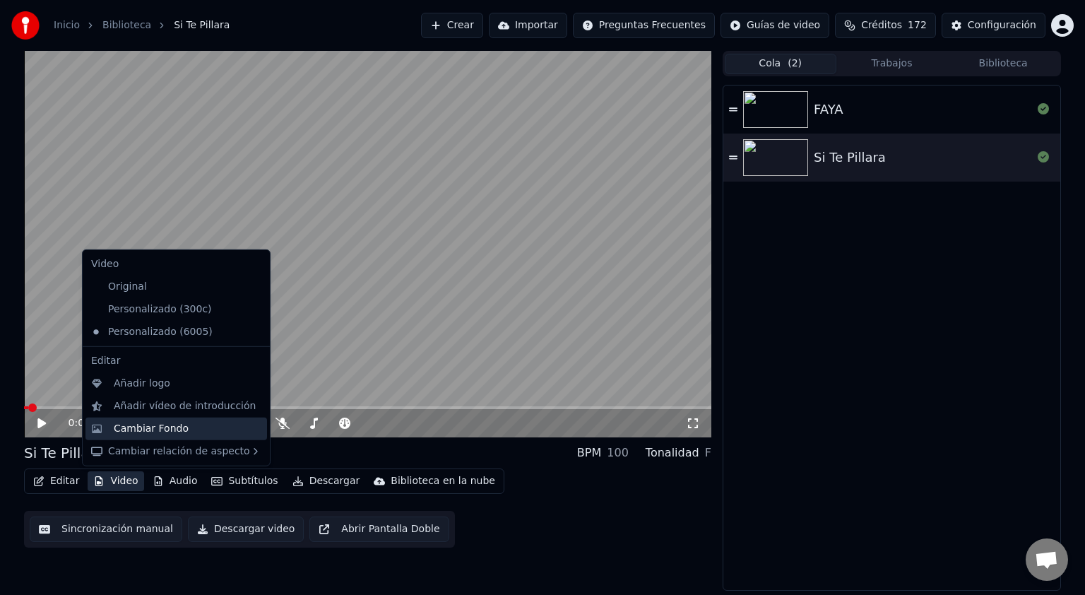
click at [151, 428] on div "Cambiar Fondo" at bounding box center [151, 429] width 75 height 14
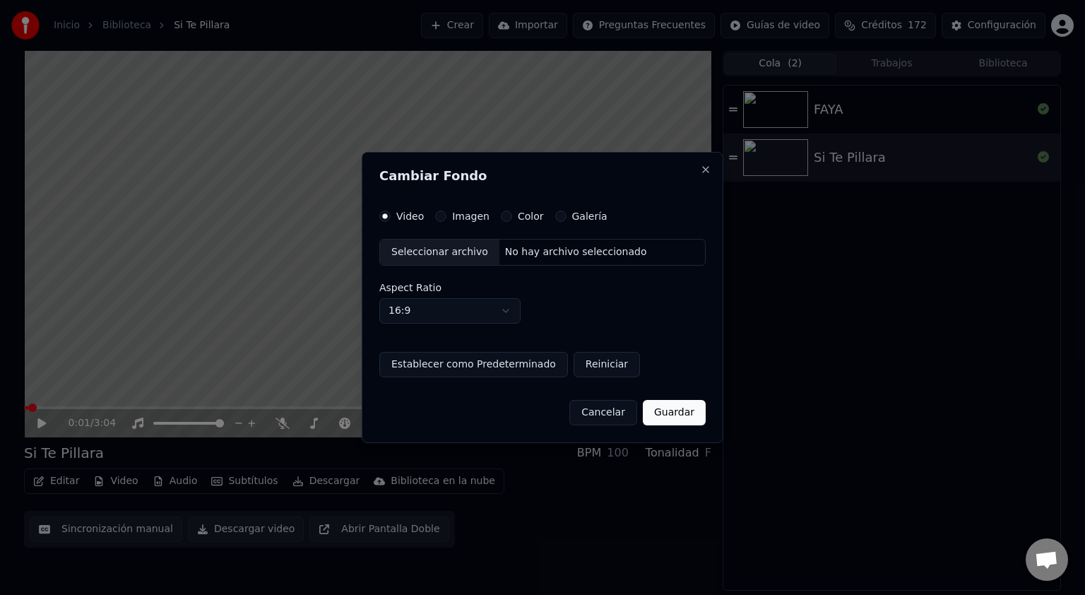
click at [430, 249] on div "Seleccionar archivo" at bounding box center [439, 251] width 119 height 25
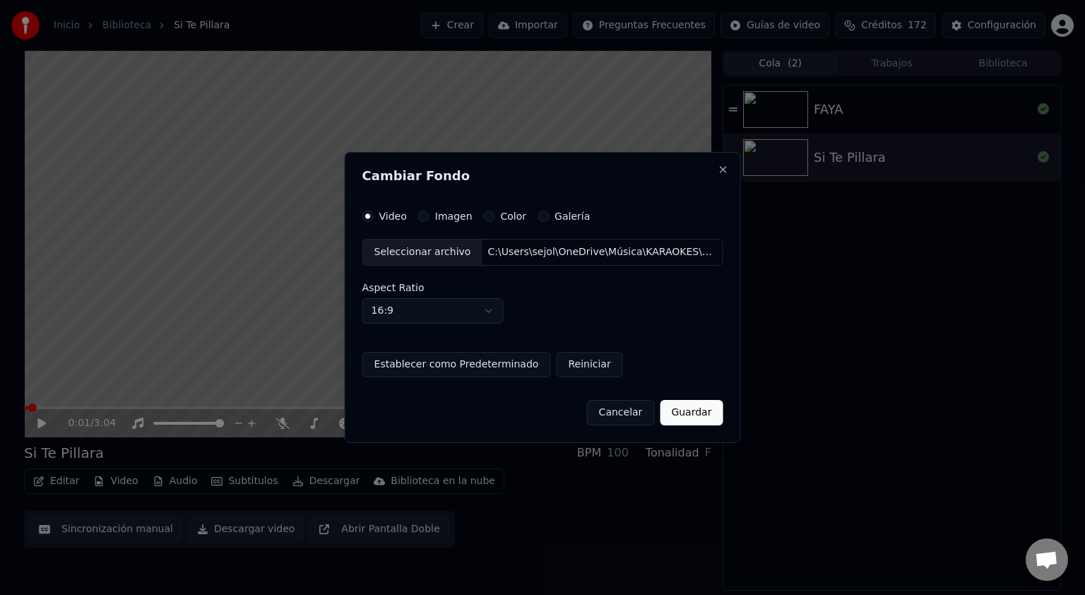
click at [694, 408] on button "Guardar" at bounding box center [691, 412] width 63 height 25
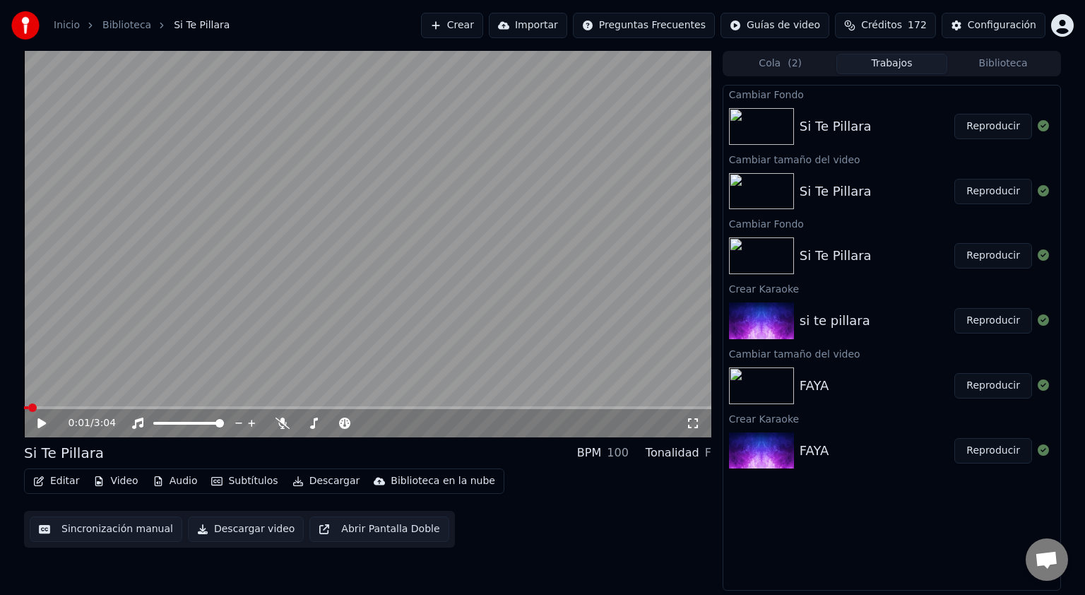
click at [1011, 131] on button "Reproducir" at bounding box center [993, 126] width 78 height 25
click at [284, 416] on span at bounding box center [281, 414] width 7 height 7
click at [283, 420] on icon at bounding box center [282, 422] width 14 height 11
click at [692, 429] on div "0:51 / 3:04" at bounding box center [368, 423] width 676 height 14
click at [695, 421] on icon at bounding box center [693, 422] width 14 height 11
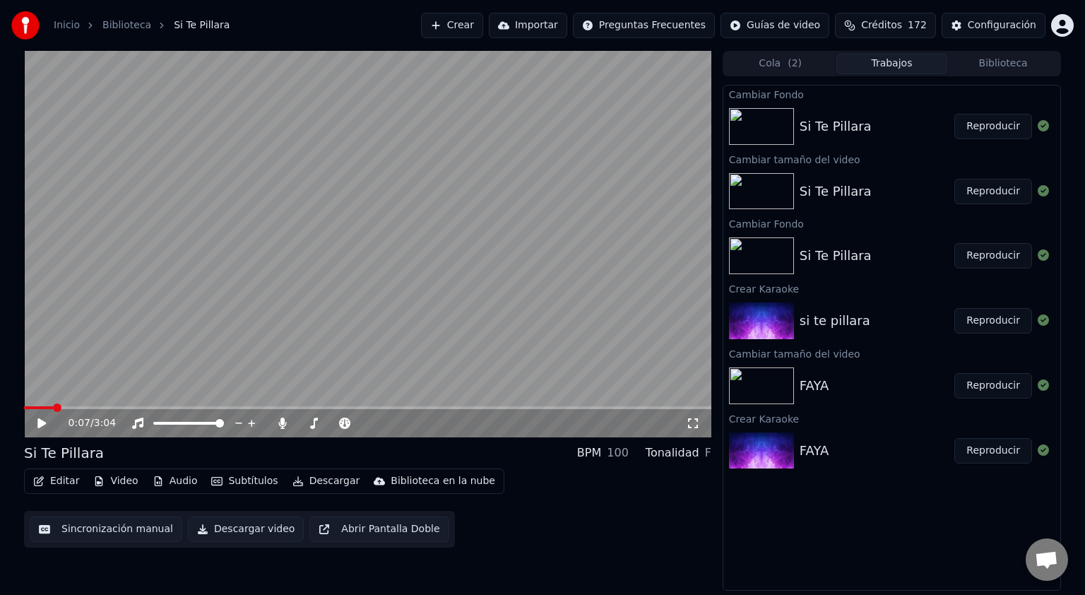
click at [42, 476] on icon "button" at bounding box center [38, 481] width 11 height 10
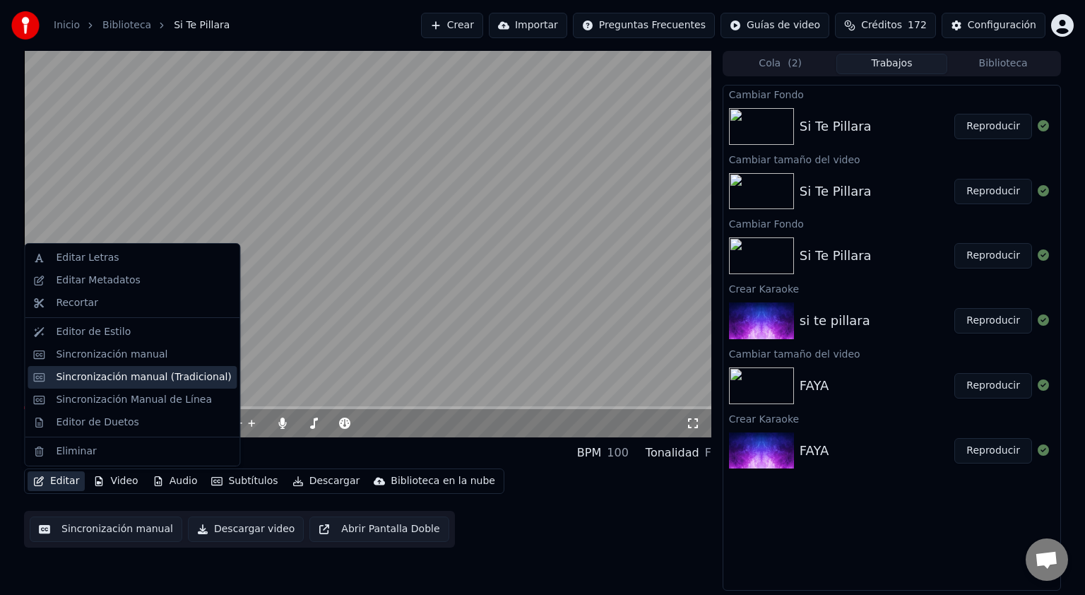
click at [92, 375] on div "Sincronización manual (Tradicional)" at bounding box center [143, 377] width 175 height 14
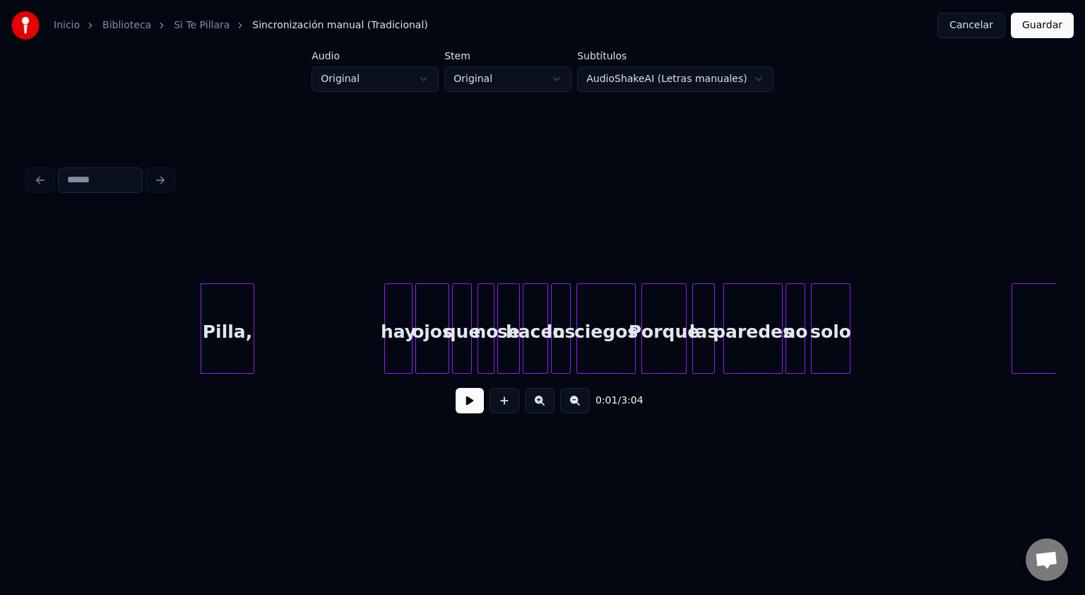
click at [473, 406] on button at bounding box center [470, 400] width 28 height 25
click at [456, 388] on button at bounding box center [470, 400] width 28 height 25
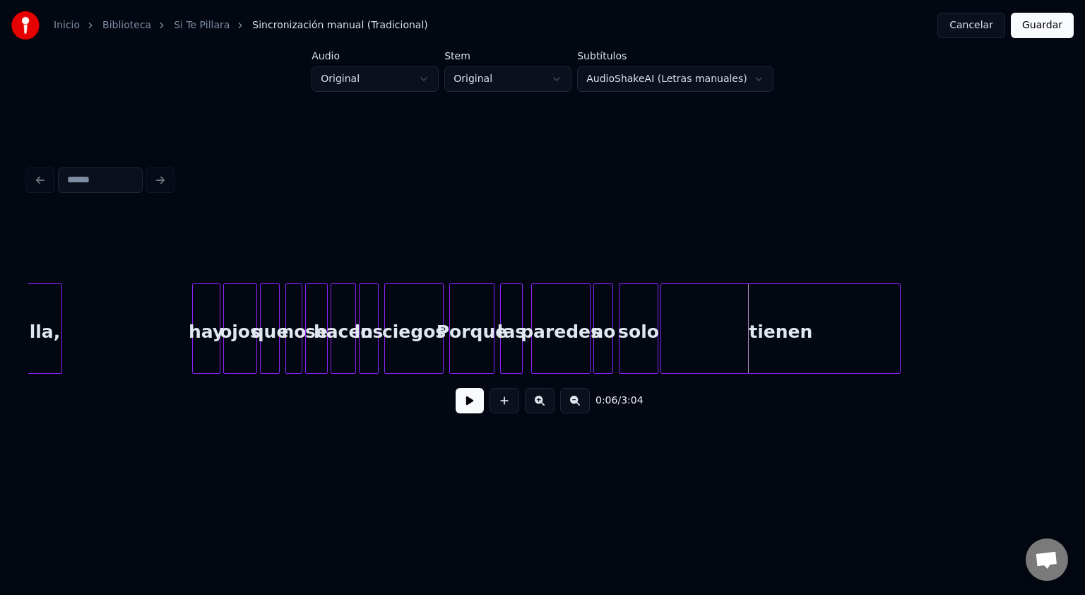
click at [882, 338] on div "tienen" at bounding box center [780, 332] width 239 height 96
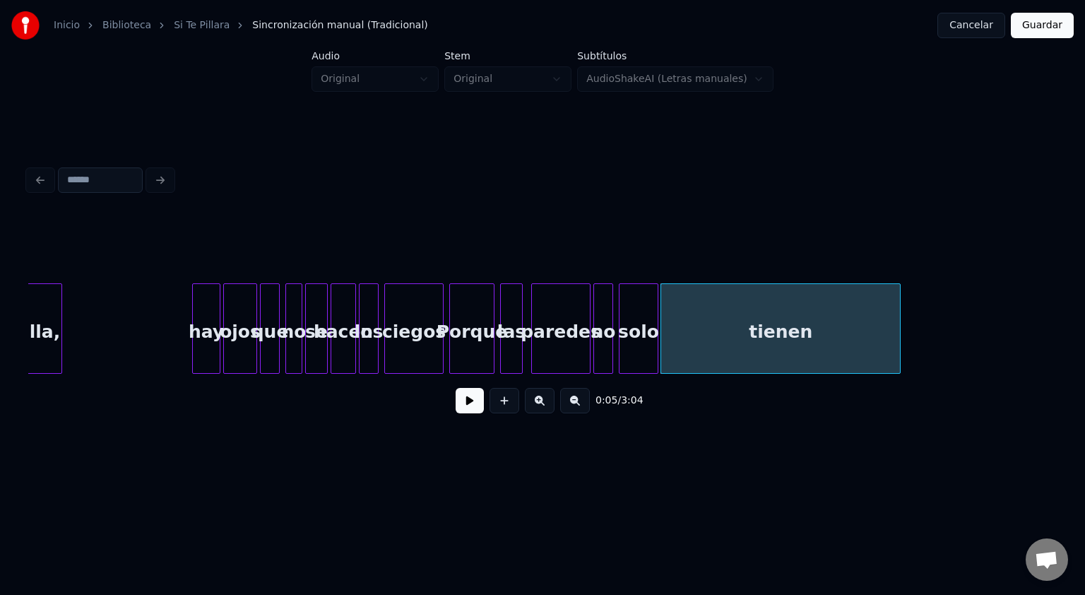
click at [616, 232] on div at bounding box center [542, 248] width 1028 height 71
click at [465, 402] on button at bounding box center [470, 400] width 28 height 25
click at [456, 388] on button at bounding box center [470, 400] width 28 height 25
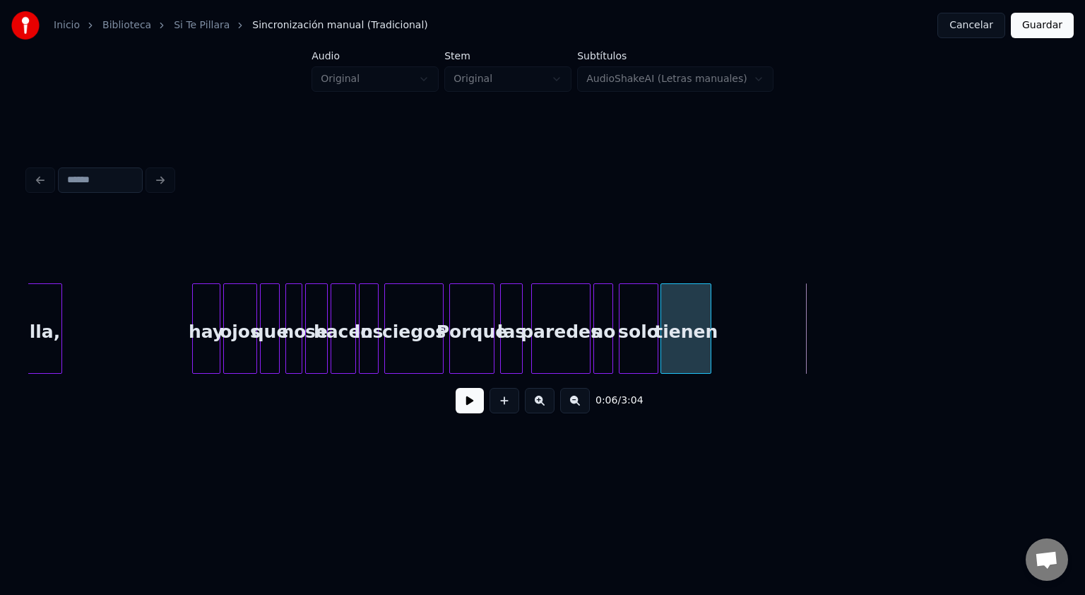
click at [706, 340] on div at bounding box center [708, 328] width 4 height 89
click at [628, 260] on div at bounding box center [542, 248] width 1028 height 71
click at [466, 405] on button at bounding box center [470, 400] width 28 height 25
click at [456, 388] on button at bounding box center [470, 400] width 28 height 25
click at [550, 259] on div at bounding box center [542, 248] width 1028 height 71
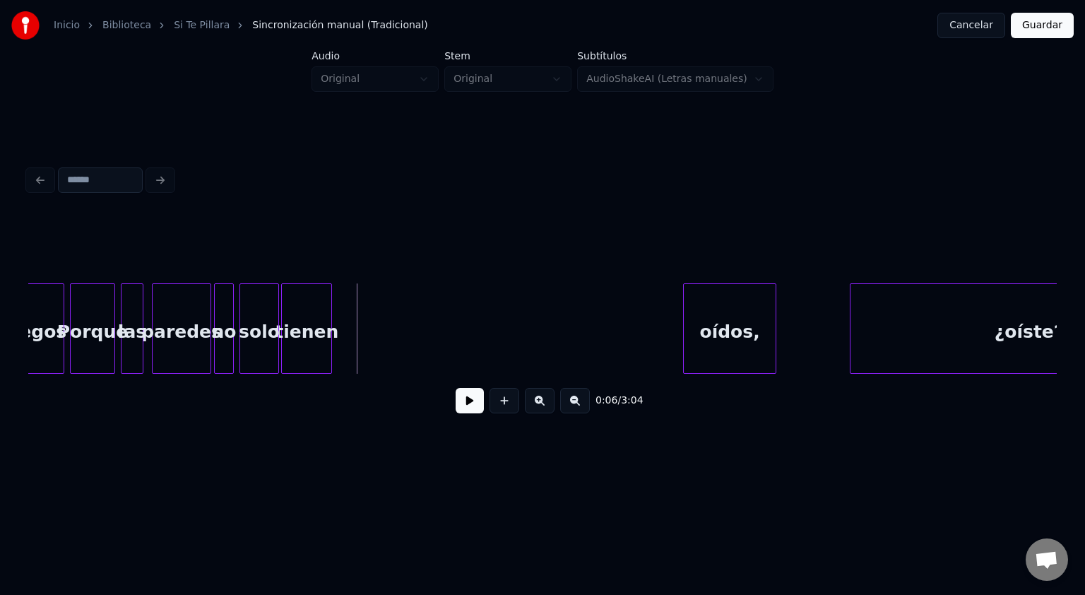
scroll to position [0, 542]
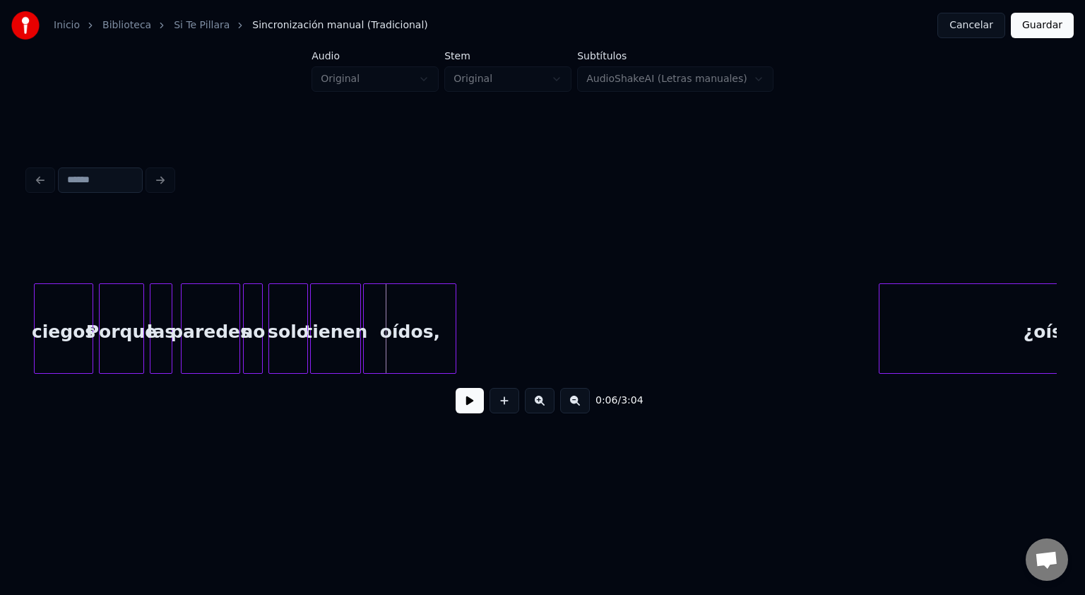
click at [435, 332] on div "oídos," at bounding box center [410, 332] width 92 height 96
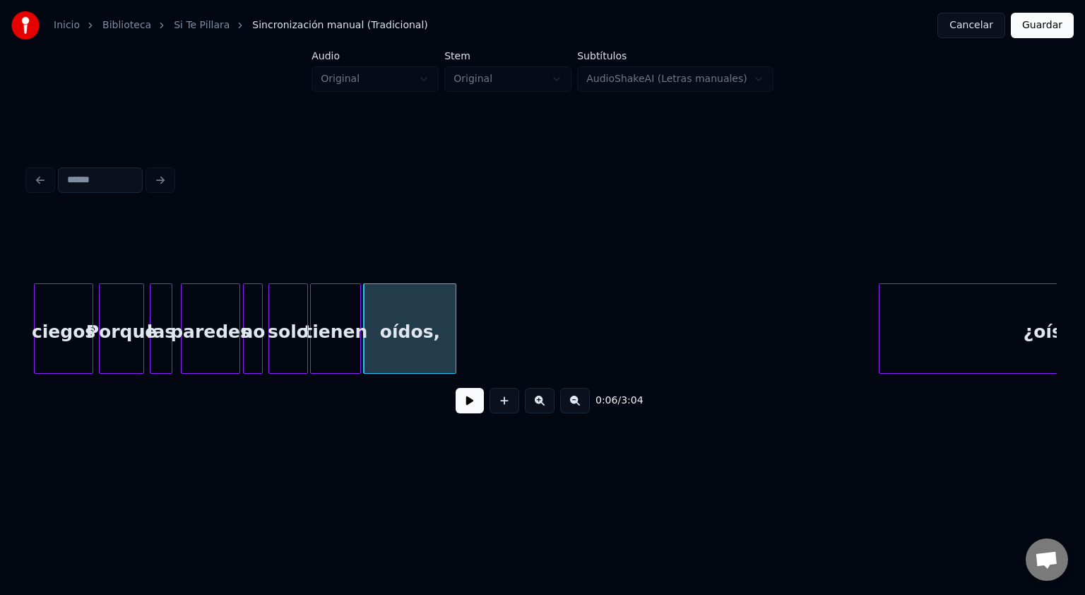
click at [287, 256] on div at bounding box center [542, 248] width 1028 height 71
click at [468, 405] on button at bounding box center [470, 400] width 28 height 25
click at [238, 253] on div at bounding box center [542, 248] width 1028 height 71
click at [222, 302] on div "paredes" at bounding box center [211, 332] width 58 height 96
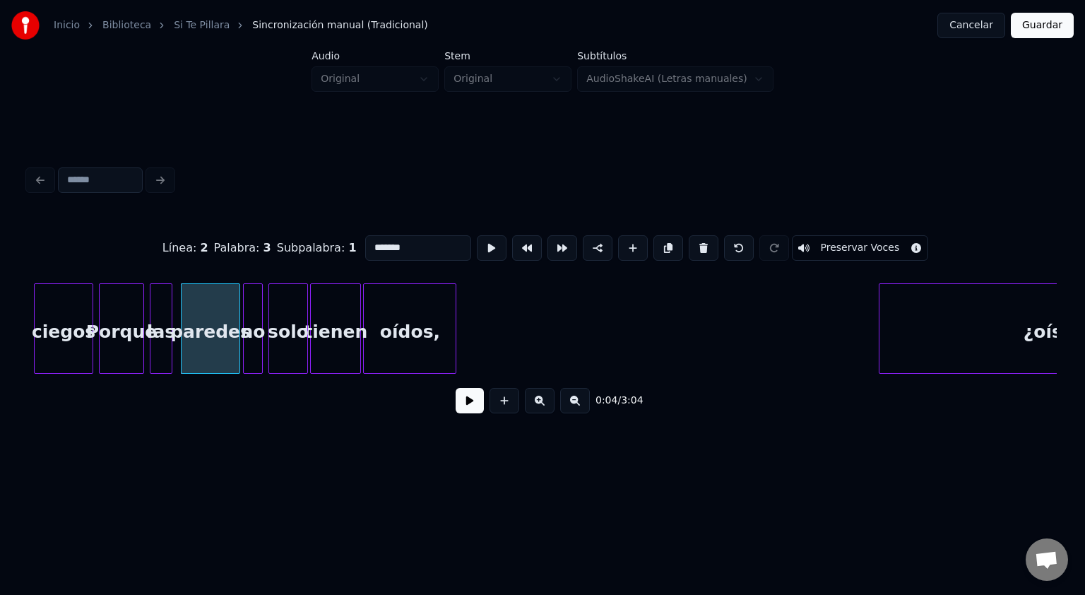
click at [472, 411] on button at bounding box center [470, 400] width 28 height 25
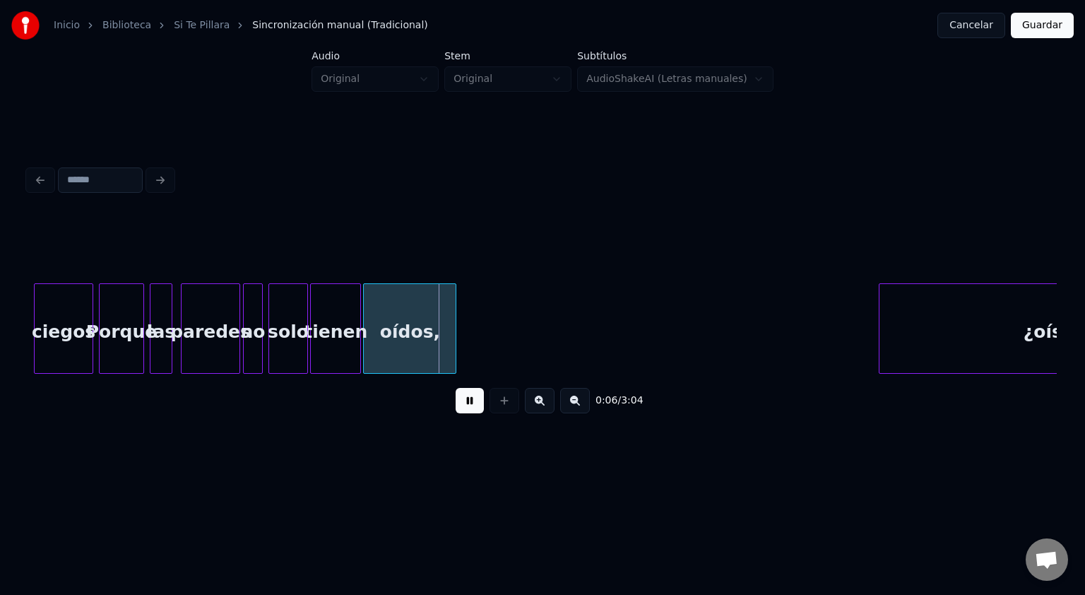
click at [472, 411] on button at bounding box center [470, 400] width 28 height 25
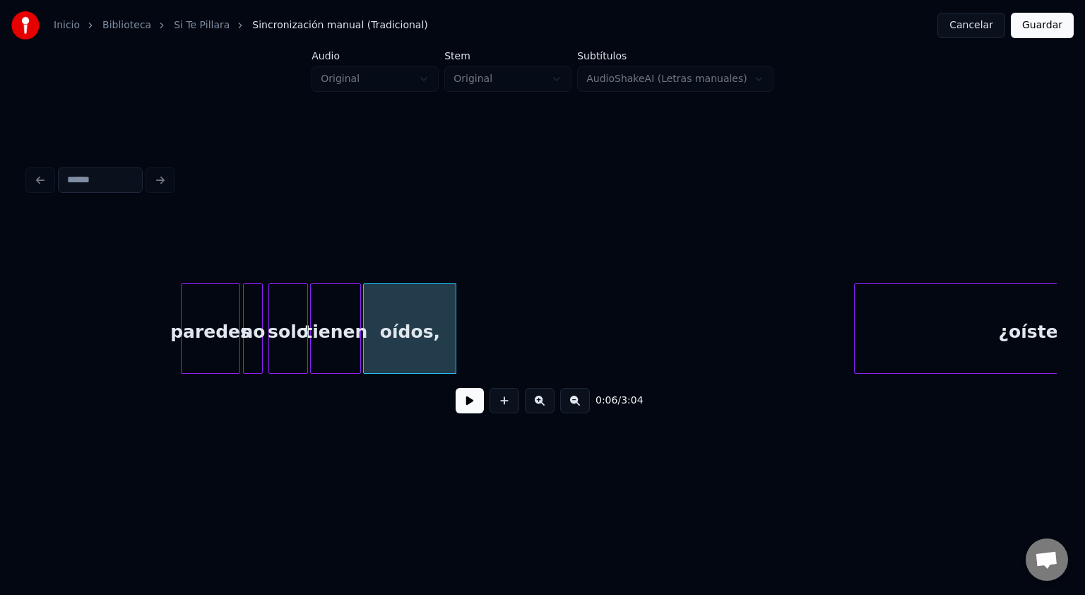
scroll to position [0, 720]
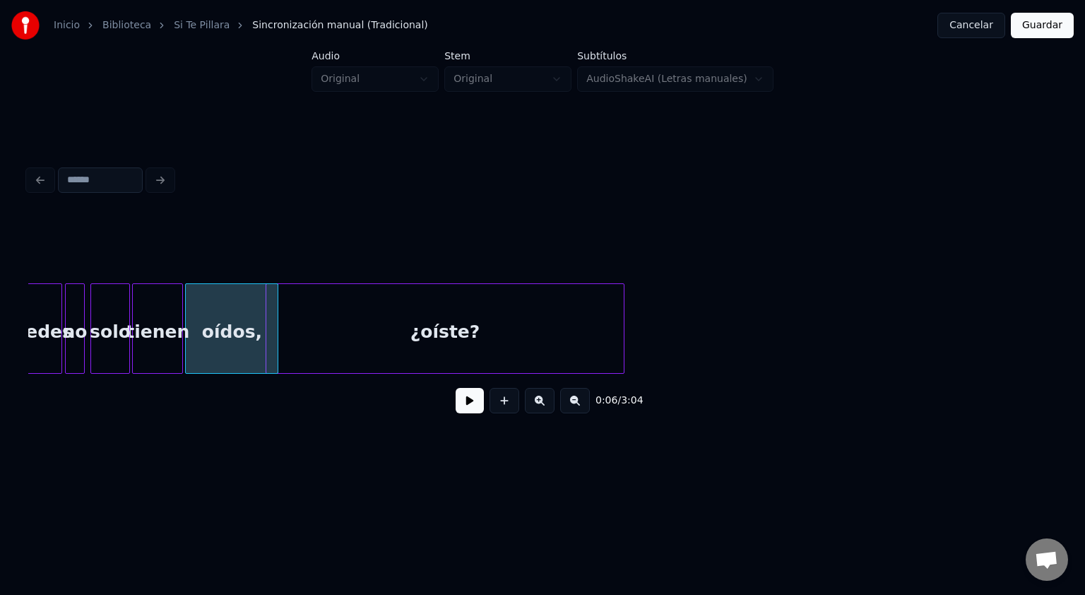
click at [574, 354] on div "¿oíste?" at bounding box center [444, 332] width 357 height 96
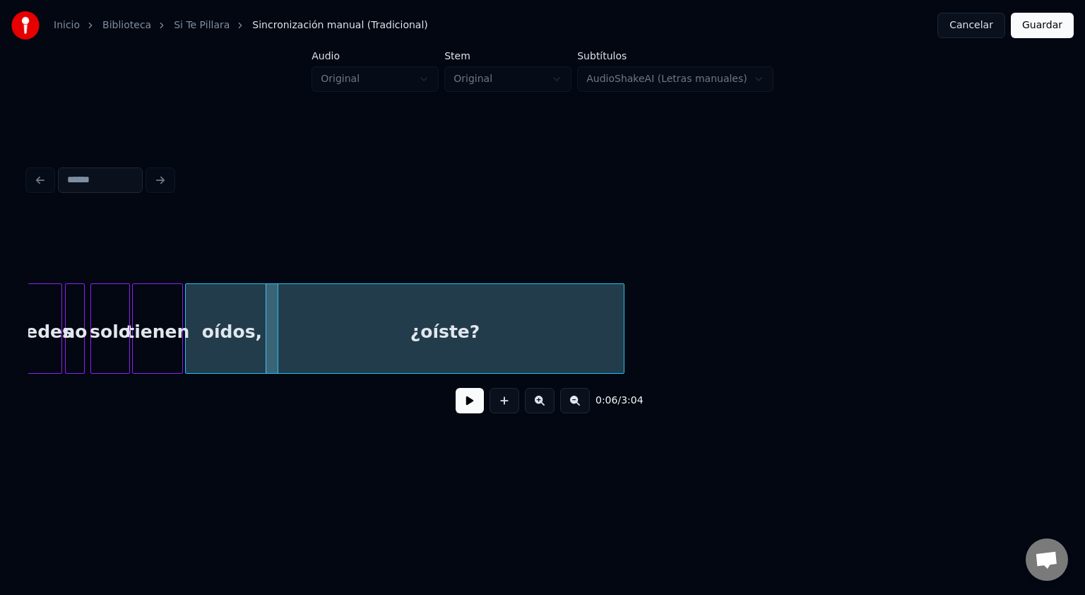
click at [186, 268] on div at bounding box center [542, 248] width 1028 height 71
click at [488, 402] on div at bounding box center [504, 400] width 35 height 25
click at [470, 399] on button at bounding box center [470, 400] width 28 height 25
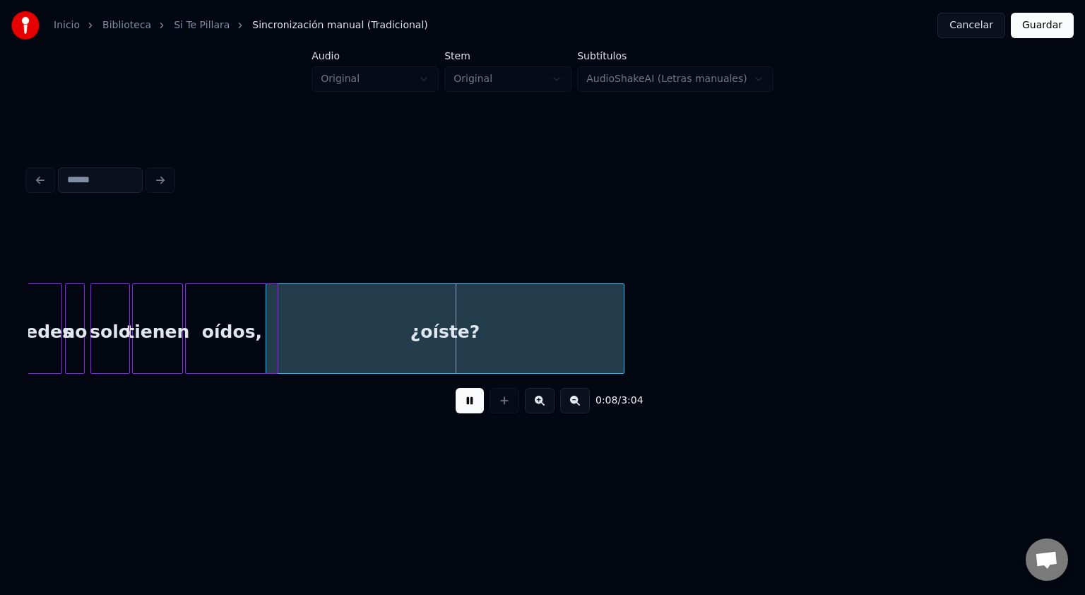
click at [170, 255] on div at bounding box center [542, 248] width 1028 height 71
click at [167, 292] on div "tienen" at bounding box center [157, 332] width 49 height 96
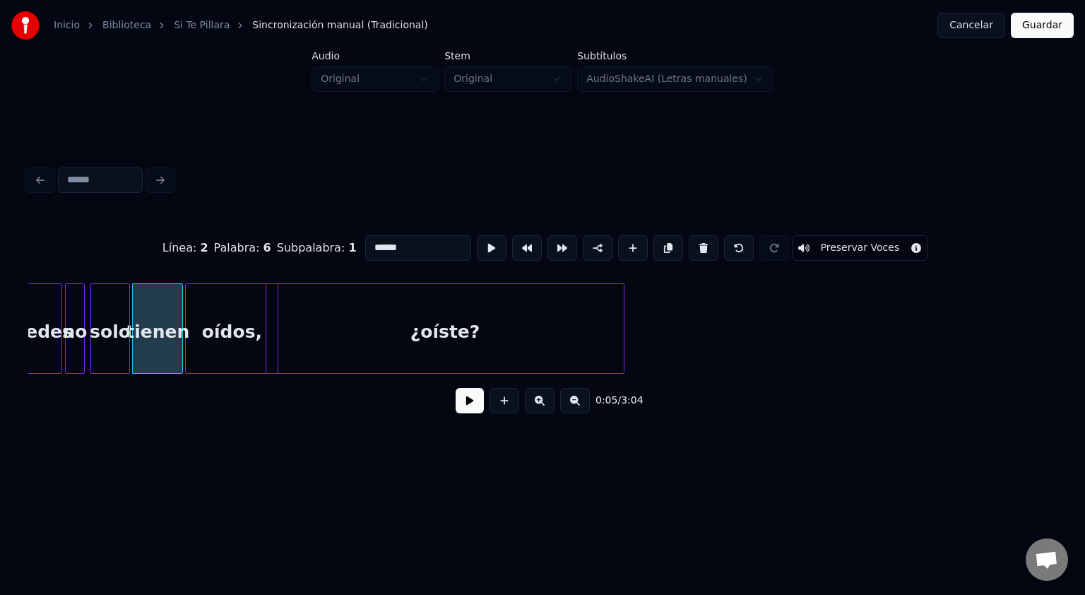
click at [206, 266] on div "Línea : 2 Palabra : 6 Subpalabra : 1 ****** Preservar Voces" at bounding box center [542, 248] width 1028 height 71
click at [468, 407] on button at bounding box center [470, 400] width 28 height 25
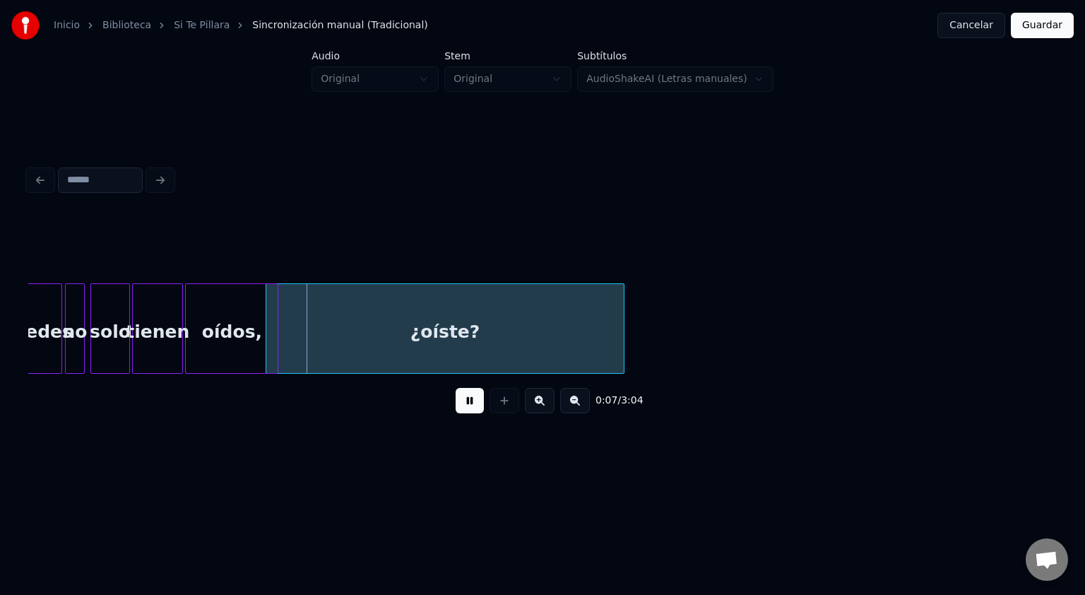
click at [456, 388] on button at bounding box center [470, 400] width 28 height 25
click at [240, 322] on div at bounding box center [242, 328] width 4 height 89
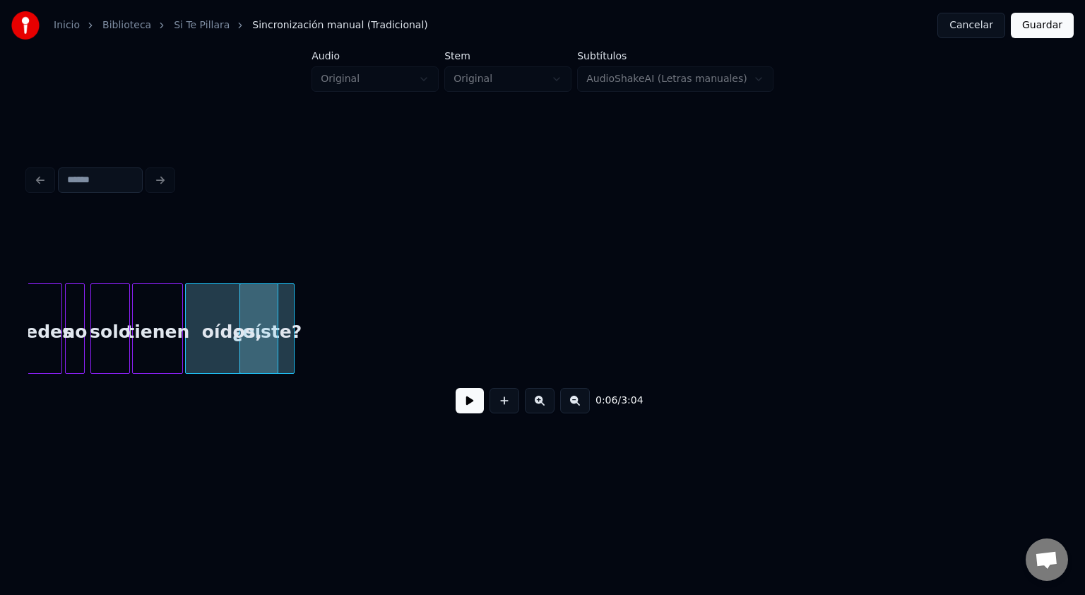
click at [290, 330] on div at bounding box center [292, 328] width 4 height 89
click at [148, 265] on div at bounding box center [542, 248] width 1028 height 71
click at [163, 292] on div "tienen" at bounding box center [157, 332] width 49 height 96
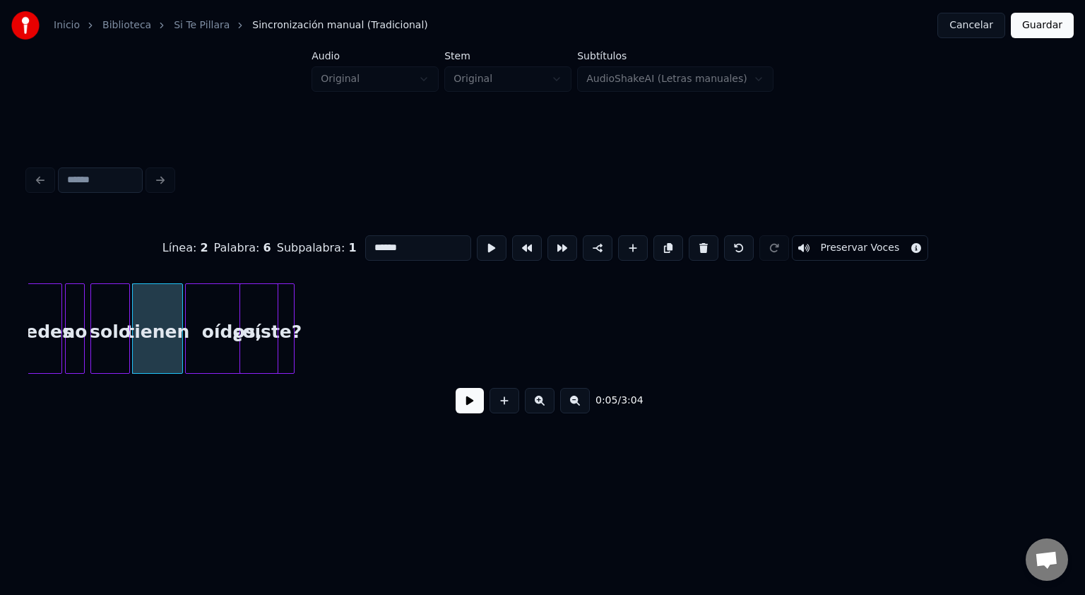
click at [471, 413] on button at bounding box center [470, 400] width 28 height 25
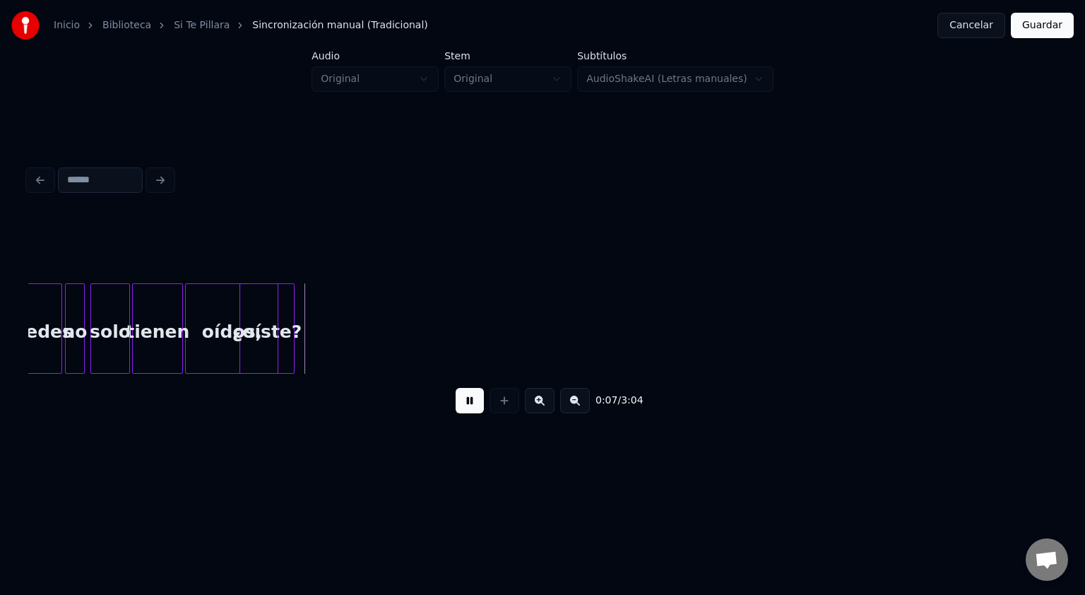
click at [456, 388] on button at bounding box center [470, 400] width 28 height 25
click at [471, 413] on button at bounding box center [470, 400] width 28 height 25
click at [456, 388] on button at bounding box center [470, 400] width 28 height 25
click at [130, 270] on div at bounding box center [542, 248] width 1028 height 71
click at [117, 288] on div "solo" at bounding box center [110, 332] width 38 height 96
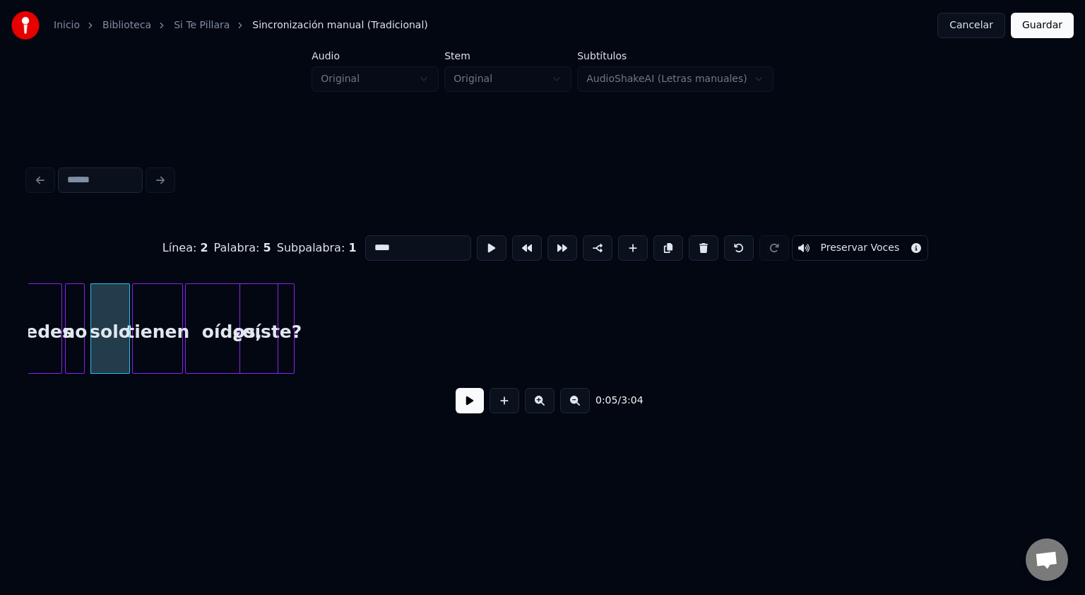
click at [470, 409] on button at bounding box center [470, 400] width 28 height 25
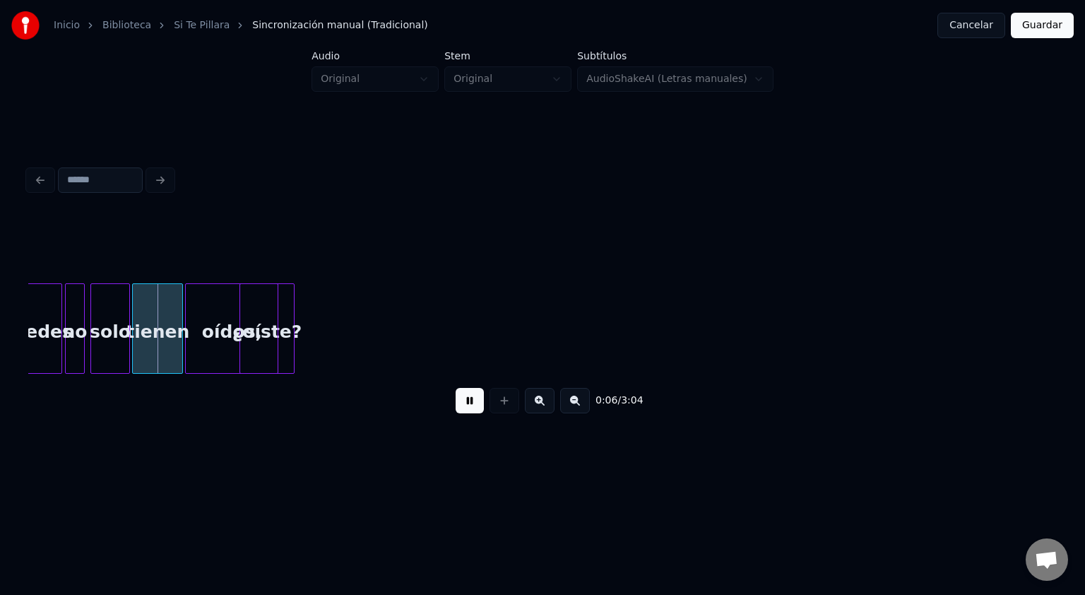
click at [456, 388] on button at bounding box center [470, 400] width 28 height 25
click at [37, 269] on div at bounding box center [542, 248] width 1028 height 71
click at [37, 287] on div "paredes" at bounding box center [33, 332] width 58 height 96
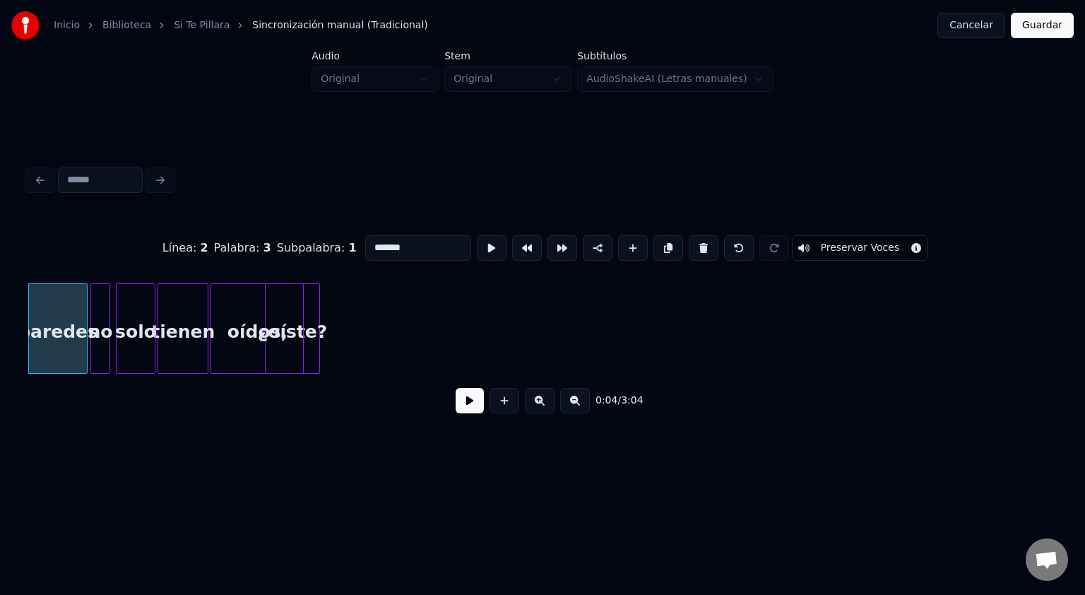
click at [463, 408] on button at bounding box center [470, 400] width 28 height 25
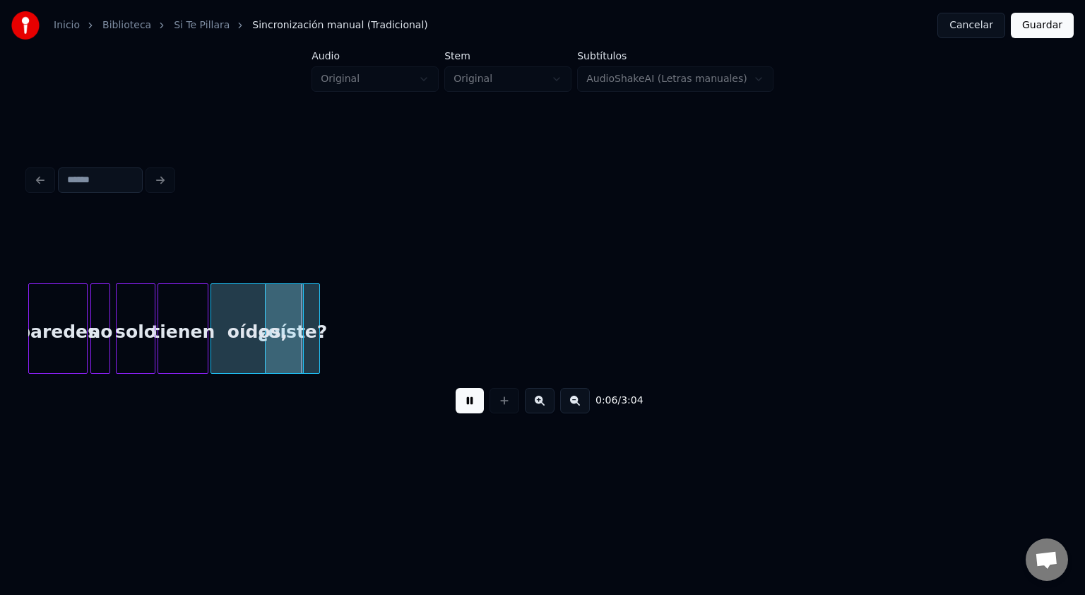
click at [456, 388] on button at bounding box center [470, 400] width 28 height 25
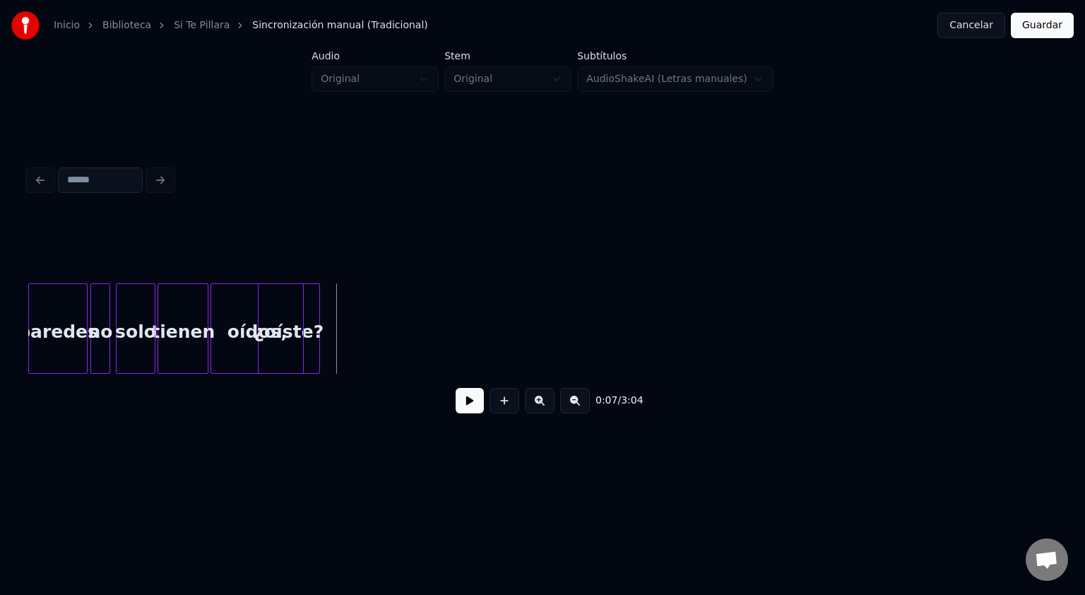
click at [259, 311] on div at bounding box center [261, 328] width 4 height 89
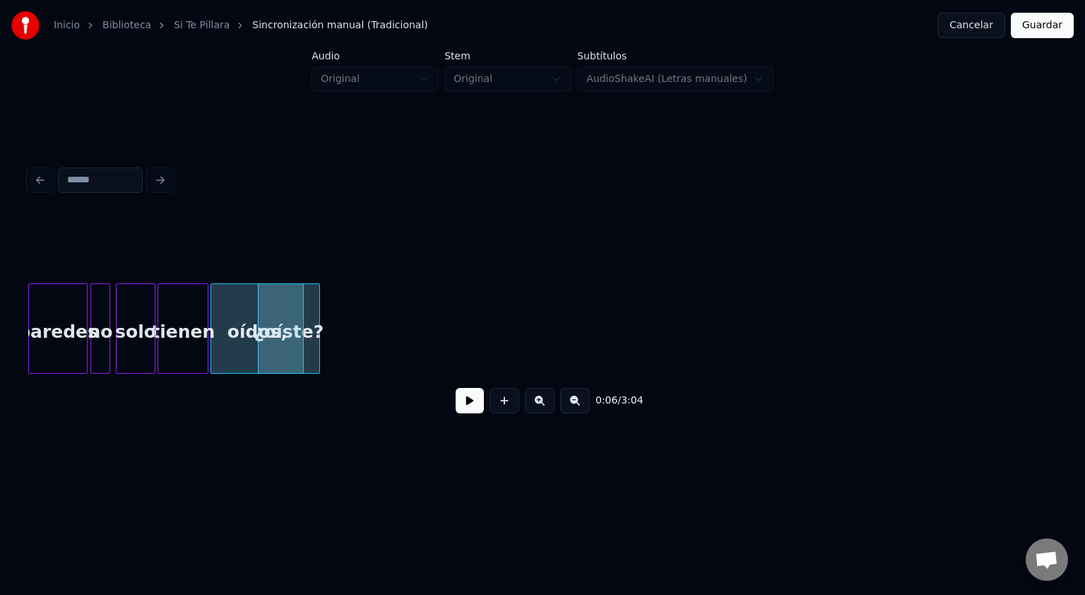
click at [205, 254] on div at bounding box center [542, 248] width 1028 height 71
click at [474, 413] on button at bounding box center [470, 400] width 28 height 25
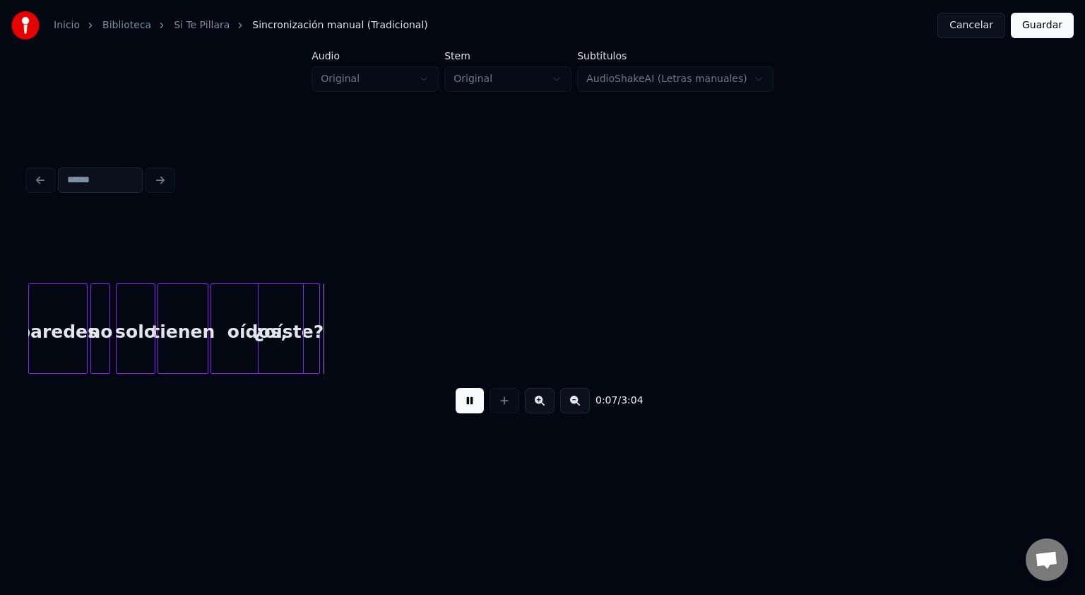
click at [456, 388] on button at bounding box center [470, 400] width 28 height 25
click at [186, 272] on div at bounding box center [542, 248] width 1028 height 71
click at [165, 300] on div "tienen" at bounding box center [182, 332] width 49 height 96
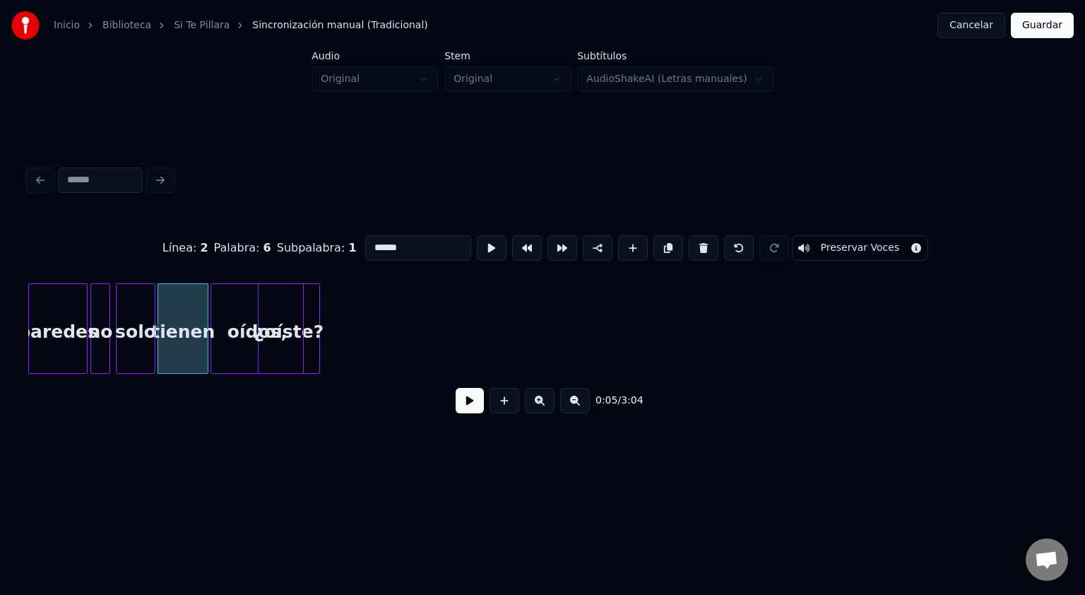
click at [472, 408] on button at bounding box center [470, 400] width 28 height 25
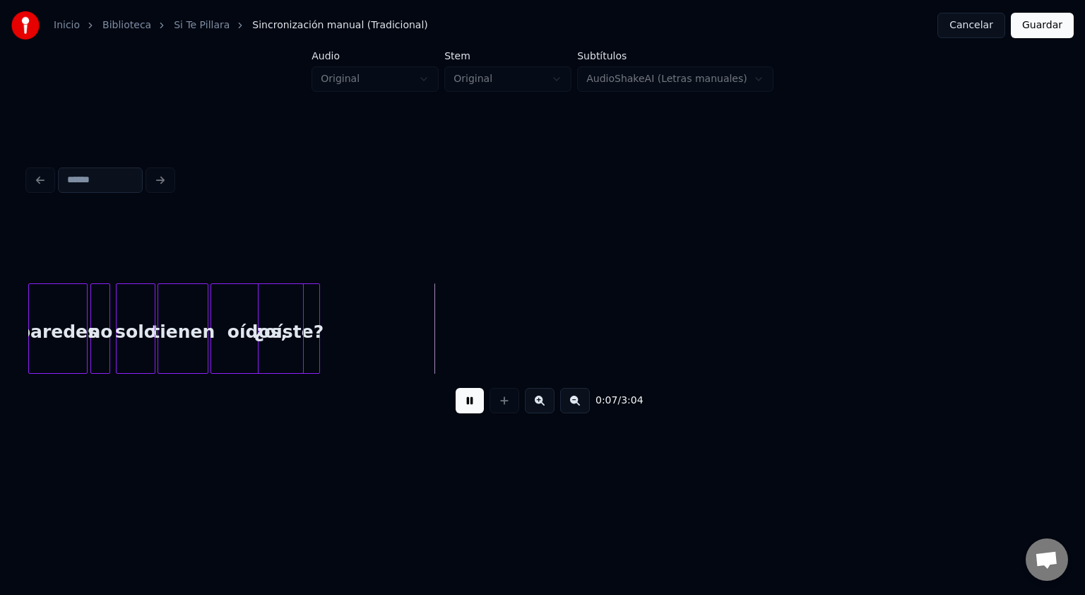
click at [456, 388] on button at bounding box center [470, 400] width 28 height 25
click at [243, 311] on div "oídos," at bounding box center [257, 332] width 92 height 96
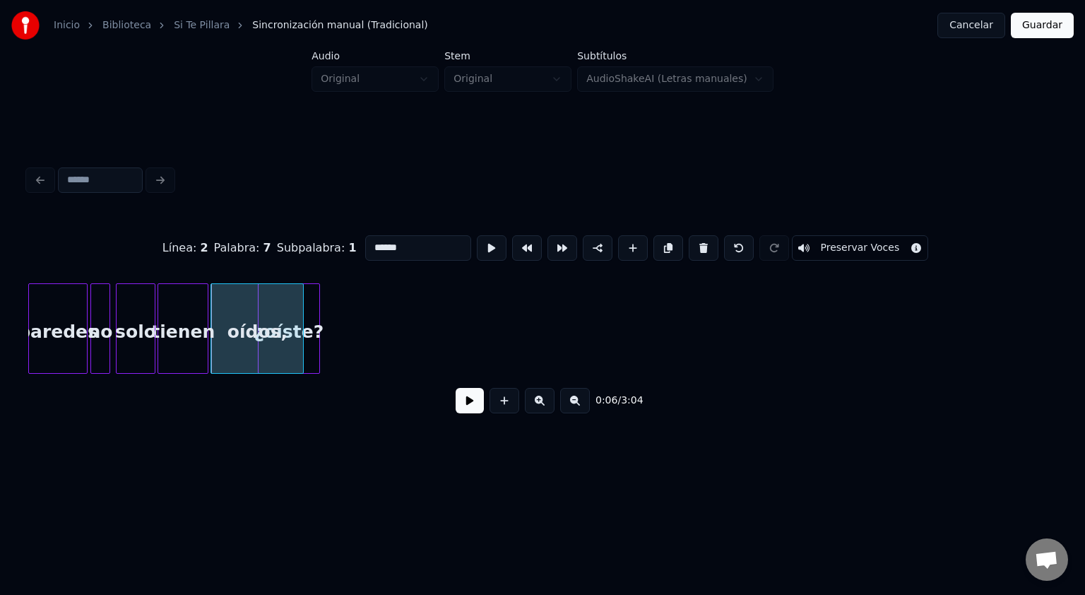
click at [472, 412] on button at bounding box center [470, 400] width 28 height 25
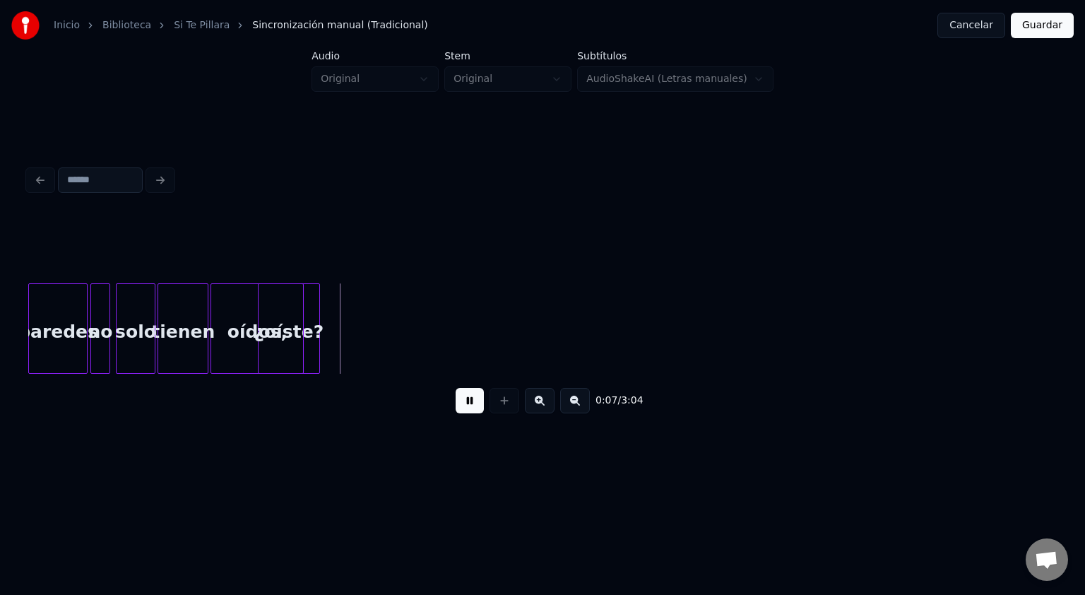
click at [456, 388] on button at bounding box center [470, 400] width 28 height 25
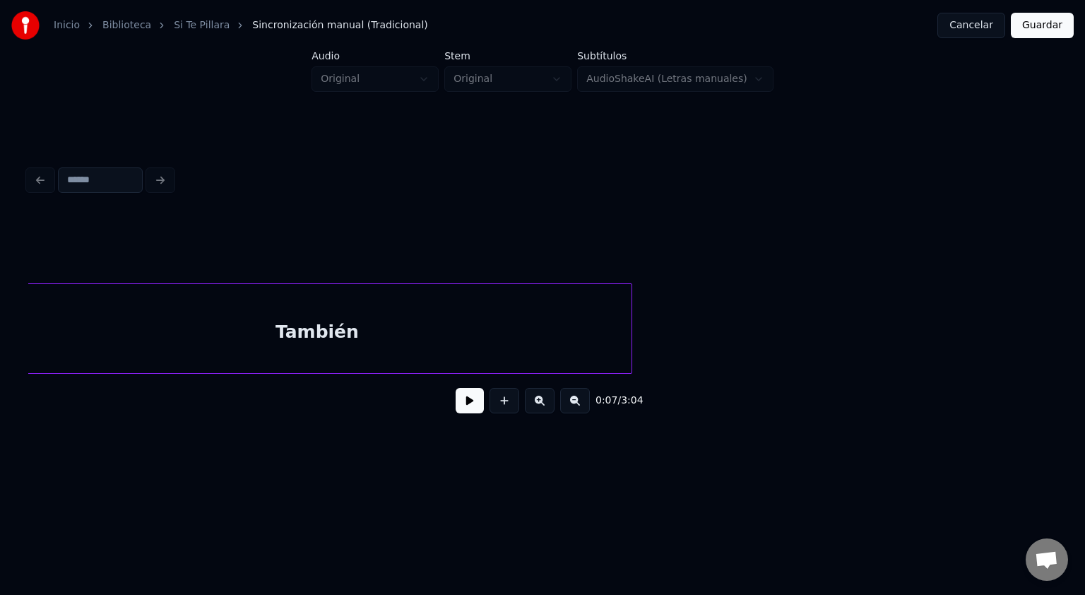
scroll to position [0, 1218]
click at [0, 345] on div "Inicio Biblioteca Si Te Pillara Sincronización manual (Tradicional) Cancelar Gu…" at bounding box center [542, 235] width 1085 height 471
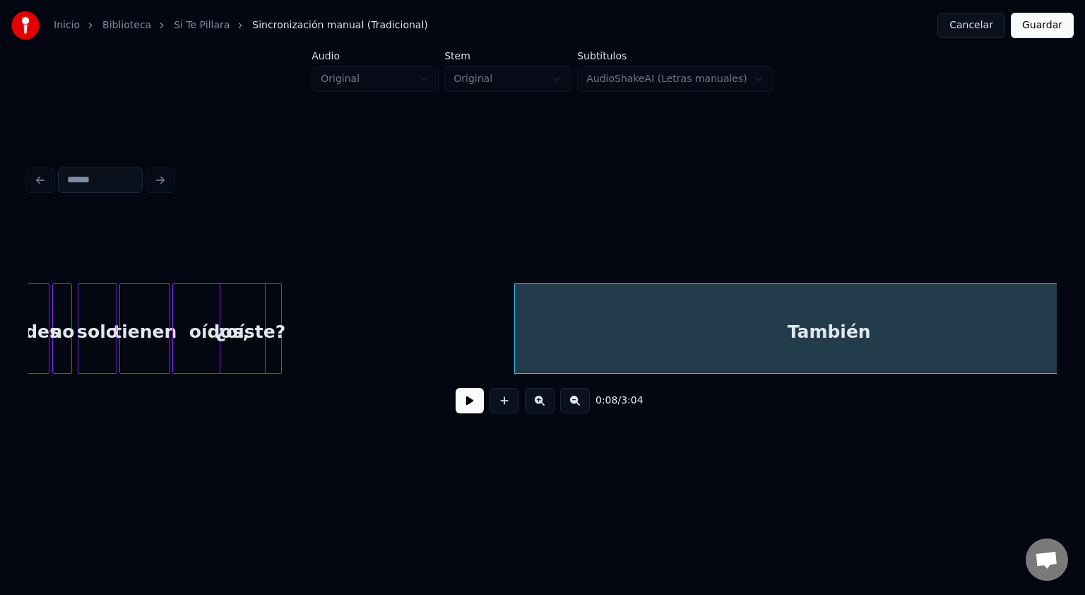
scroll to position [0, 817]
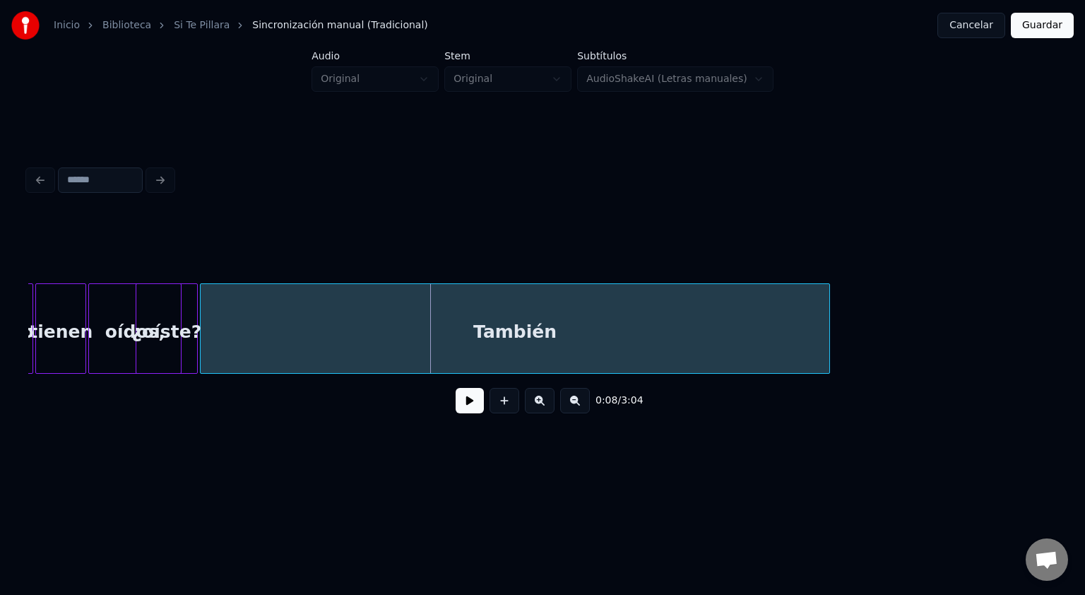
click at [403, 333] on div "También" at bounding box center [515, 332] width 629 height 96
click at [155, 263] on div at bounding box center [542, 248] width 1028 height 71
click at [158, 297] on div "¿oíste?" at bounding box center [166, 332] width 61 height 96
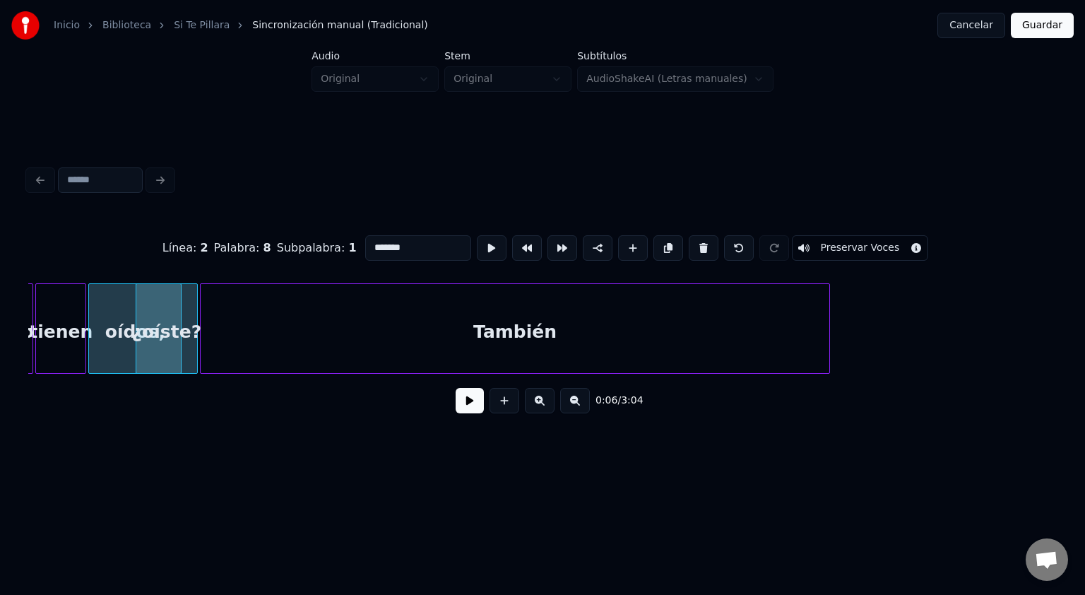
click at [475, 408] on button at bounding box center [470, 400] width 28 height 25
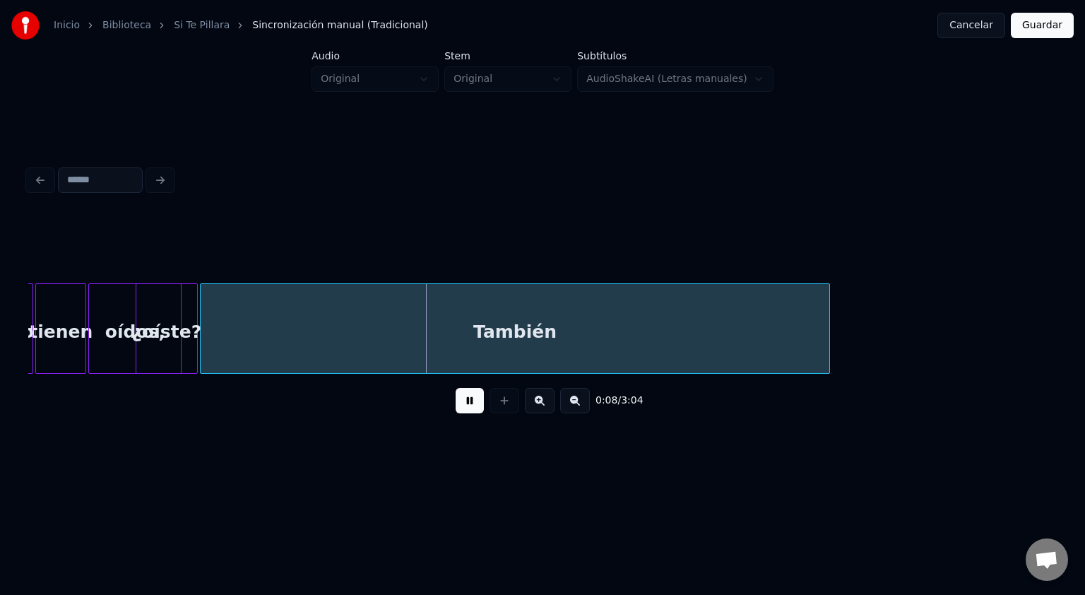
click at [456, 388] on button at bounding box center [470, 400] width 28 height 25
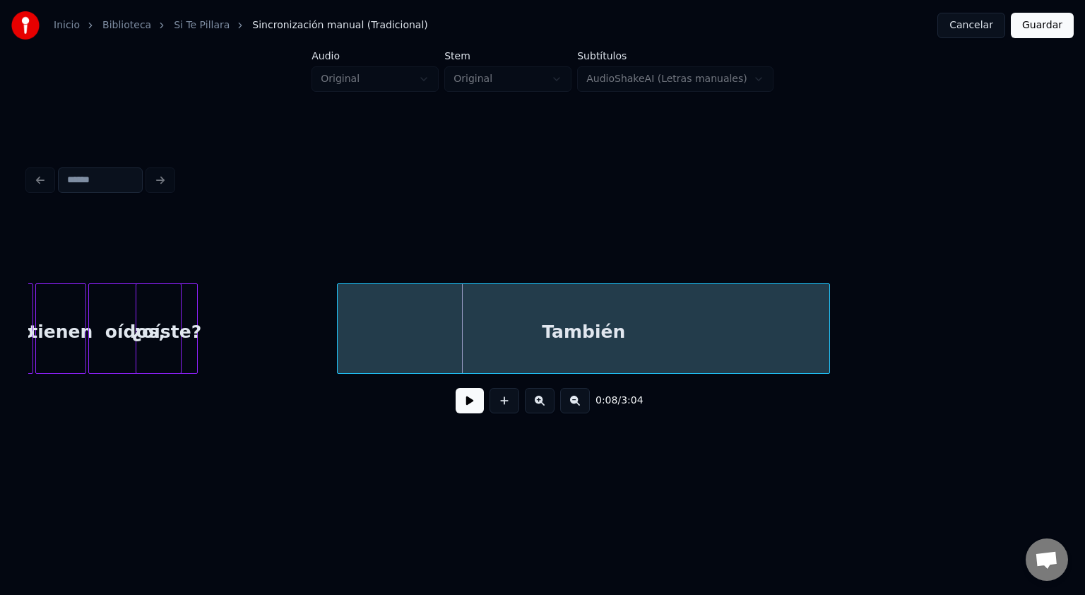
click at [339, 318] on div at bounding box center [340, 328] width 4 height 89
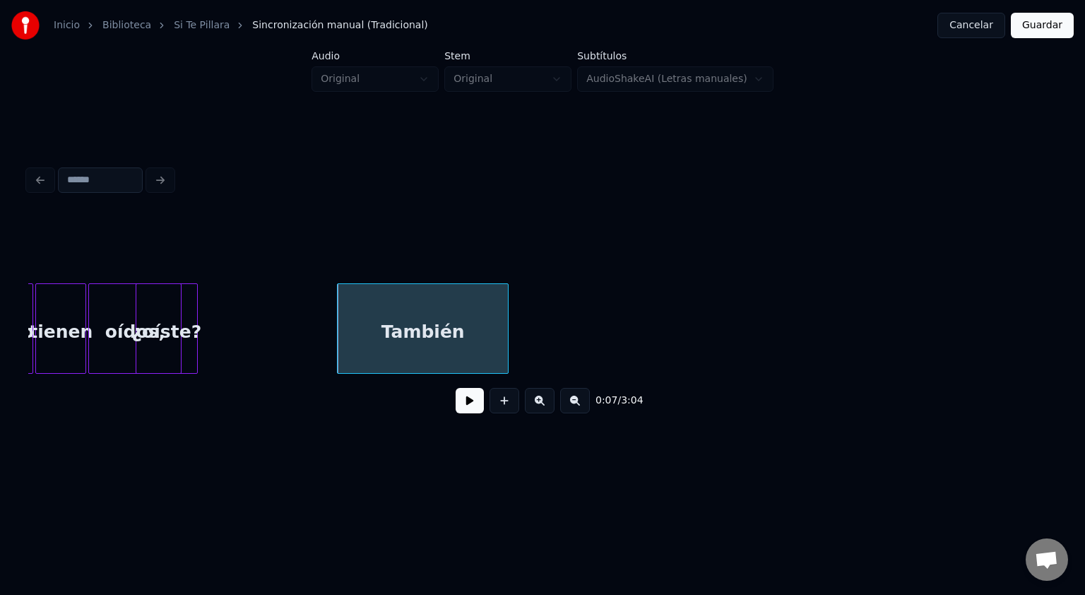
click at [506, 345] on div at bounding box center [506, 328] width 4 height 89
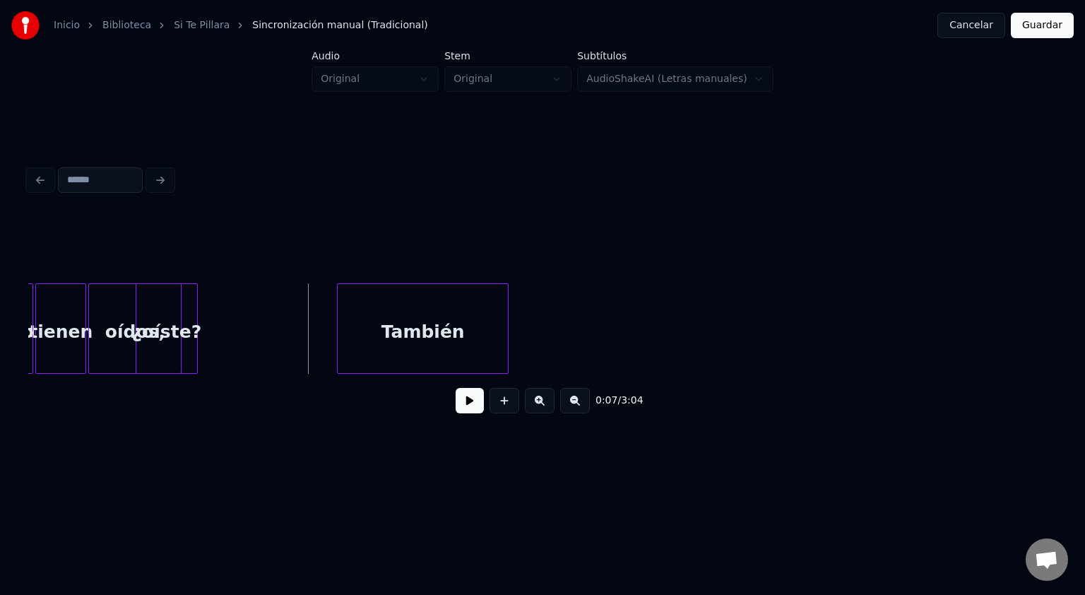
click at [462, 404] on button at bounding box center [470, 400] width 28 height 25
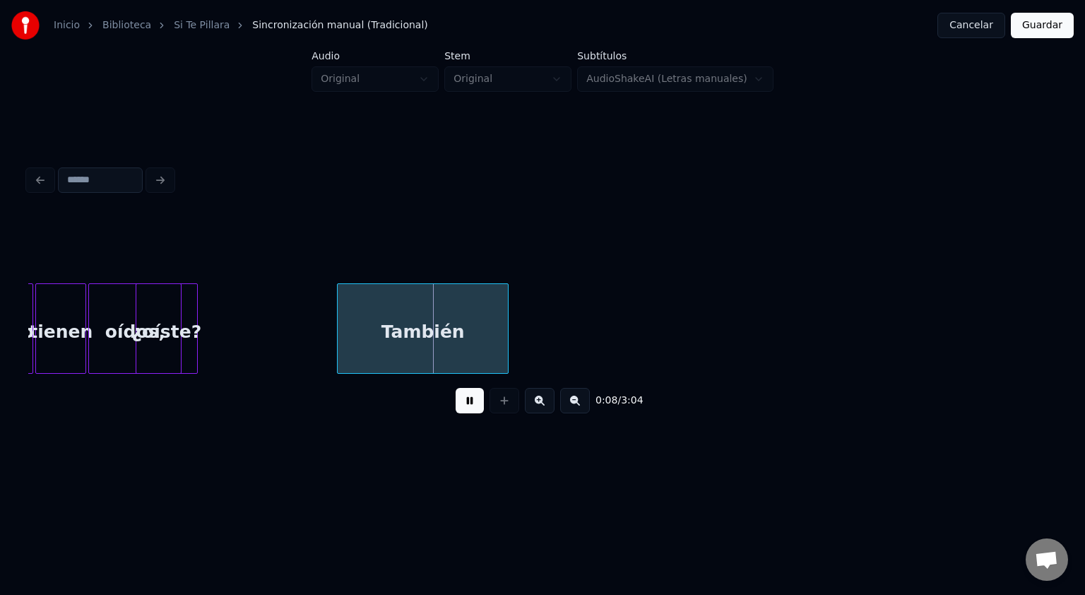
click at [462, 404] on button at bounding box center [470, 400] width 28 height 25
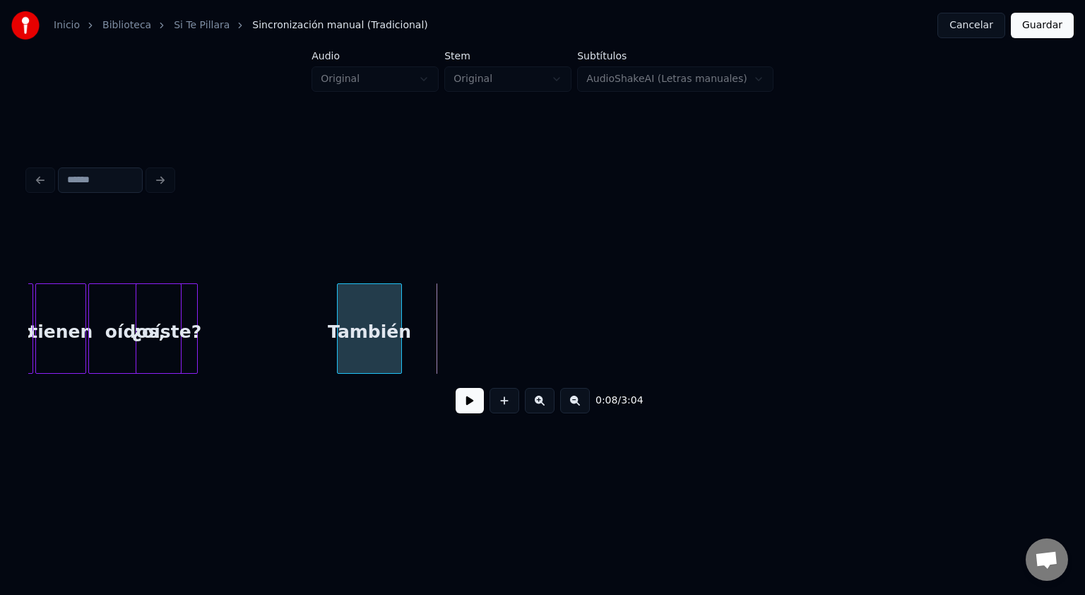
click at [398, 330] on div at bounding box center [399, 328] width 4 height 89
click at [467, 404] on button at bounding box center [470, 400] width 28 height 25
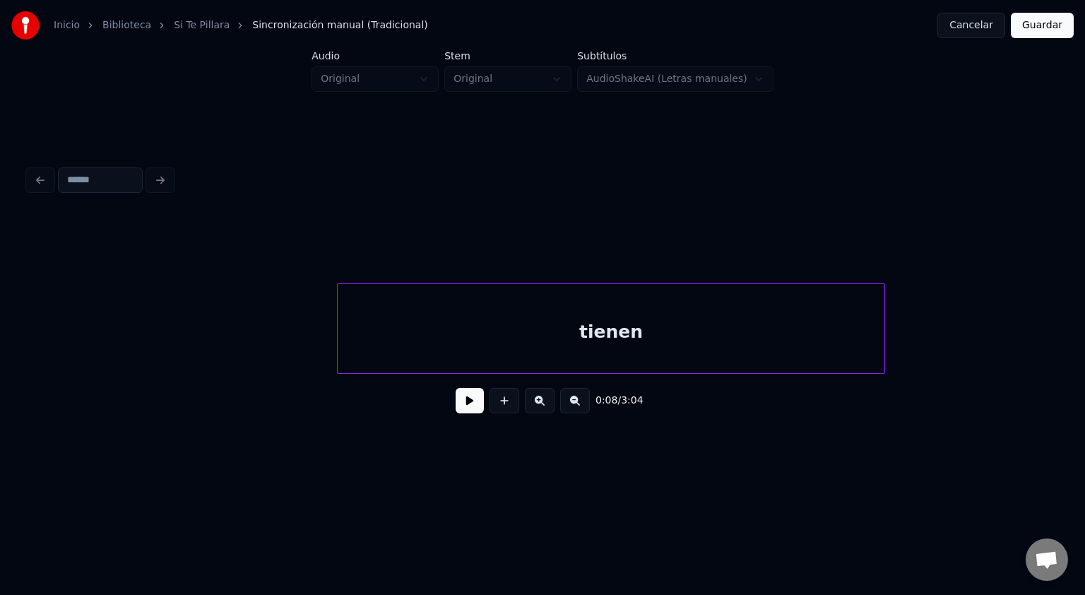
scroll to position [0, 2456]
drag, startPoint x: 535, startPoint y: 220, endPoint x: 1060, endPoint y: 321, distance: 534.3
click at [1060, 321] on div "0:08 / 3:04" at bounding box center [543, 293] width 1040 height 280
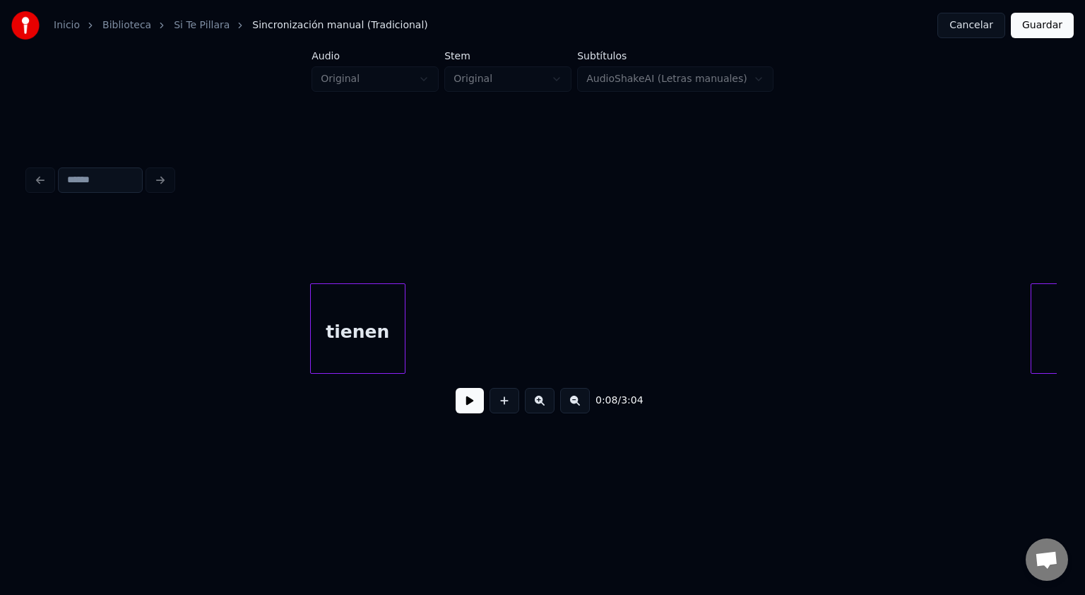
click at [400, 325] on div at bounding box center [402, 328] width 4 height 89
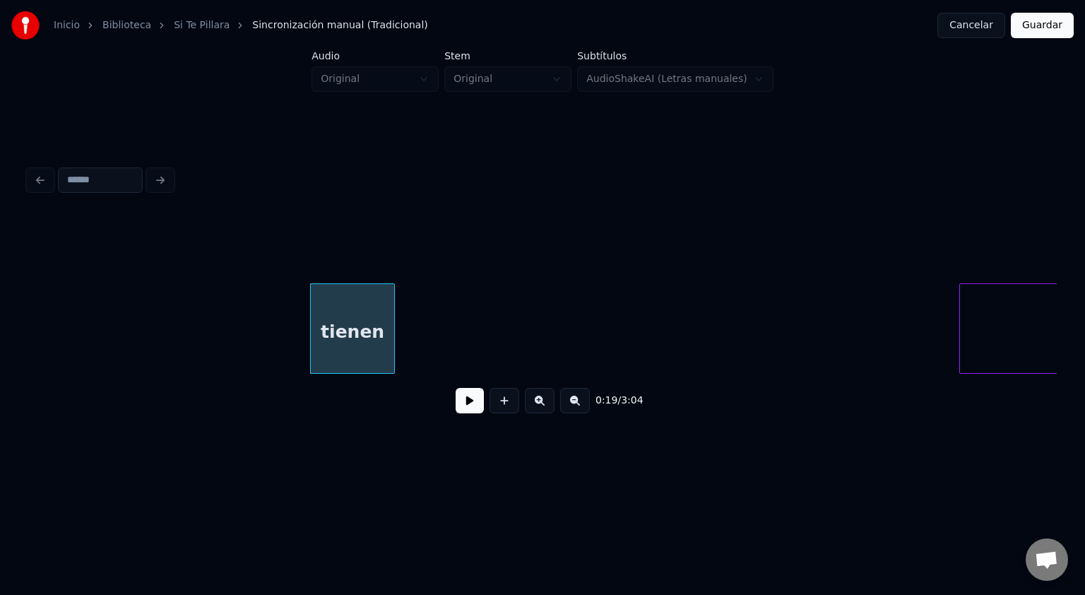
scroll to position [0, 2710]
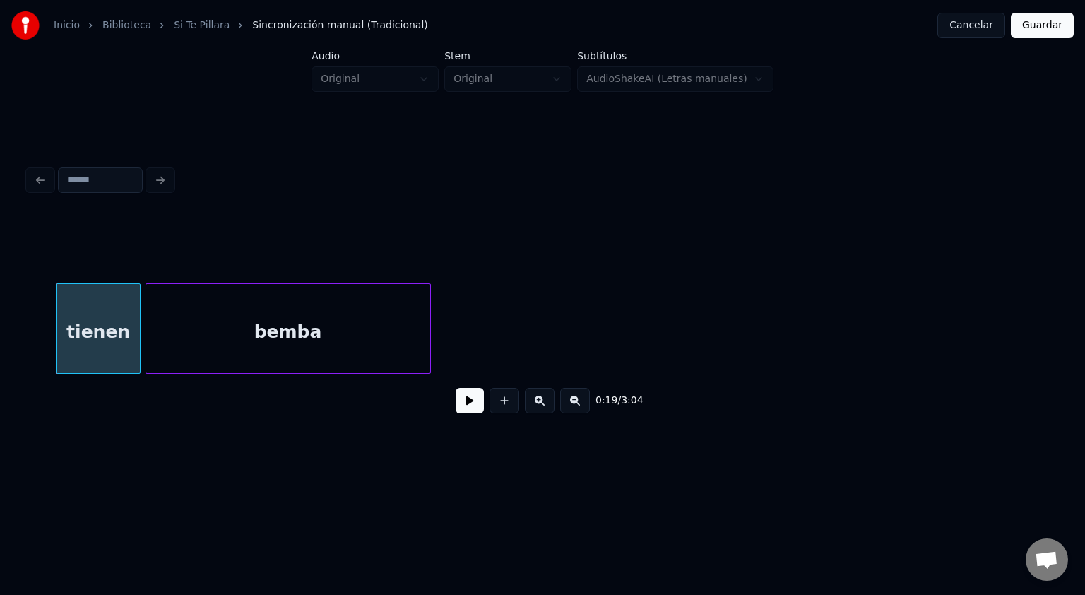
click at [412, 302] on div "bemba" at bounding box center [288, 332] width 284 height 96
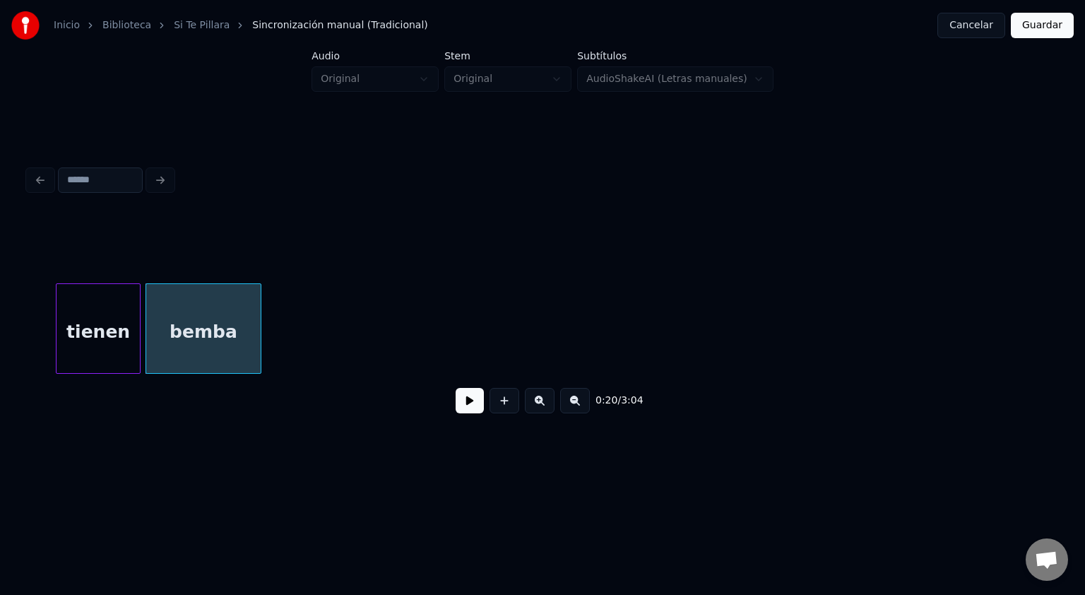
click at [257, 294] on div at bounding box center [258, 328] width 4 height 89
click at [569, 405] on button at bounding box center [575, 400] width 30 height 25
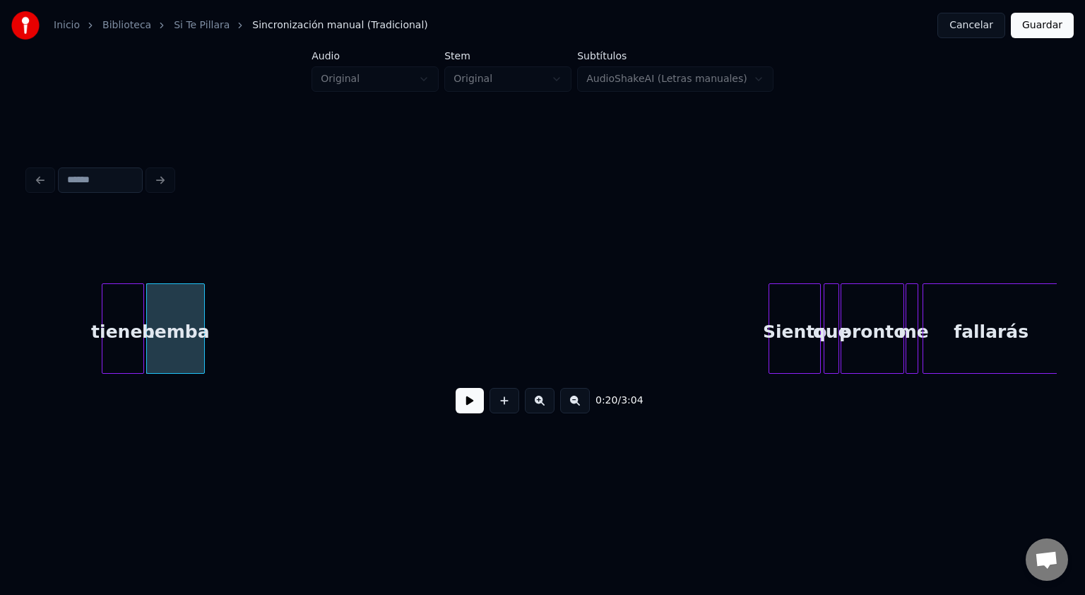
click at [569, 405] on button at bounding box center [575, 400] width 30 height 25
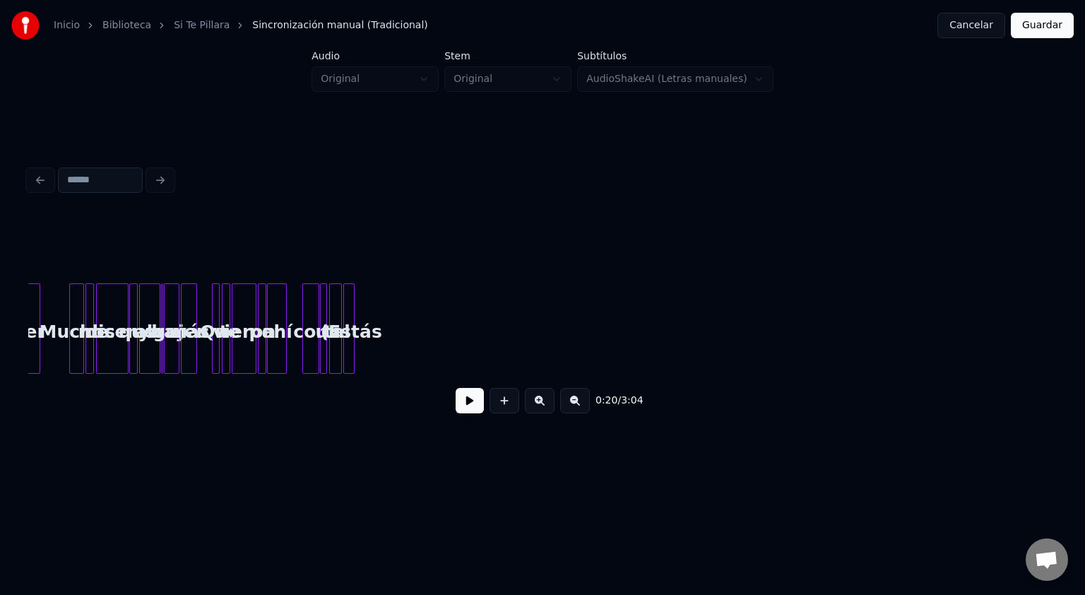
scroll to position [0, 588]
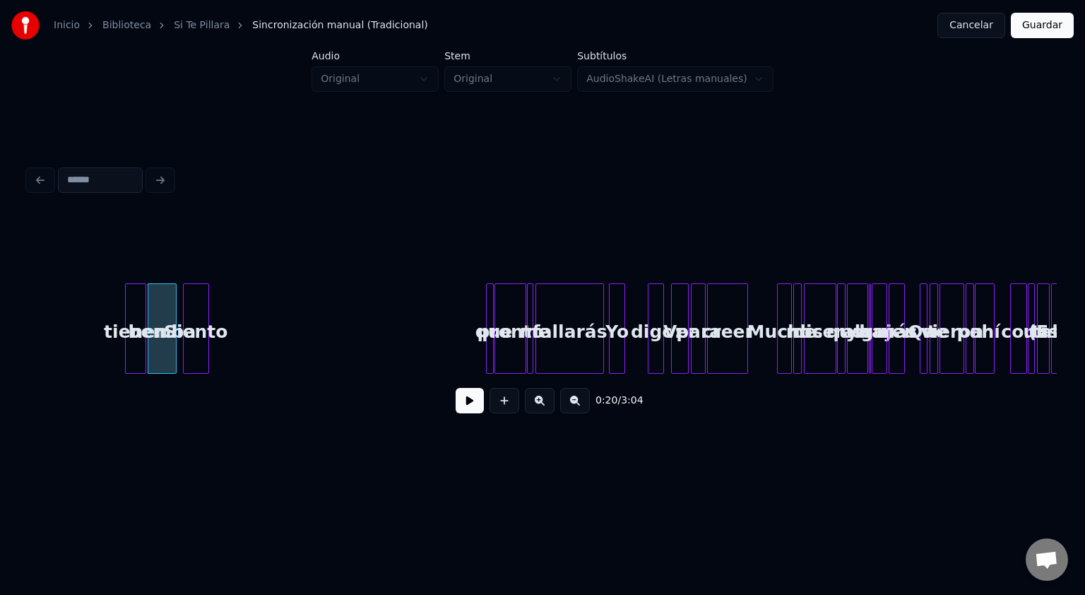
click at [188, 258] on div "0:20 / 3:04" at bounding box center [542, 320] width 1028 height 215
click at [188, 258] on div at bounding box center [542, 248] width 1028 height 71
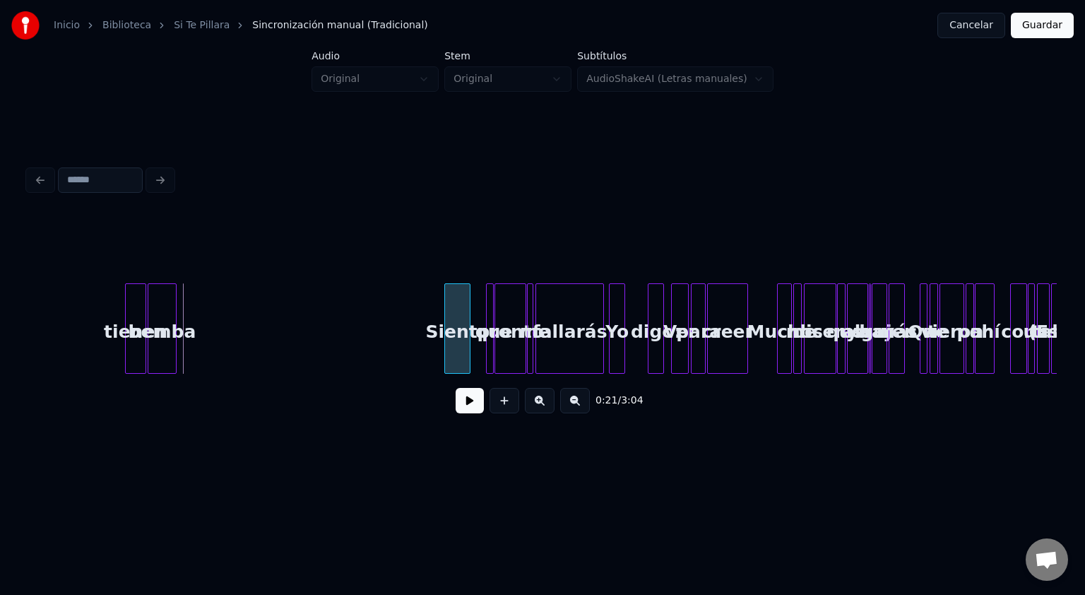
click at [454, 340] on div "Siento" at bounding box center [457, 332] width 25 height 96
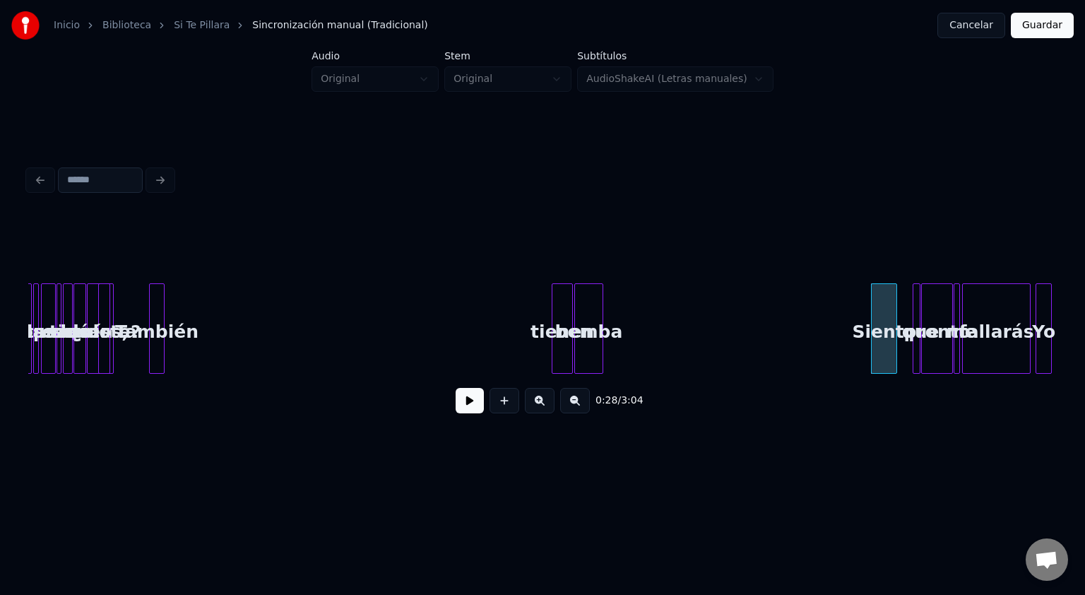
scroll to position [0, 150]
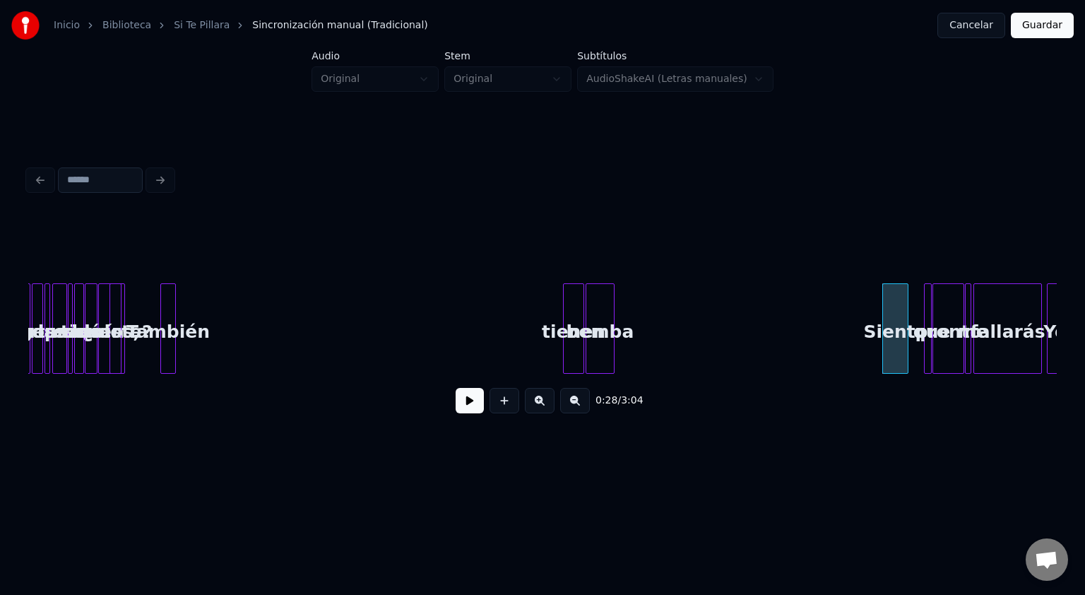
click at [106, 260] on div at bounding box center [542, 248] width 1028 height 71
click at [115, 300] on div "oídos," at bounding box center [110, 332] width 22 height 96
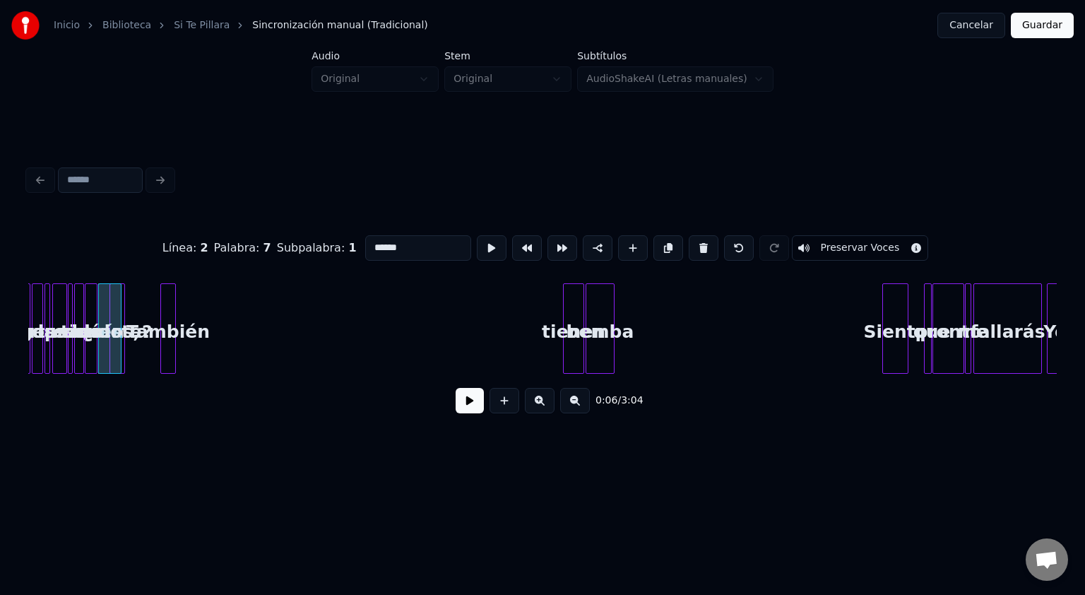
click at [472, 413] on button at bounding box center [470, 400] width 28 height 25
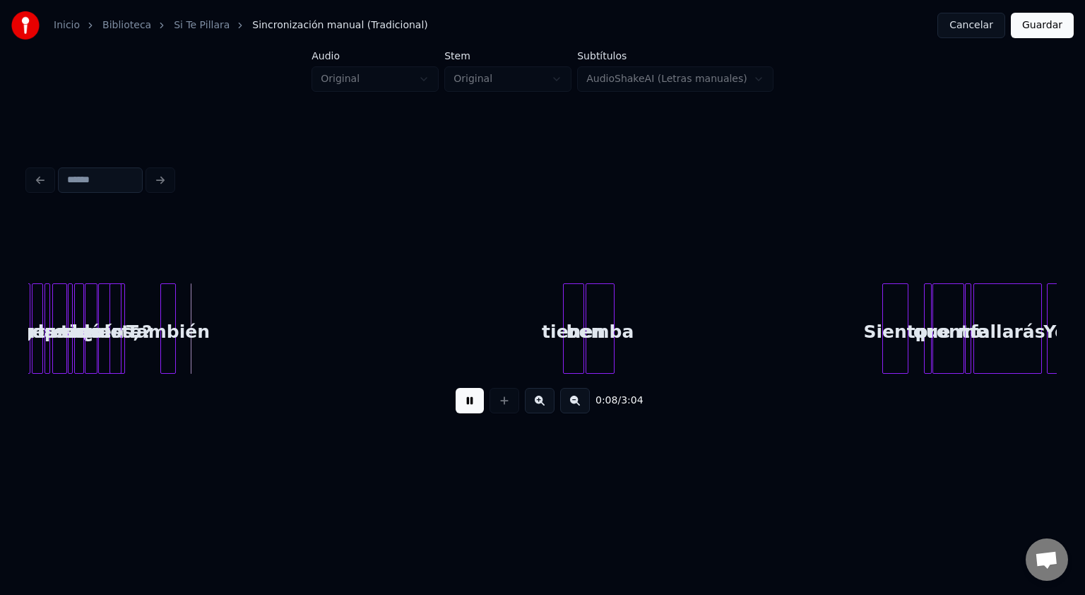
click at [456, 388] on button at bounding box center [470, 400] width 28 height 25
click at [184, 302] on div "tienen" at bounding box center [189, 332] width 20 height 96
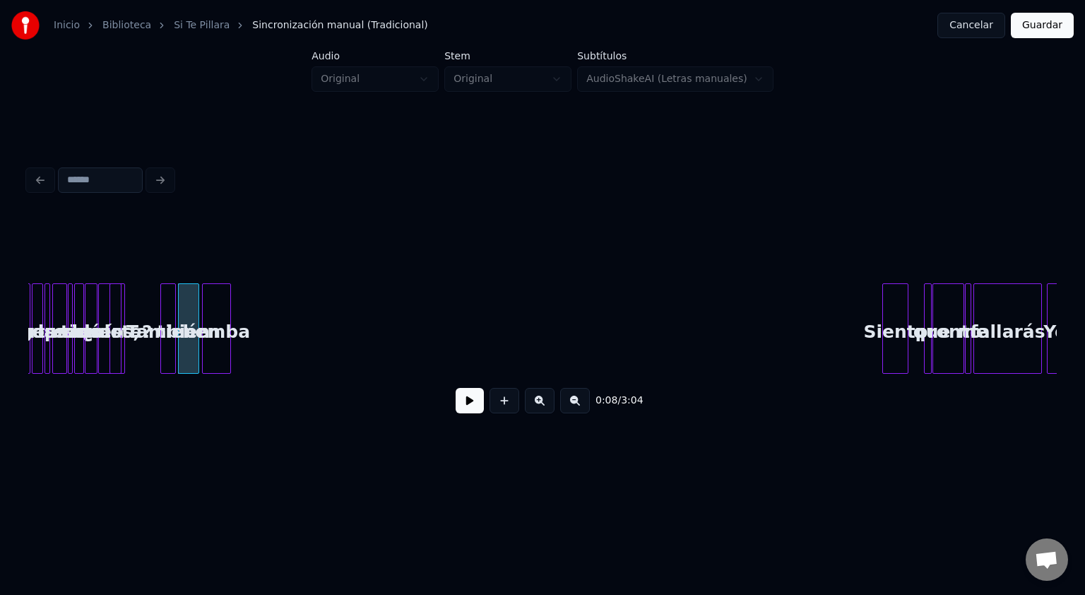
click at [221, 304] on div "bemba" at bounding box center [217, 332] width 28 height 96
click at [154, 274] on div at bounding box center [542, 248] width 1028 height 71
click at [468, 405] on button at bounding box center [470, 400] width 28 height 25
click at [466, 404] on button at bounding box center [470, 400] width 28 height 25
click at [143, 273] on div at bounding box center [542, 248] width 1028 height 71
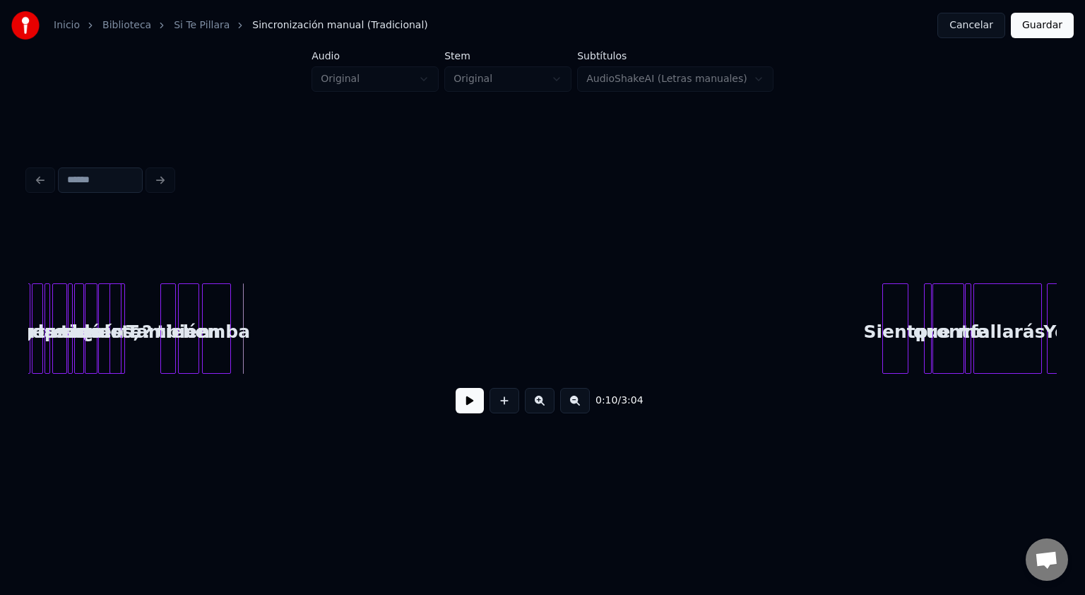
click at [470, 409] on button at bounding box center [470, 400] width 28 height 25
click at [456, 388] on button at bounding box center [470, 400] width 28 height 25
click at [535, 412] on button at bounding box center [540, 400] width 30 height 25
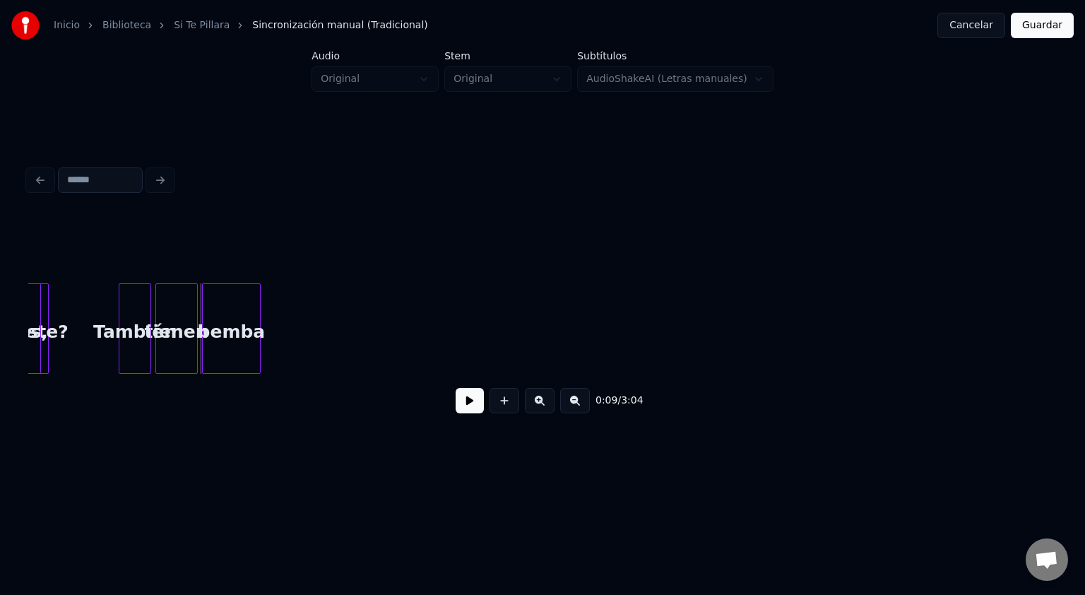
click at [535, 412] on button at bounding box center [540, 400] width 30 height 25
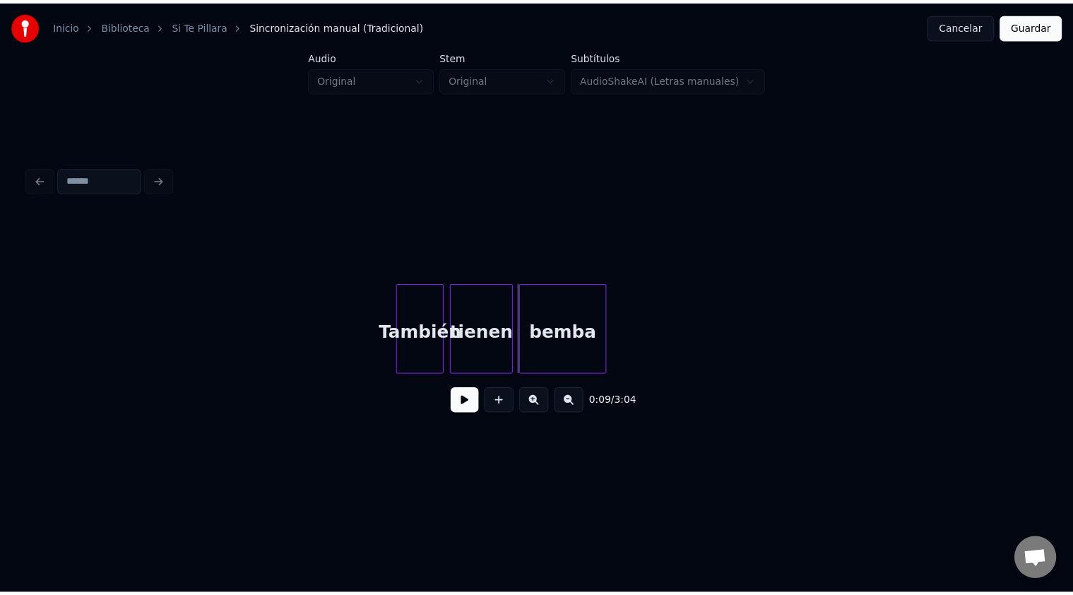
scroll to position [0, 795]
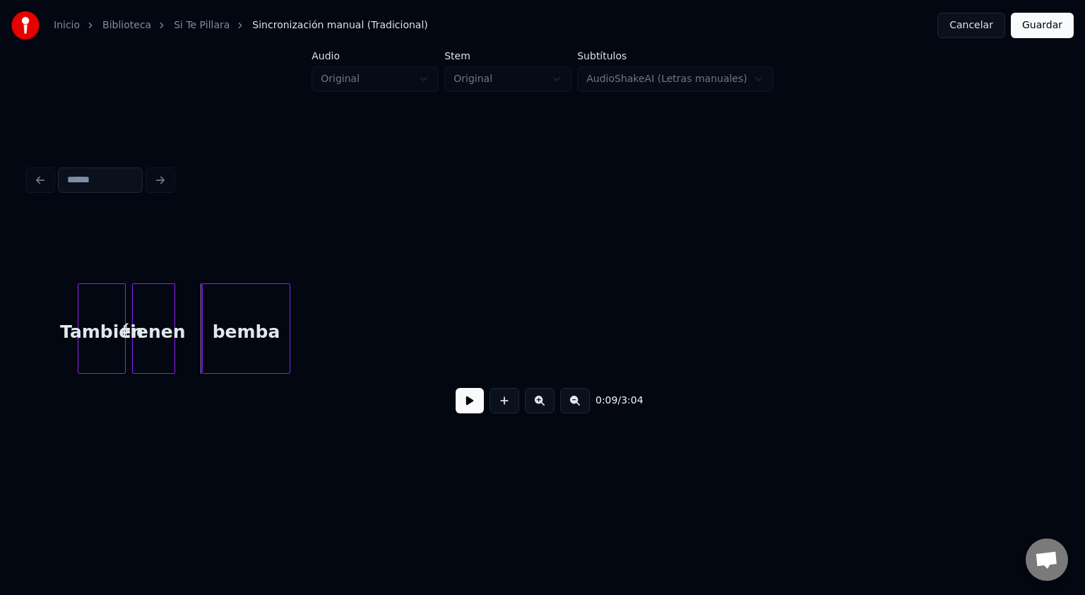
click at [173, 292] on div at bounding box center [172, 328] width 4 height 89
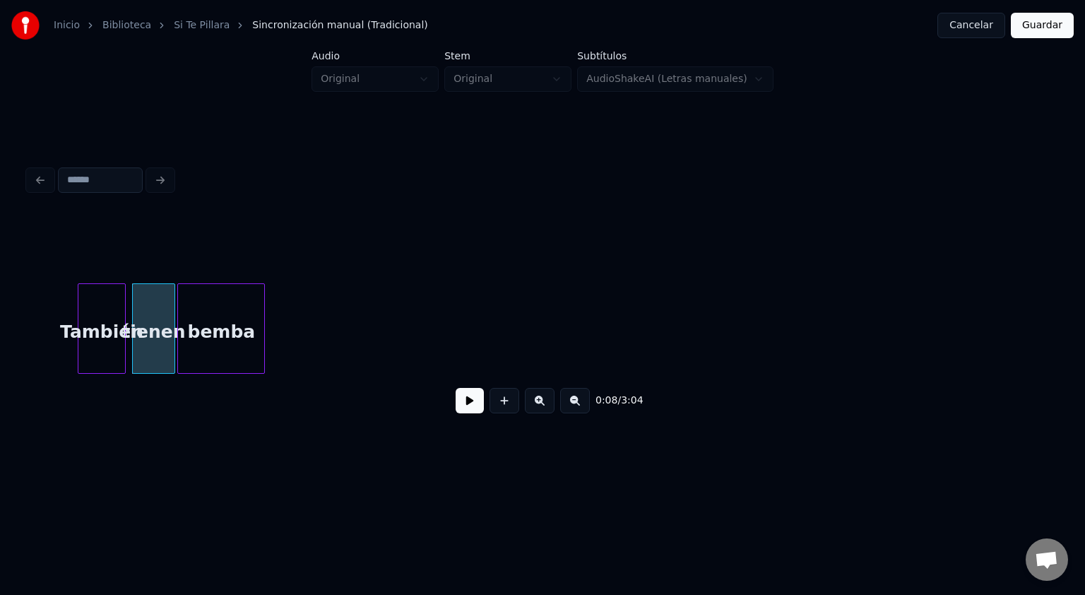
click at [218, 319] on div "bemba" at bounding box center [221, 332] width 86 height 96
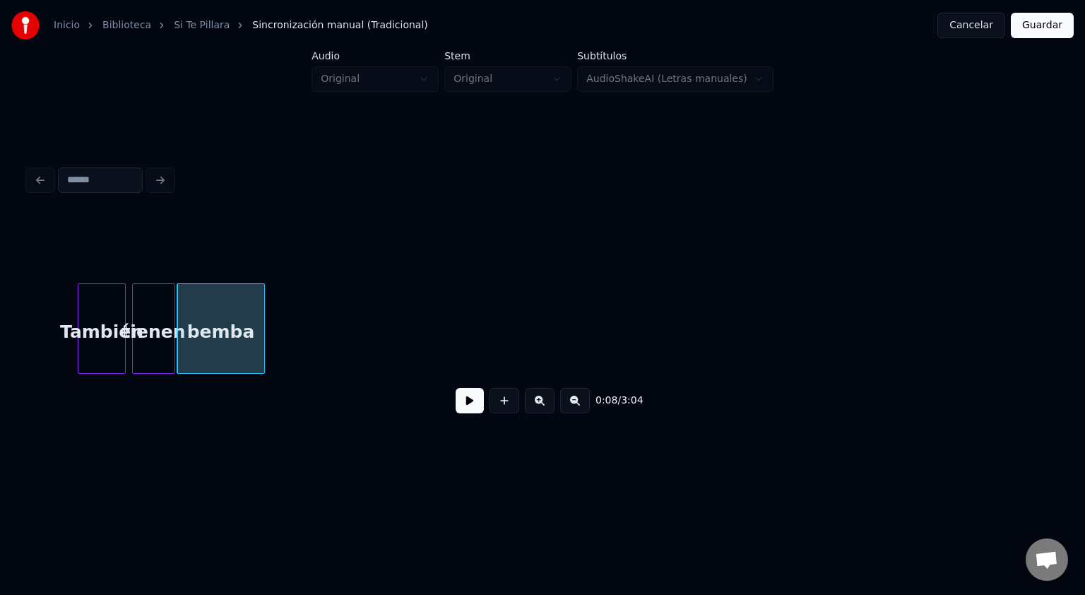
click at [45, 247] on div at bounding box center [542, 248] width 1028 height 71
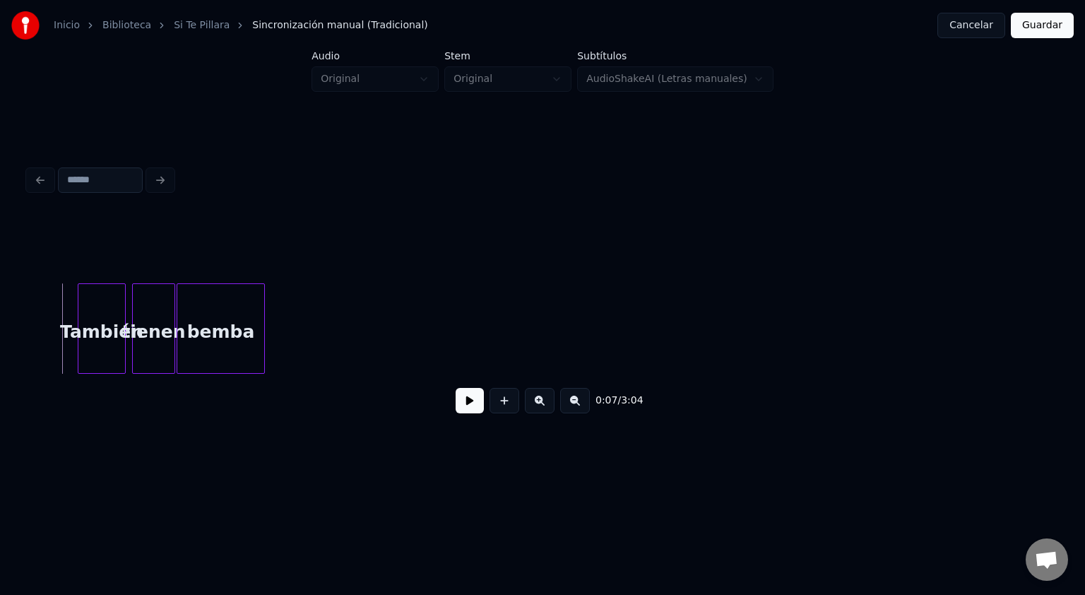
click at [469, 412] on button at bounding box center [470, 400] width 28 height 25
click at [456, 388] on button at bounding box center [470, 400] width 28 height 25
click at [238, 319] on div at bounding box center [238, 328] width 4 height 89
click at [1044, 28] on button "Guardar" at bounding box center [1042, 25] width 63 height 25
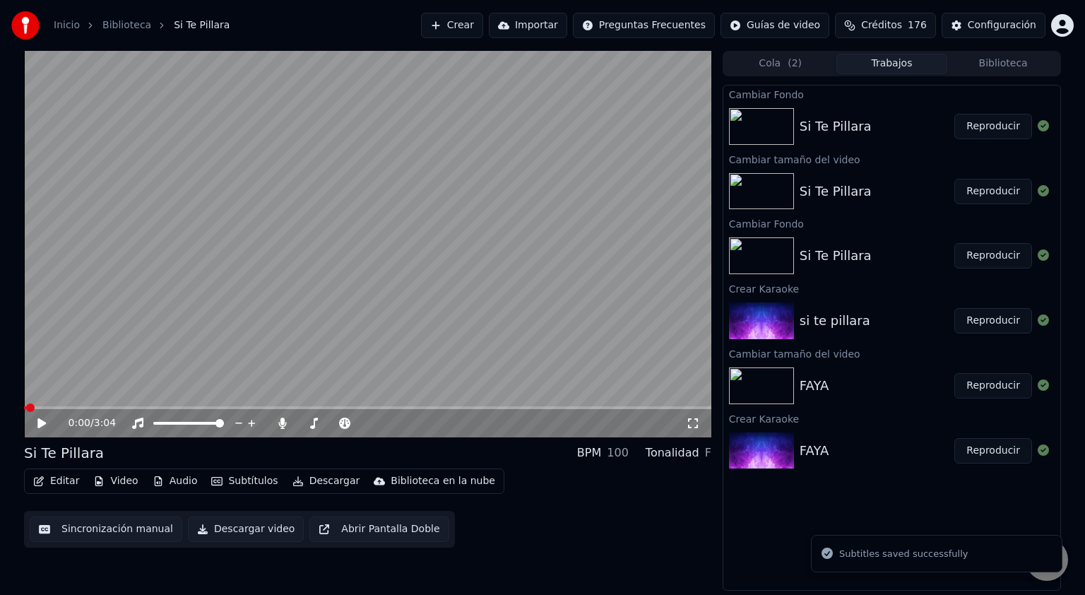
click at [39, 422] on icon at bounding box center [41, 423] width 8 height 10
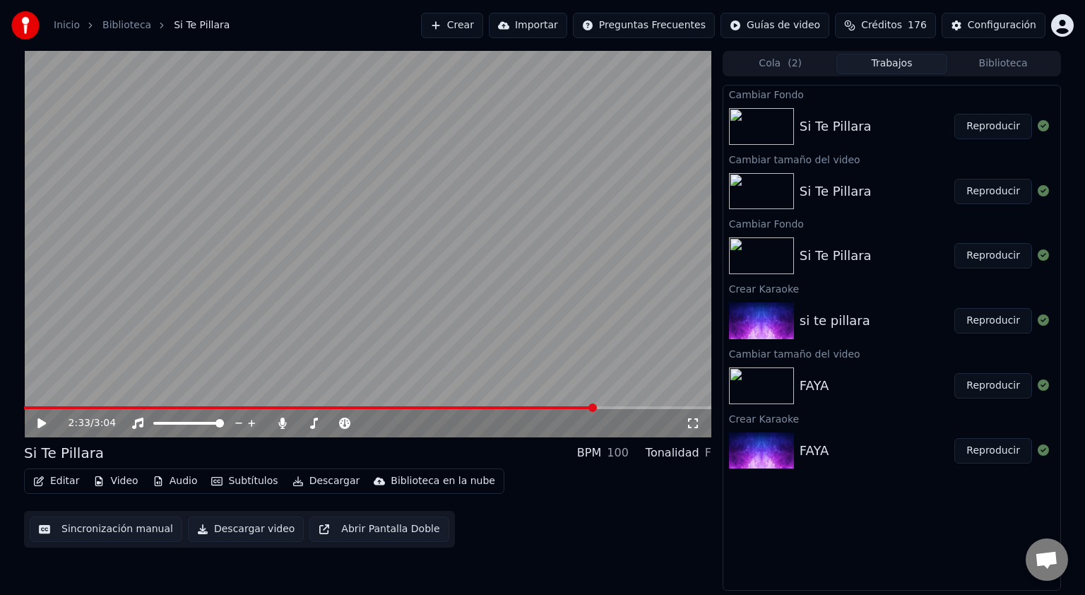
click at [62, 485] on button "Editar" at bounding box center [56, 481] width 57 height 20
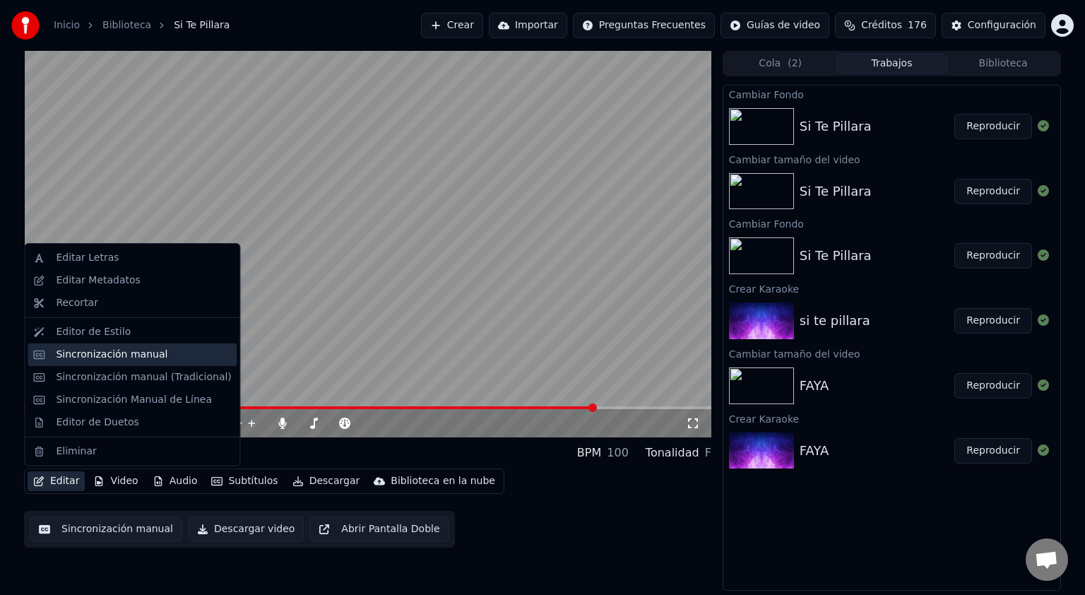
click at [93, 357] on div "Sincronización manual" at bounding box center [112, 355] width 112 height 14
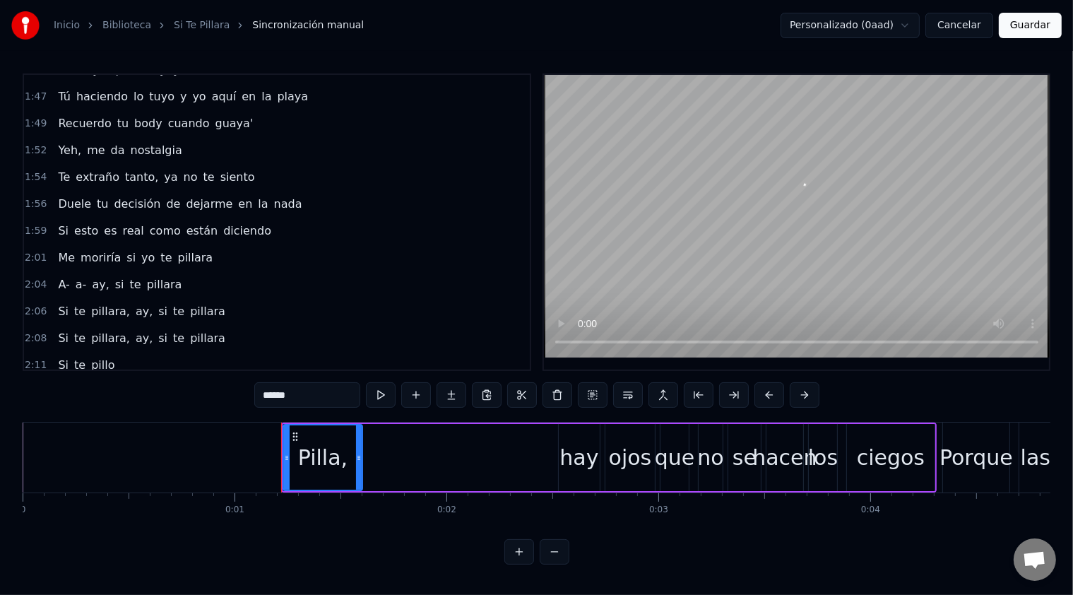
scroll to position [848, 0]
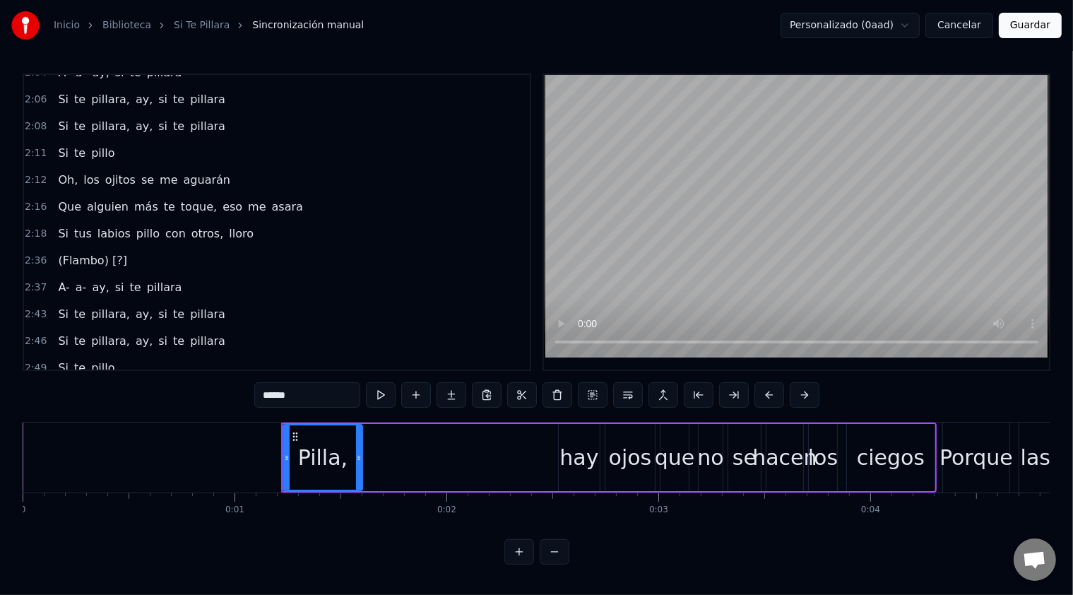
click at [194, 225] on span "otros," at bounding box center [207, 233] width 35 height 16
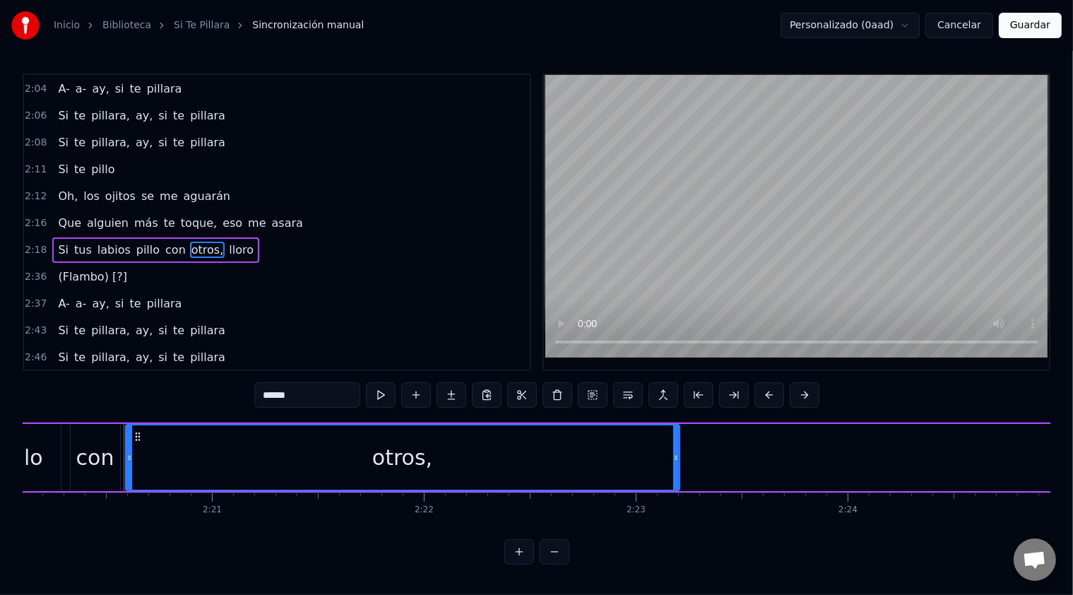
scroll to position [0, 29718]
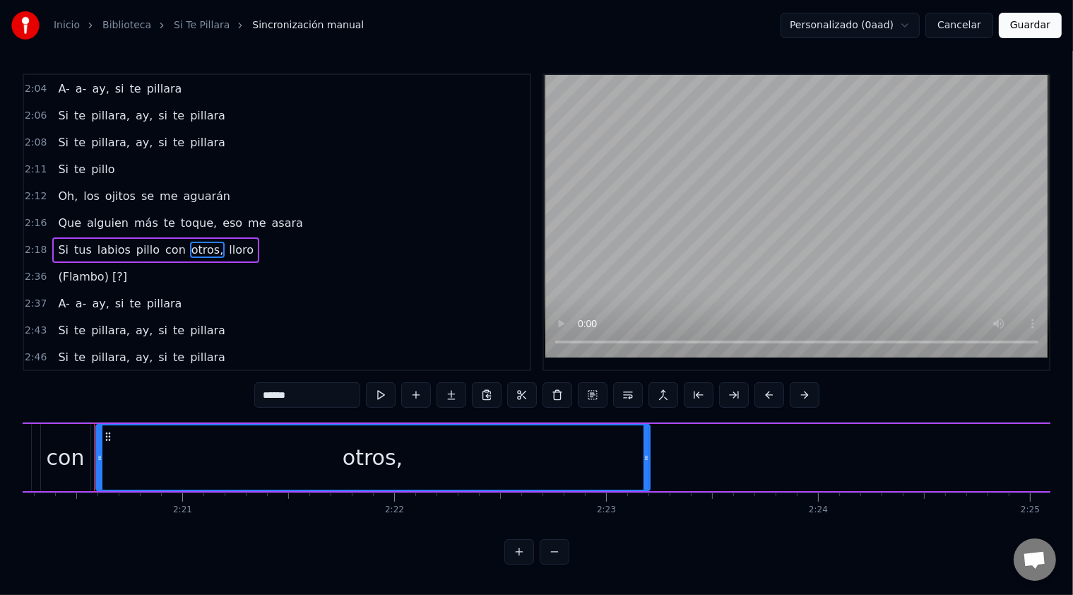
click at [227, 242] on span "lloro" at bounding box center [241, 250] width 28 height 16
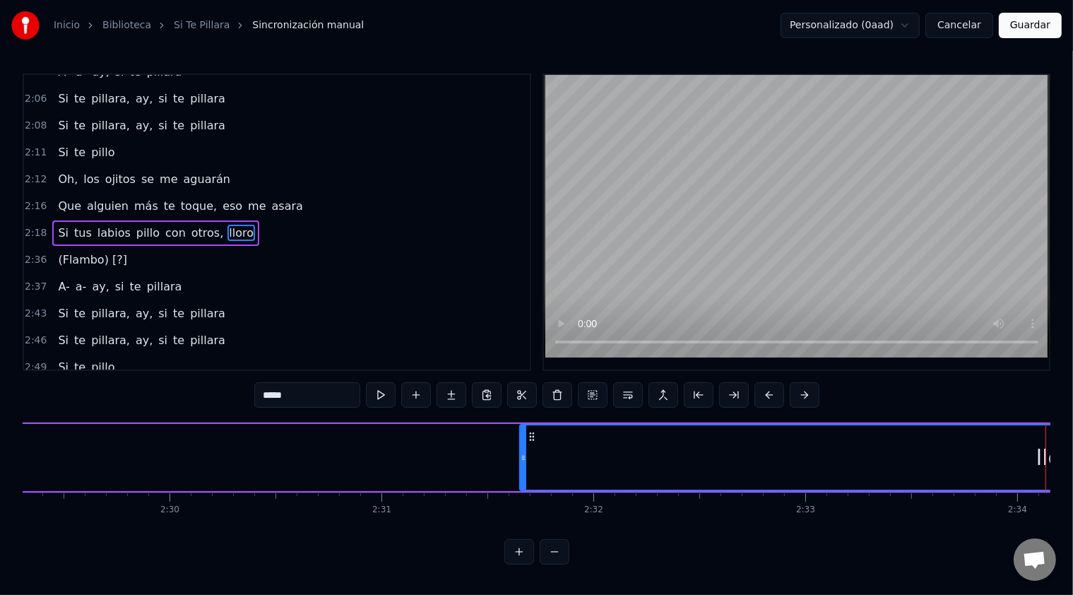
scroll to position [0, 31726]
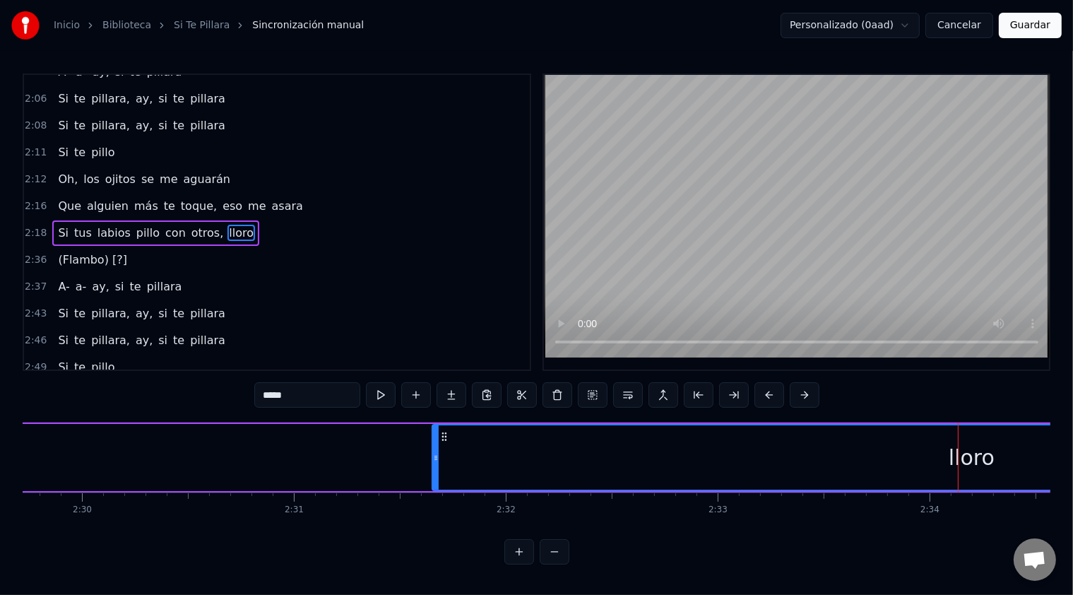
drag, startPoint x: 963, startPoint y: 455, endPoint x: 819, endPoint y: 458, distance: 144.1
click at [819, 458] on div "lloro" at bounding box center [972, 457] width 1078 height 64
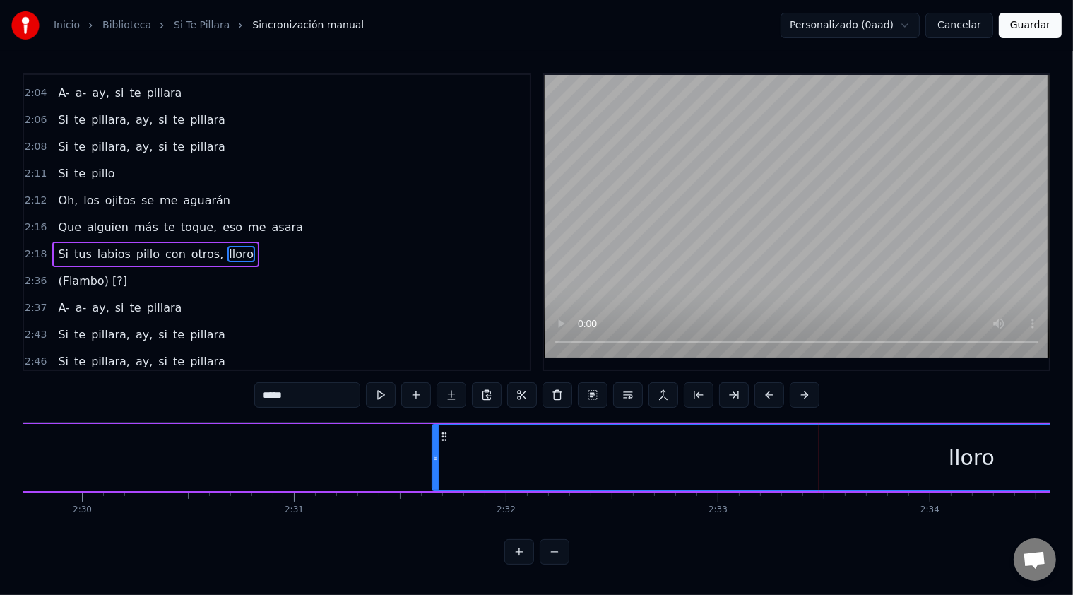
drag, startPoint x: 704, startPoint y: 454, endPoint x: 591, endPoint y: 452, distance: 112.3
click at [591, 452] on div "lloro" at bounding box center [972, 457] width 1078 height 64
drag, startPoint x: 910, startPoint y: 458, endPoint x: 882, endPoint y: 461, distance: 28.3
click at [882, 461] on div "lloro" at bounding box center [972, 457] width 1078 height 64
click at [553, 559] on button at bounding box center [555, 551] width 30 height 25
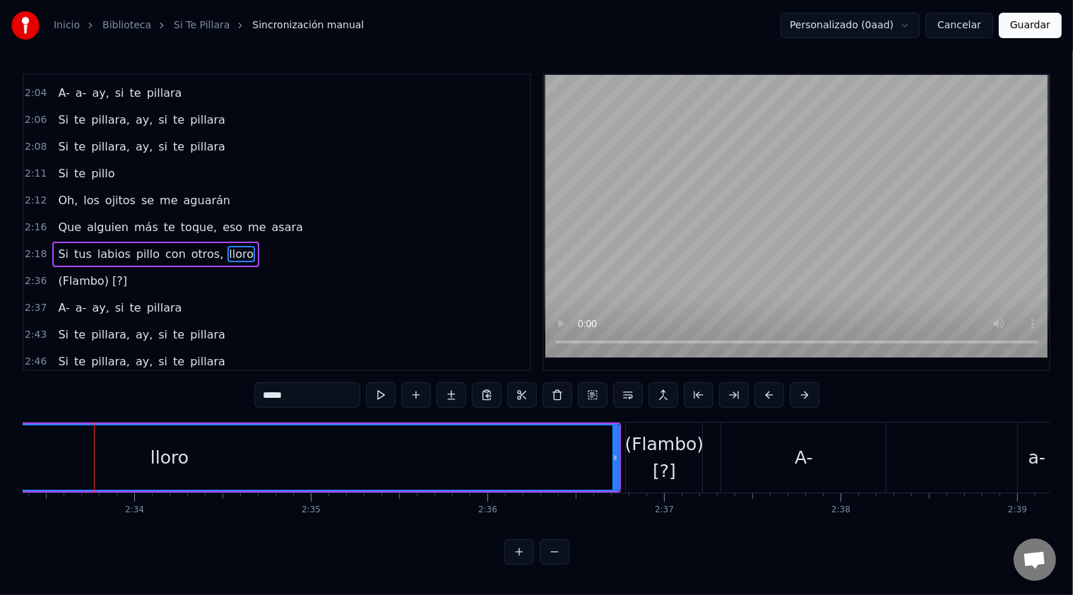
click at [558, 564] on button at bounding box center [555, 551] width 30 height 25
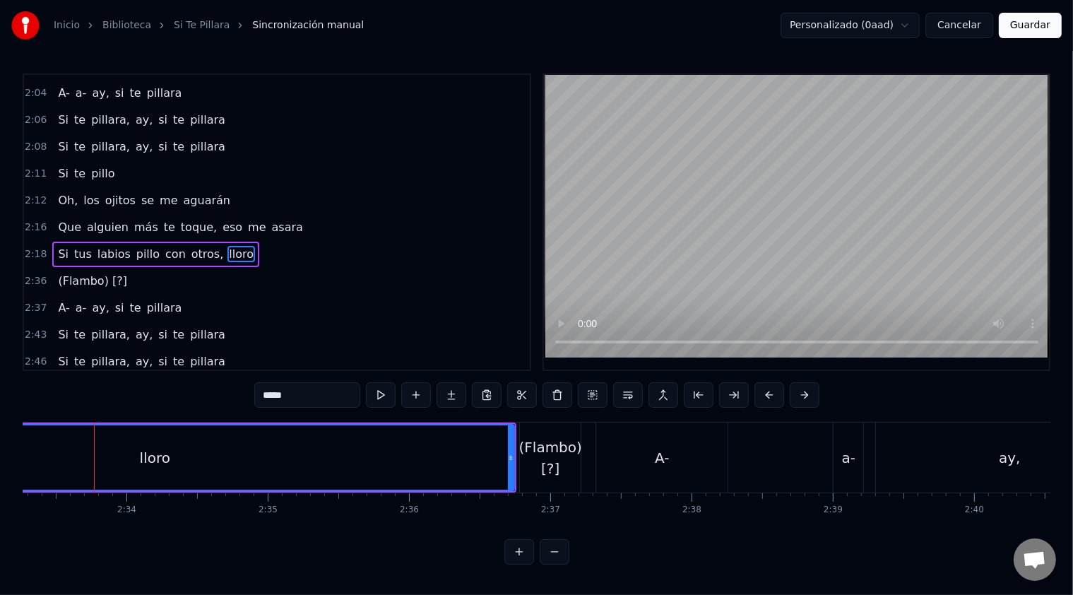
click at [558, 564] on button at bounding box center [555, 551] width 30 height 25
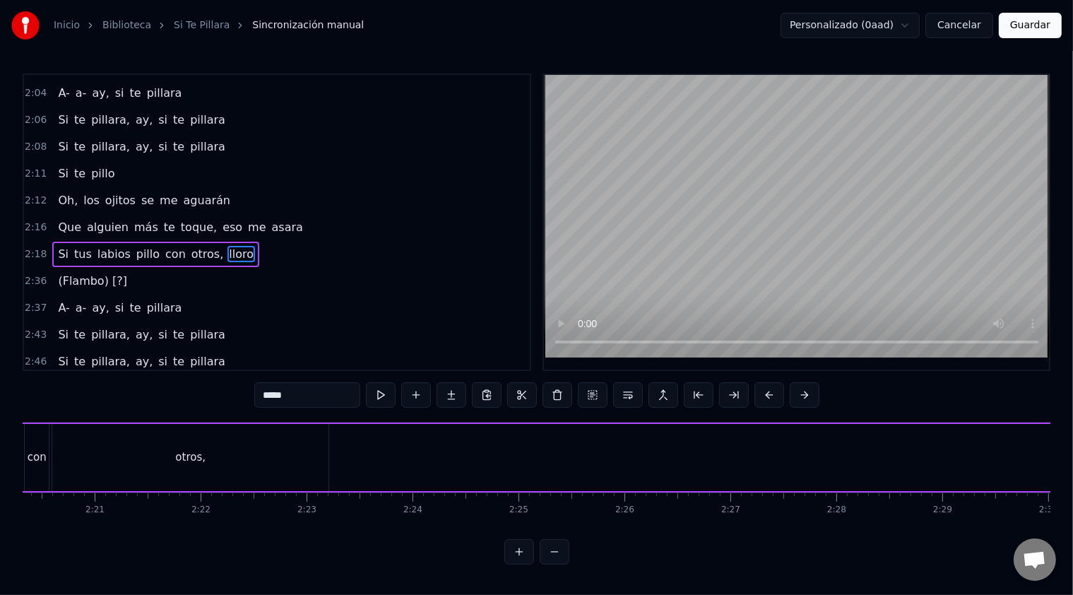
scroll to position [0, 15097]
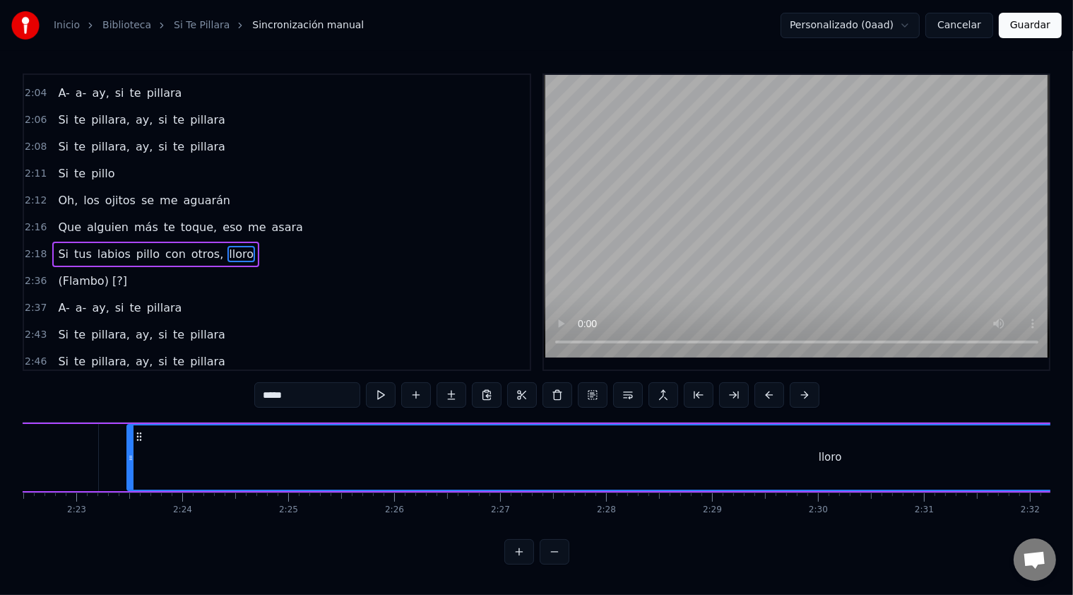
drag, startPoint x: 997, startPoint y: 450, endPoint x: 130, endPoint y: 453, distance: 866.7
click at [130, 453] on div at bounding box center [131, 457] width 6 height 64
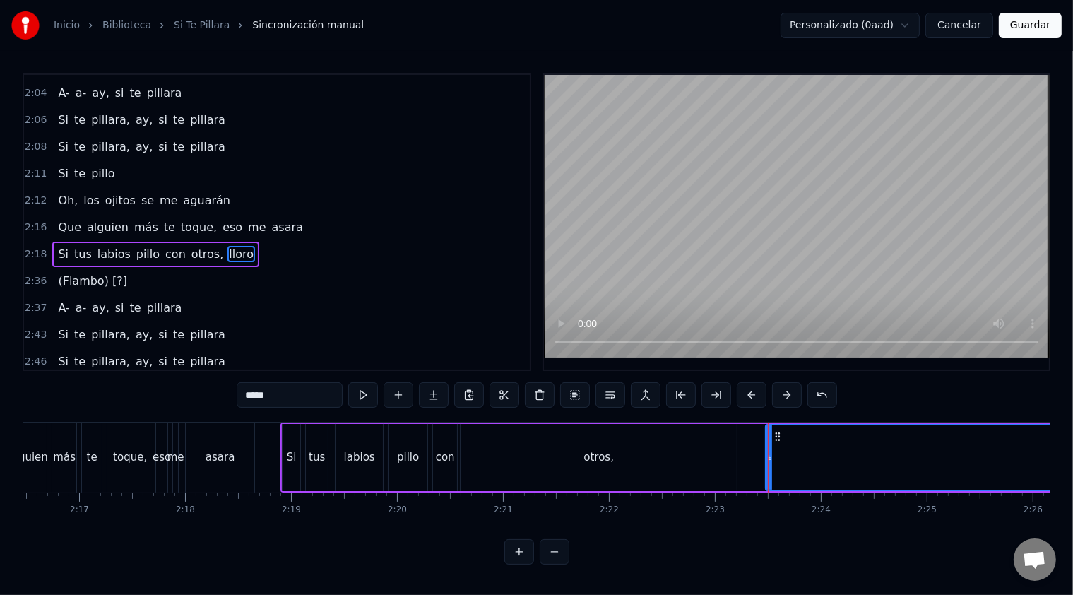
scroll to position [0, 14437]
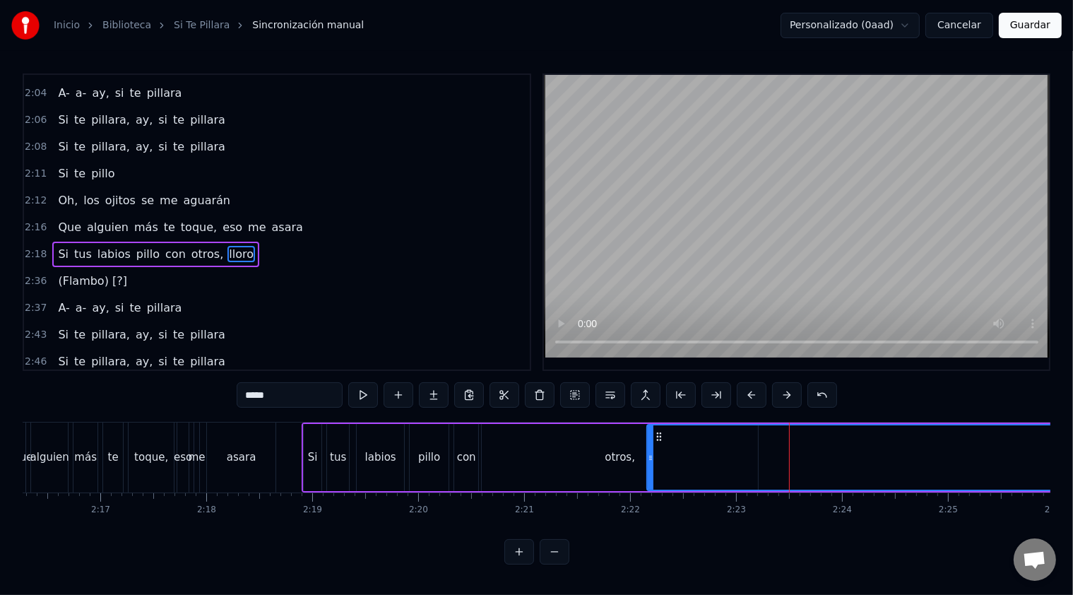
drag, startPoint x: 791, startPoint y: 452, endPoint x: 651, endPoint y: 463, distance: 140.3
click at [651, 463] on div at bounding box center [651, 457] width 6 height 64
click at [653, 469] on div at bounding box center [656, 457] width 6 height 64
drag, startPoint x: 653, startPoint y: 469, endPoint x: 666, endPoint y: 472, distance: 13.0
click at [666, 472] on div at bounding box center [668, 457] width 6 height 64
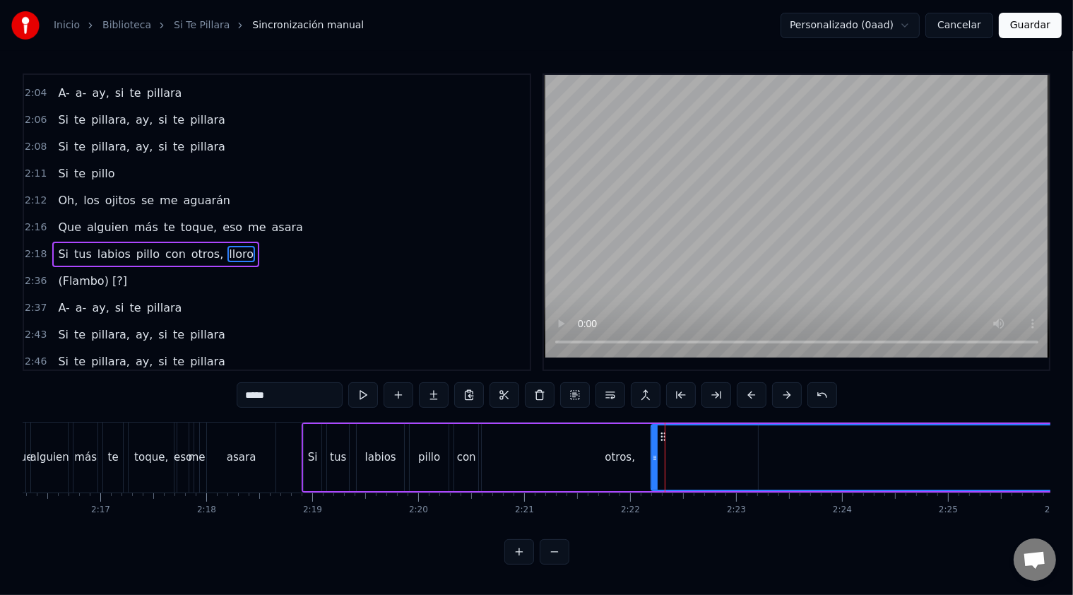
drag, startPoint x: 666, startPoint y: 472, endPoint x: 653, endPoint y: 473, distance: 13.5
click at [653, 473] on div at bounding box center [655, 457] width 6 height 64
click at [363, 394] on button at bounding box center [363, 394] width 30 height 25
click at [538, 469] on div "otros," at bounding box center [620, 457] width 276 height 67
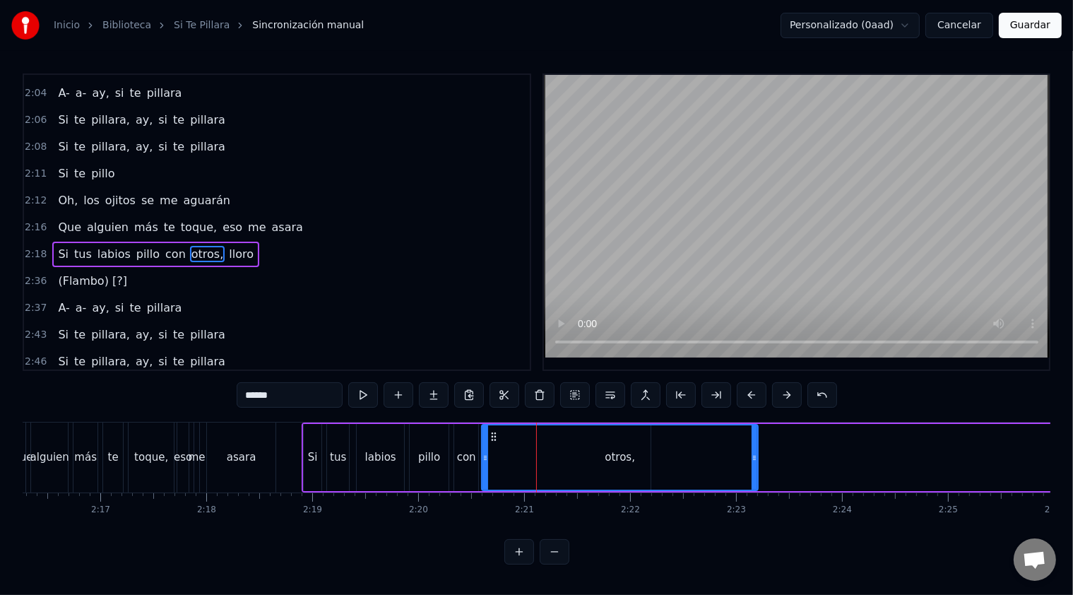
scroll to position [4, 0]
drag, startPoint x: 485, startPoint y: 437, endPoint x: 523, endPoint y: 450, distance: 40.9
click at [523, 450] on div at bounding box center [524, 457] width 6 height 64
click at [164, 246] on span "con" at bounding box center [175, 254] width 23 height 16
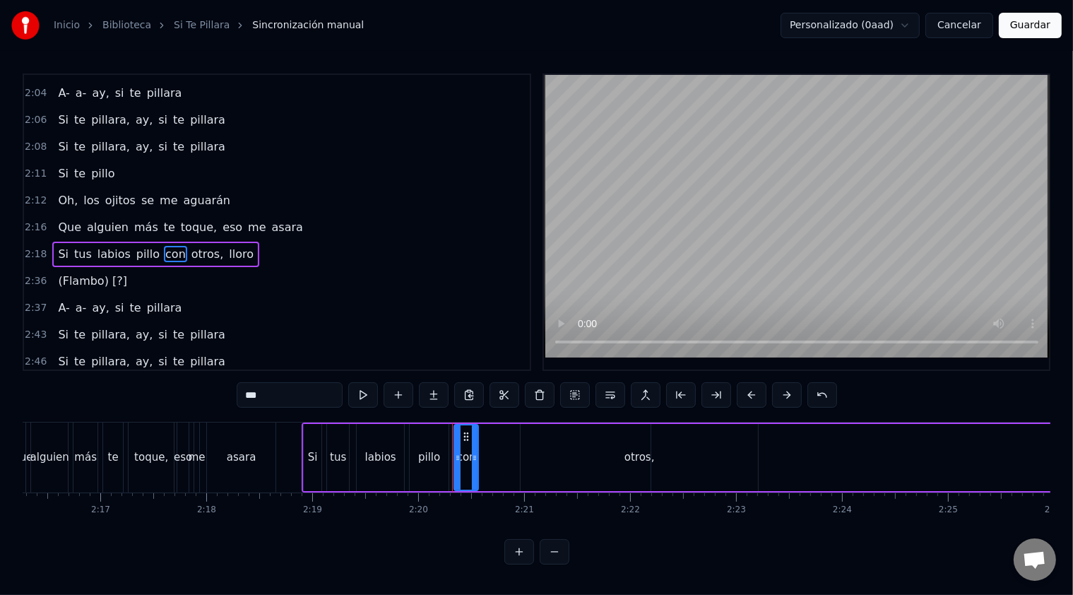
click at [617, 461] on div "otros," at bounding box center [639, 457] width 237 height 67
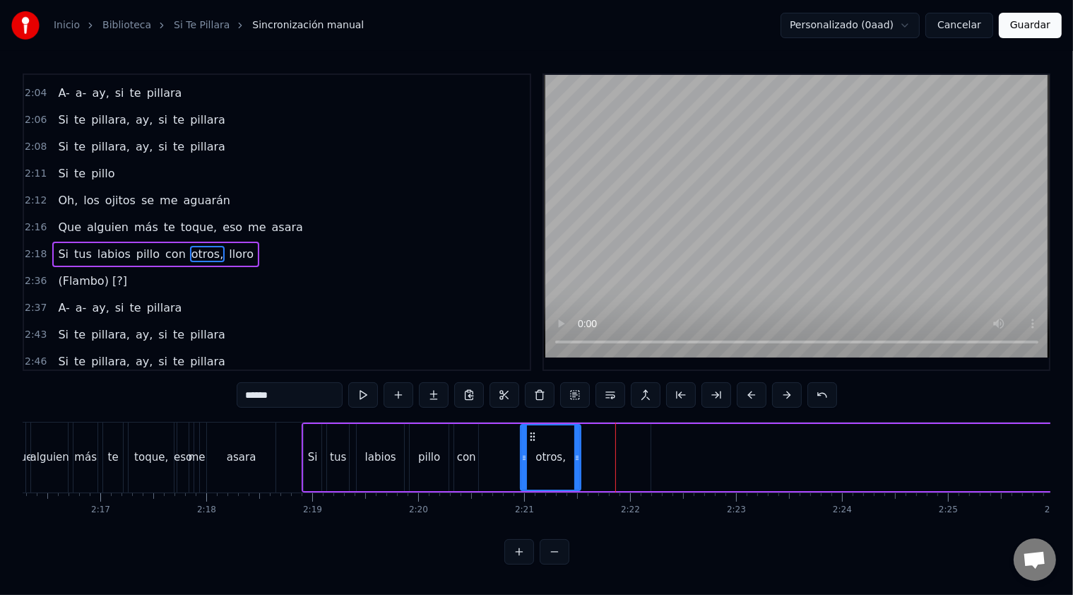
drag, startPoint x: 753, startPoint y: 452, endPoint x: 576, endPoint y: 448, distance: 177.3
click at [576, 448] on div at bounding box center [577, 457] width 6 height 64
drag, startPoint x: 578, startPoint y: 453, endPoint x: 558, endPoint y: 453, distance: 20.5
click at [558, 453] on icon at bounding box center [557, 457] width 6 height 11
click at [458, 449] on div "con" at bounding box center [466, 457] width 19 height 16
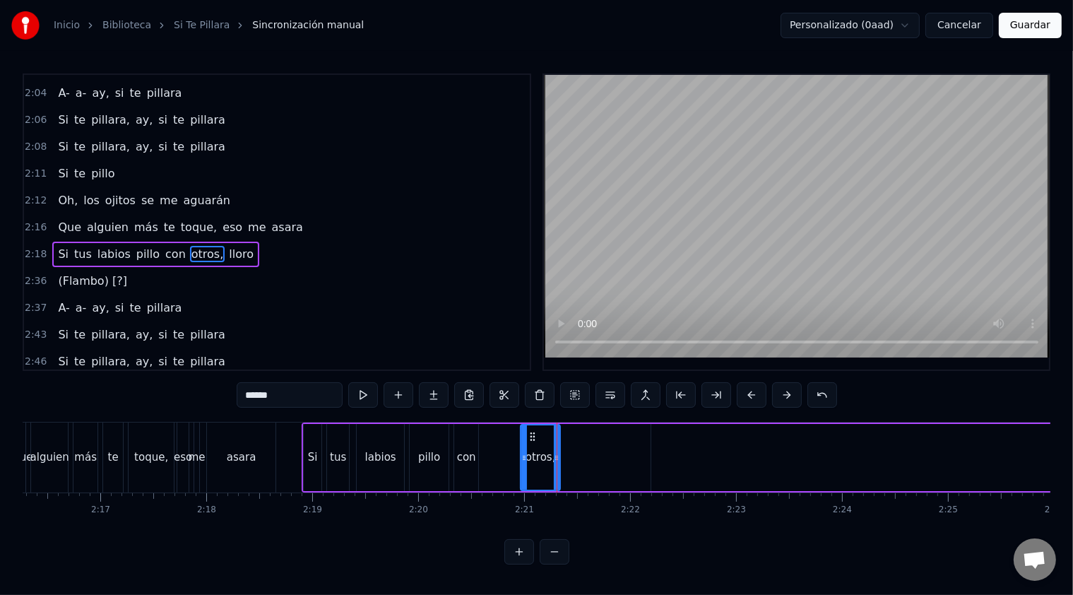
type input "***"
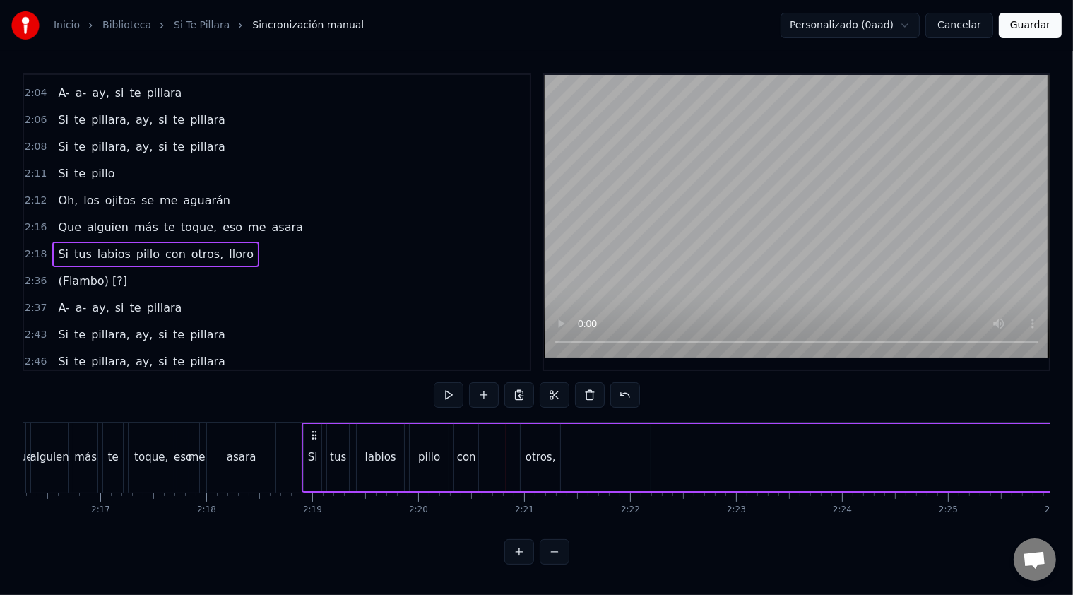
click at [473, 454] on div "con" at bounding box center [466, 457] width 19 height 16
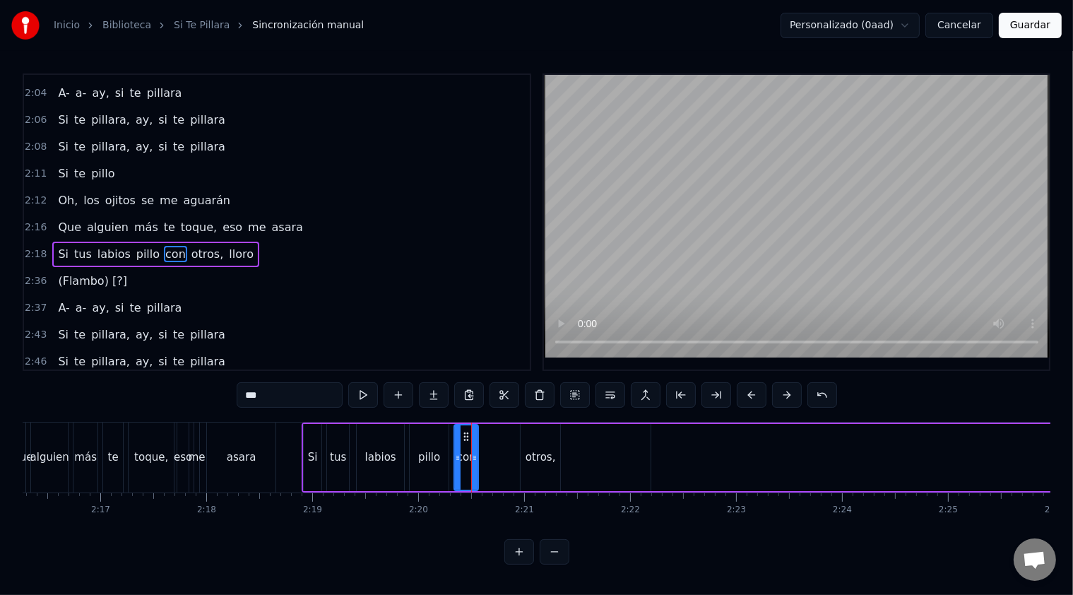
click at [526, 456] on div "otros," at bounding box center [541, 457] width 40 height 67
type input "******"
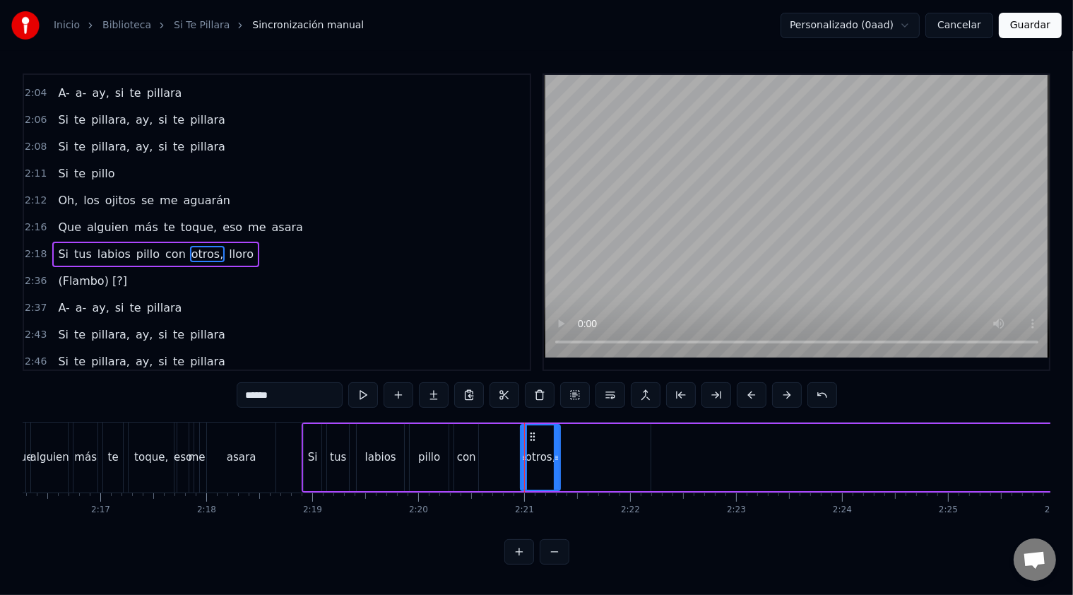
drag, startPoint x: 540, startPoint y: 454, endPoint x: 506, endPoint y: 455, distance: 34.6
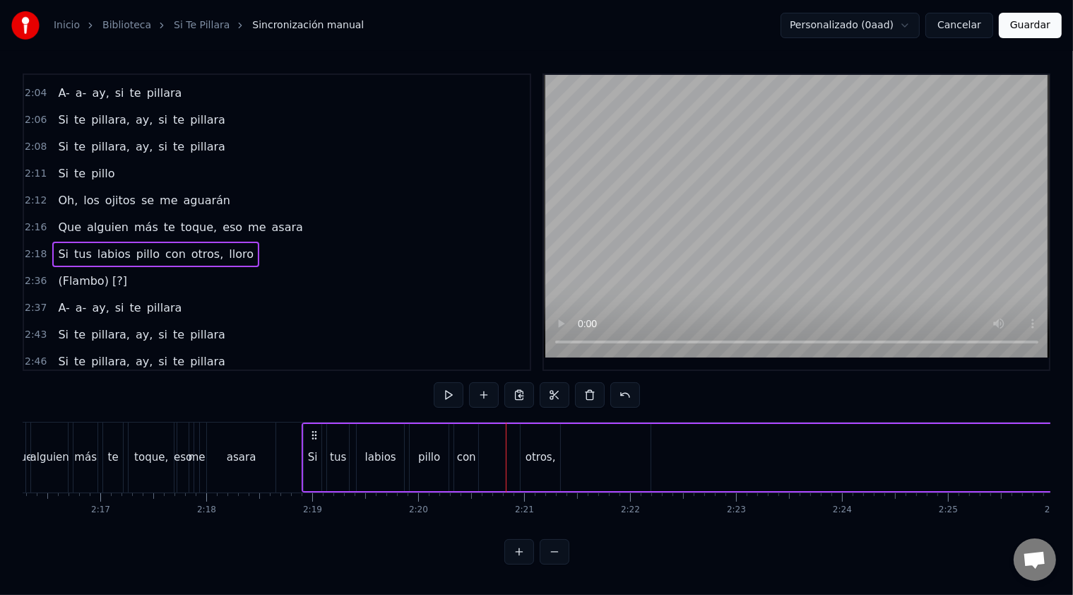
click at [530, 455] on div "otros," at bounding box center [541, 457] width 30 height 16
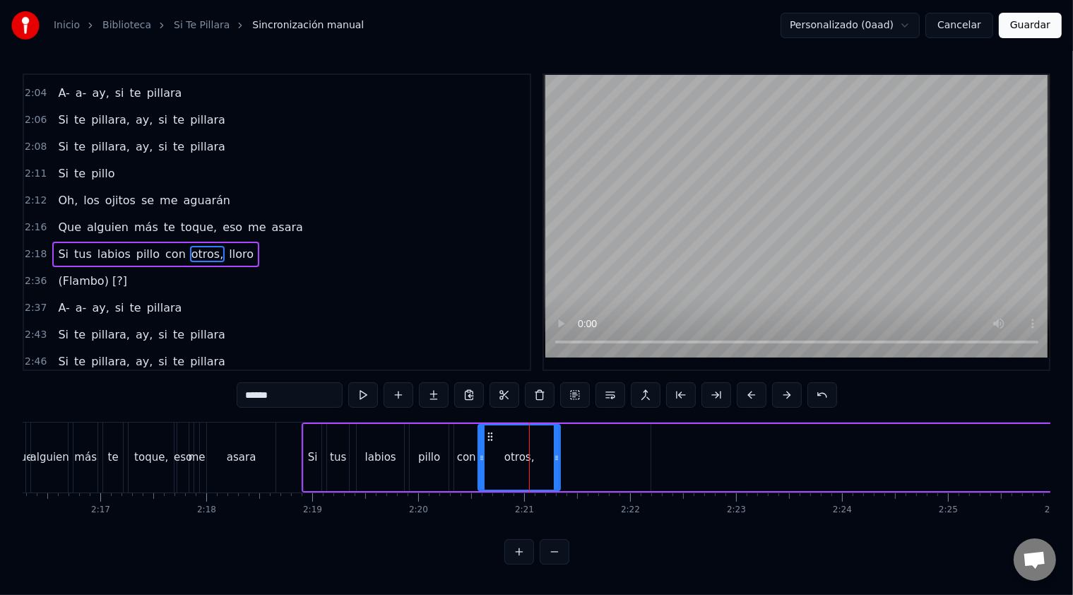
drag, startPoint x: 521, startPoint y: 455, endPoint x: 478, endPoint y: 453, distance: 42.4
click at [479, 453] on icon at bounding box center [482, 457] width 6 height 11
drag, startPoint x: 558, startPoint y: 458, endPoint x: 512, endPoint y: 458, distance: 45.9
click at [512, 458] on icon at bounding box center [511, 457] width 6 height 11
click at [415, 427] on div "pillo" at bounding box center [429, 457] width 39 height 67
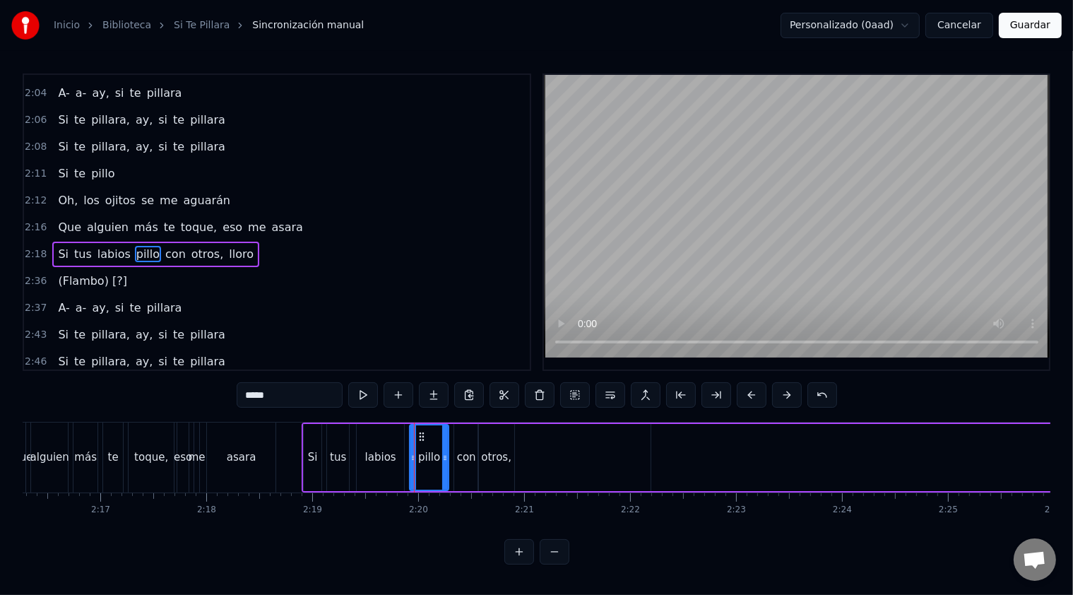
scroll to position [4, 0]
click at [301, 405] on div "*****" at bounding box center [537, 396] width 600 height 28
click at [381, 395] on div "*****" at bounding box center [537, 394] width 600 height 25
click at [371, 396] on button at bounding box center [363, 394] width 30 height 25
click at [473, 469] on div "con" at bounding box center [466, 457] width 24 height 67
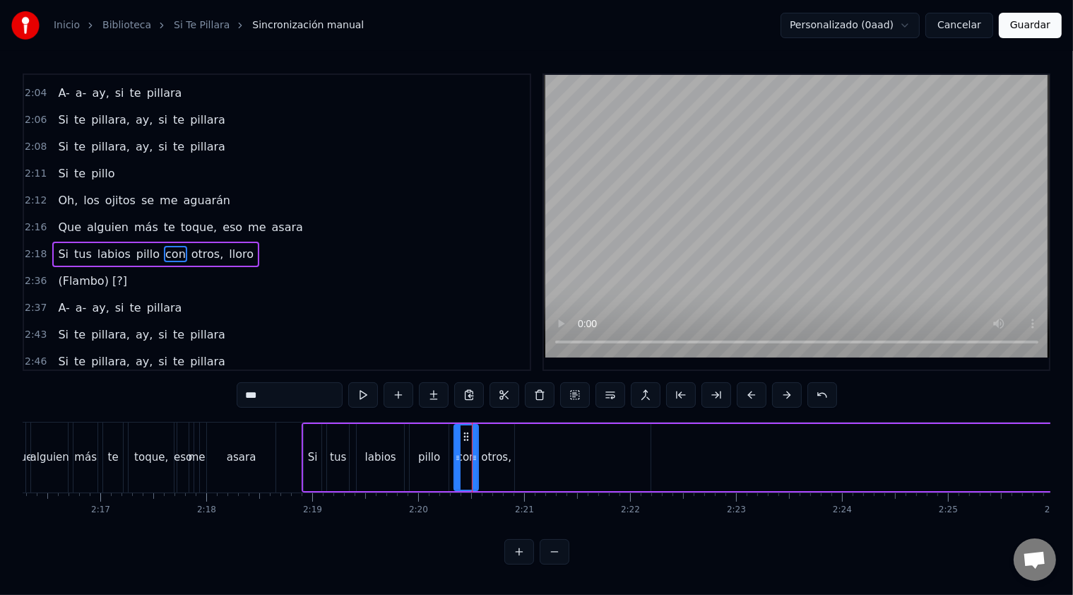
scroll to position [0, 0]
click at [309, 432] on div "Si" at bounding box center [313, 457] width 18 height 67
type input "**"
click at [315, 412] on div "0:01 Pilla, hay ojos que no se hacen los ciegos 0:04 Porque las paredes no solo…" at bounding box center [537, 318] width 1028 height 491
click at [71, 295] on div "A- a- ay, si te pillara" at bounding box center [119, 307] width 135 height 25
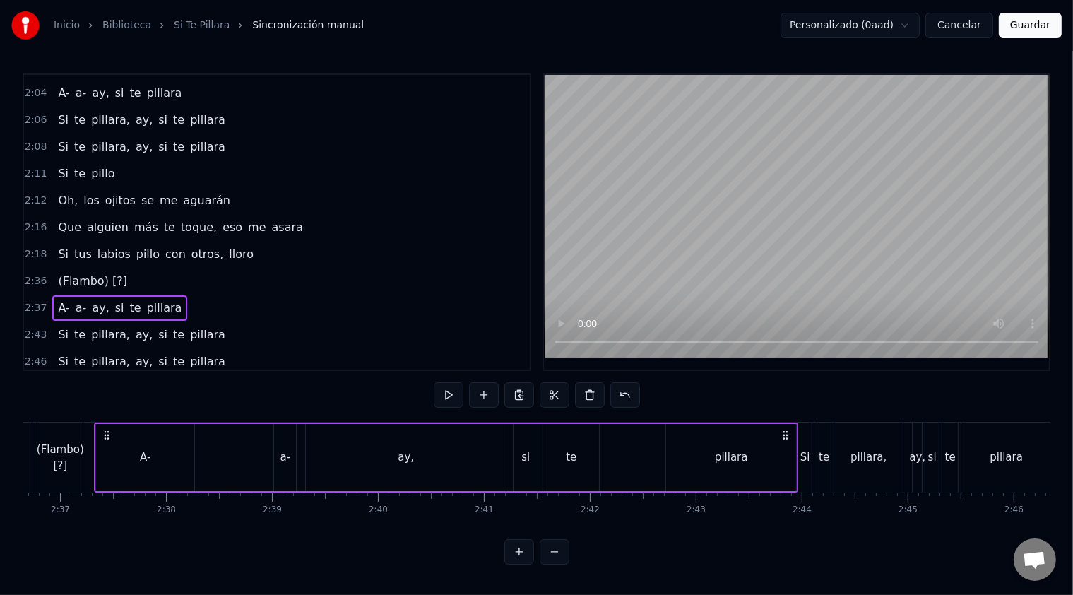
click at [59, 246] on span "Si" at bounding box center [63, 254] width 13 height 16
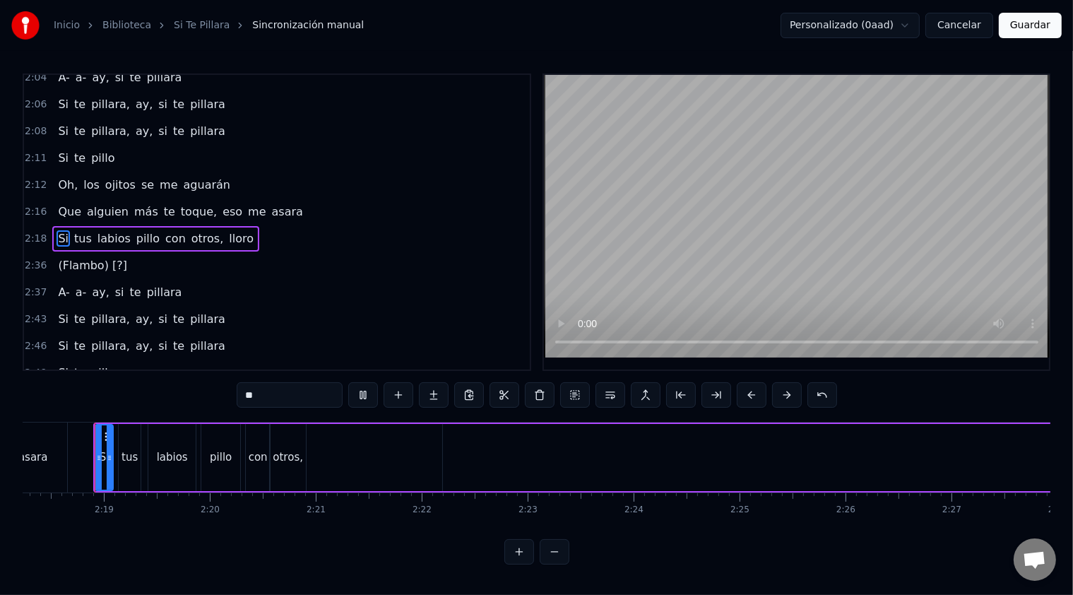
scroll to position [848, 0]
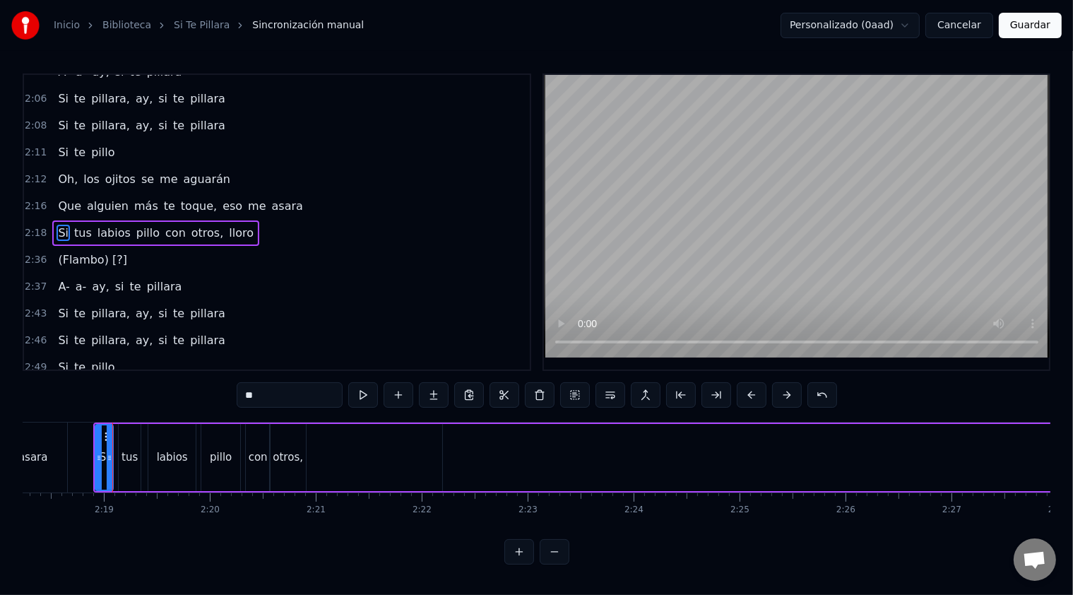
click at [207, 390] on div "0:01 Pilla, hay ojos que no se hacen los ciegos 0:04 Porque las paredes no solo…" at bounding box center [537, 318] width 1028 height 491
click at [261, 220] on div "2:18 Si tus labios pillo con otros, lloro" at bounding box center [277, 233] width 506 height 27
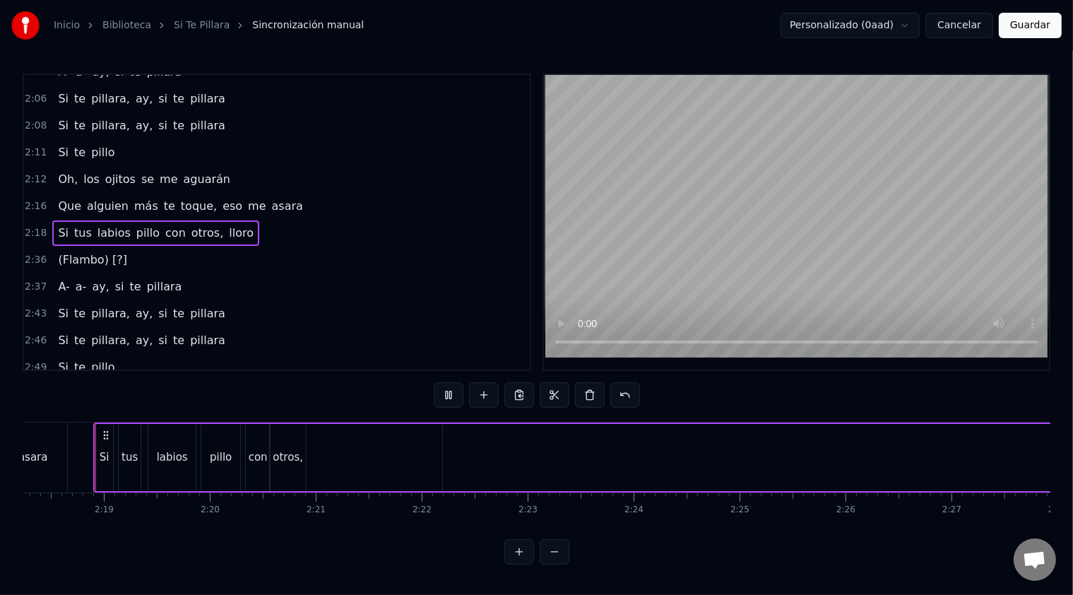
scroll to position [4, 0]
click at [350, 449] on div "Si tus labios pillo con otros, lloro" at bounding box center [1039, 457] width 1893 height 70
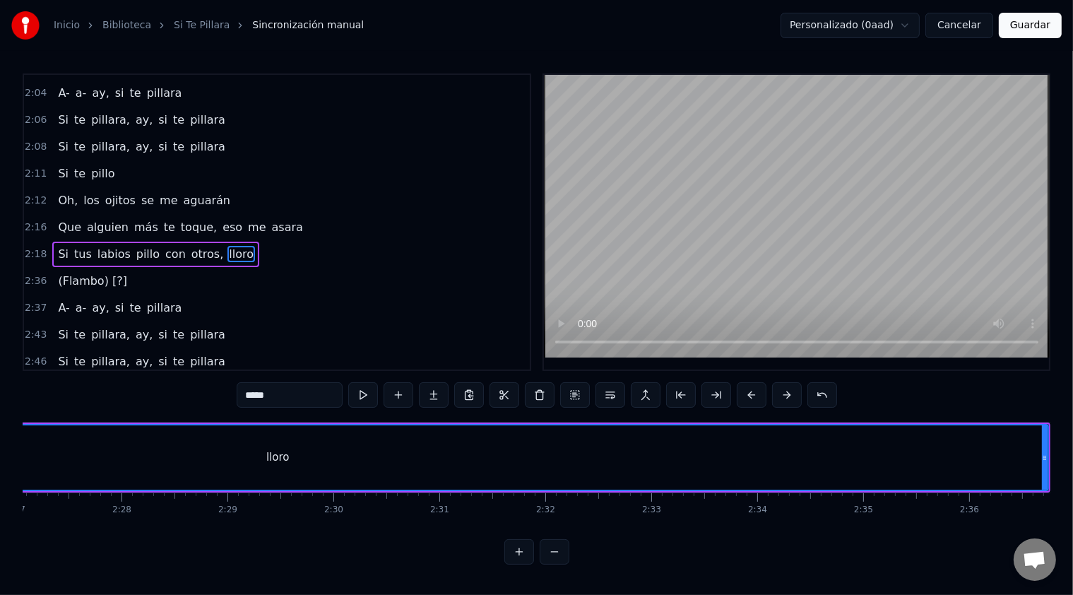
scroll to position [0, 15867]
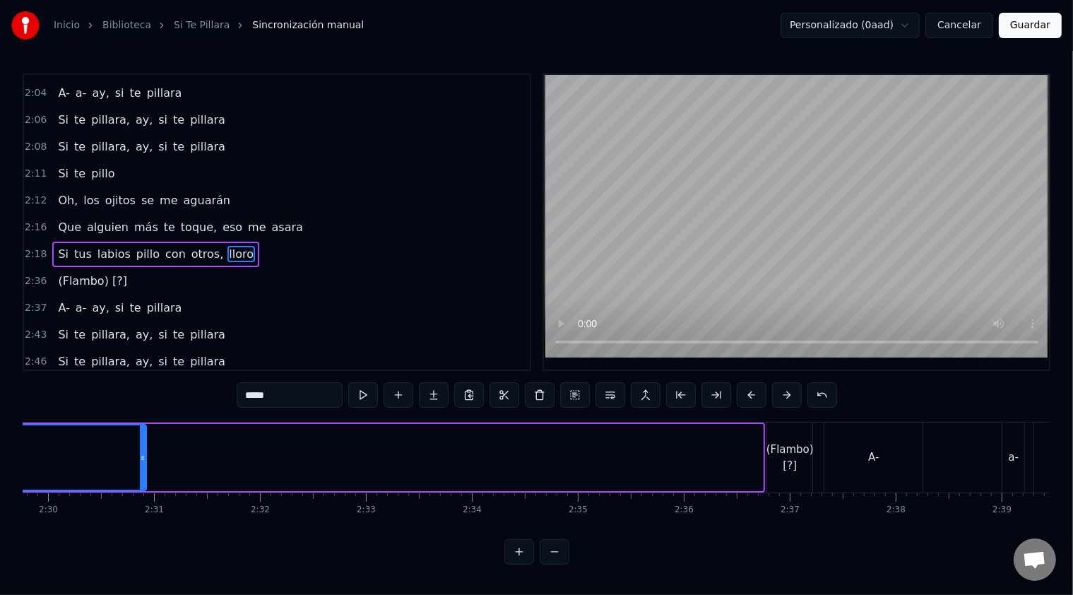
drag, startPoint x: 760, startPoint y: 449, endPoint x: 124, endPoint y: 429, distance: 636.0
click at [140, 429] on div at bounding box center [143, 457] width 6 height 64
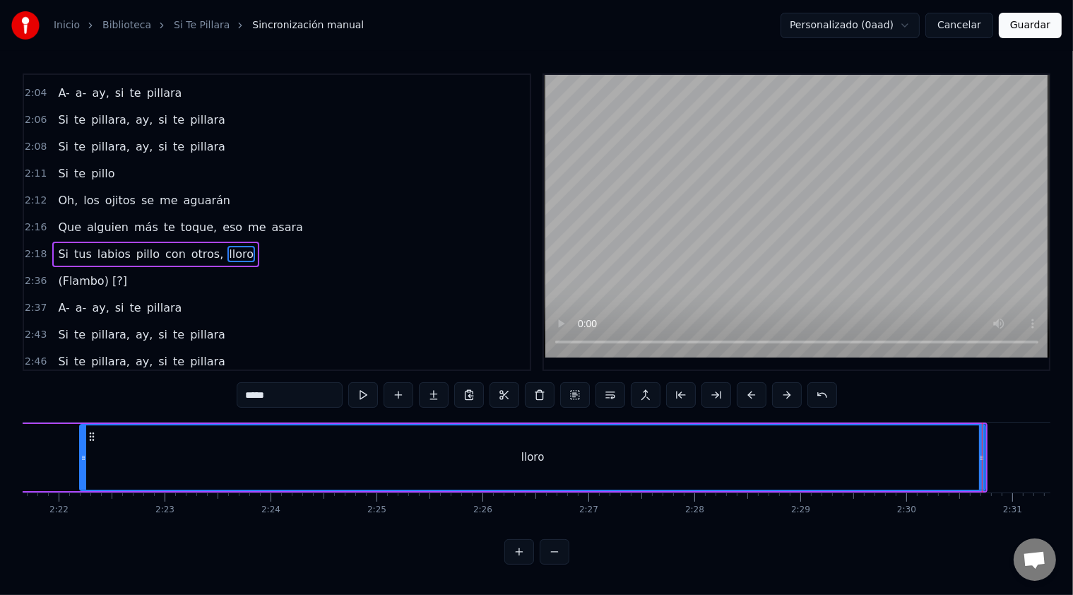
scroll to position [0, 15042]
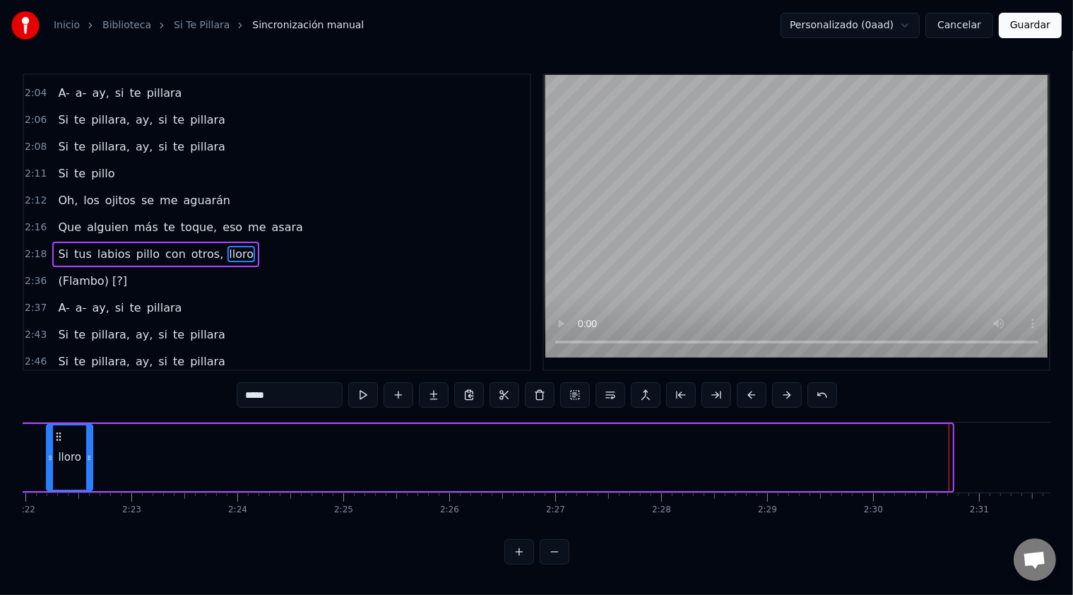
drag, startPoint x: 951, startPoint y: 466, endPoint x: 92, endPoint y: 468, distance: 859.6
click at [92, 468] on div "lloro" at bounding box center [69, 457] width 47 height 67
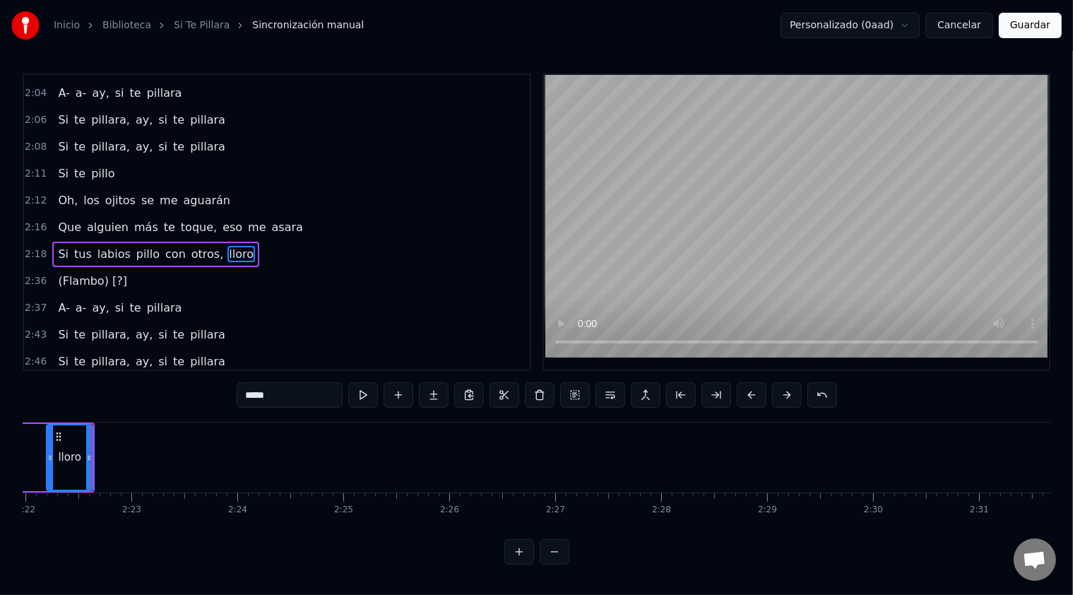
scroll to position [0, 15039]
click at [362, 396] on button at bounding box center [363, 394] width 30 height 25
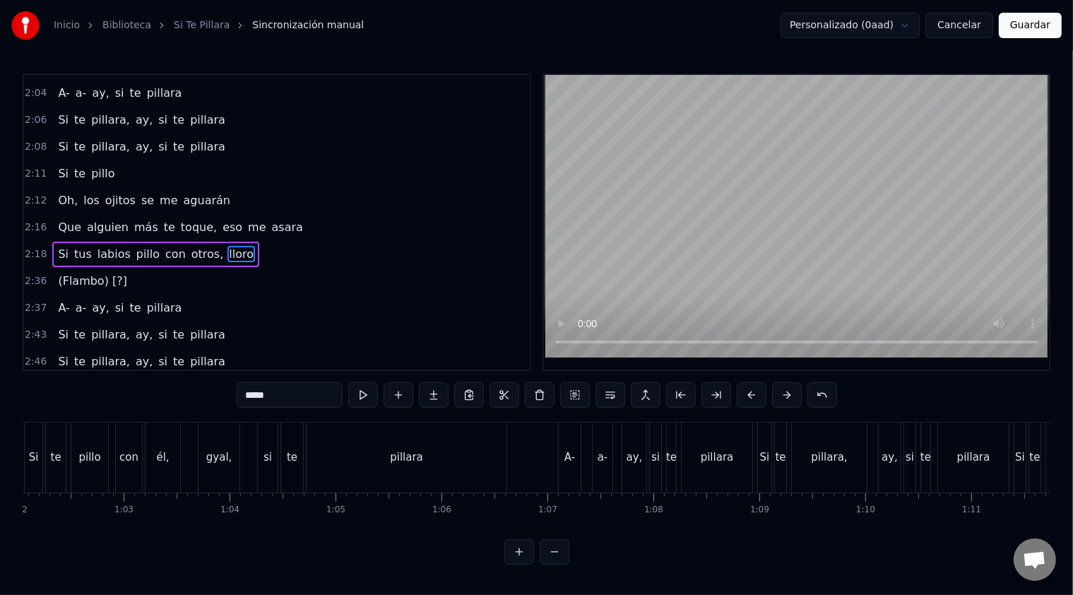
scroll to position [0, 5100]
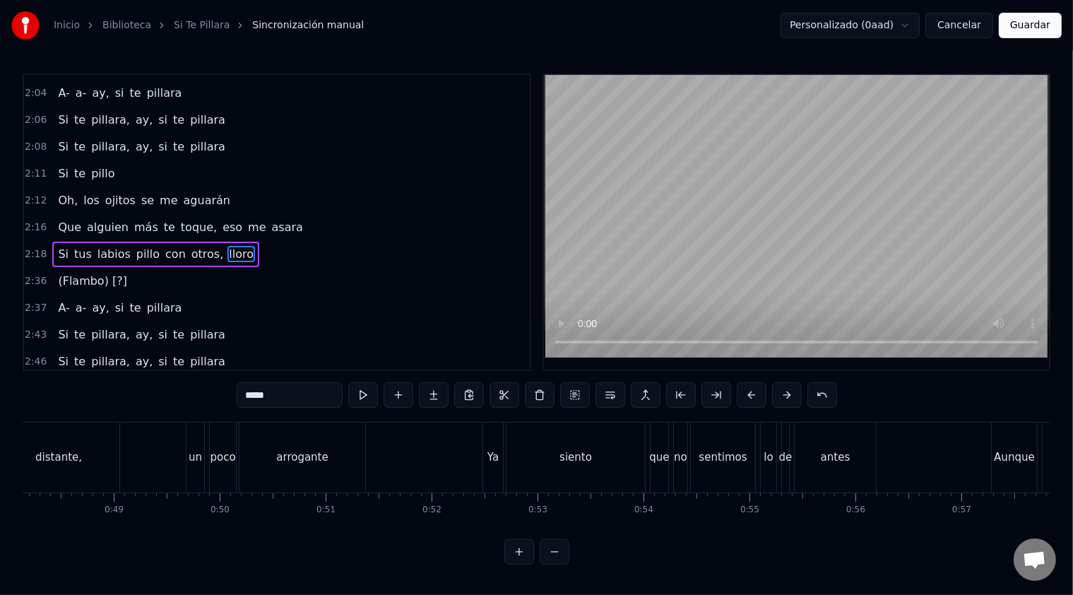
click at [190, 246] on span "otros," at bounding box center [207, 254] width 35 height 16
type input "******"
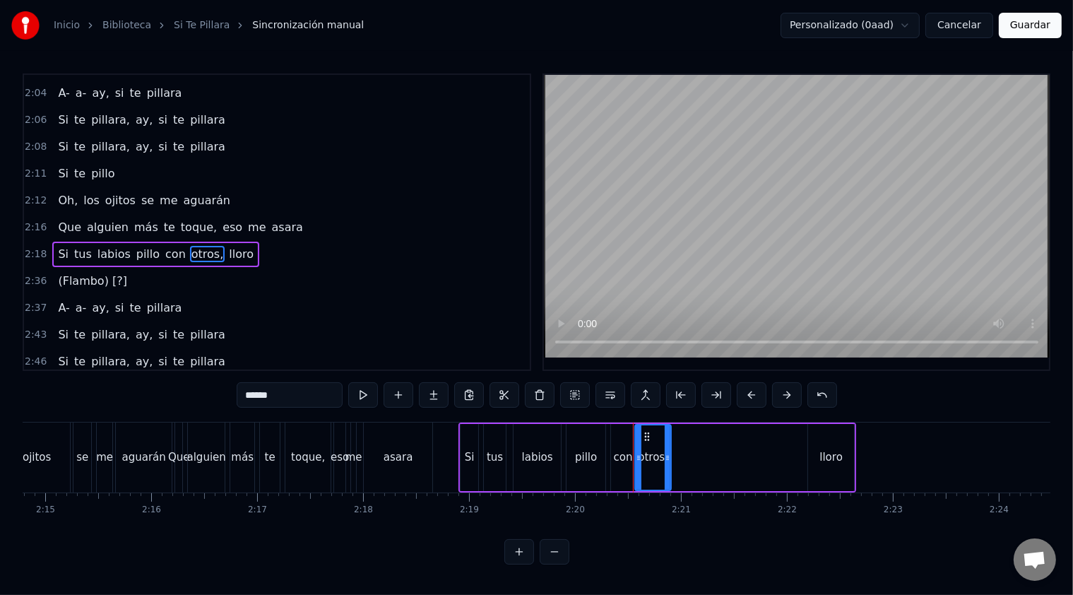
scroll to position [0, 14820]
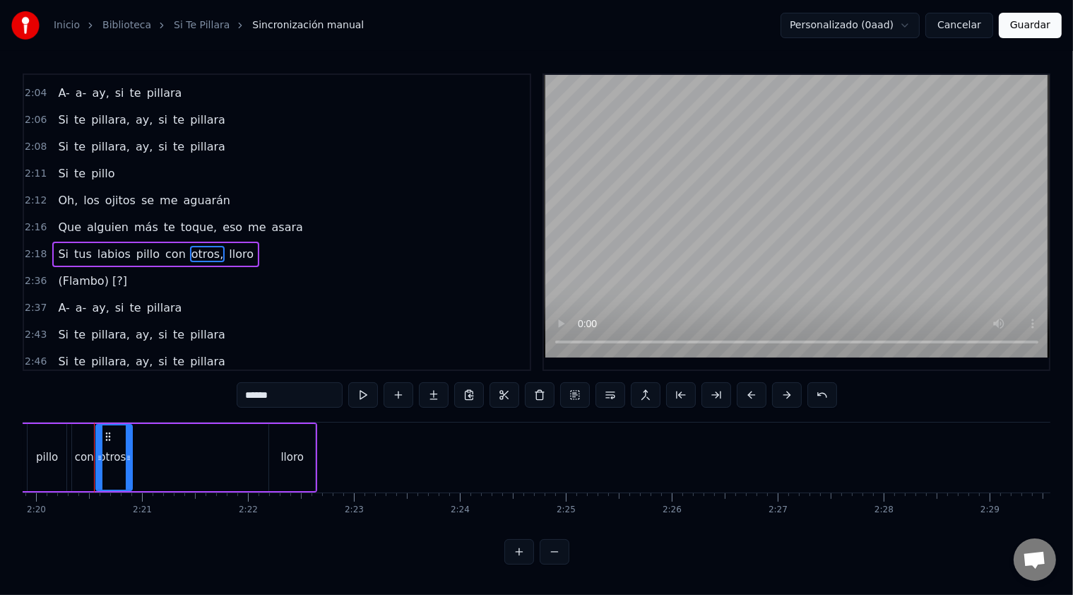
click at [182, 388] on div "0:01 Pilla, hay ojos que no se hacen los ciegos 0:04 Porque las paredes no solo…" at bounding box center [537, 318] width 1028 height 491
click at [254, 241] on div "2:18 Si tus labios pillo con otros, lloro" at bounding box center [277, 254] width 506 height 27
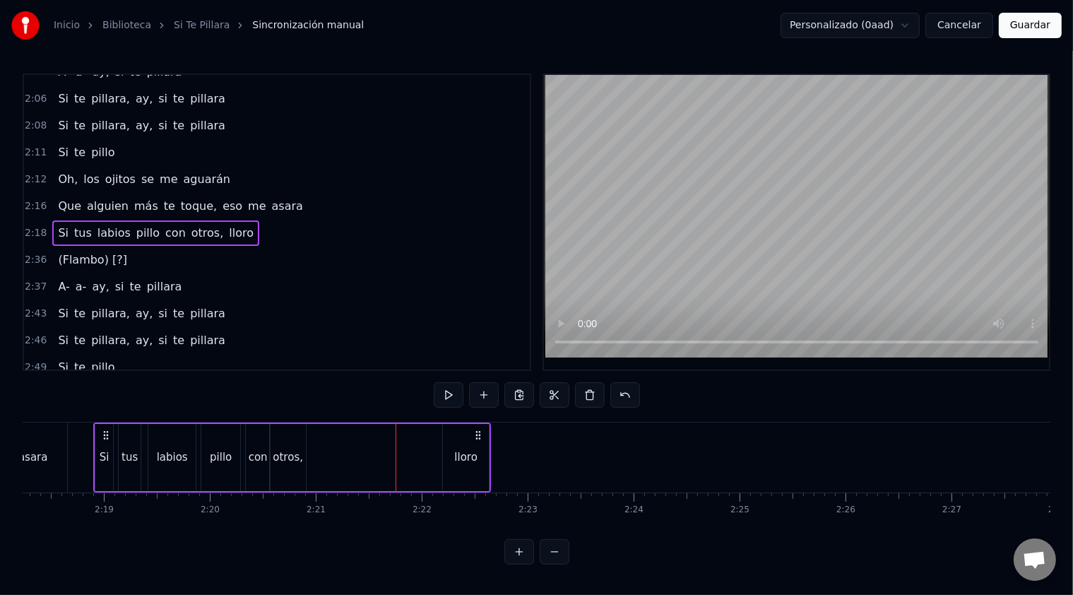
scroll to position [4, 0]
click at [453, 452] on div "lloro" at bounding box center [466, 457] width 46 height 67
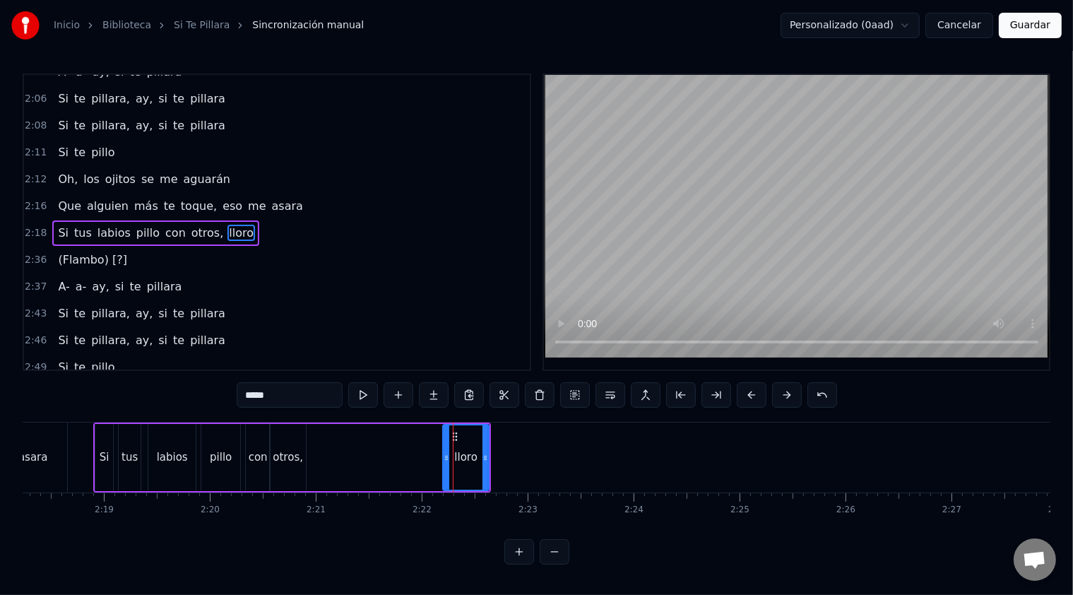
scroll to position [827, 0]
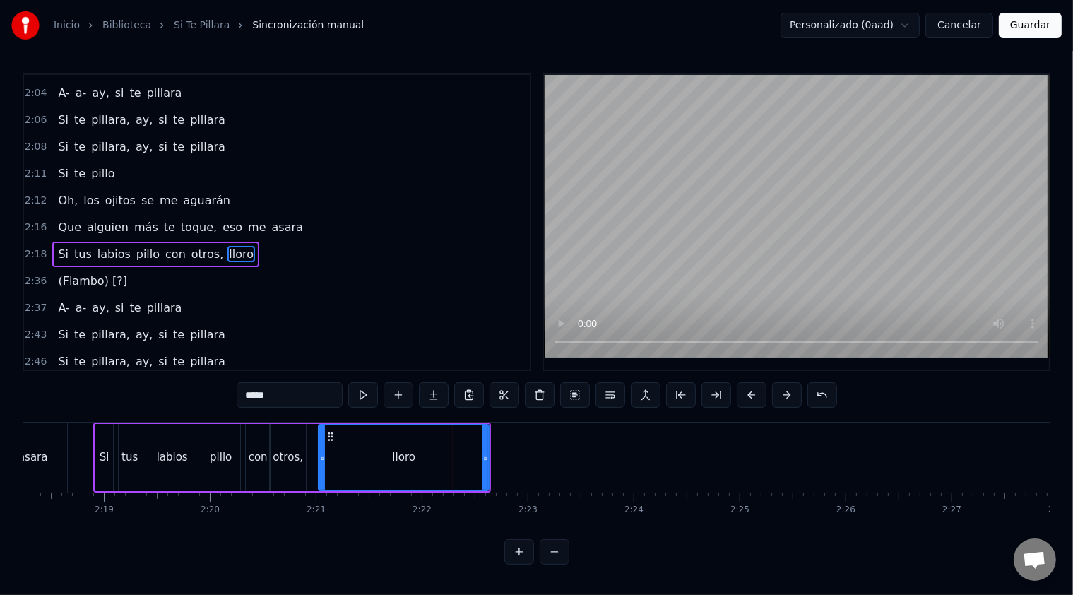
drag, startPoint x: 443, startPoint y: 452, endPoint x: 319, endPoint y: 454, distance: 124.3
click at [319, 454] on icon at bounding box center [322, 457] width 6 height 11
click at [481, 458] on div "lloro" at bounding box center [403, 457] width 169 height 64
drag, startPoint x: 486, startPoint y: 458, endPoint x: 464, endPoint y: 459, distance: 21.9
click at [464, 459] on icon at bounding box center [464, 457] width 6 height 11
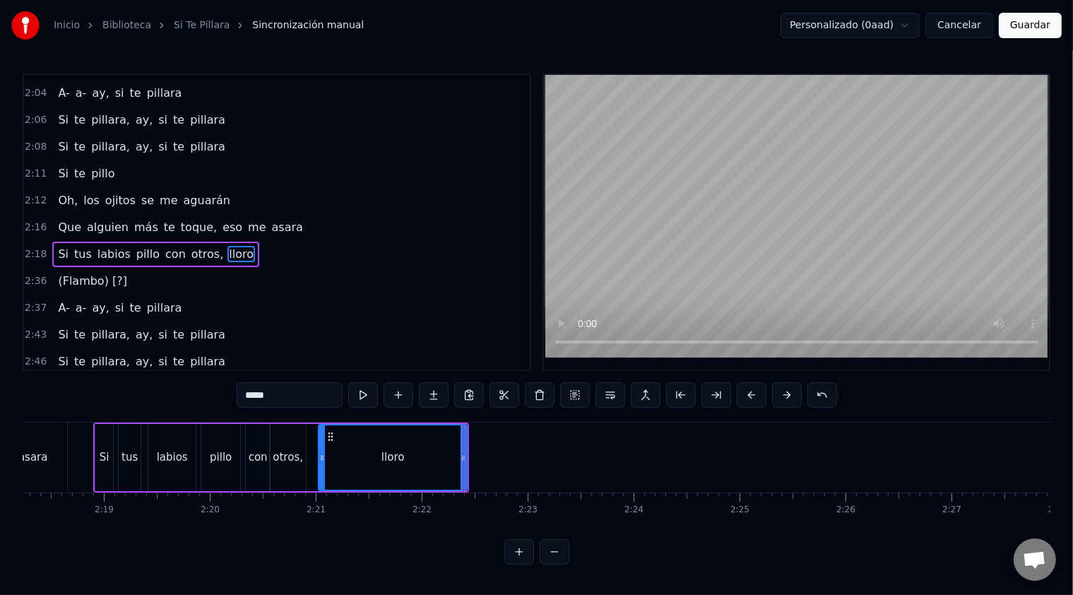
click at [280, 241] on div "2:18 Si tus labios pillo con otros, lloro" at bounding box center [277, 254] width 506 height 27
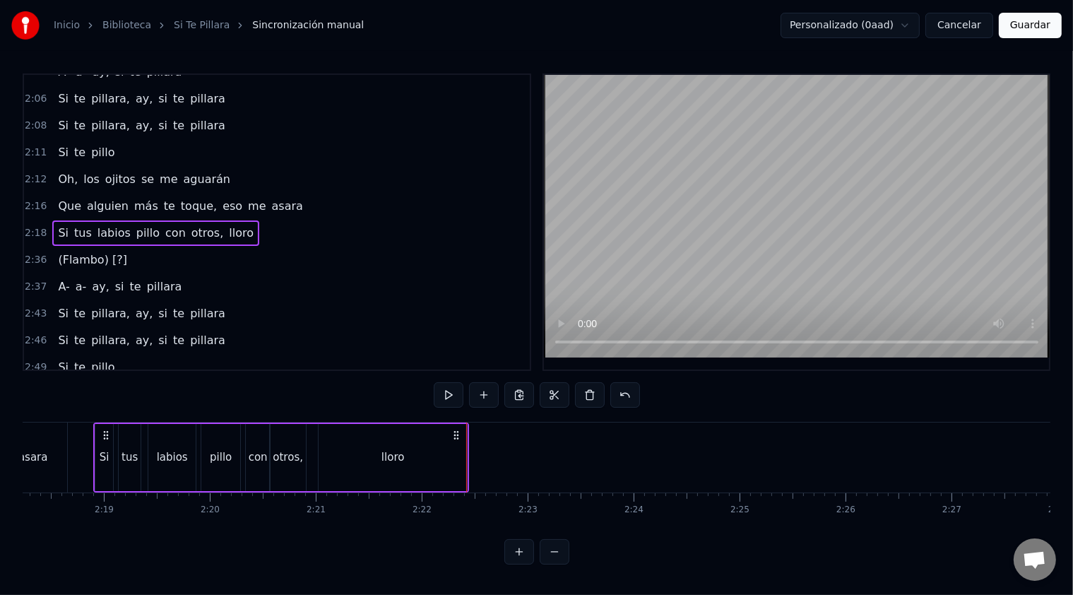
scroll to position [4, 0]
click at [376, 300] on div "2:43 Si te pillara, ay, si te pillara" at bounding box center [277, 313] width 506 height 27
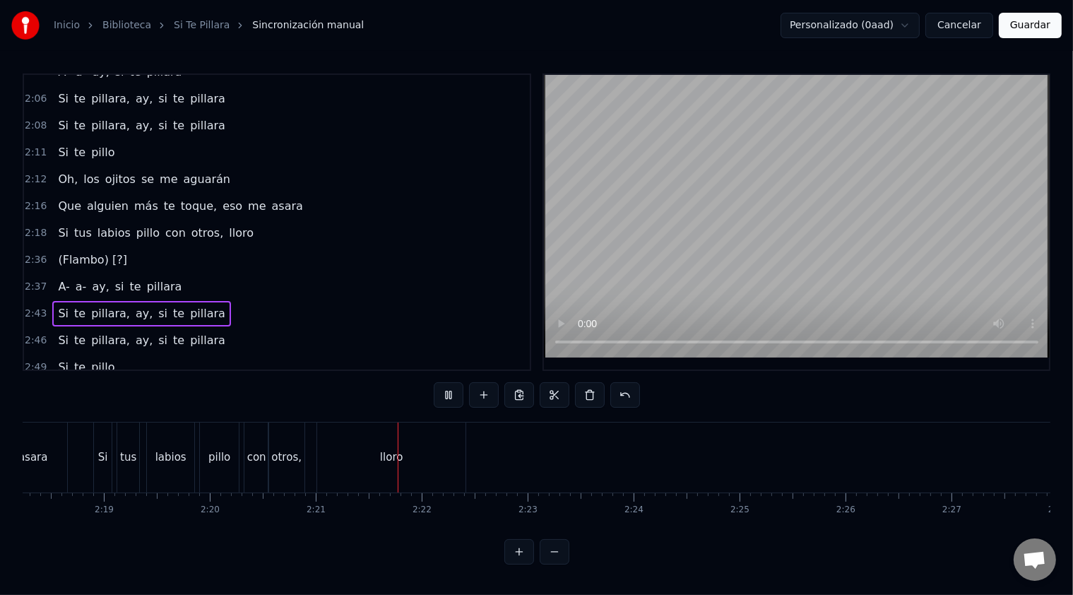
click at [363, 273] on div "2:37 A- a- ay, si te pillara" at bounding box center [277, 286] width 506 height 27
click at [368, 247] on div "2:36 (Flambo) [?]" at bounding box center [277, 260] width 506 height 27
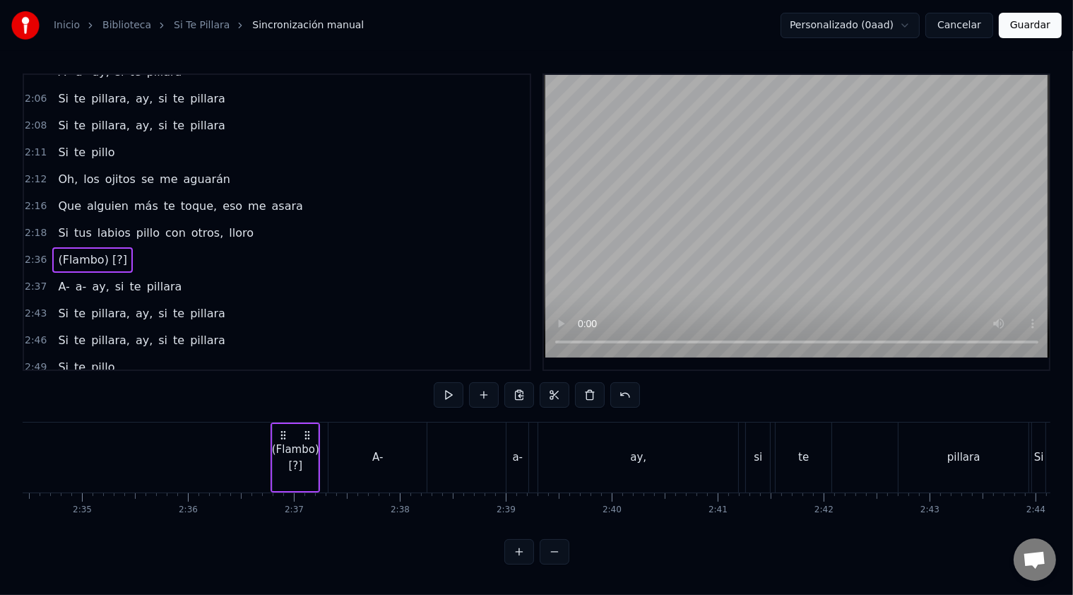
scroll to position [0, 16540]
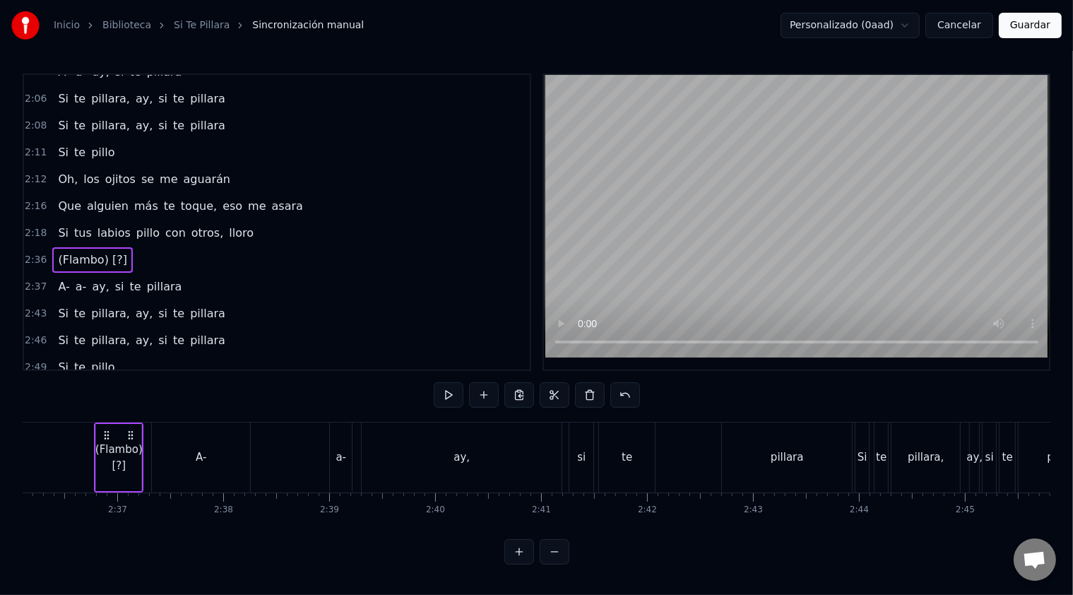
click at [242, 220] on div "2:18 Si tus labios pillo con otros, lloro" at bounding box center [277, 233] width 506 height 27
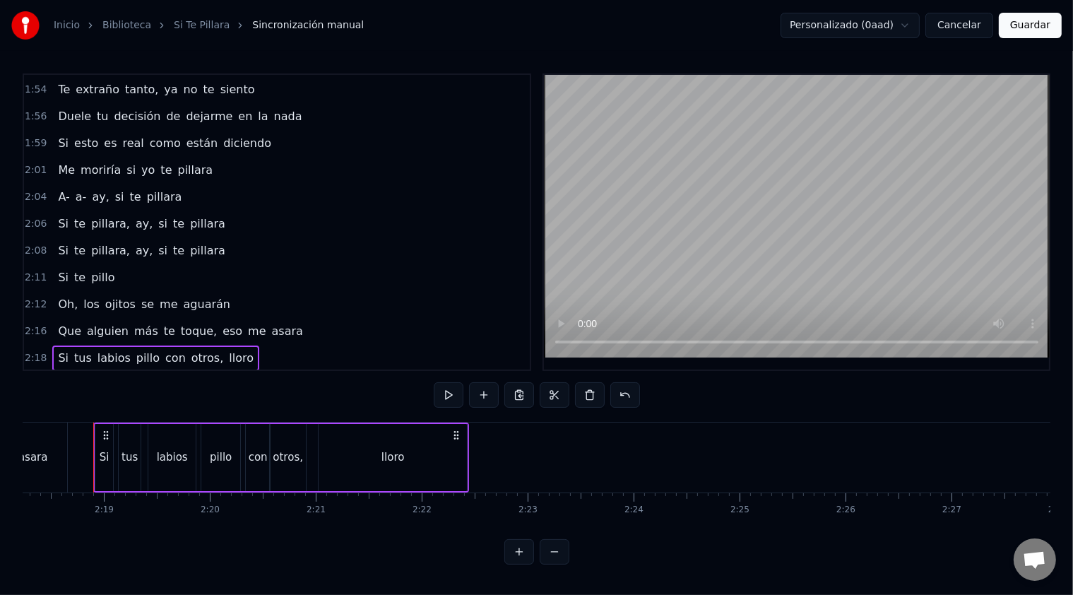
scroll to position [636, 0]
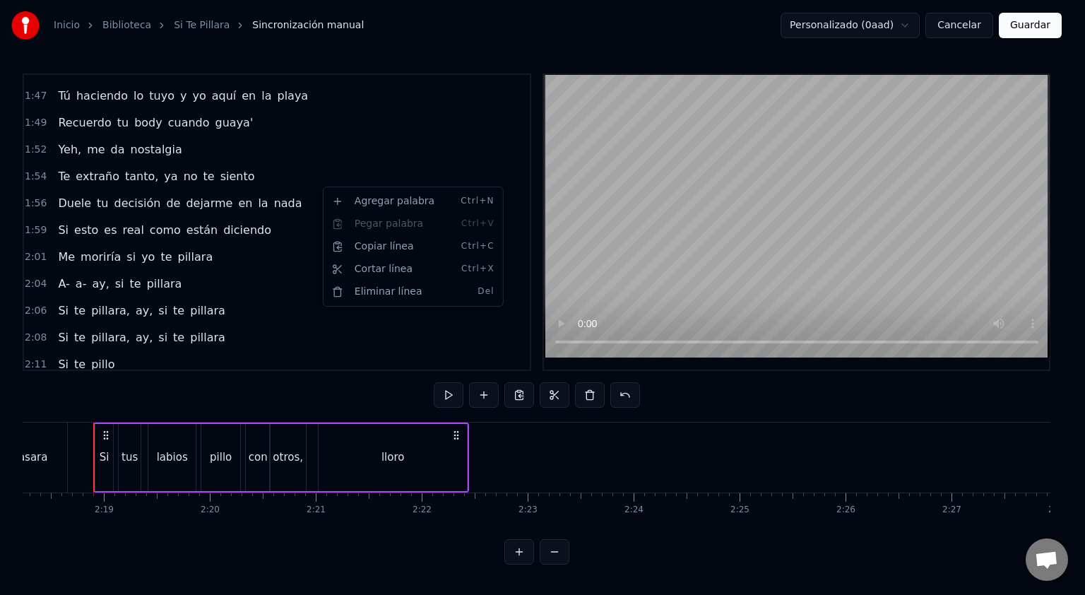
click at [289, 299] on html "Inicio Biblioteca Si Te Pillara Sincronización manual Personalizado (0aad) Canc…" at bounding box center [542, 293] width 1085 height 587
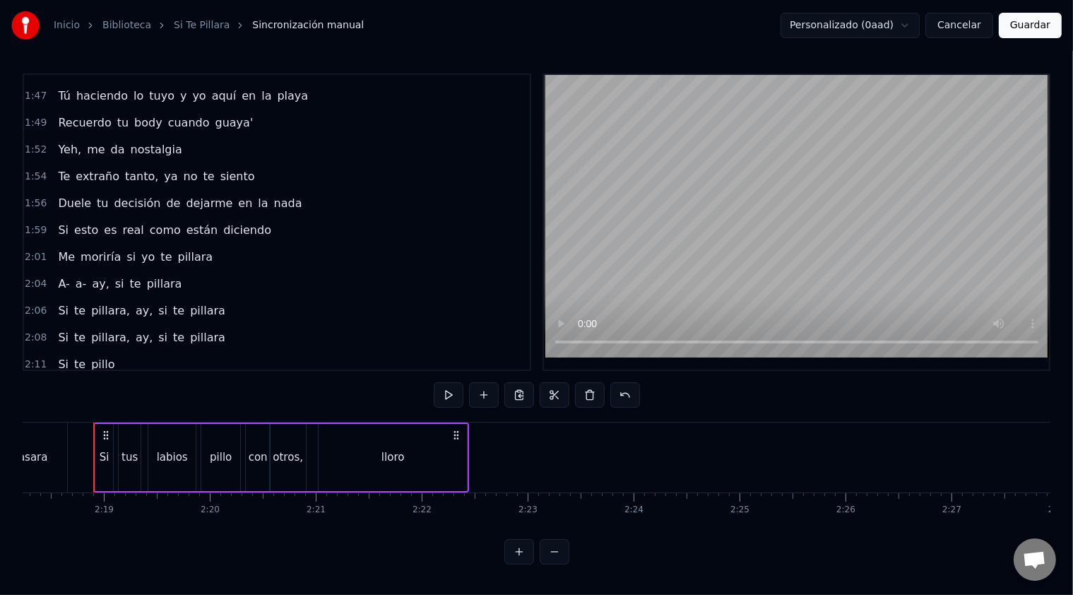
scroll to position [848, 0]
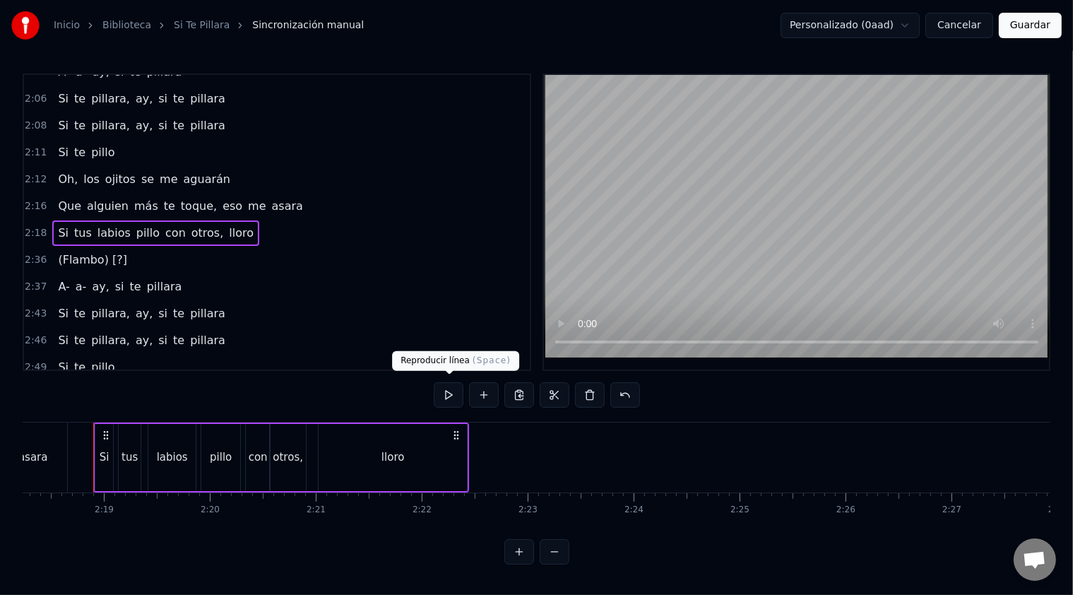
click at [458, 389] on button at bounding box center [449, 394] width 30 height 25
click at [633, 266] on video at bounding box center [797, 216] width 506 height 283
click at [88, 251] on span "(Flambo) [?]" at bounding box center [93, 259] width 72 height 16
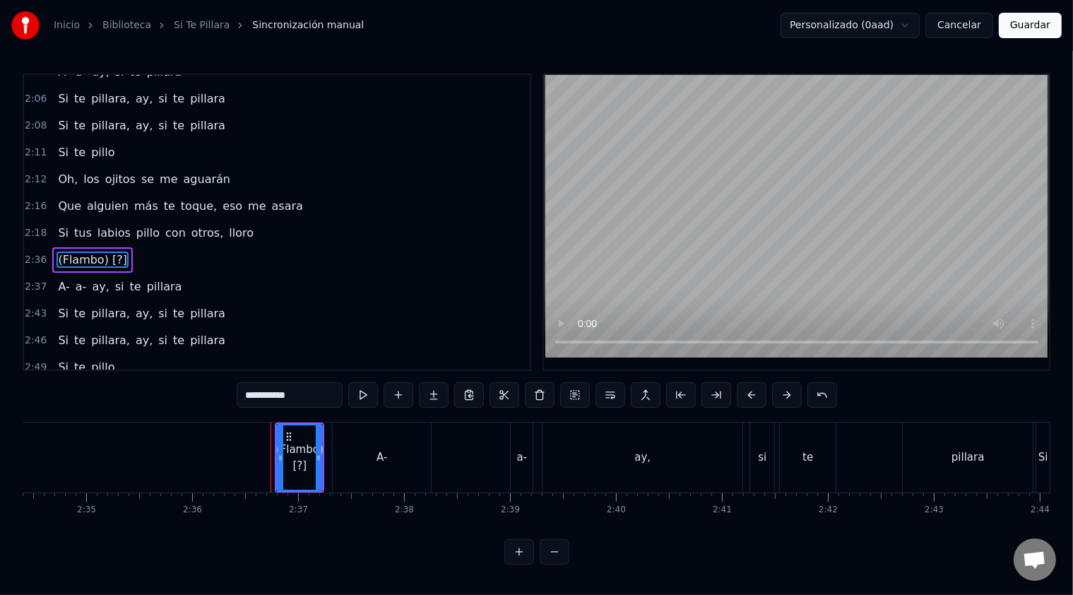
scroll to position [0, 16536]
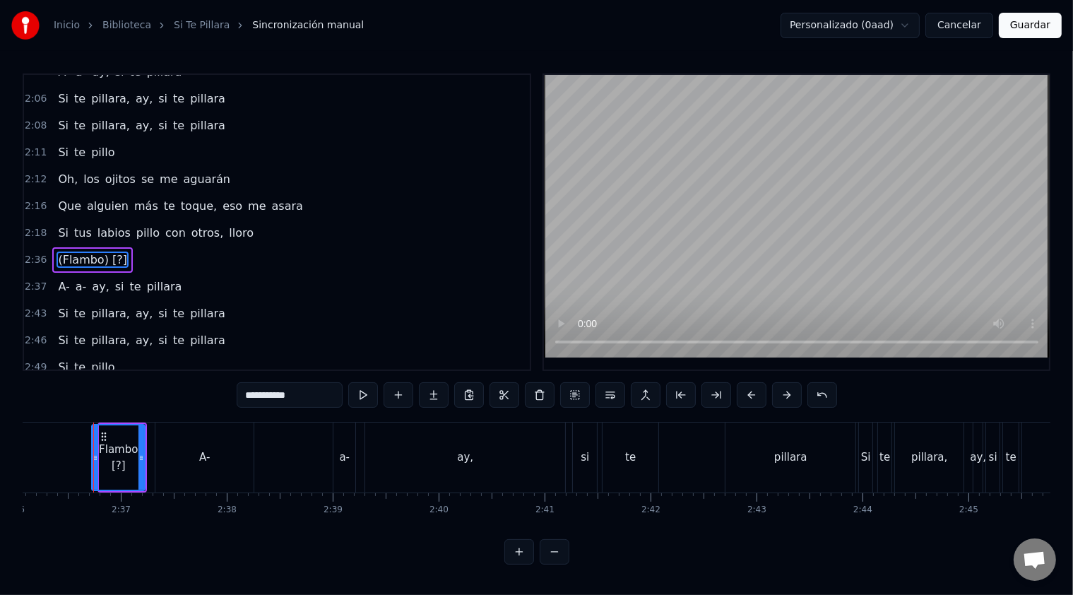
drag, startPoint x: 102, startPoint y: 458, endPoint x: 95, endPoint y: 480, distance: 23.9
click at [95, 480] on div at bounding box center [96, 457] width 6 height 64
type input "**********"
drag, startPoint x: 76, startPoint y: 225, endPoint x: 242, endPoint y: 205, distance: 167.2
click at [242, 205] on div "0:01 Pilla, hay ojos que no se hacen los ciegos 0:04 Porque las paredes no solo…" at bounding box center [277, 221] width 509 height 297
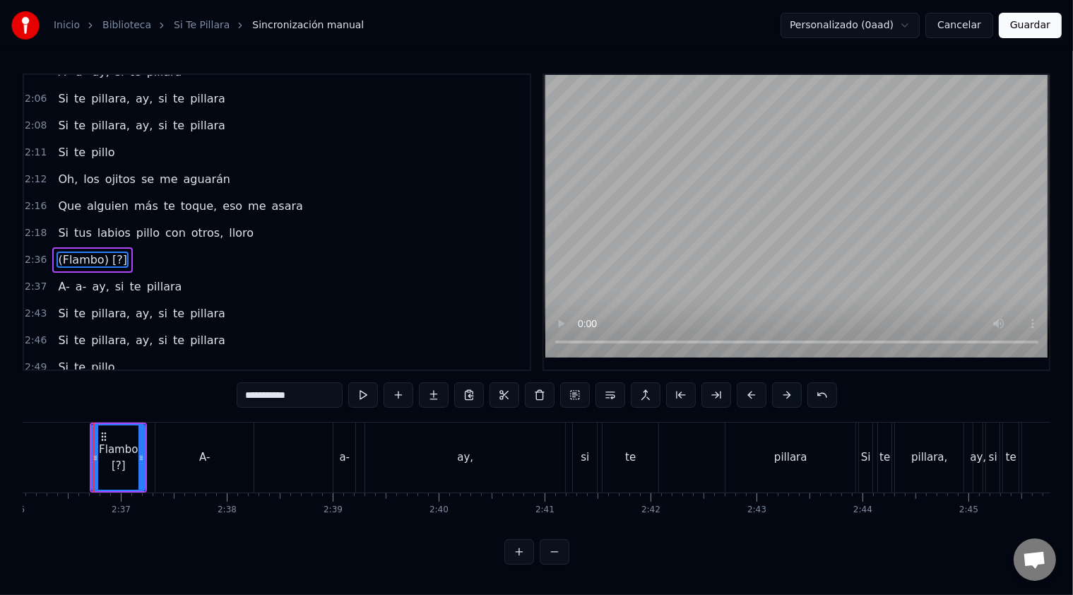
click at [551, 564] on button at bounding box center [555, 551] width 30 height 25
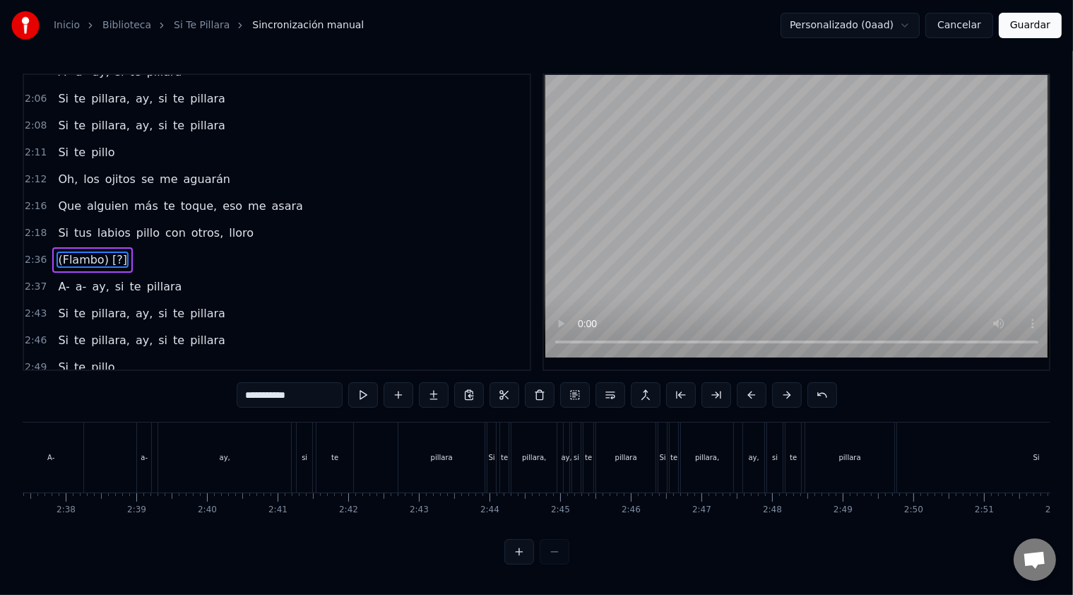
scroll to position [0, 11000]
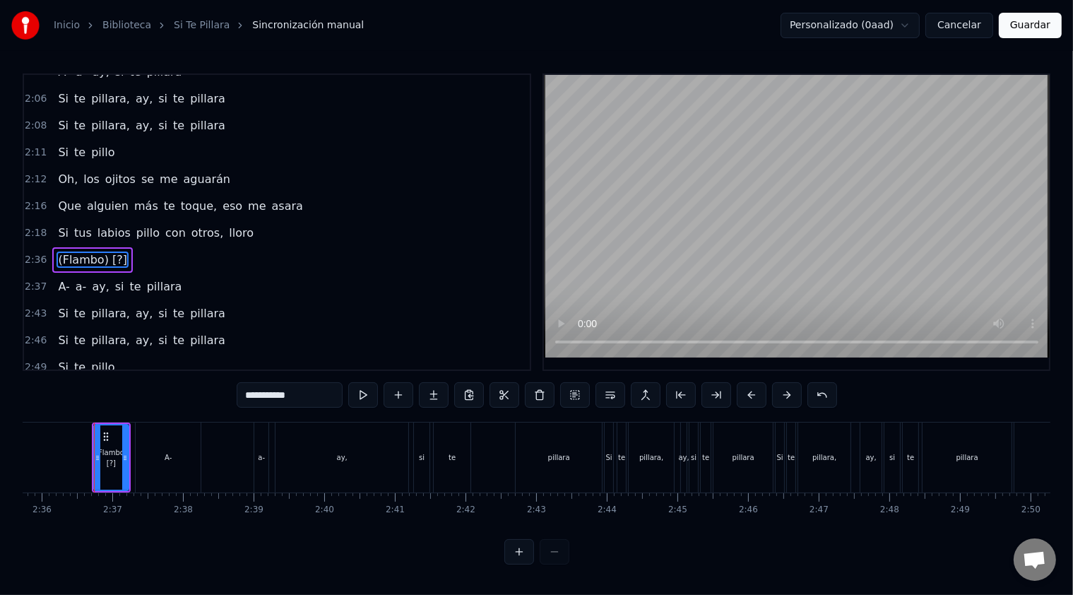
click at [552, 564] on div at bounding box center [536, 551] width 65 height 25
click at [229, 220] on div "Si tus labios pillo con otros, lloro" at bounding box center [155, 232] width 207 height 25
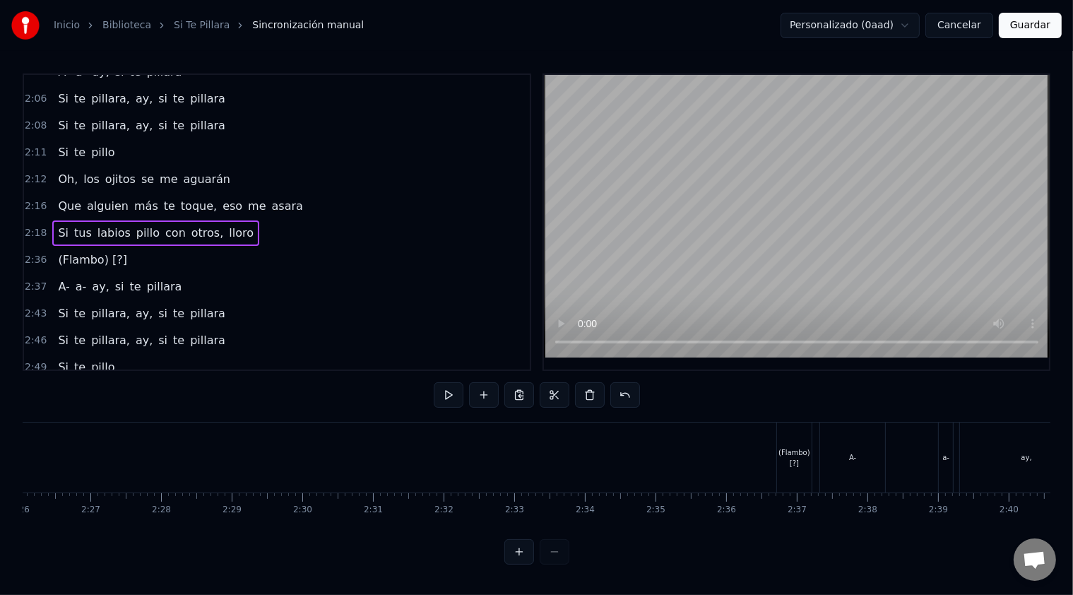
scroll to position [0, 10316]
click at [785, 453] on div "(Flambo) [?]" at bounding box center [793, 457] width 35 height 21
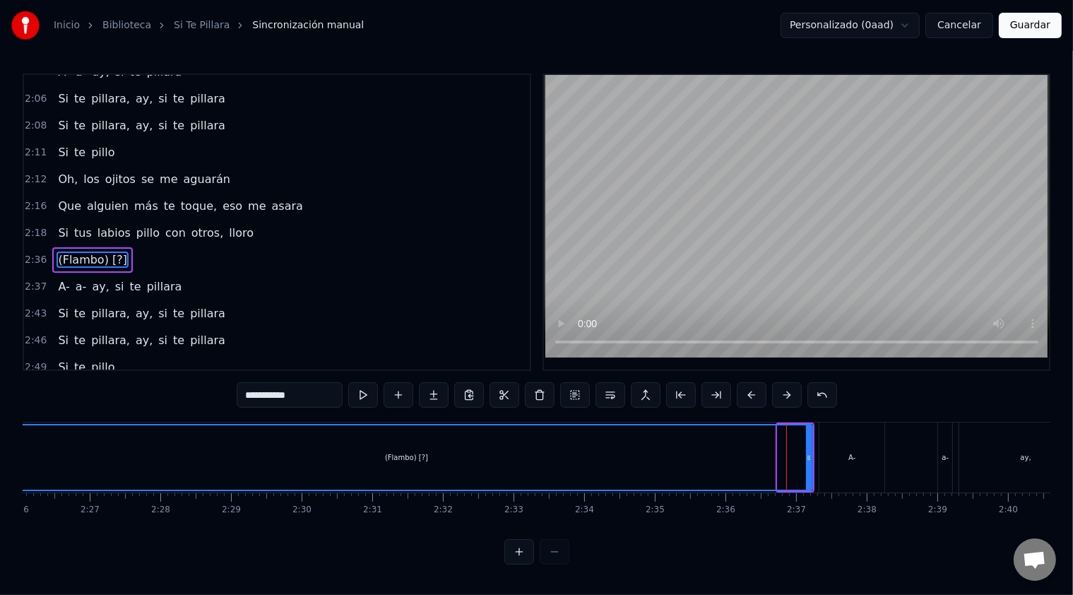
drag, startPoint x: 777, startPoint y: 453, endPoint x: 0, endPoint y: 486, distance: 777.6
click at [0, 486] on div "Inicio Biblioteca Si Te Pillara Sincronización manual Personalizado (0aad) Canc…" at bounding box center [536, 282] width 1073 height 564
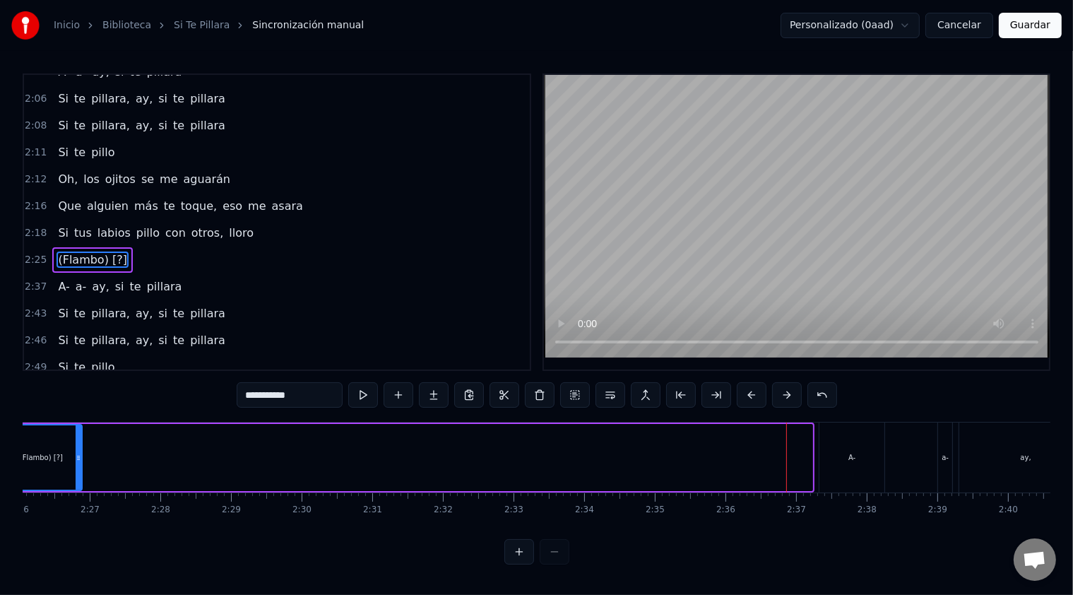
drag, startPoint x: 809, startPoint y: 444, endPoint x: 79, endPoint y: 465, distance: 730.7
click at [79, 465] on div at bounding box center [79, 457] width 6 height 64
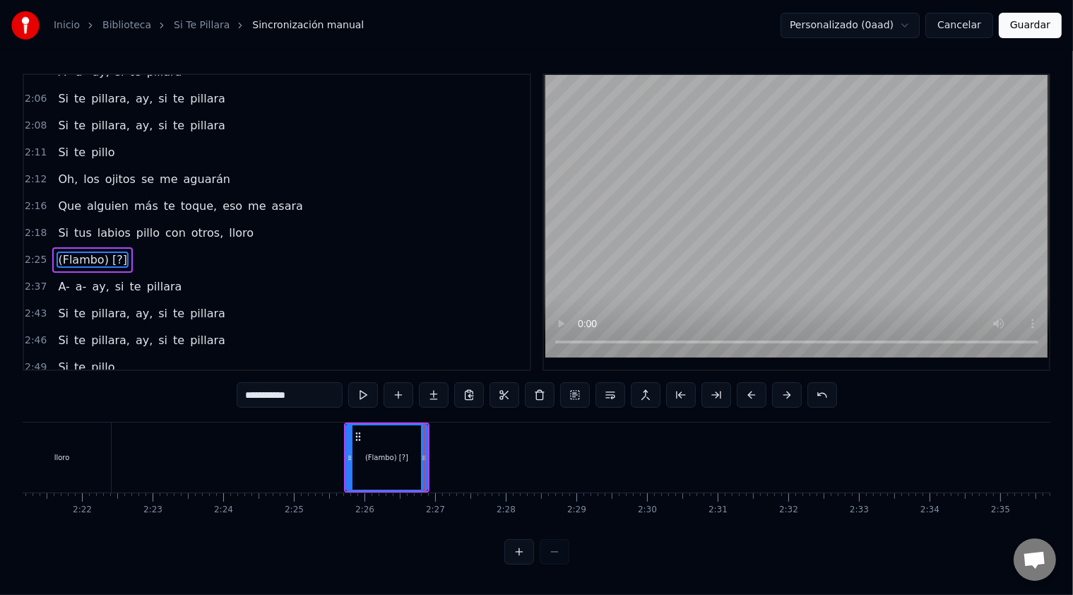
scroll to position [0, 9685]
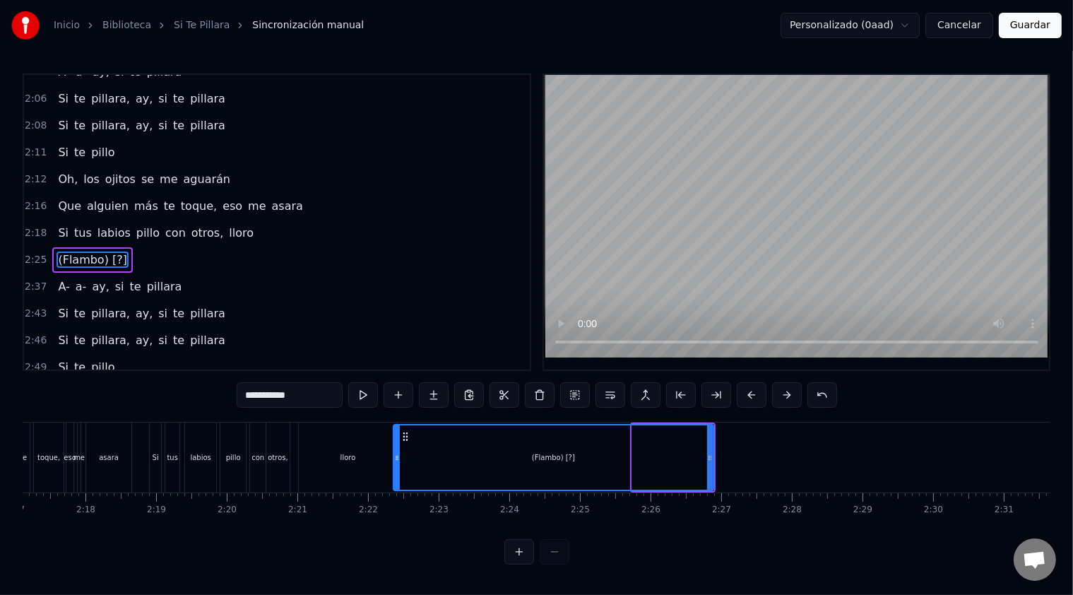
drag, startPoint x: 634, startPoint y: 446, endPoint x: 395, endPoint y: 455, distance: 238.9
click at [395, 455] on div at bounding box center [397, 457] width 6 height 64
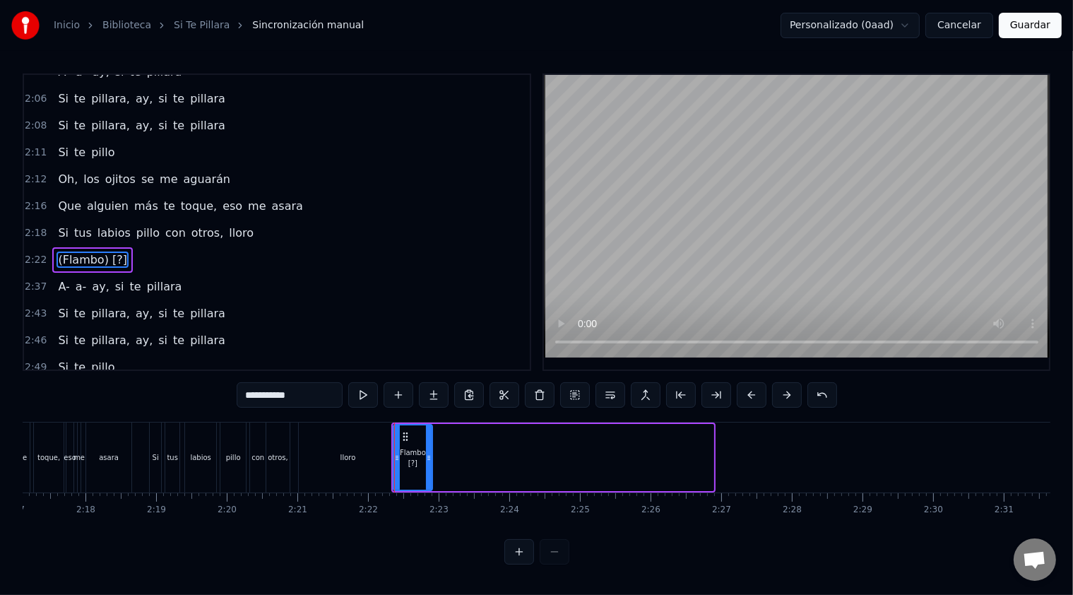
drag, startPoint x: 712, startPoint y: 456, endPoint x: 431, endPoint y: 470, distance: 281.5
click at [431, 470] on div at bounding box center [429, 457] width 6 height 64
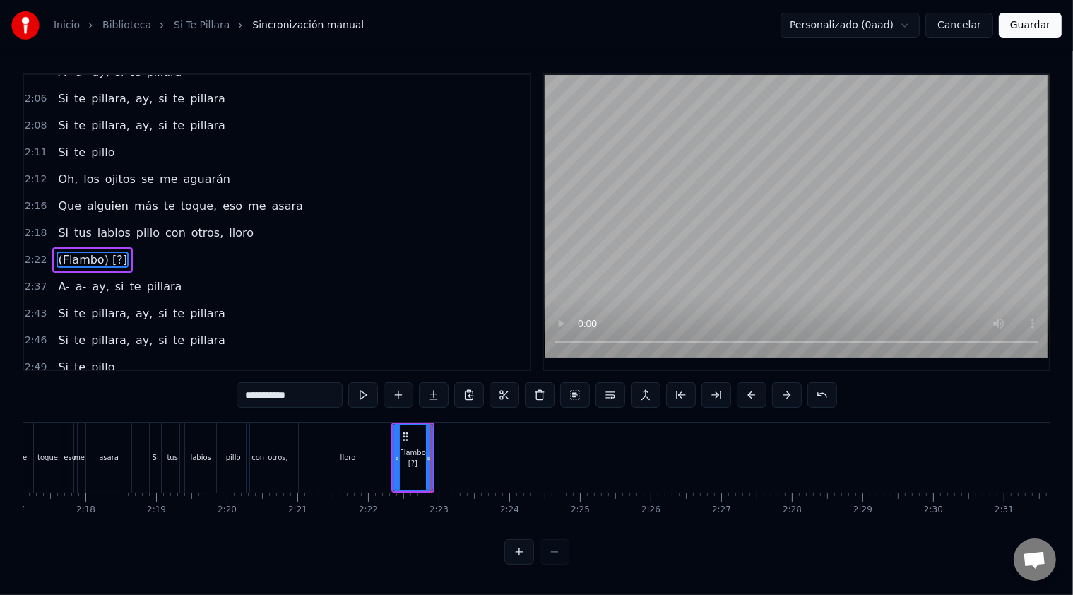
type input "**********"
click at [612, 250] on video at bounding box center [797, 216] width 506 height 283
click at [271, 193] on div "2:16 Que alguien más te toque, eso me asara" at bounding box center [277, 206] width 506 height 27
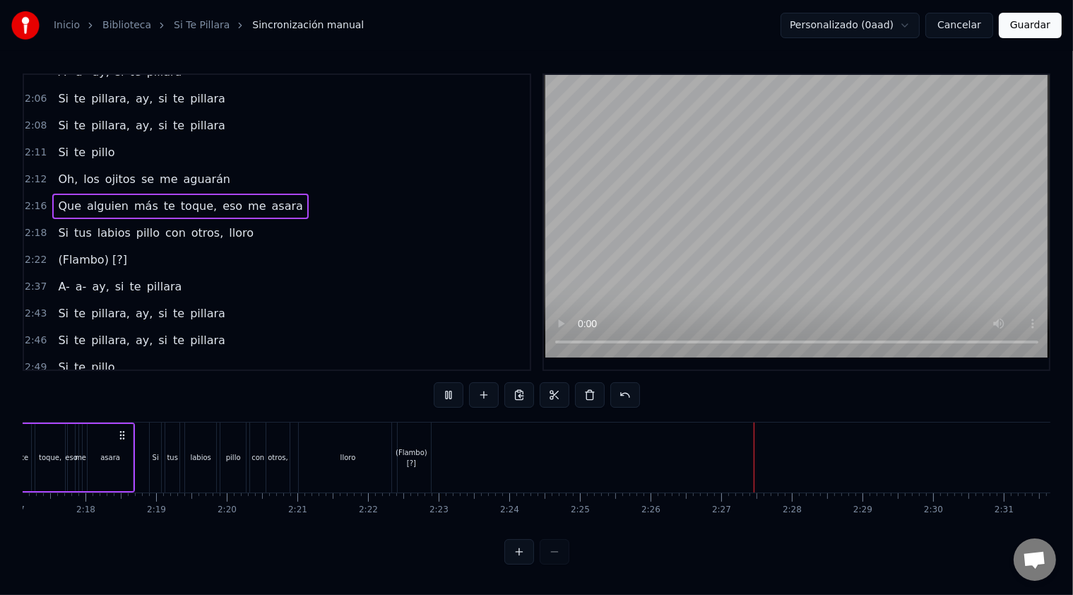
click at [256, 220] on div "2:18 Si tus labios pillo con otros, lloro" at bounding box center [277, 233] width 506 height 27
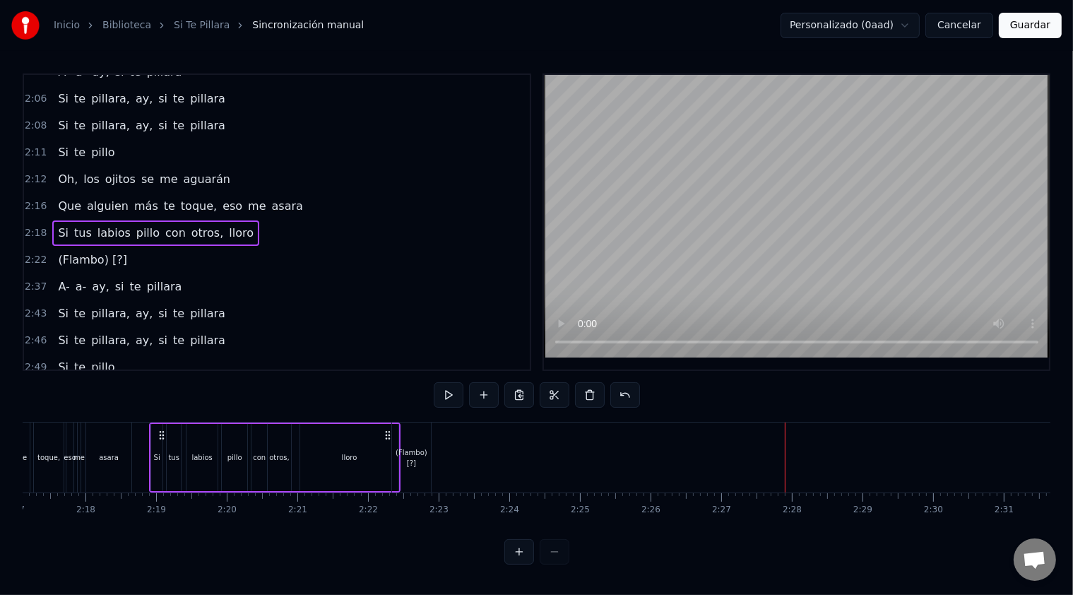
scroll to position [4, 0]
click at [340, 247] on div "2:22 (Flambo) [?]" at bounding box center [277, 260] width 506 height 27
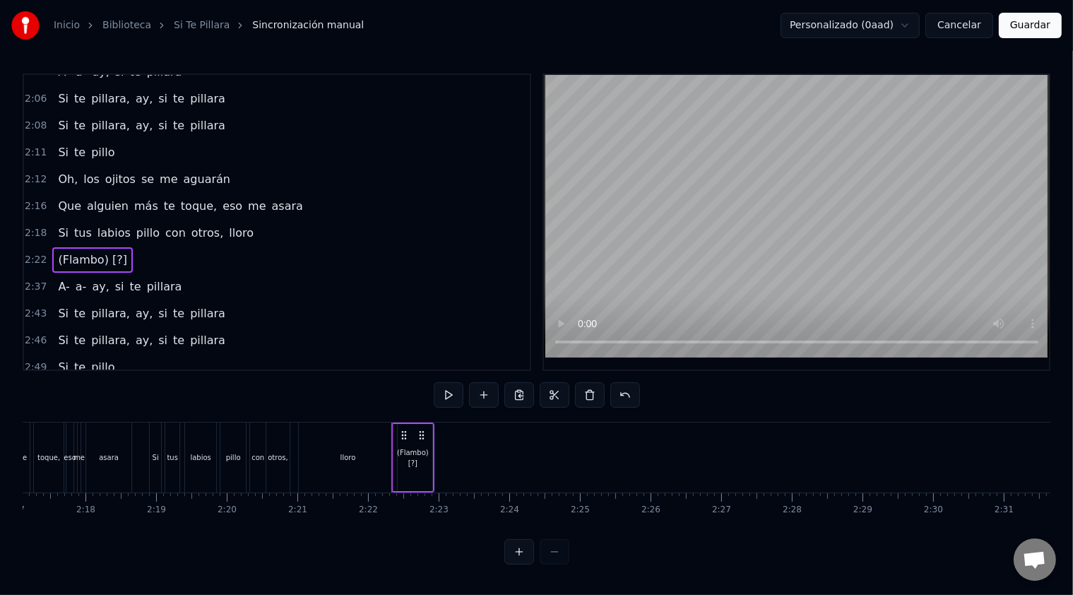
click at [331, 220] on div "2:18 Si tus labios pillo con otros, lloro" at bounding box center [277, 233] width 506 height 27
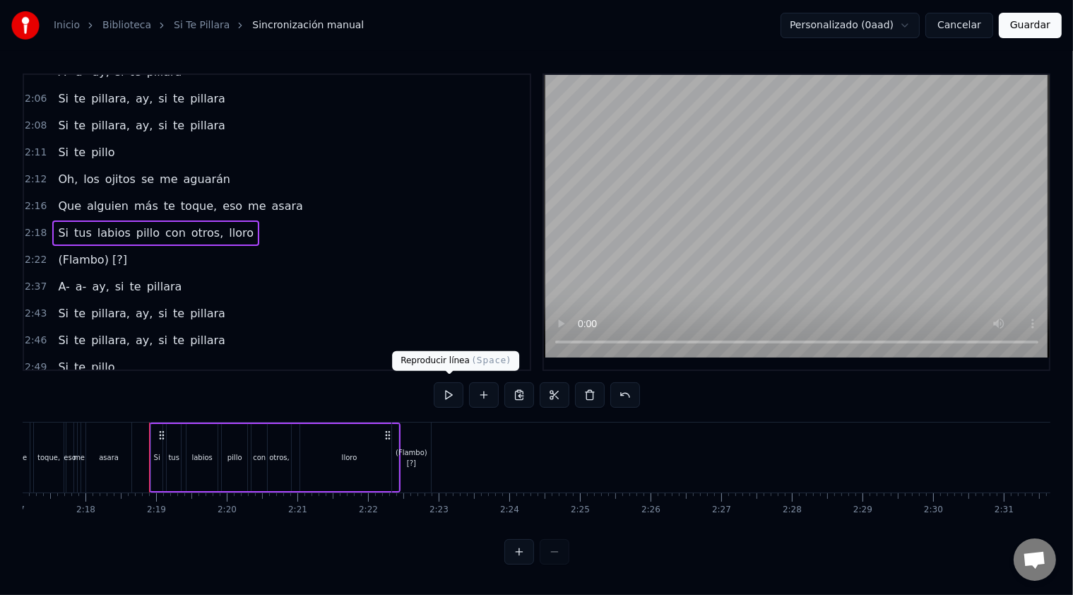
click at [449, 382] on button at bounding box center [449, 394] width 30 height 25
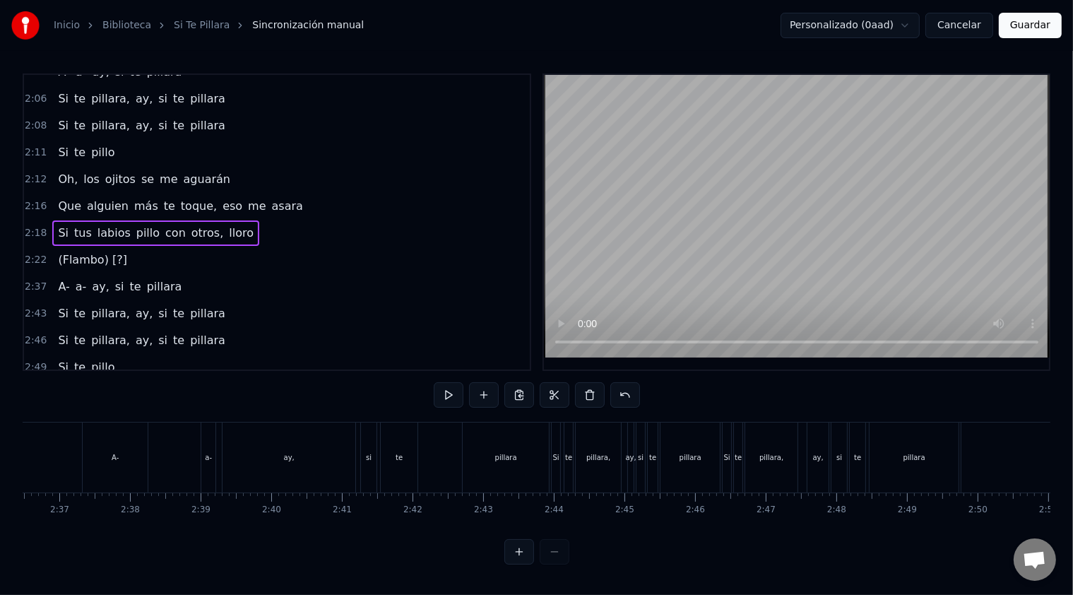
scroll to position [0, 10889]
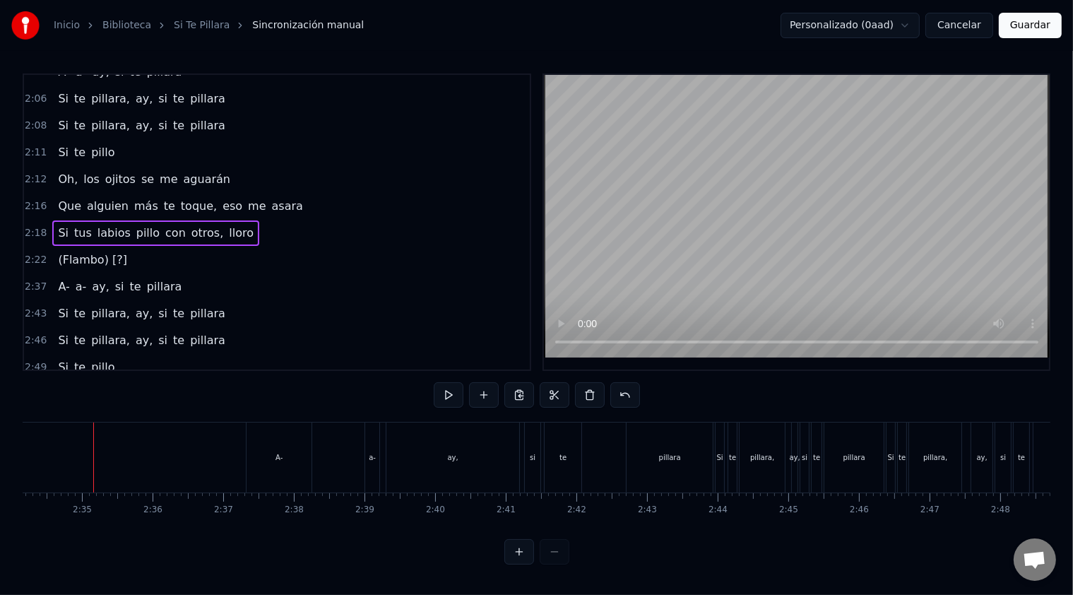
drag, startPoint x: 268, startPoint y: 453, endPoint x: 324, endPoint y: 458, distance: 56.0
click at [324, 458] on div "A- a- ay, si te pillara" at bounding box center [481, 457] width 470 height 70
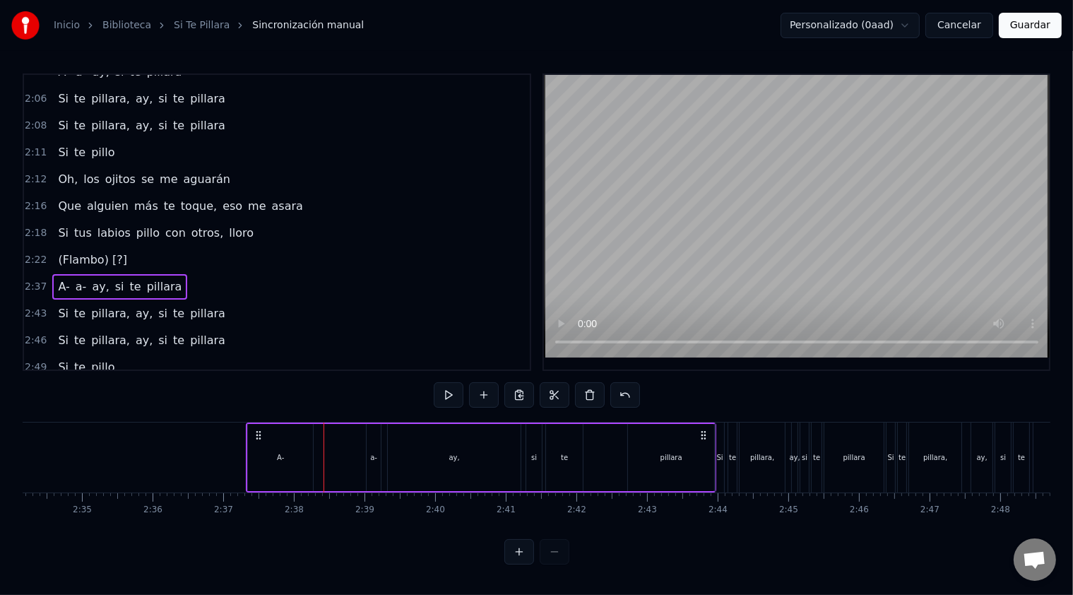
drag, startPoint x: 282, startPoint y: 452, endPoint x: 306, endPoint y: 454, distance: 24.1
click at [306, 454] on div "A-" at bounding box center [280, 457] width 65 height 67
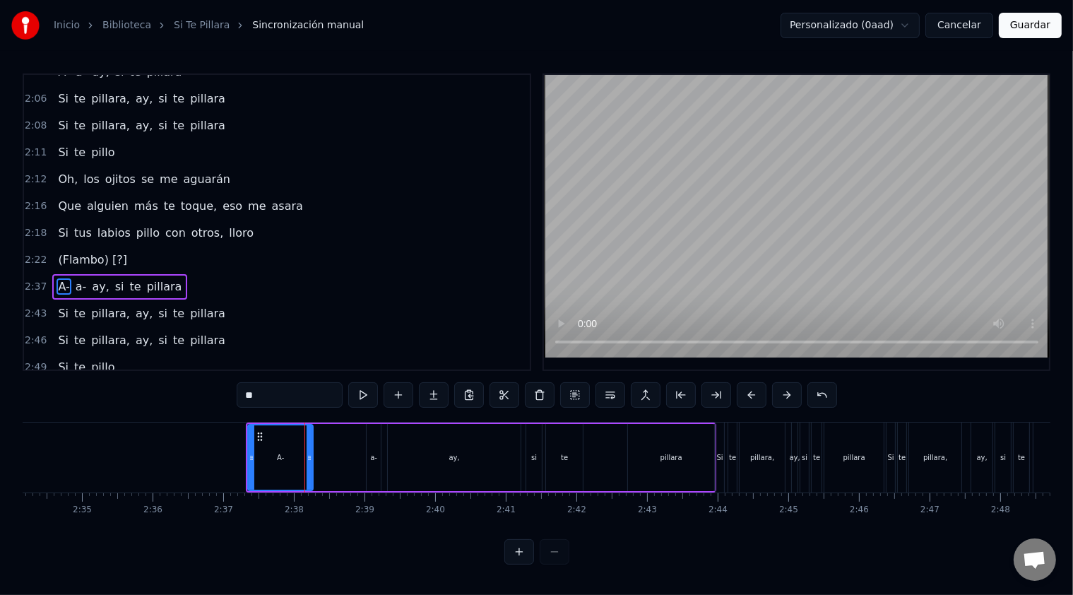
scroll to position [4, 0]
click at [617, 435] on div "A- a- ay, si te pillara" at bounding box center [481, 457] width 470 height 70
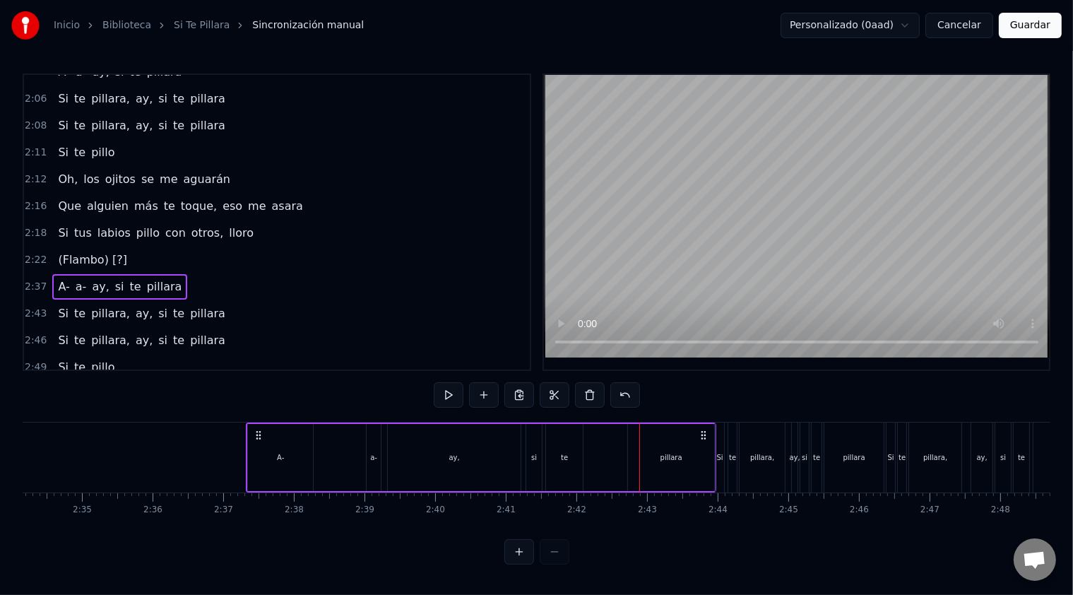
click at [305, 455] on div "A-" at bounding box center [280, 457] width 65 height 67
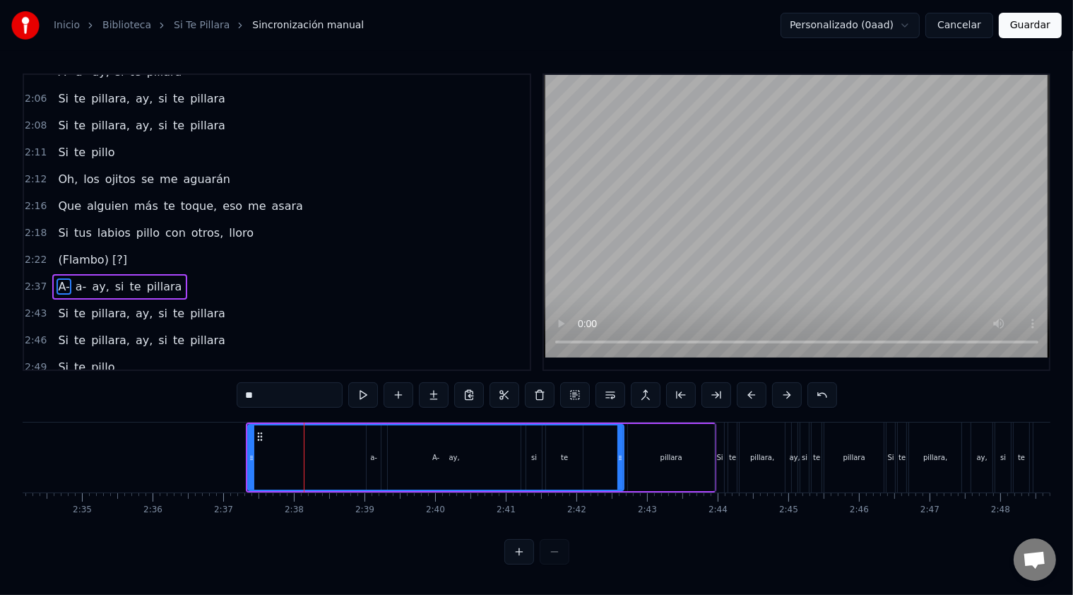
drag, startPoint x: 311, startPoint y: 455, endPoint x: 622, endPoint y: 468, distance: 311.1
click at [622, 468] on div at bounding box center [620, 457] width 6 height 64
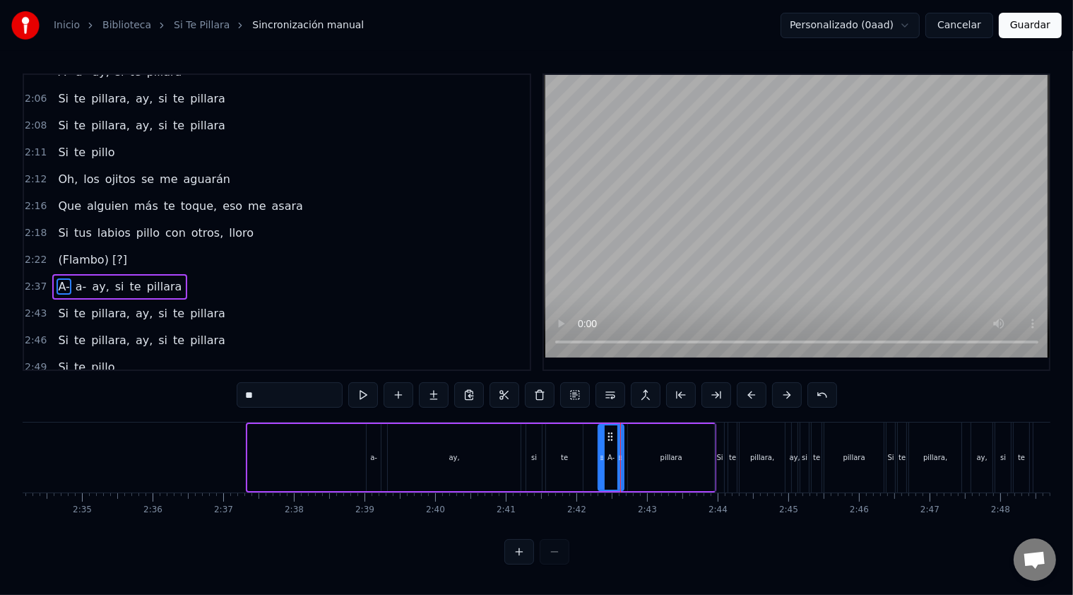
drag, startPoint x: 251, startPoint y: 458, endPoint x: 601, endPoint y: 465, distance: 350.4
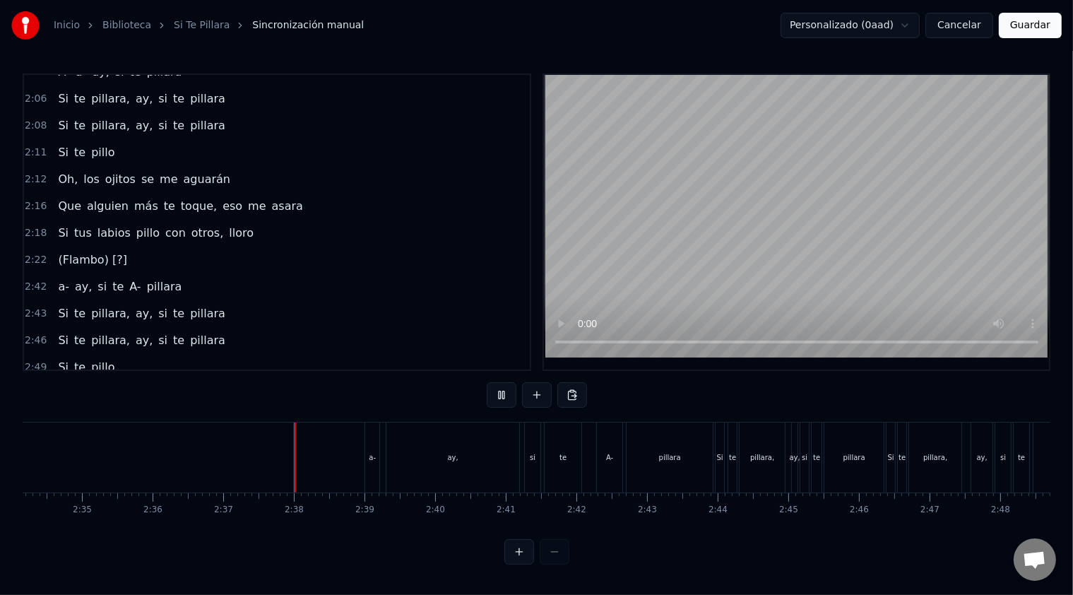
scroll to position [4, 0]
click at [373, 468] on div "a-" at bounding box center [372, 457] width 14 height 70
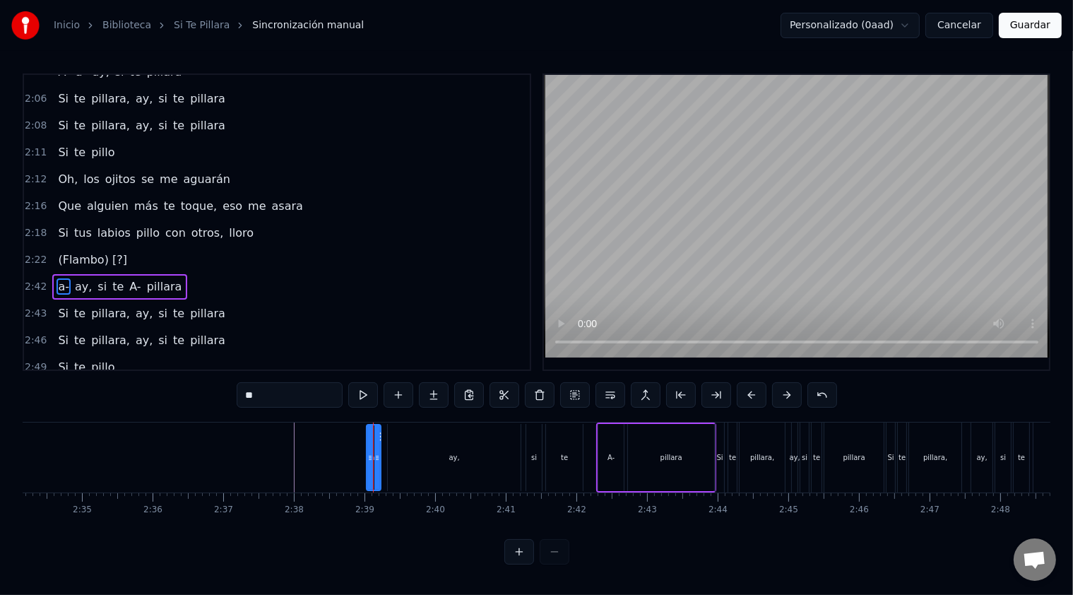
scroll to position [0, 0]
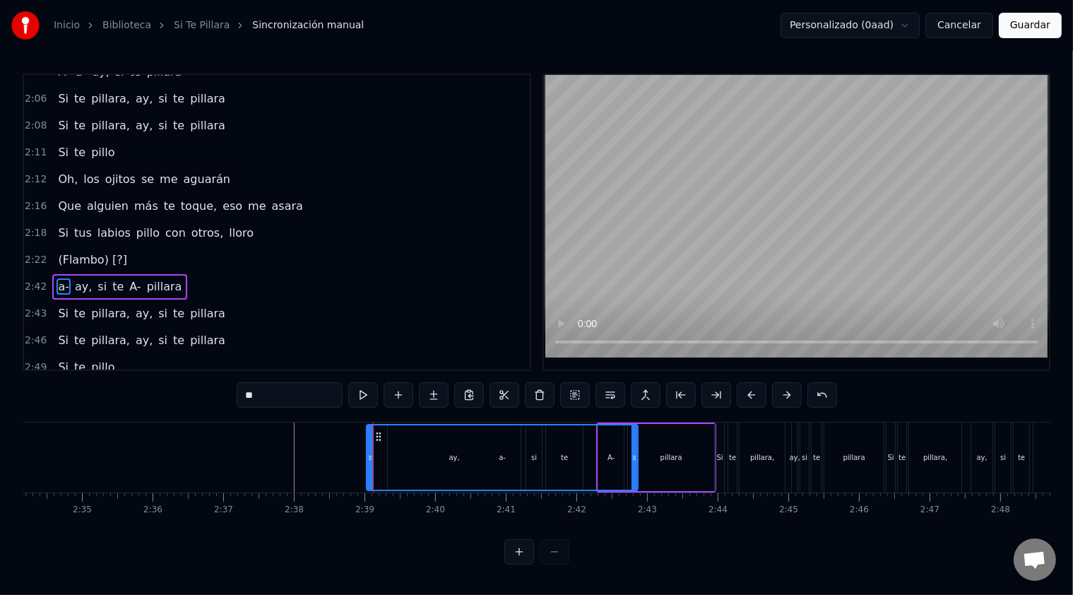
drag, startPoint x: 379, startPoint y: 464, endPoint x: 636, endPoint y: 480, distance: 257.6
click at [636, 480] on div at bounding box center [634, 457] width 6 height 64
drag, startPoint x: 367, startPoint y: 452, endPoint x: 619, endPoint y: 465, distance: 252.5
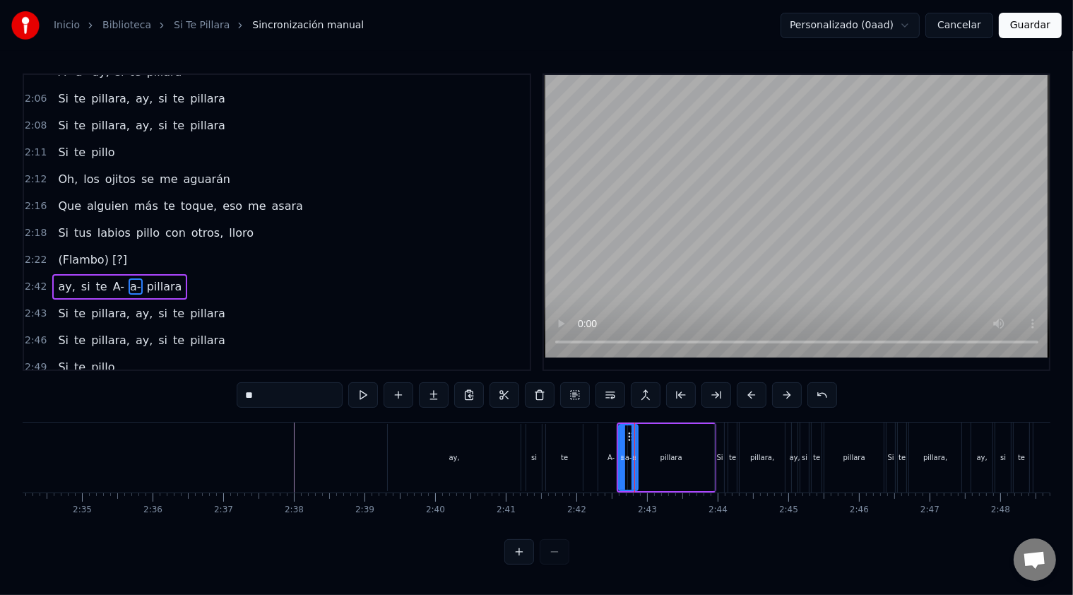
click at [582, 415] on div "0:01 Pilla, hay ojos que no se hacen los ciegos 0:04 Porque las paredes no solo…" at bounding box center [537, 318] width 1028 height 491
click at [428, 450] on div "ay," at bounding box center [454, 457] width 133 height 67
type input "***"
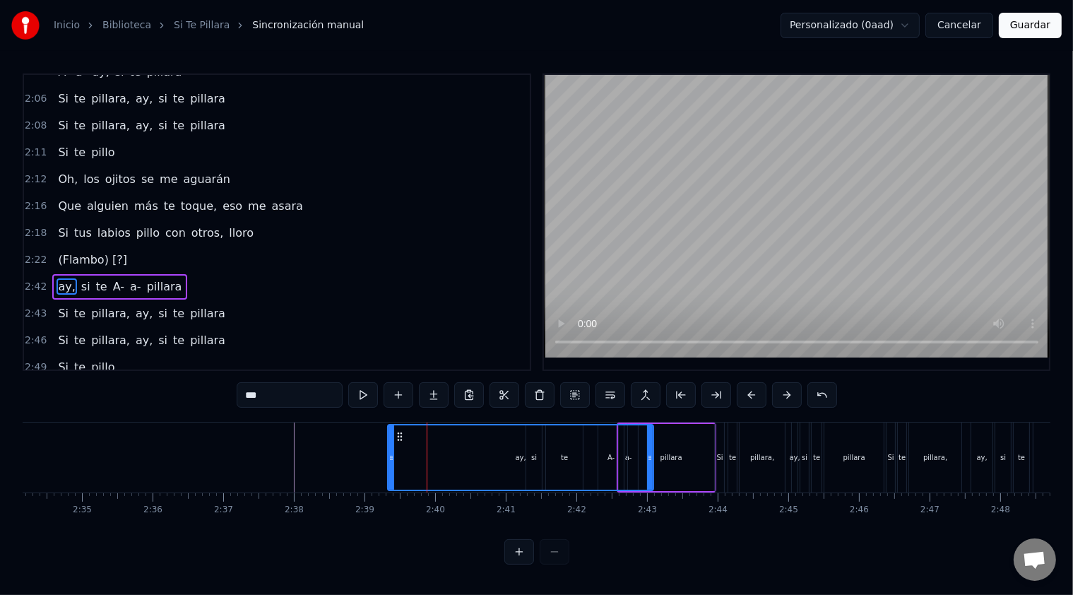
drag, startPoint x: 518, startPoint y: 448, endPoint x: 651, endPoint y: 452, distance: 132.9
click at [651, 452] on div at bounding box center [650, 457] width 6 height 64
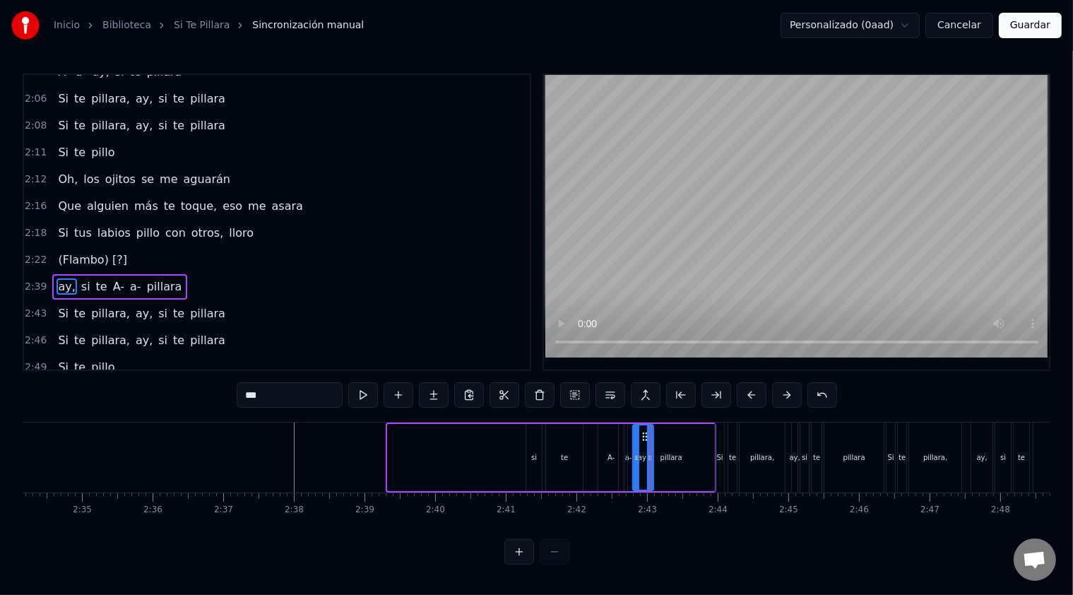
drag, startPoint x: 387, startPoint y: 458, endPoint x: 632, endPoint y: 463, distance: 245.2
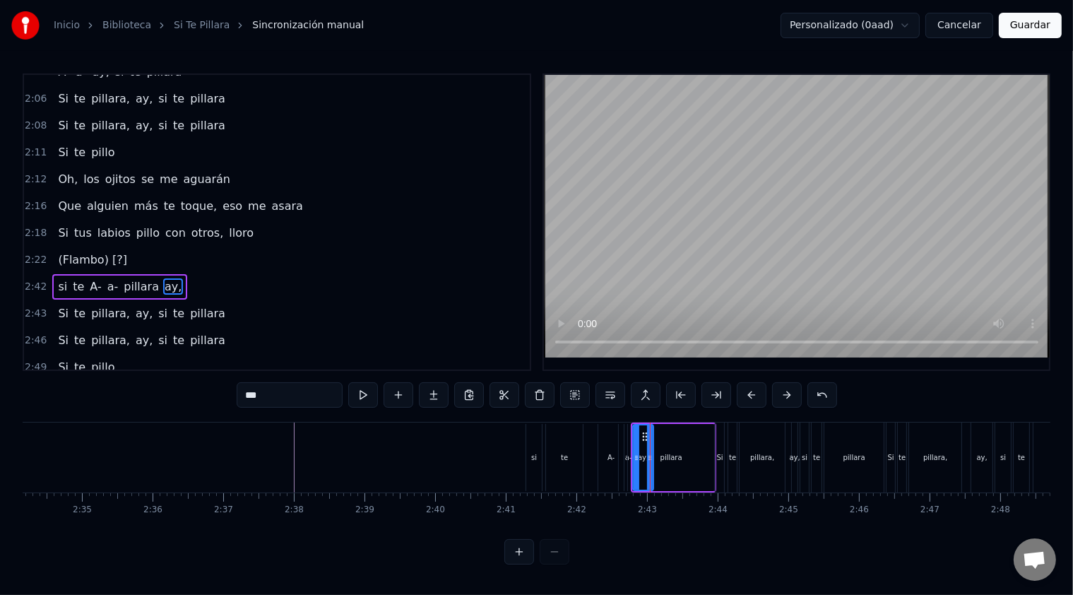
click at [556, 564] on div at bounding box center [536, 551] width 65 height 25
click at [522, 564] on button at bounding box center [519, 551] width 30 height 25
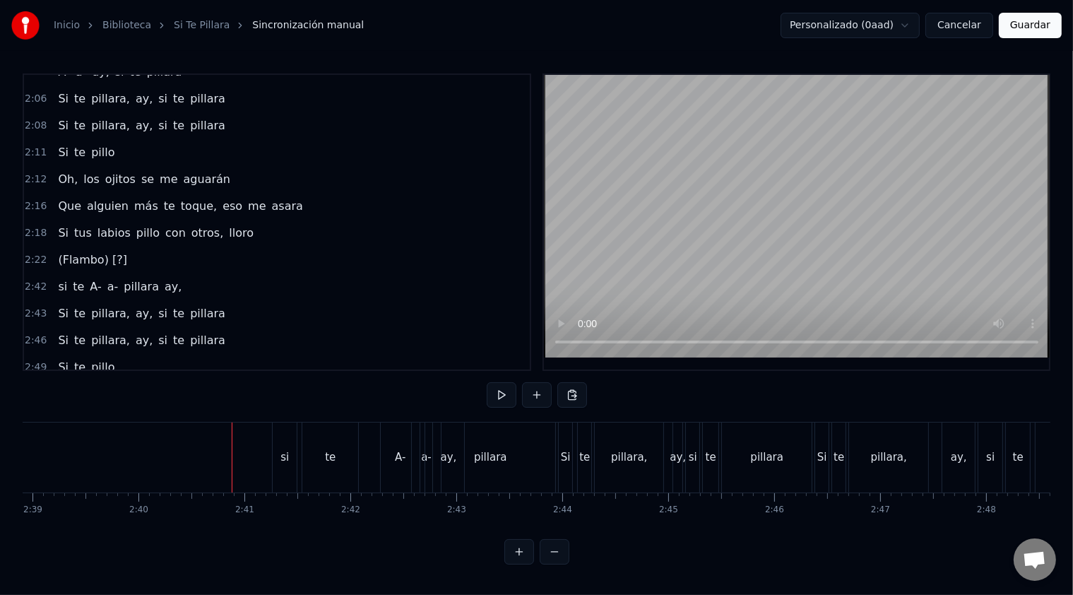
scroll to position [4, 0]
click at [358, 425] on div "te" at bounding box center [330, 457] width 57 height 70
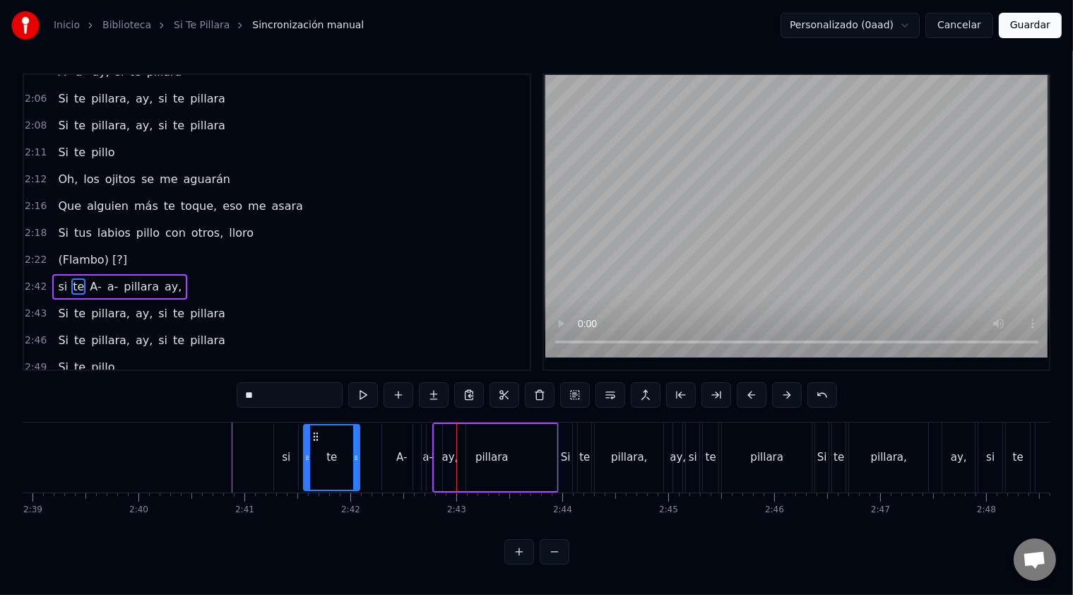
click at [400, 449] on div "A-" at bounding box center [401, 457] width 11 height 16
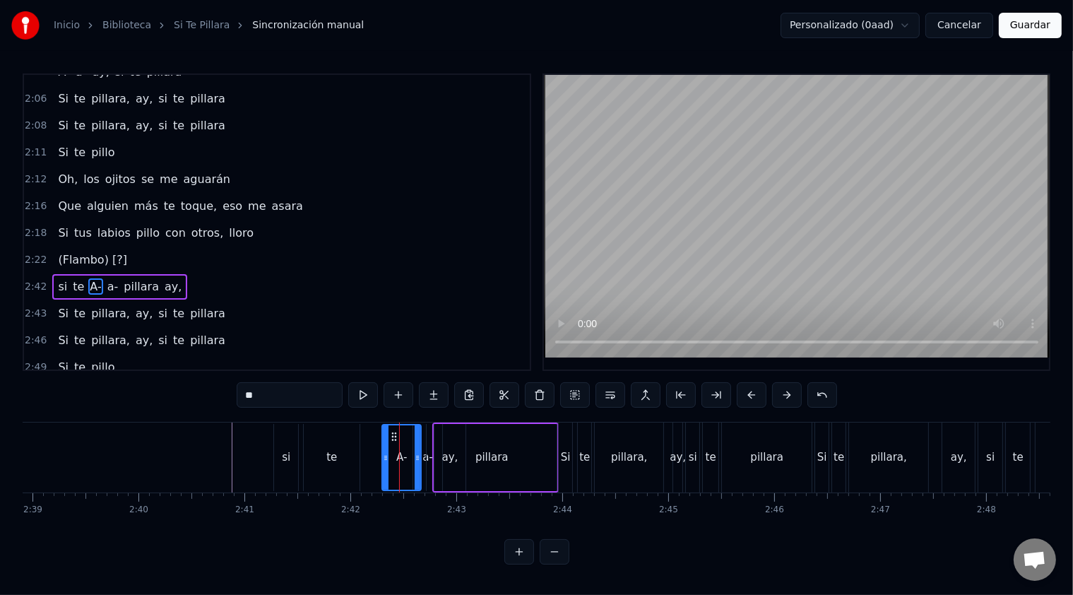
scroll to position [0, 0]
drag, startPoint x: 418, startPoint y: 449, endPoint x: 476, endPoint y: 449, distance: 57.9
click at [476, 449] on div at bounding box center [476, 457] width 6 height 64
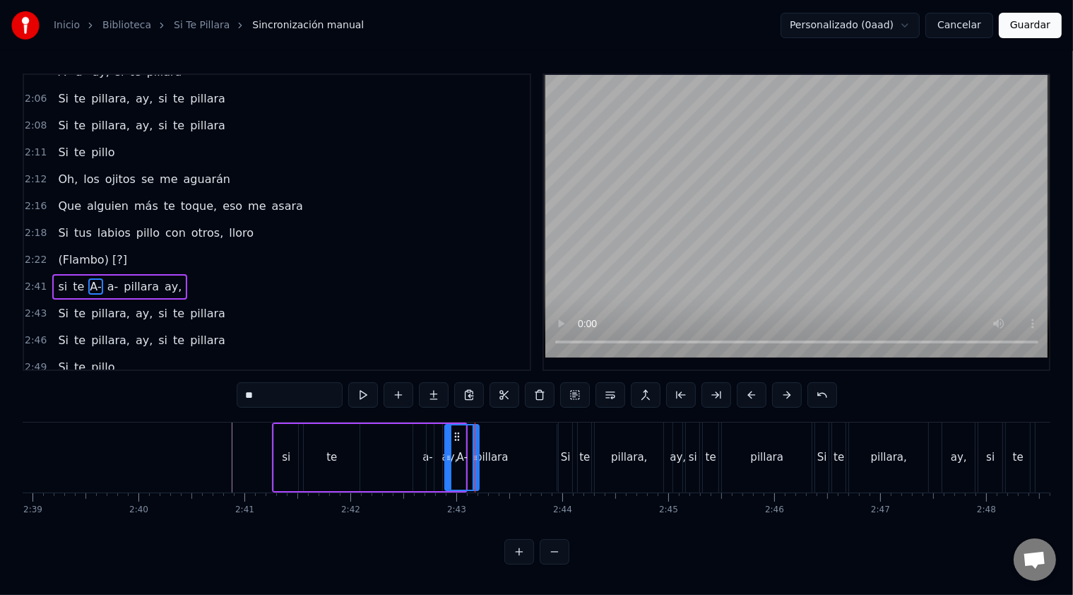
drag, startPoint x: 383, startPoint y: 458, endPoint x: 446, endPoint y: 458, distance: 62.9
click at [90, 278] on span "a-" at bounding box center [95, 286] width 14 height 16
type input "**"
drag, startPoint x: 88, startPoint y: 259, endPoint x: 153, endPoint y: 254, distance: 65.8
click at [153, 274] on div "si te a- pillara ay, A-" at bounding box center [119, 286] width 135 height 25
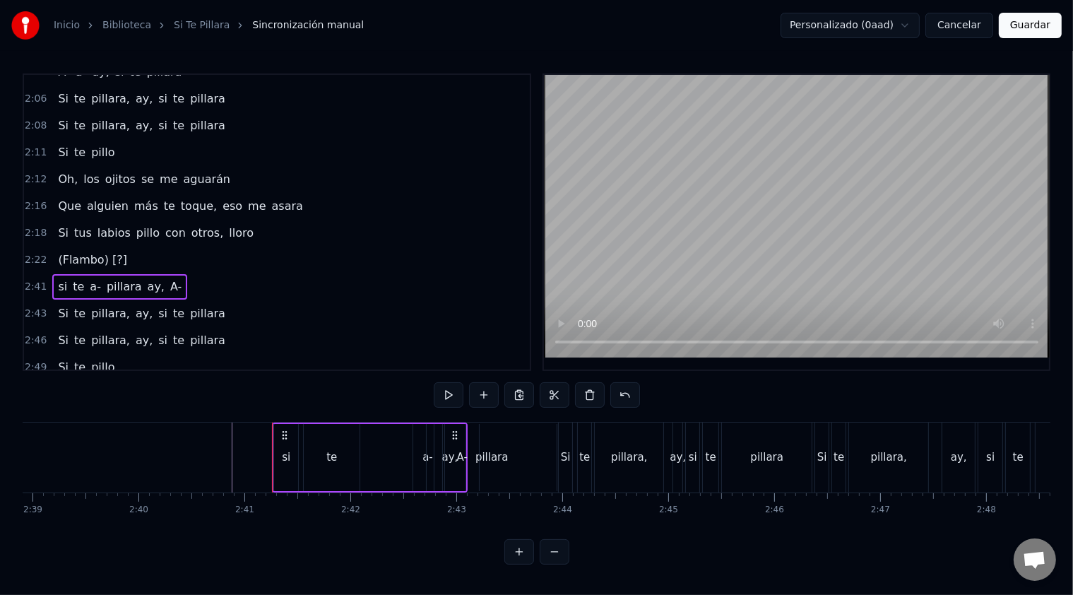
click at [88, 278] on span "a-" at bounding box center [95, 286] width 14 height 16
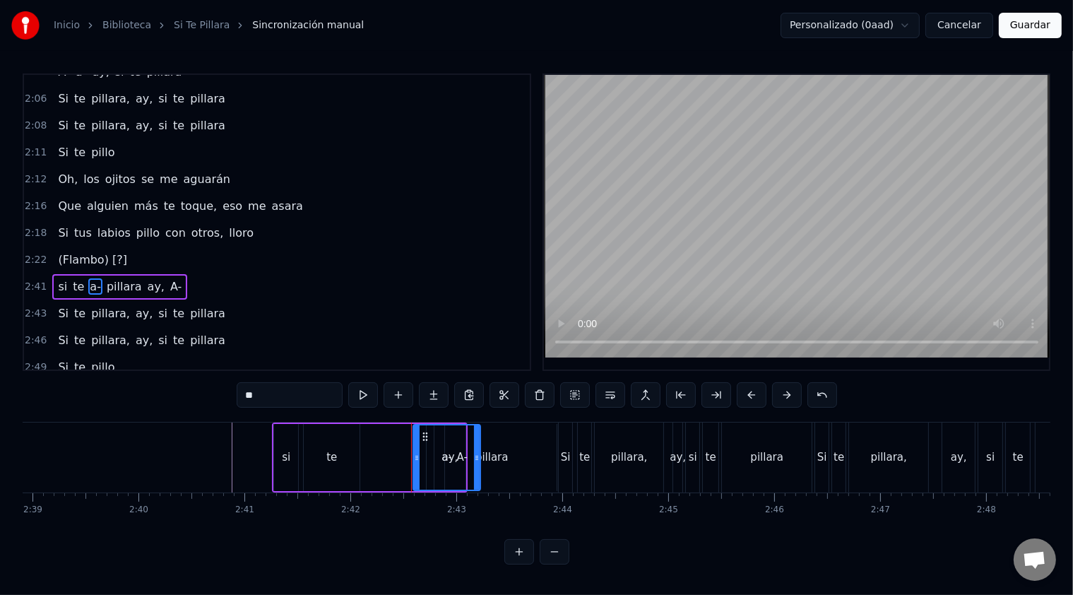
drag, startPoint x: 441, startPoint y: 445, endPoint x: 479, endPoint y: 446, distance: 38.2
click at [479, 446] on div at bounding box center [477, 457] width 6 height 64
drag, startPoint x: 413, startPoint y: 449, endPoint x: 463, endPoint y: 452, distance: 49.5
click at [291, 477] on div "si" at bounding box center [286, 457] width 24 height 67
type input "**"
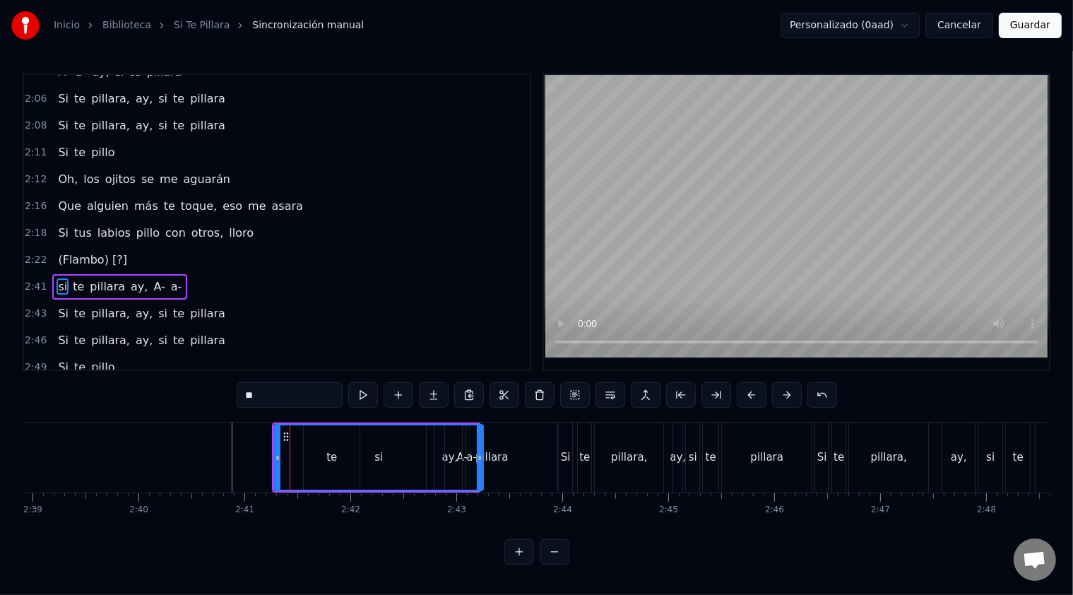
drag, startPoint x: 295, startPoint y: 468, endPoint x: 480, endPoint y: 467, distance: 185.1
click at [480, 467] on div at bounding box center [480, 457] width 6 height 64
drag, startPoint x: 274, startPoint y: 461, endPoint x: 467, endPoint y: 471, distance: 193.1
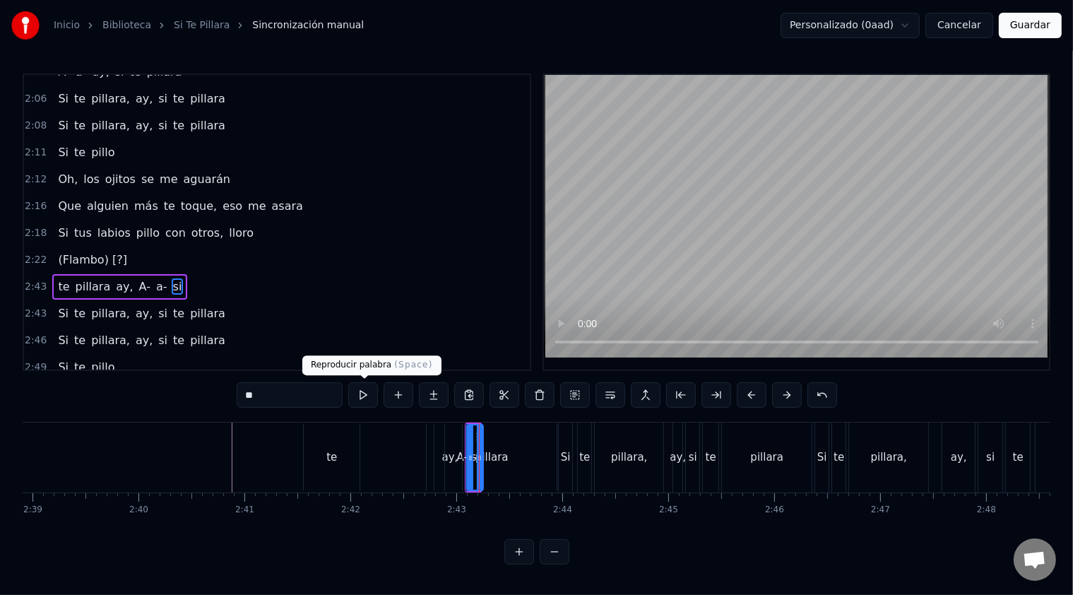
click at [362, 398] on button at bounding box center [363, 394] width 30 height 25
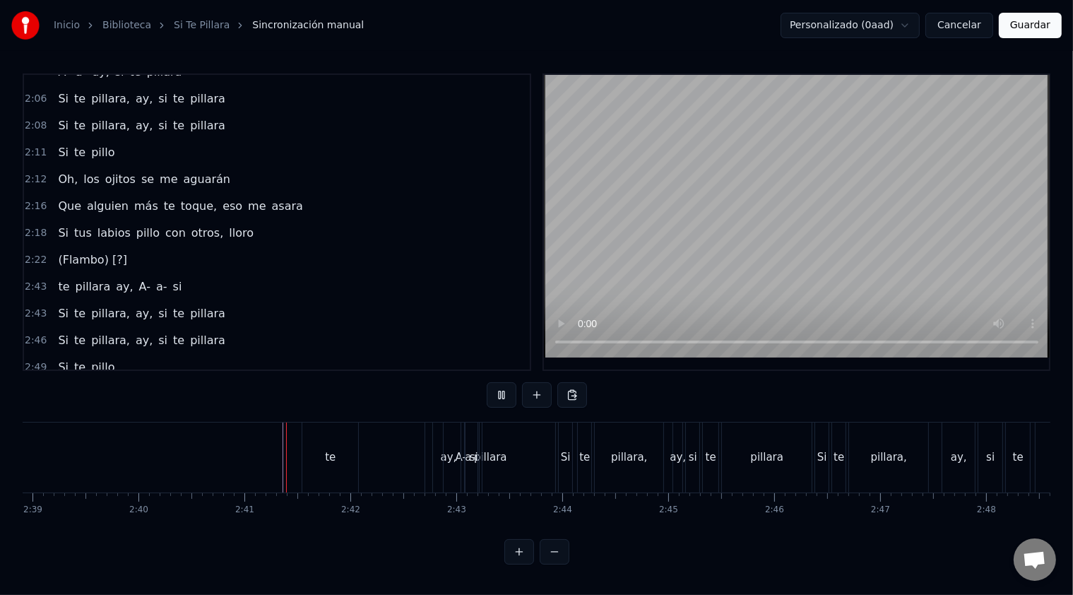
scroll to position [4, 0]
click at [343, 429] on div "te" at bounding box center [330, 457] width 56 height 70
click at [452, 455] on div "A-" at bounding box center [461, 457] width 34 height 70
click at [433, 437] on div "ay," at bounding box center [449, 457] width 32 height 70
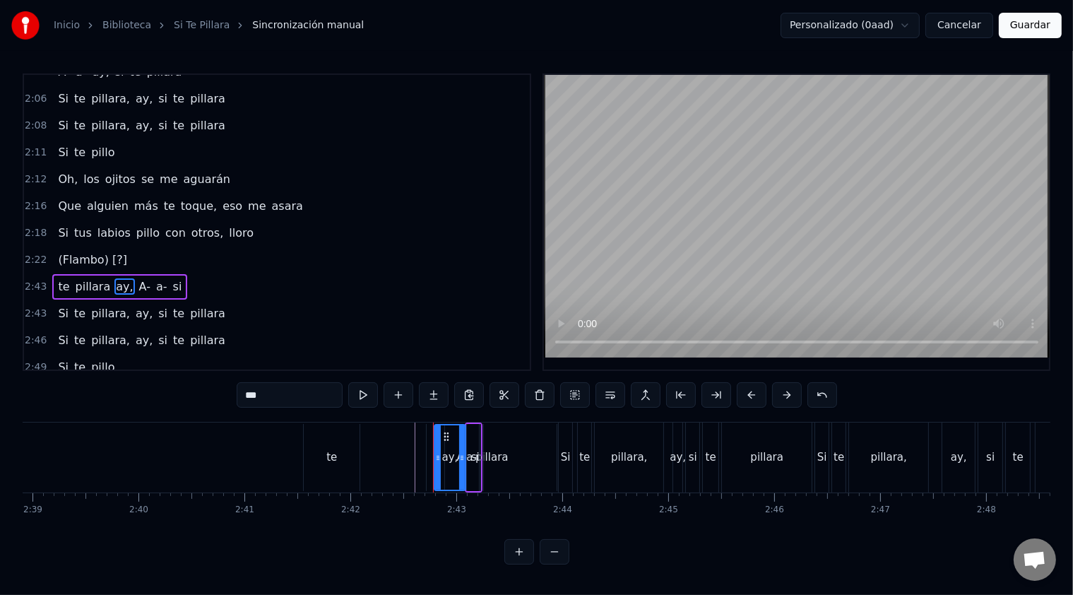
scroll to position [0, 0]
drag, startPoint x: 463, startPoint y: 448, endPoint x: 514, endPoint y: 452, distance: 51.0
click at [514, 452] on div at bounding box center [513, 457] width 6 height 64
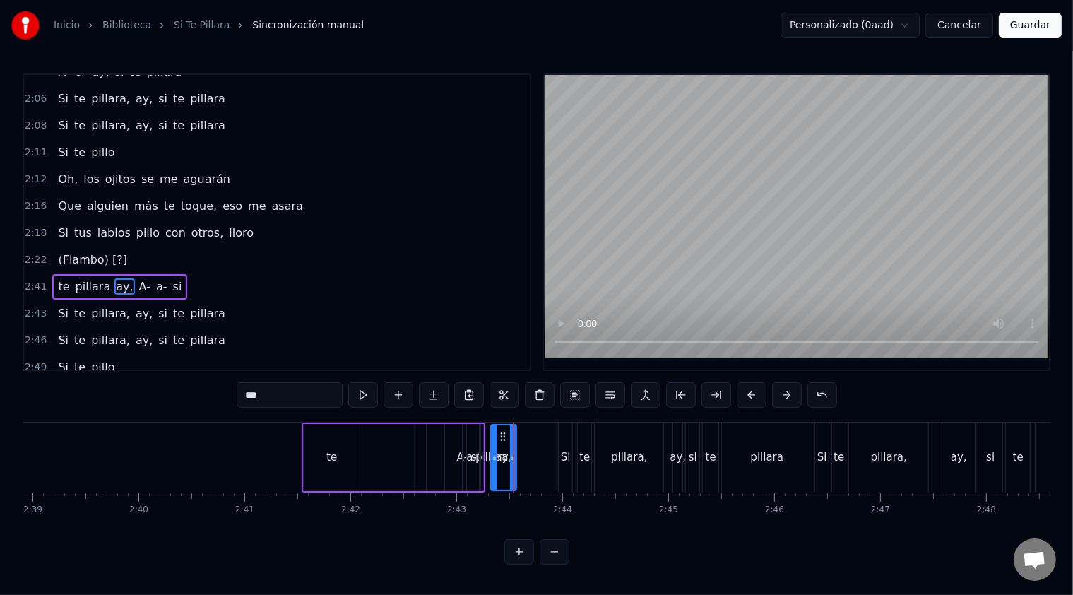
drag, startPoint x: 435, startPoint y: 450, endPoint x: 492, endPoint y: 451, distance: 56.5
click at [518, 562] on button at bounding box center [519, 551] width 30 height 25
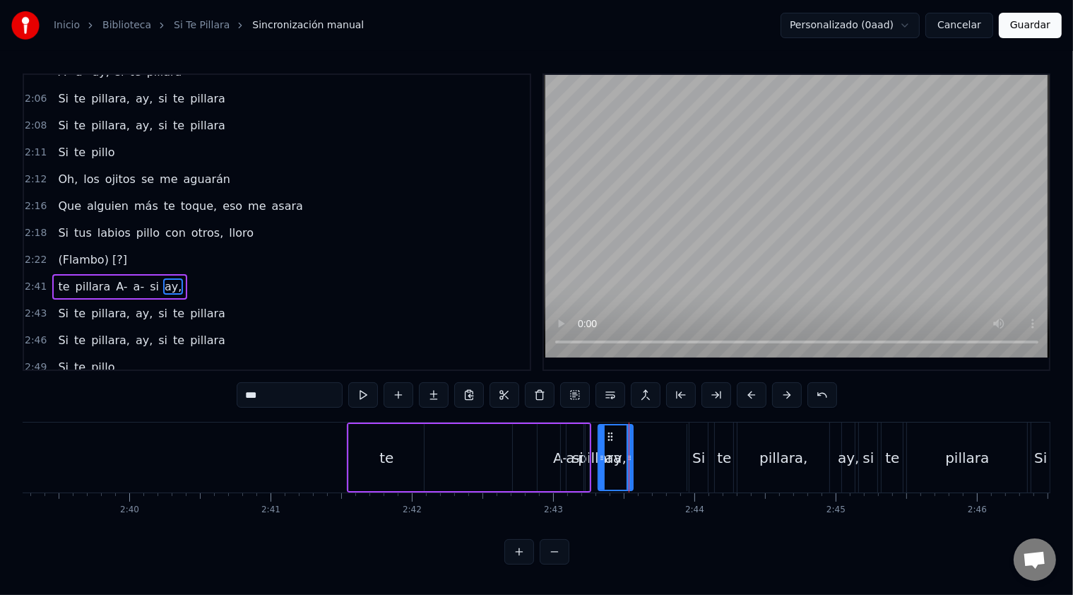
scroll to position [0, 22584]
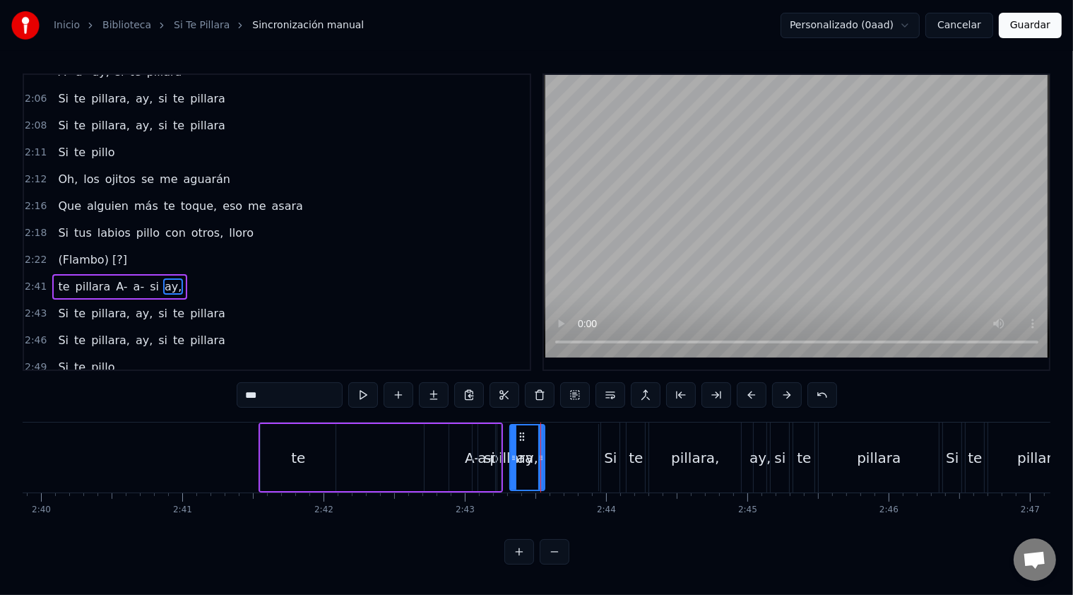
click at [302, 459] on div "te" at bounding box center [298, 457] width 14 height 21
type input "**"
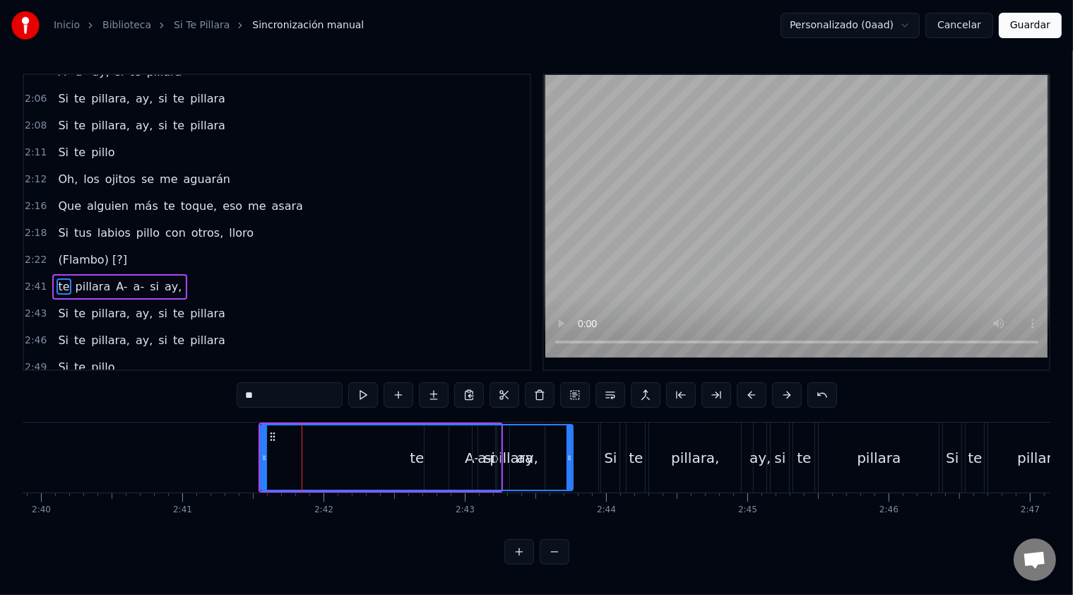
drag, startPoint x: 332, startPoint y: 458, endPoint x: 569, endPoint y: 461, distance: 237.4
click at [569, 461] on icon at bounding box center [569, 457] width 6 height 11
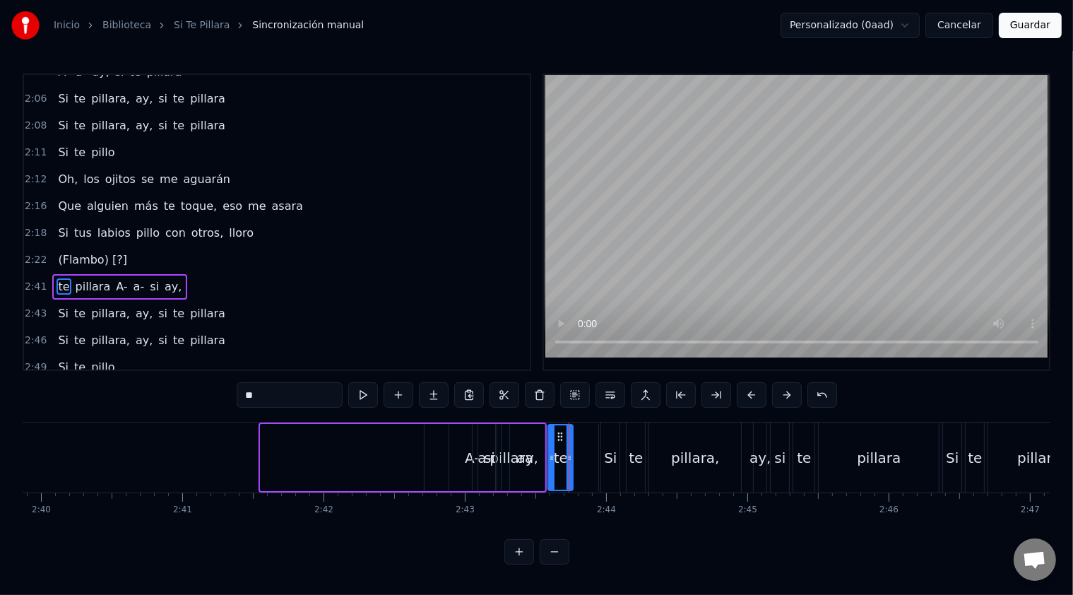
drag, startPoint x: 261, startPoint y: 455, endPoint x: 548, endPoint y: 470, distance: 287.9
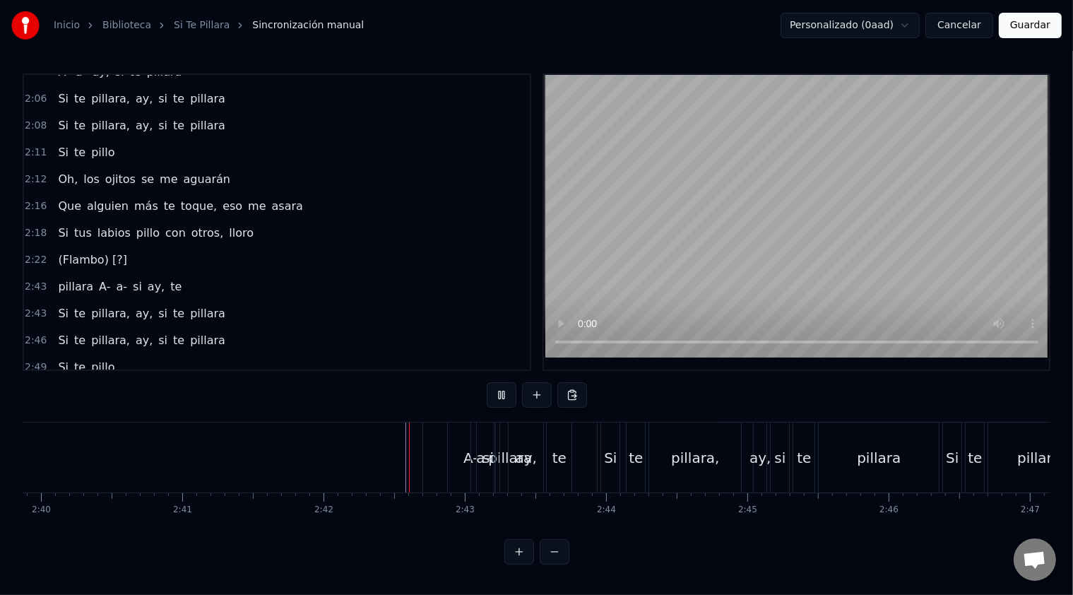
scroll to position [4, 0]
click at [523, 562] on button at bounding box center [519, 551] width 30 height 25
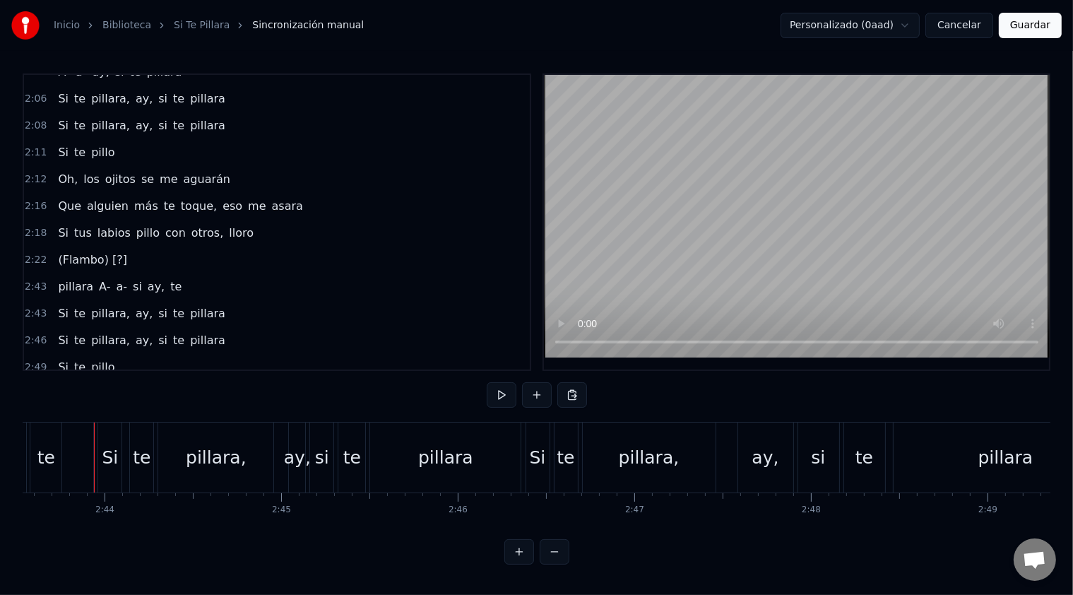
click at [519, 561] on button at bounding box center [519, 551] width 30 height 25
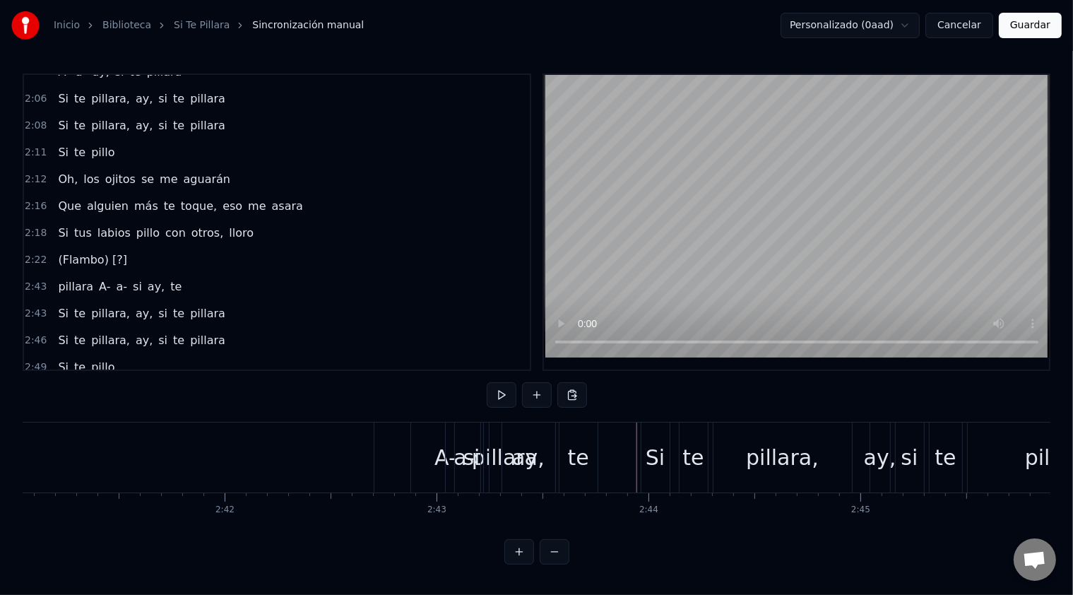
scroll to position [0, 34280]
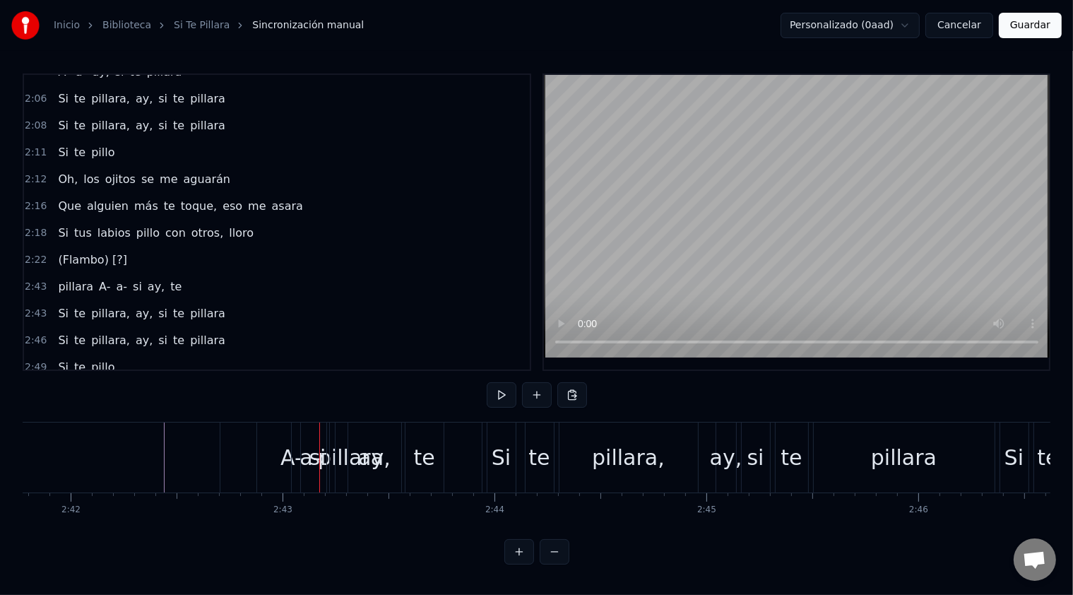
click at [278, 456] on div "A-" at bounding box center [291, 457] width 69 height 70
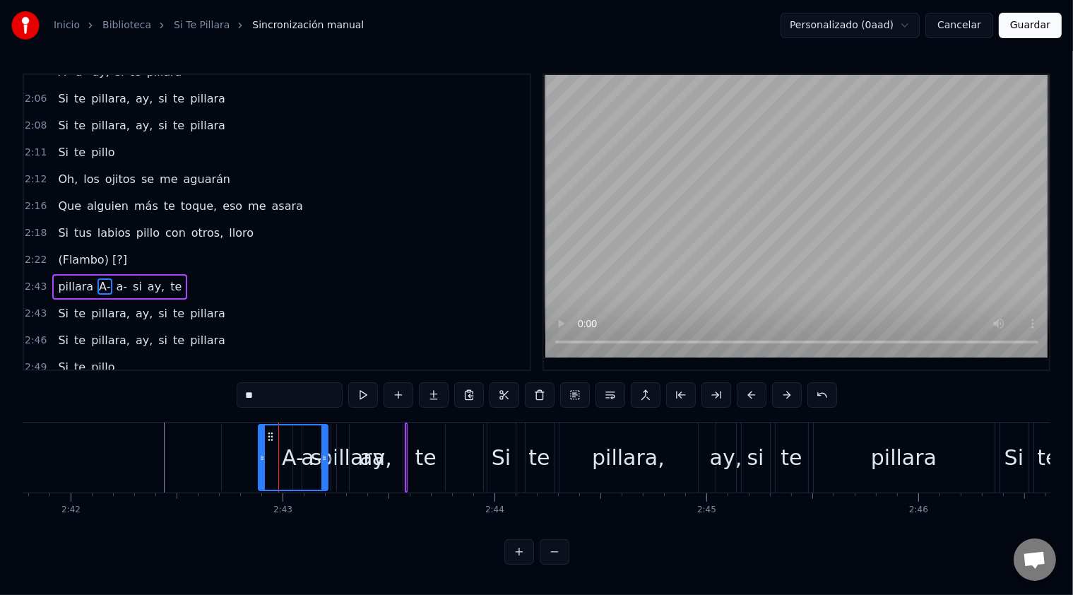
scroll to position [0, 0]
drag, startPoint x: 324, startPoint y: 455, endPoint x: 307, endPoint y: 456, distance: 17.7
click at [307, 456] on icon at bounding box center [307, 457] width 6 height 11
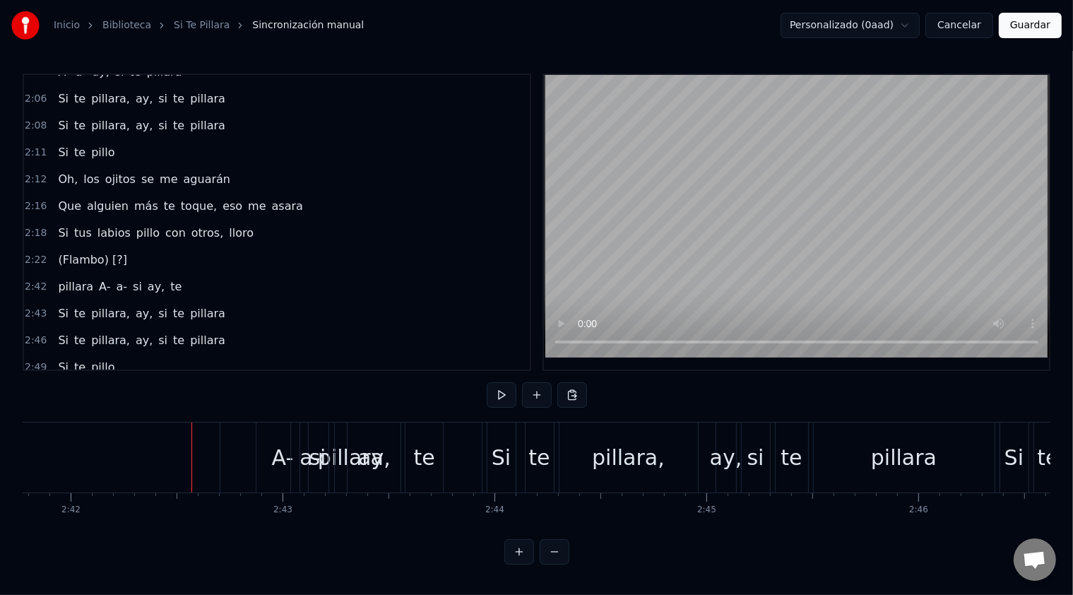
scroll to position [4, 0]
click at [232, 441] on div "pillara" at bounding box center [350, 457] width 261 height 70
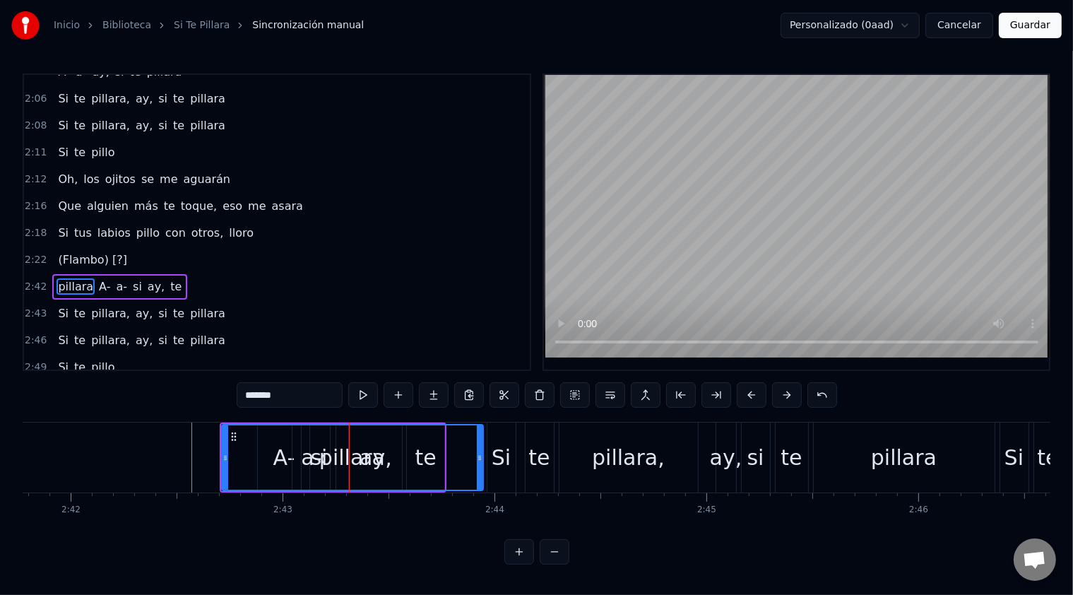
click at [277, 450] on div "pillara" at bounding box center [352, 457] width 260 height 64
click at [97, 278] on span "A-" at bounding box center [104, 286] width 14 height 16
type input "**"
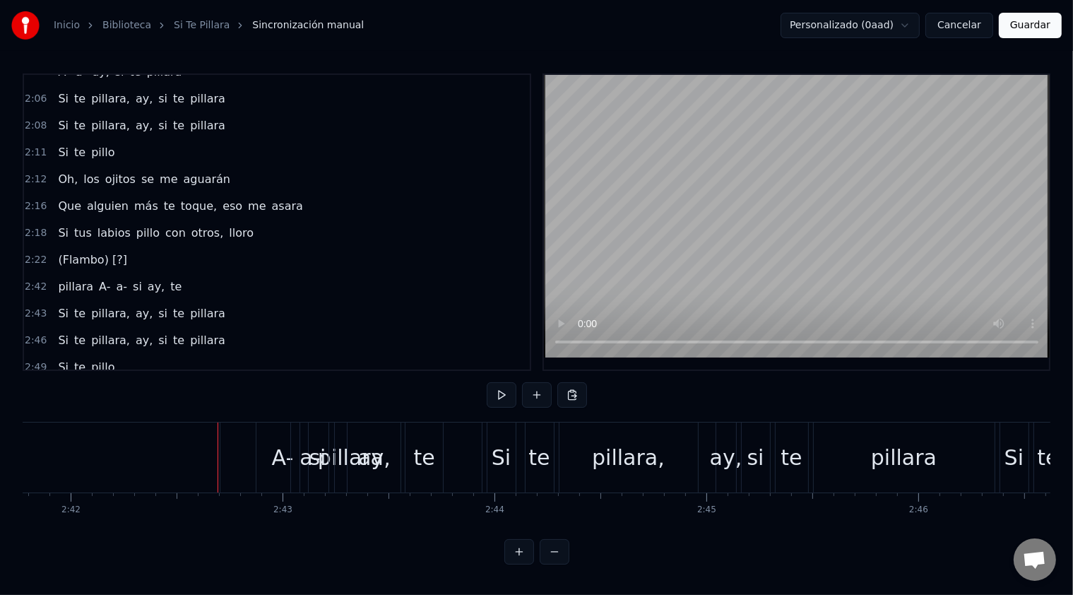
click at [220, 455] on div "pillara" at bounding box center [350, 457] width 261 height 70
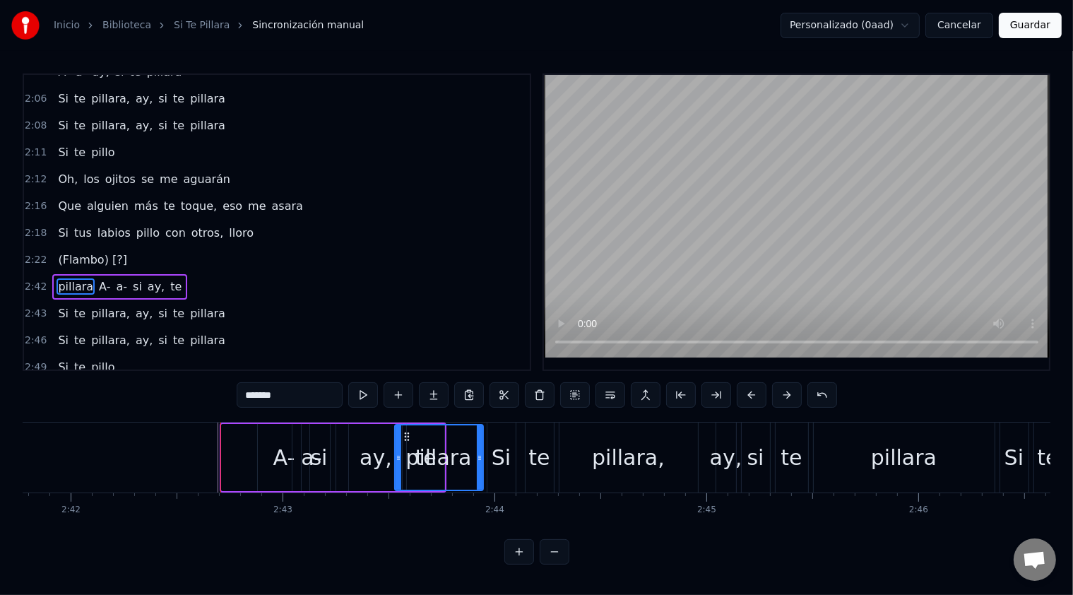
drag, startPoint x: 223, startPoint y: 455, endPoint x: 396, endPoint y: 458, distance: 173.1
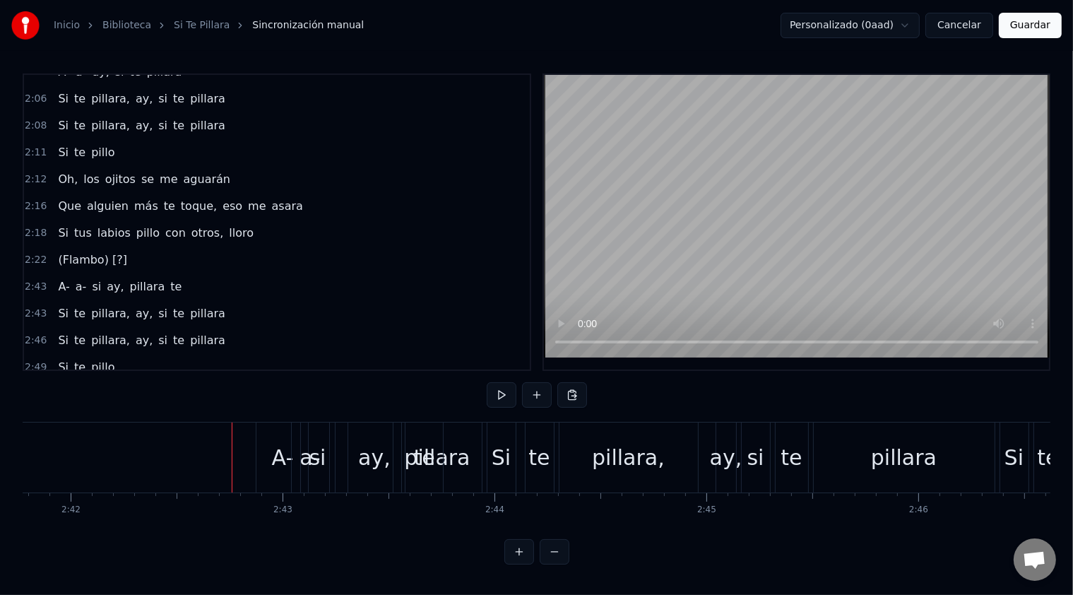
scroll to position [4, 0]
click at [312, 453] on div "si" at bounding box center [317, 457] width 17 height 32
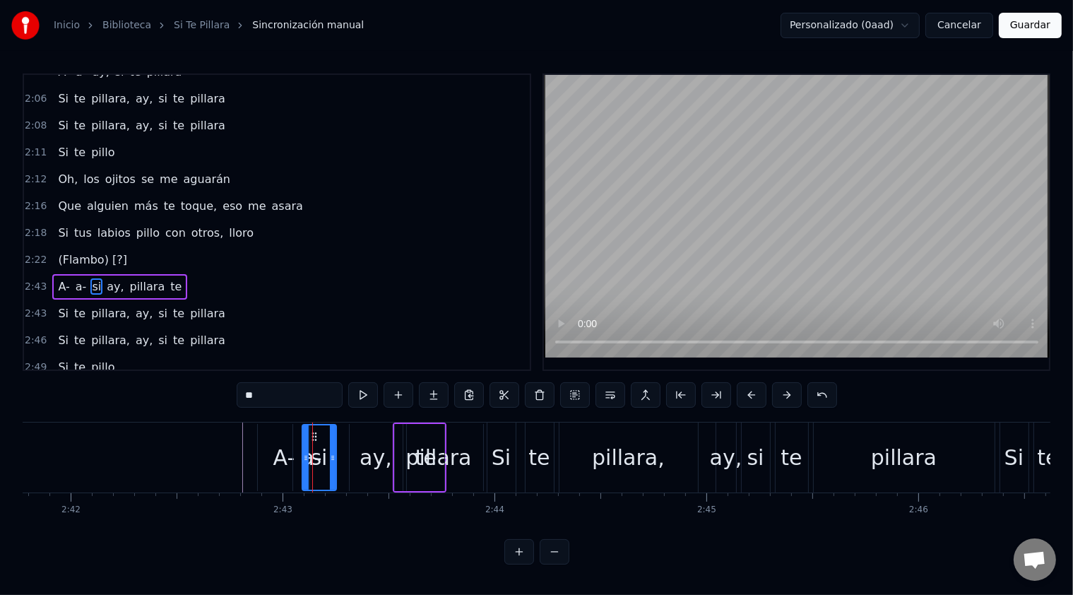
scroll to position [0, 0]
drag, startPoint x: 333, startPoint y: 458, endPoint x: 412, endPoint y: 457, distance: 79.1
click at [412, 457] on icon at bounding box center [412, 457] width 6 height 11
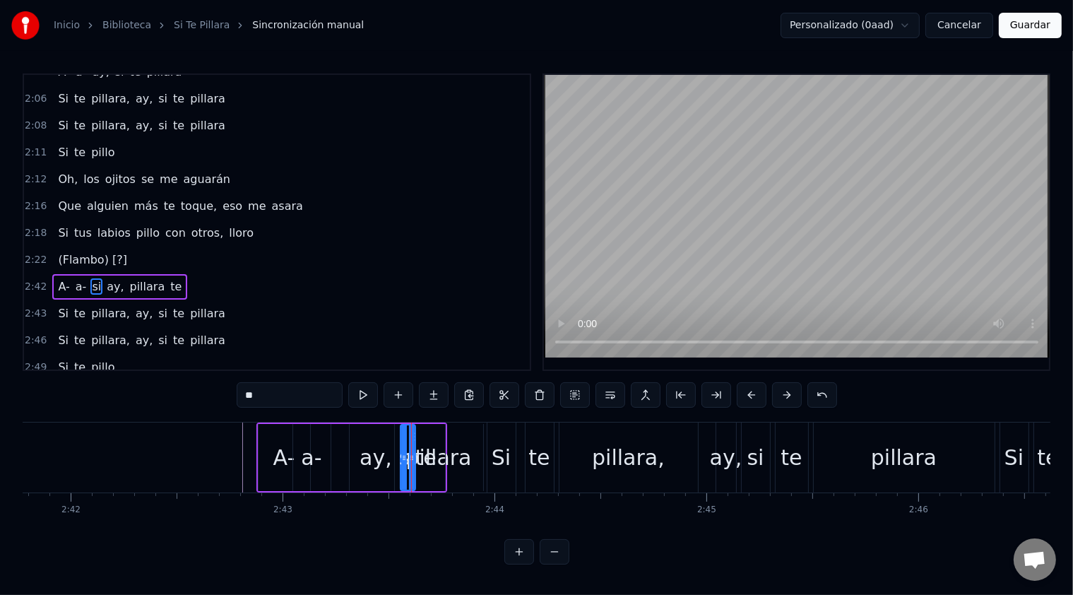
drag, startPoint x: 303, startPoint y: 466, endPoint x: 401, endPoint y: 467, distance: 98.2
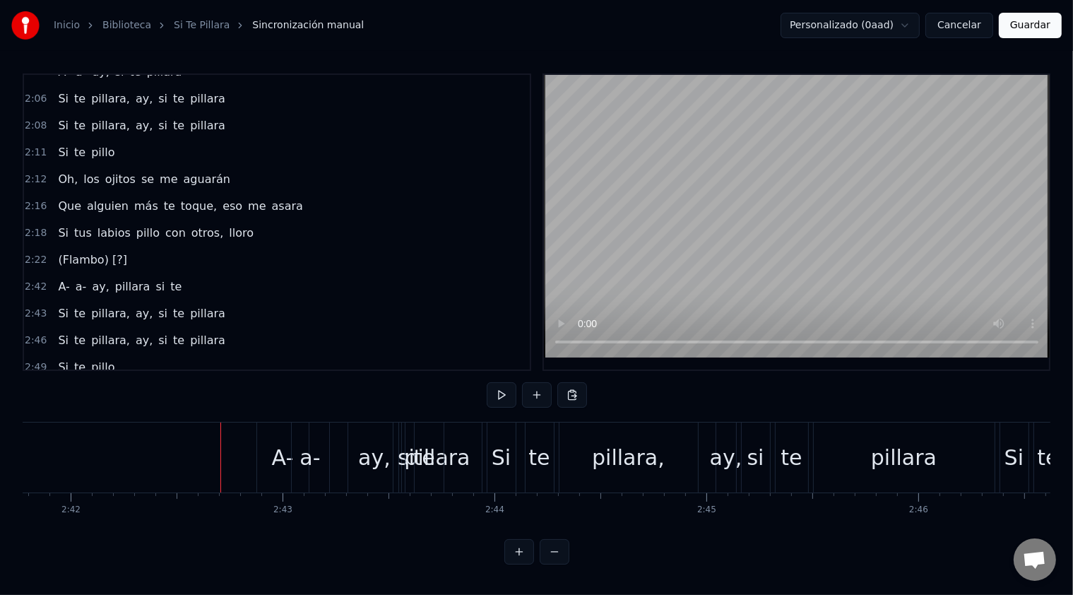
scroll to position [4, 0]
click at [364, 451] on div "ay," at bounding box center [374, 457] width 32 height 32
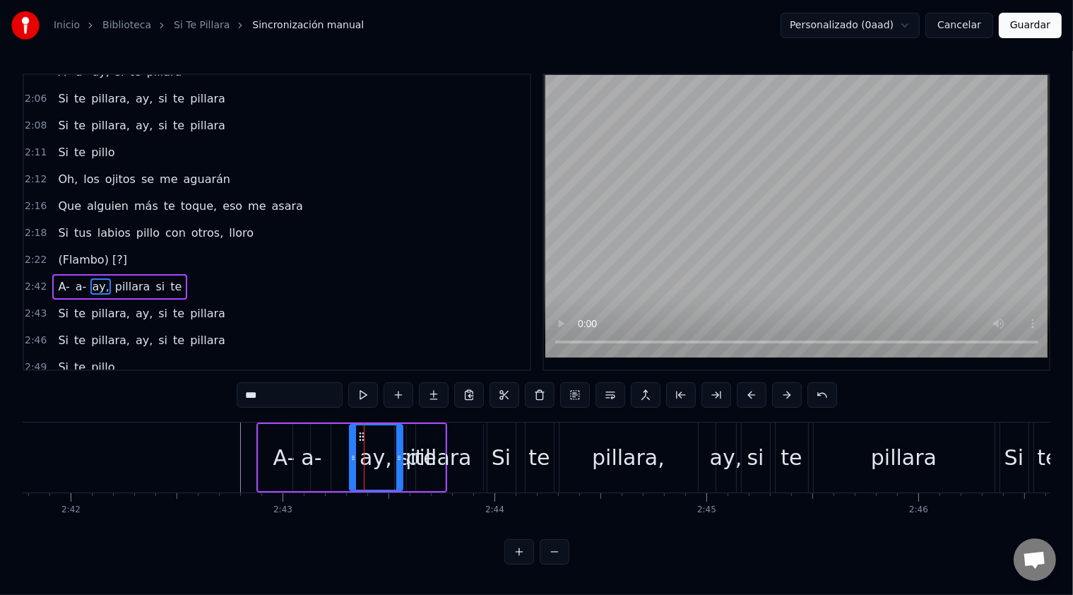
scroll to position [0, 0]
drag, startPoint x: 399, startPoint y: 456, endPoint x: 446, endPoint y: 457, distance: 47.3
click at [446, 457] on icon at bounding box center [447, 457] width 6 height 11
drag, startPoint x: 351, startPoint y: 461, endPoint x: 394, endPoint y: 462, distance: 43.1
click at [394, 462] on icon at bounding box center [396, 457] width 6 height 11
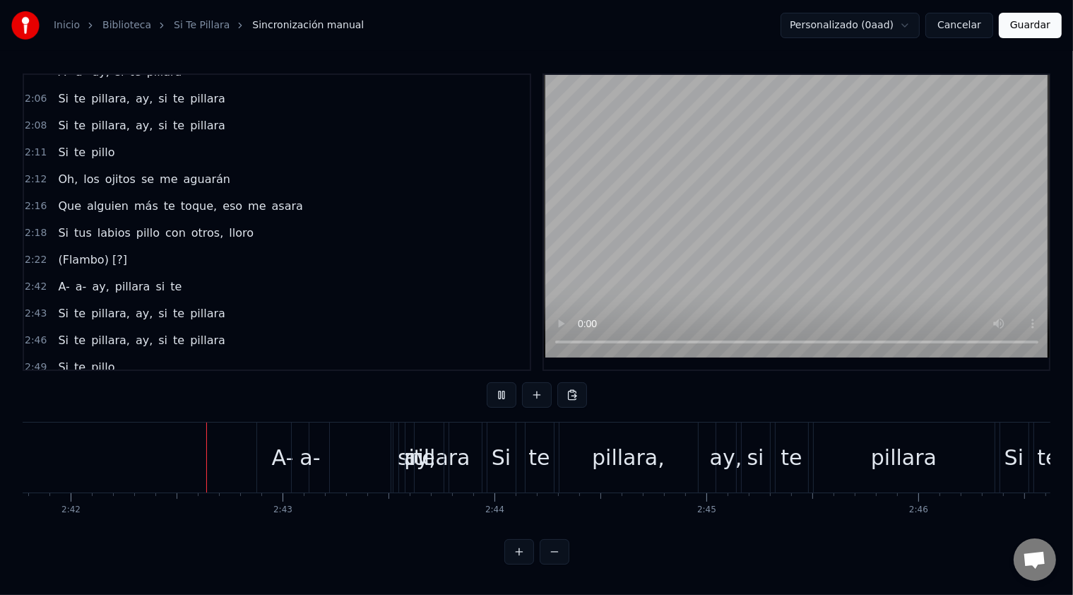
scroll to position [4, 0]
click at [455, 457] on div "pillara" at bounding box center [437, 457] width 66 height 32
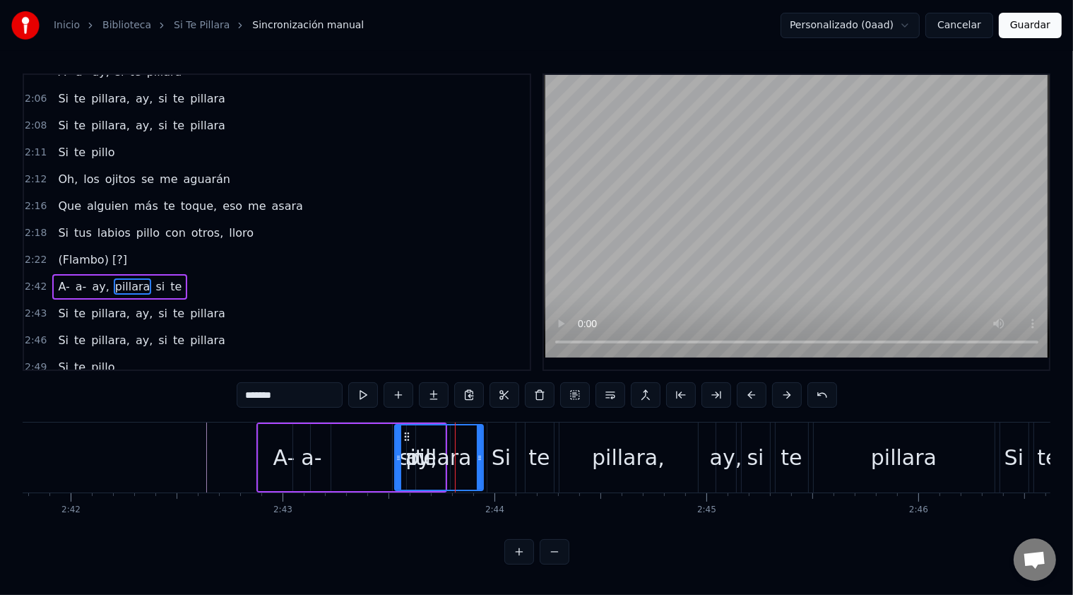
scroll to position [0, 0]
drag, startPoint x: 482, startPoint y: 455, endPoint x: 489, endPoint y: 468, distance: 14.5
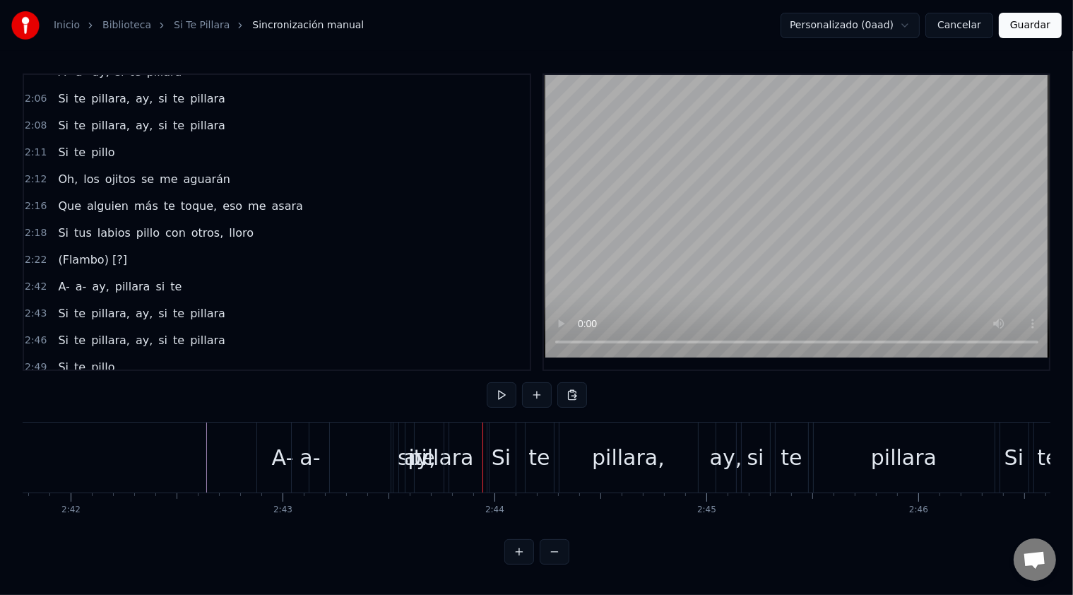
click at [117, 278] on span "pillara" at bounding box center [133, 286] width 38 height 16
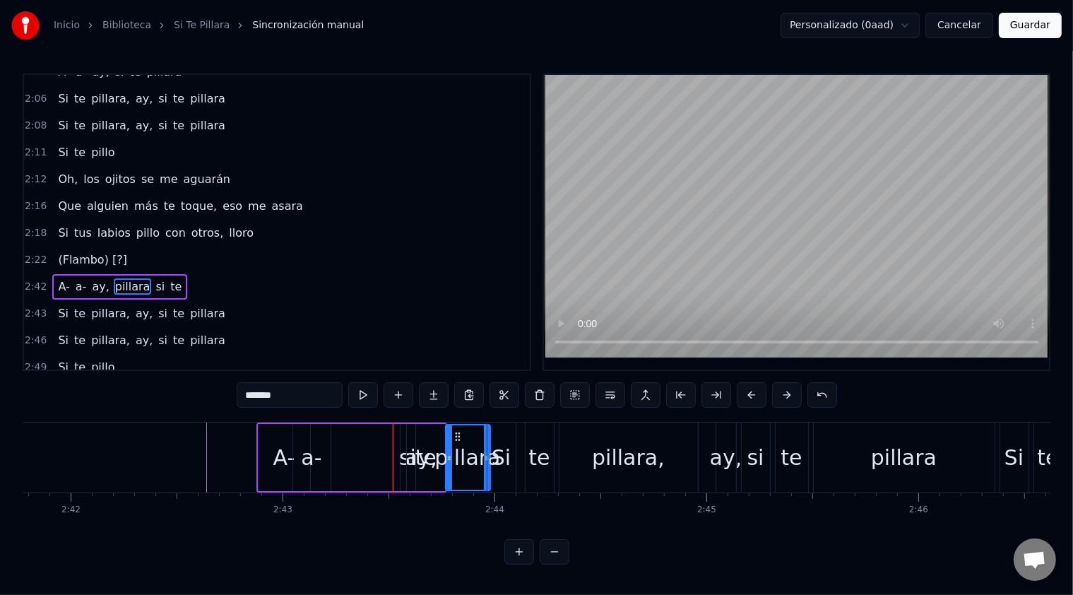
drag, startPoint x: 398, startPoint y: 447, endPoint x: 449, endPoint y: 448, distance: 50.9
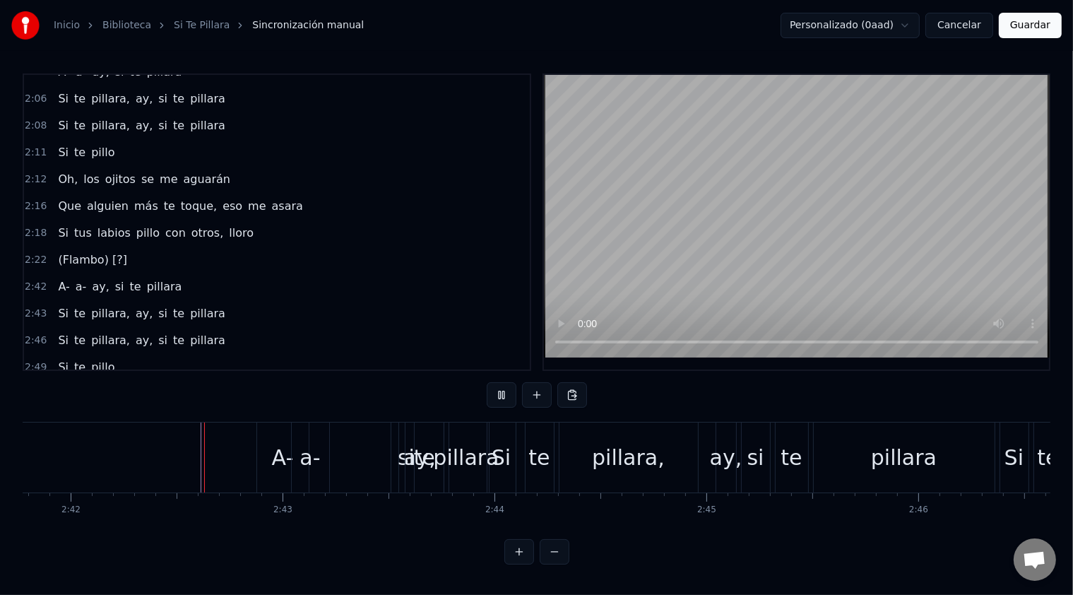
scroll to position [4, 0]
click at [512, 450] on div "Si" at bounding box center [501, 457] width 28 height 70
click at [512, 455] on div "Si" at bounding box center [501, 457] width 28 height 70
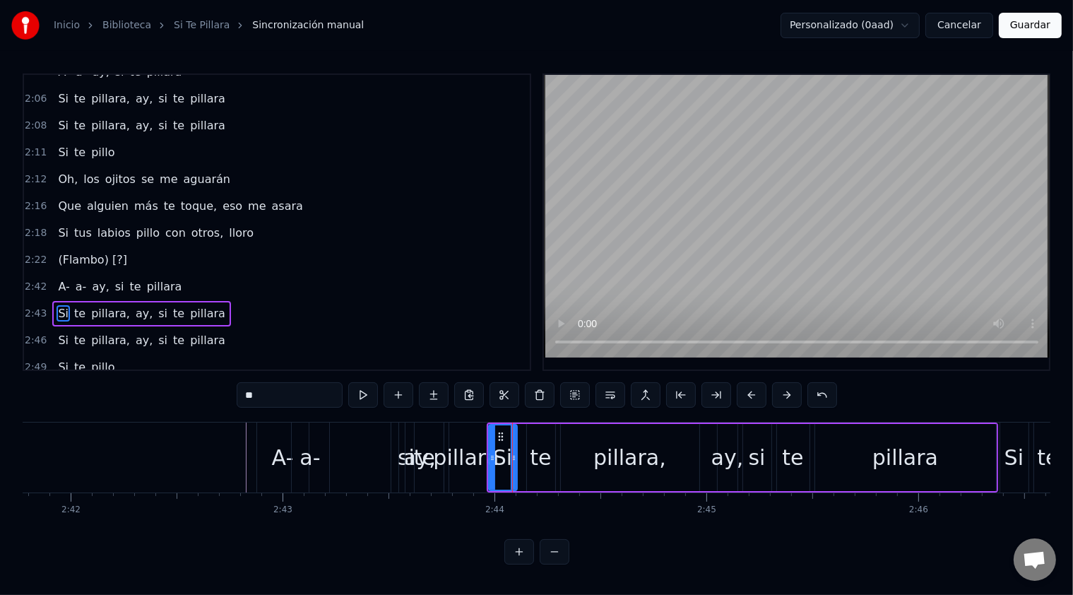
scroll to position [0, 0]
click at [791, 398] on button at bounding box center [787, 394] width 30 height 25
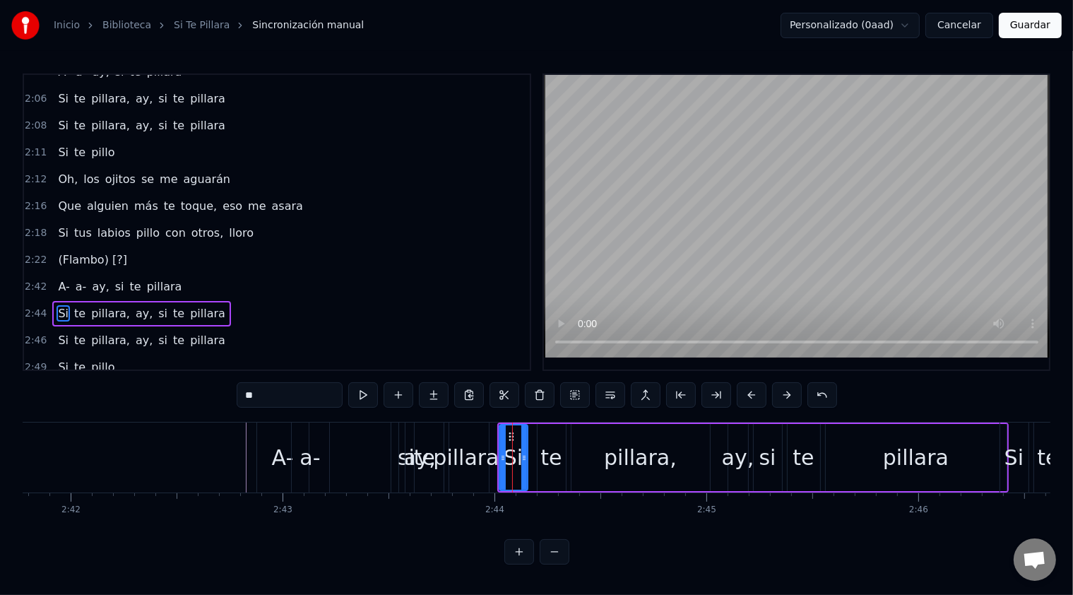
click at [791, 398] on button at bounding box center [787, 394] width 30 height 25
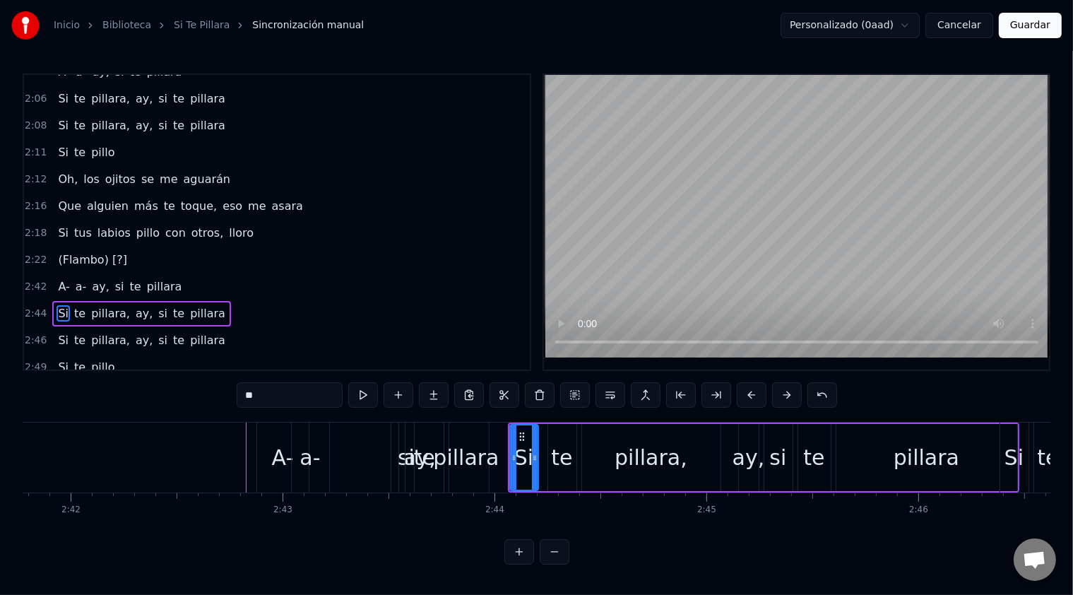
click at [791, 398] on button at bounding box center [787, 394] width 30 height 25
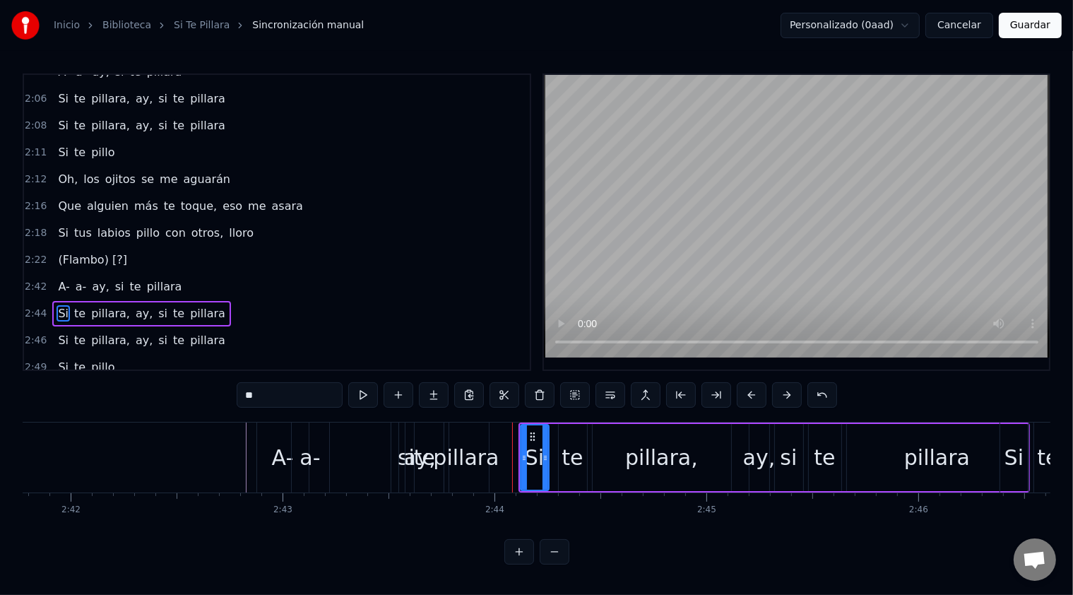
click at [791, 398] on button at bounding box center [787, 394] width 30 height 25
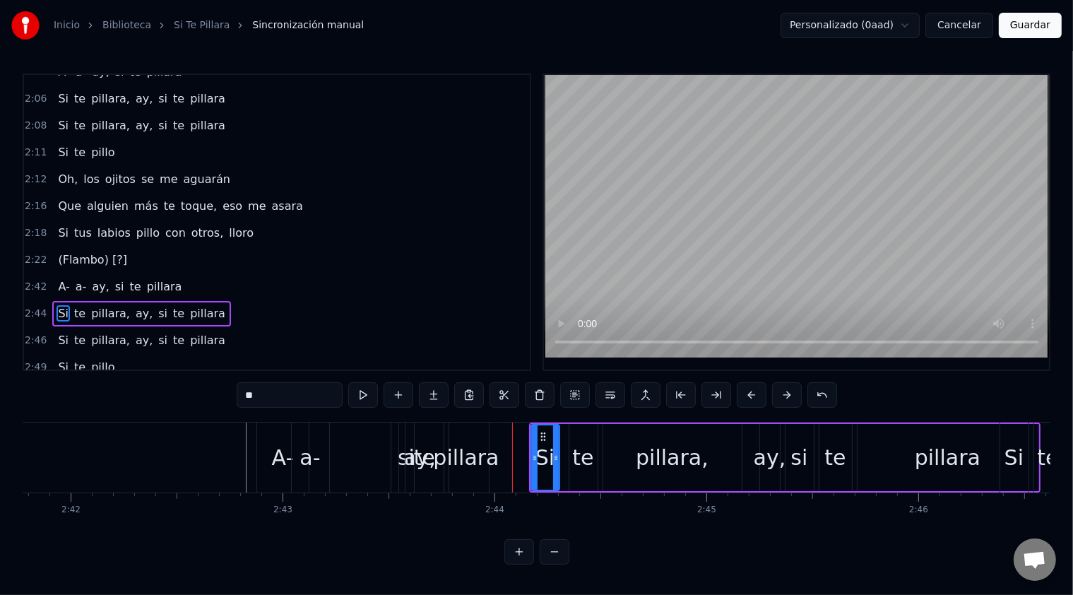
click at [791, 398] on button at bounding box center [787, 394] width 30 height 25
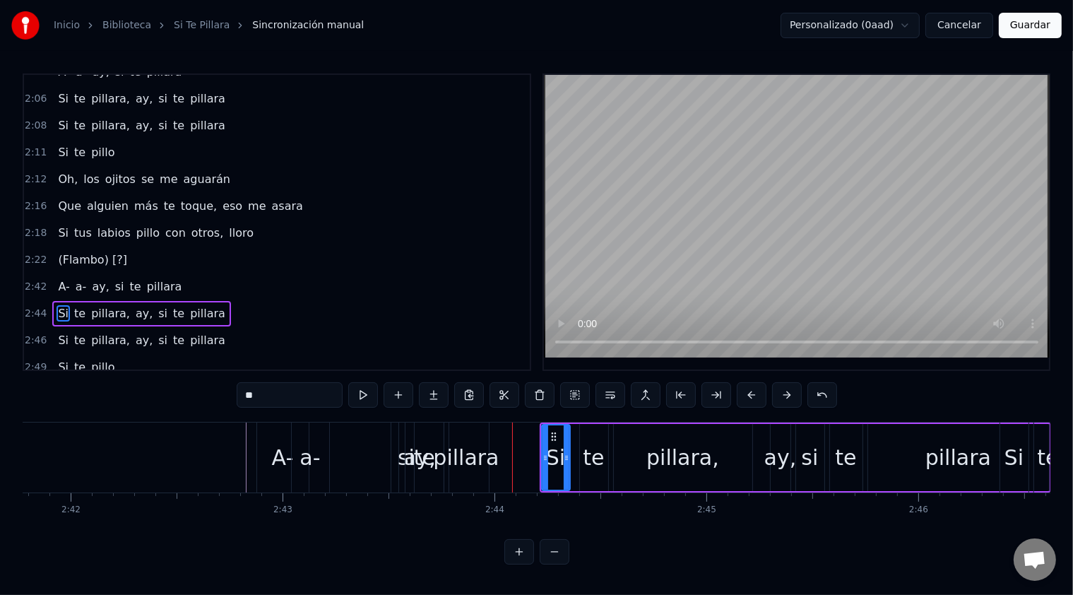
click at [356, 441] on div "A- a- ay, si te pillara" at bounding box center [374, 457] width 236 height 70
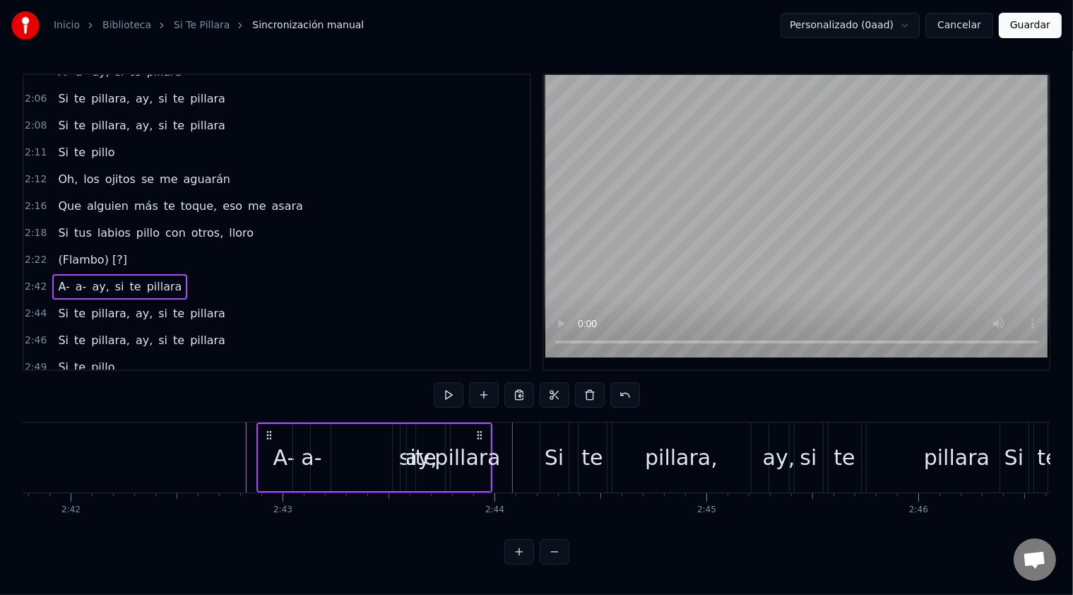
scroll to position [4, 0]
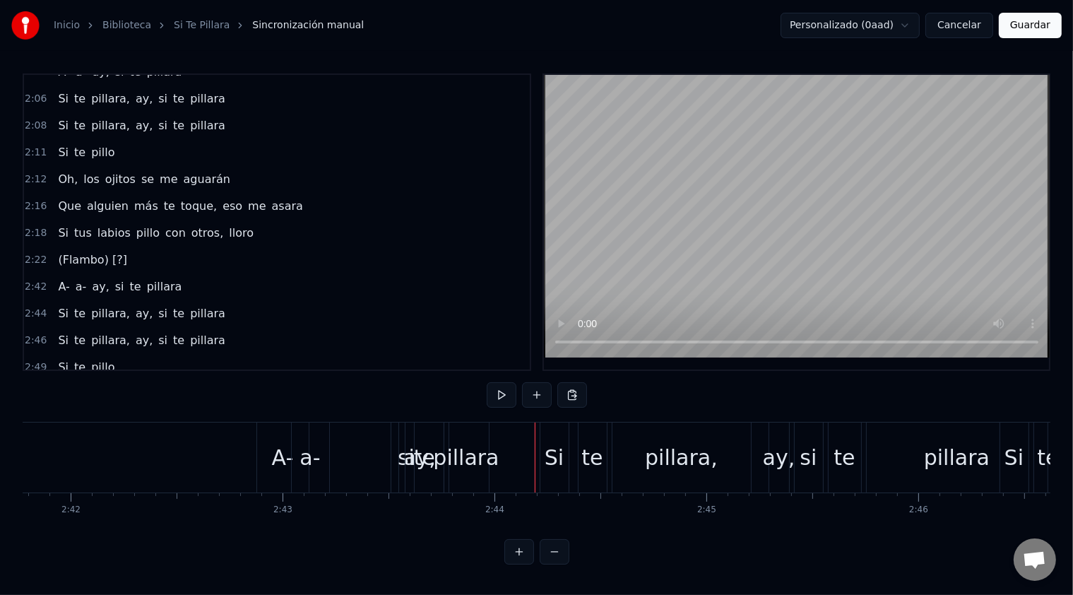
click at [568, 456] on div "Si" at bounding box center [555, 457] width 30 height 70
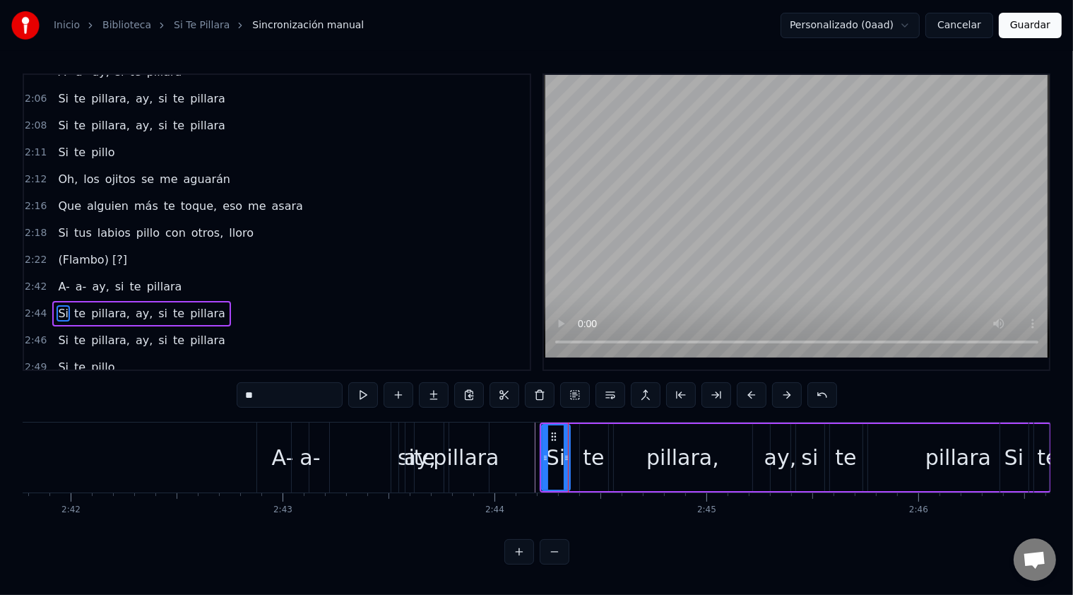
scroll to position [0, 0]
click at [781, 396] on button at bounding box center [787, 394] width 30 height 25
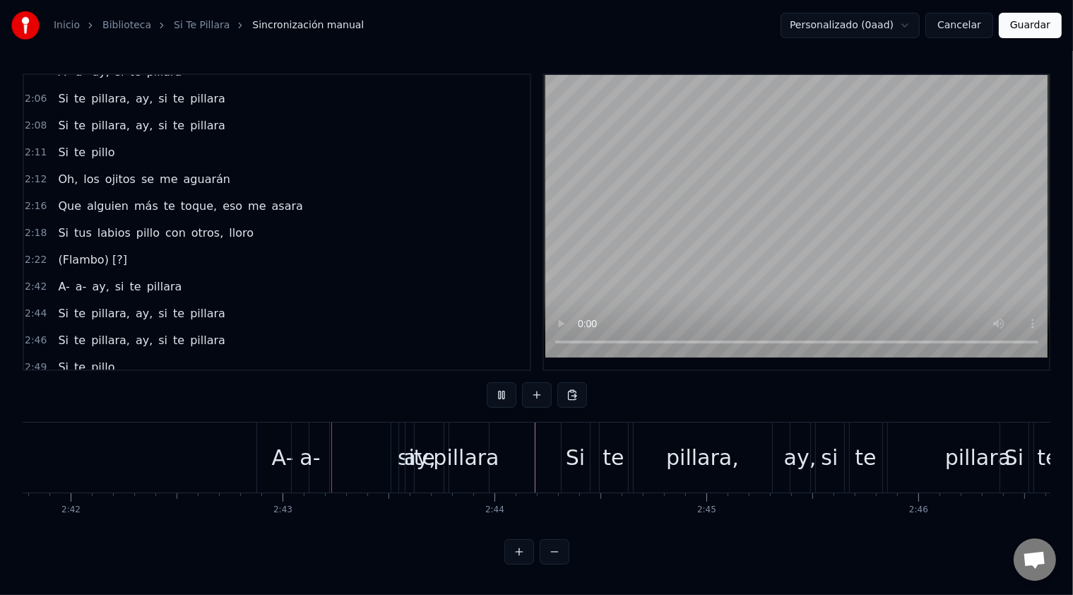
scroll to position [4, 0]
click at [580, 441] on div "Si" at bounding box center [575, 457] width 19 height 32
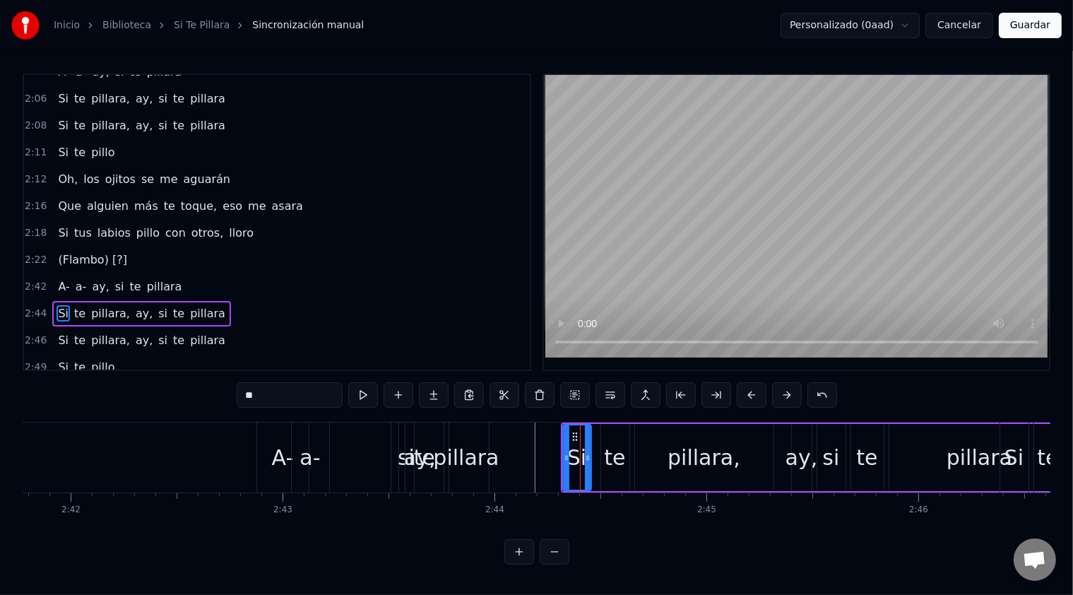
scroll to position [0, 0]
click at [783, 397] on button at bounding box center [787, 394] width 30 height 25
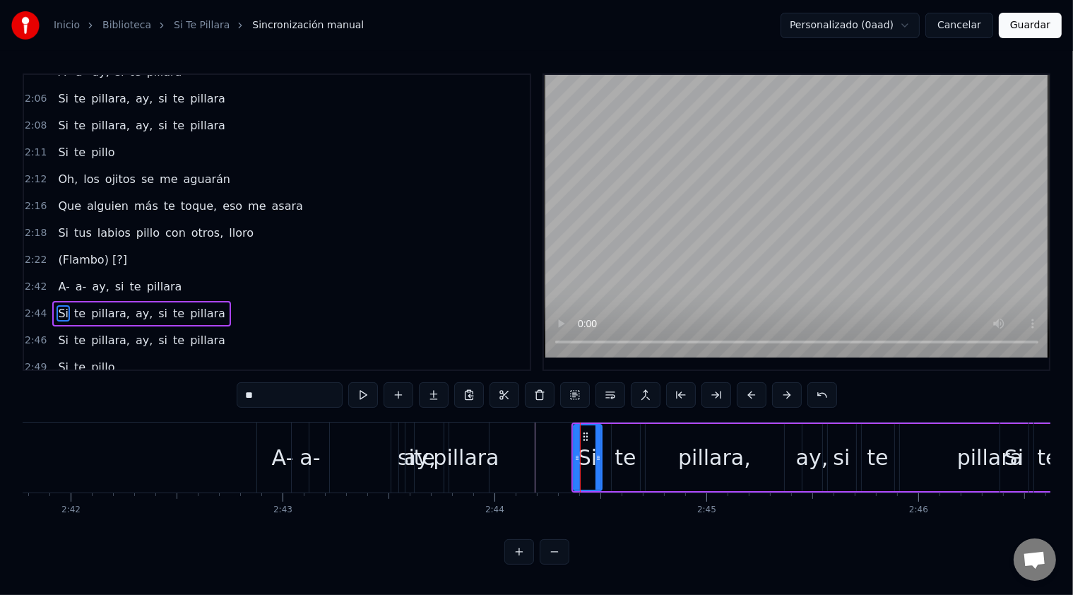
click at [783, 397] on button at bounding box center [787, 394] width 30 height 25
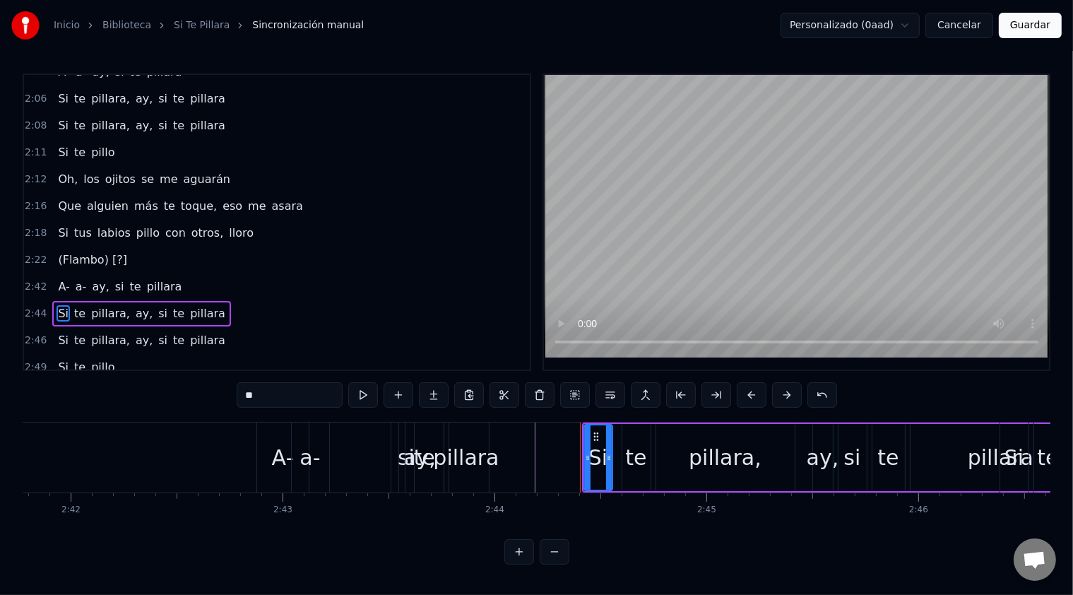
click at [783, 397] on button at bounding box center [787, 394] width 30 height 25
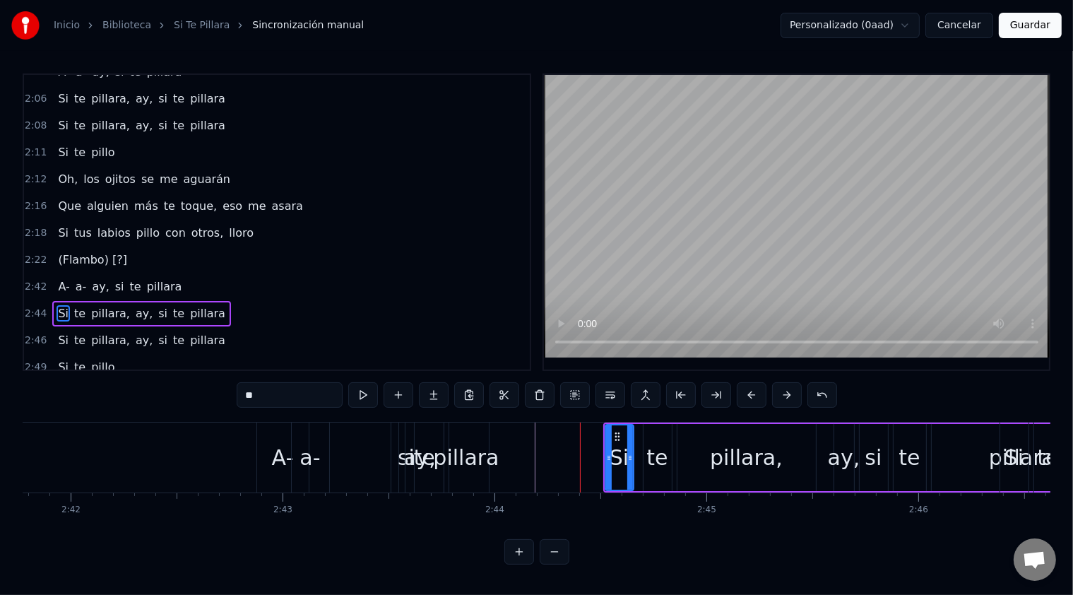
click at [783, 397] on button at bounding box center [787, 394] width 30 height 25
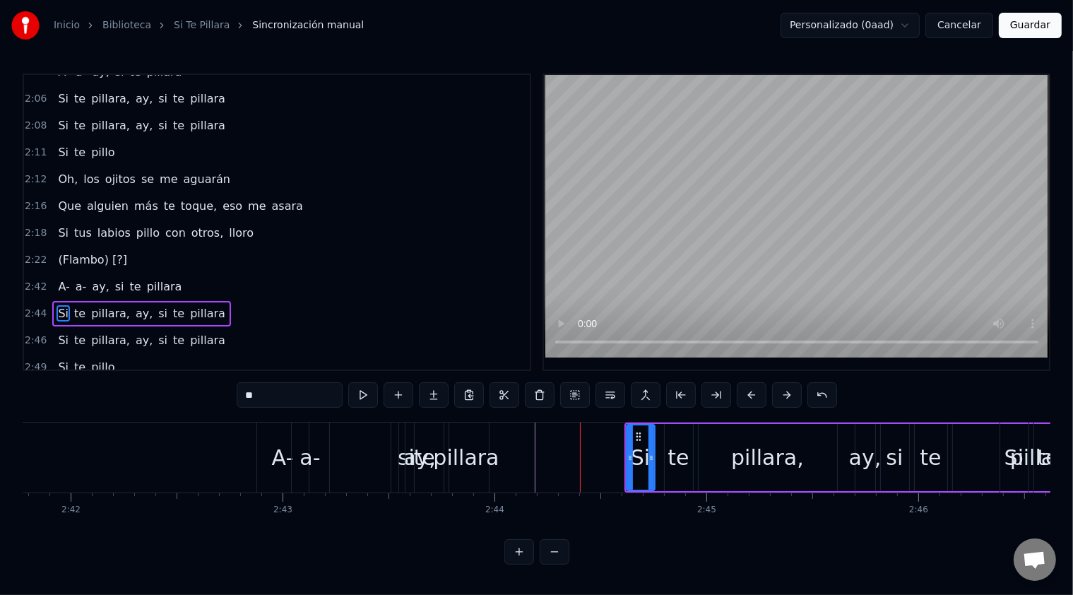
click at [783, 397] on button at bounding box center [787, 394] width 30 height 25
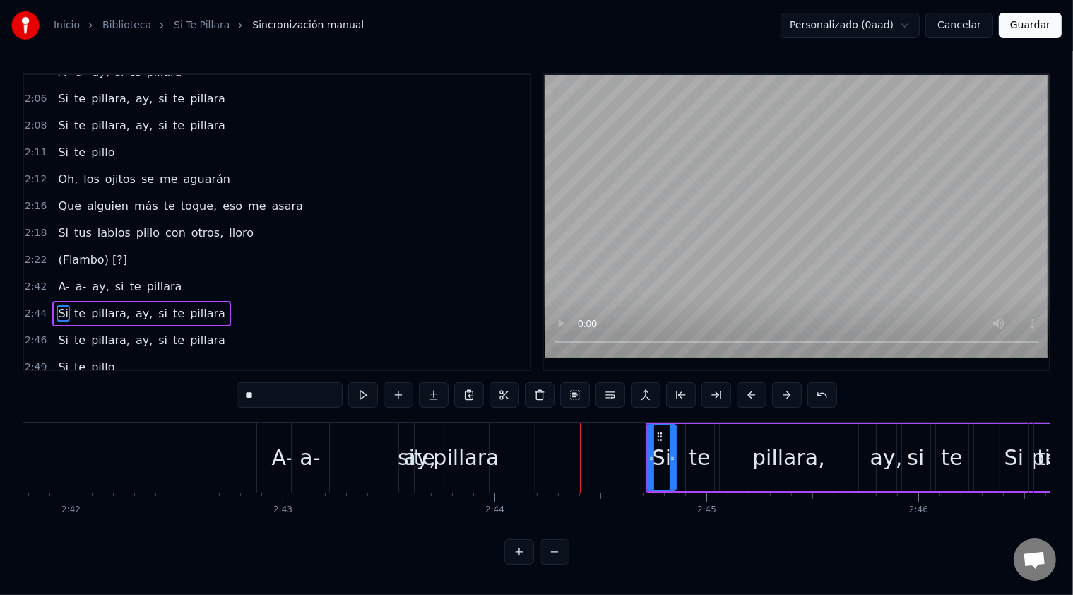
click at [783, 397] on button at bounding box center [787, 394] width 30 height 25
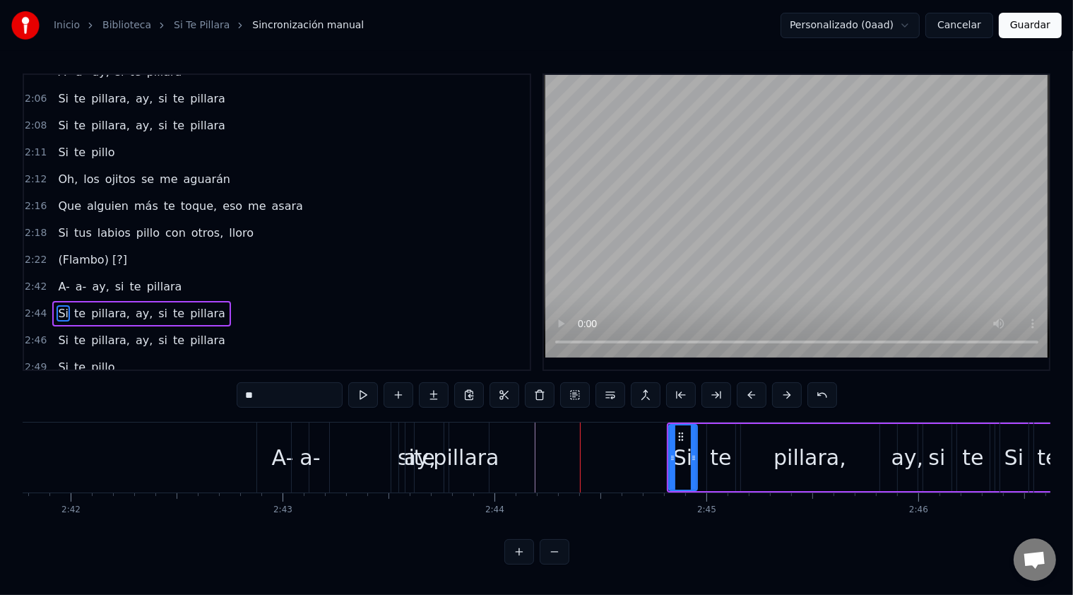
click at [367, 354] on div "2:49 Si te pillo" at bounding box center [277, 367] width 506 height 27
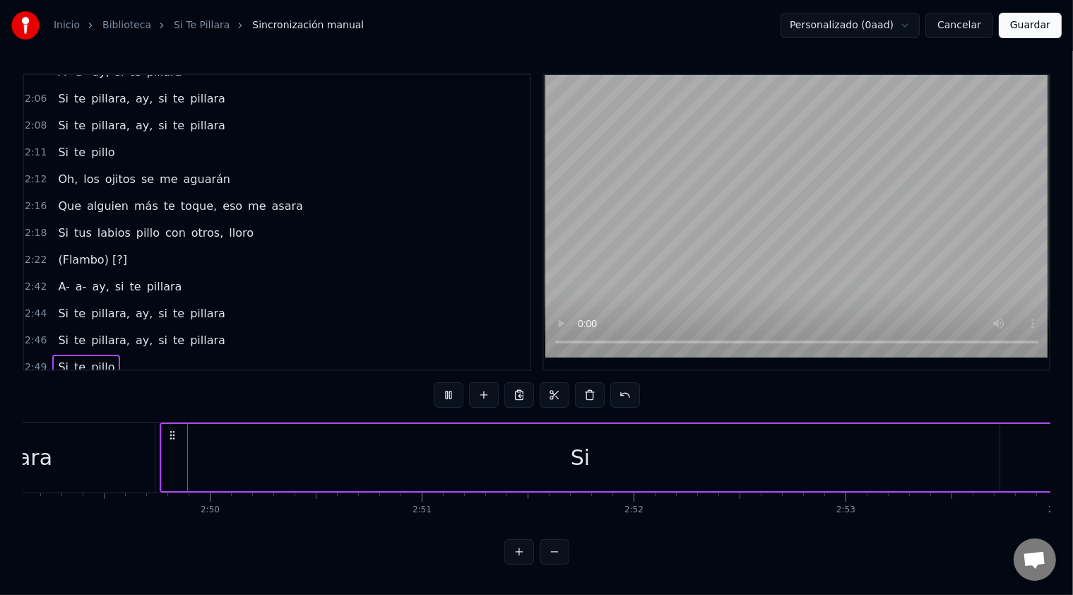
scroll to position [0, 35902]
click at [59, 278] on span "A-" at bounding box center [64, 286] width 14 height 16
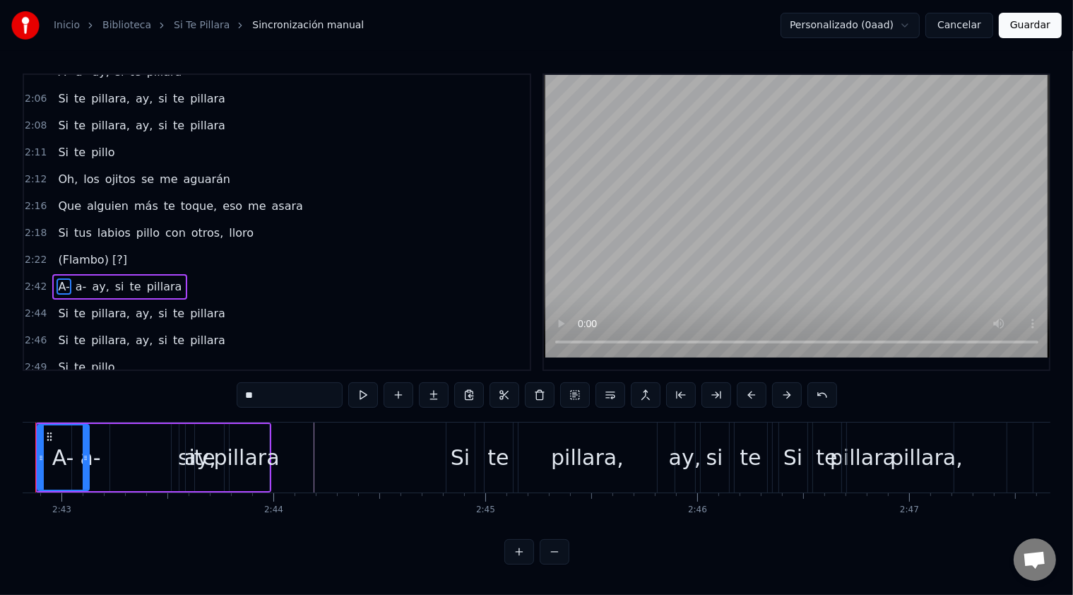
scroll to position [0, 34442]
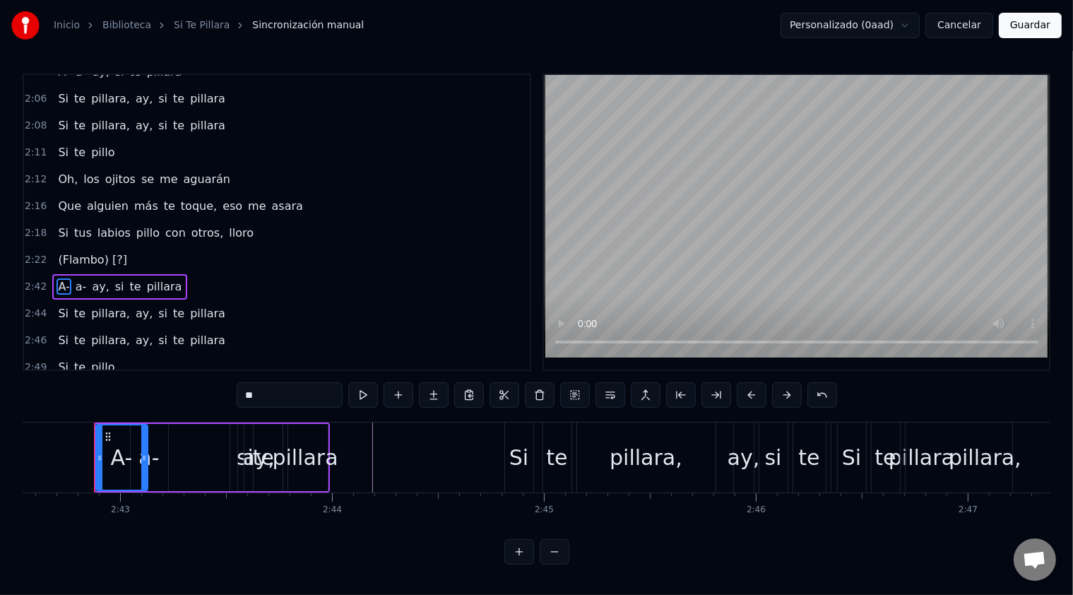
click at [262, 273] on div "2:42 A- a- ay, si te pillara" at bounding box center [277, 286] width 506 height 27
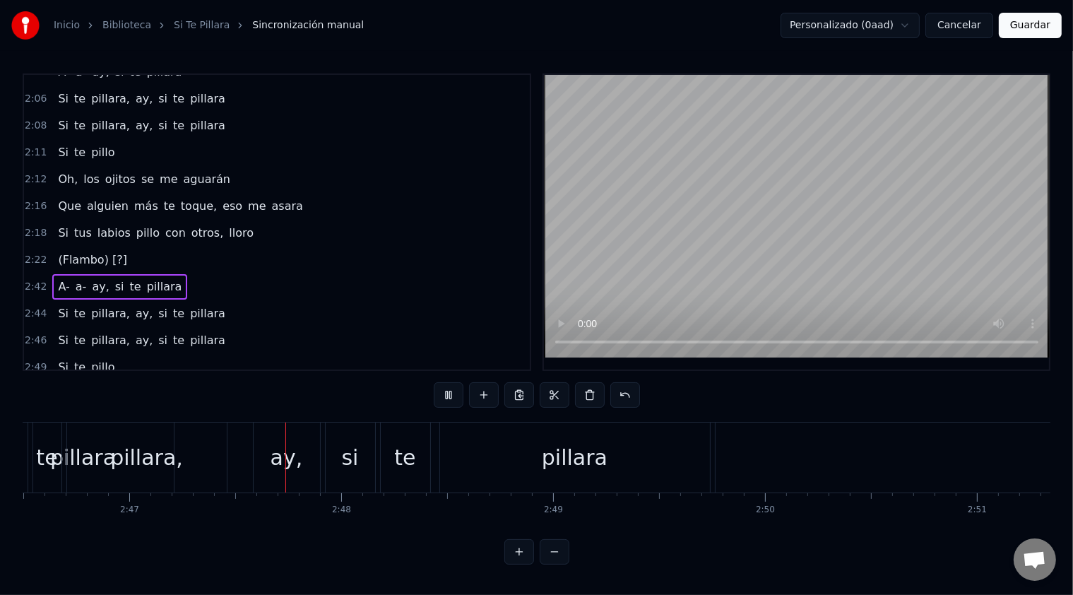
scroll to position [0, 35331]
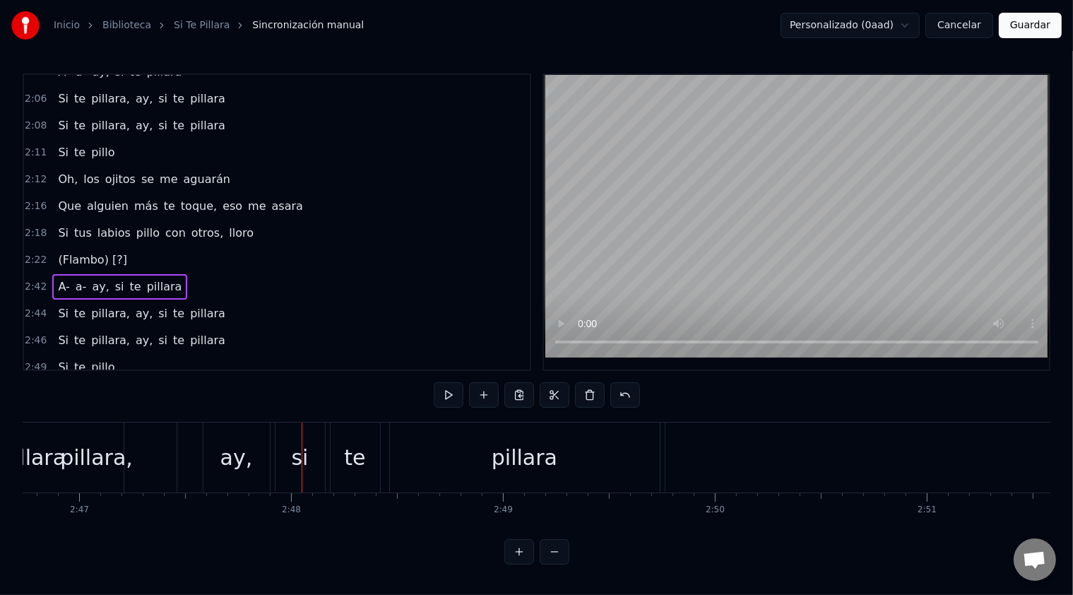
click at [290, 354] on div "2:49 Si te pillo" at bounding box center [277, 367] width 506 height 27
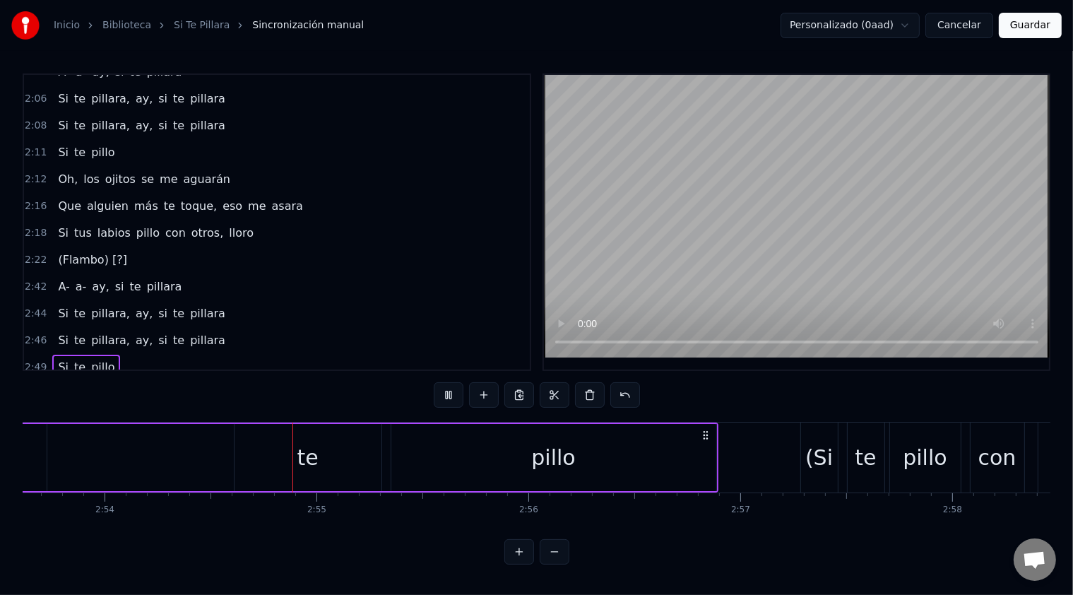
scroll to position [0, 36842]
